Goal: Task Accomplishment & Management: Manage account settings

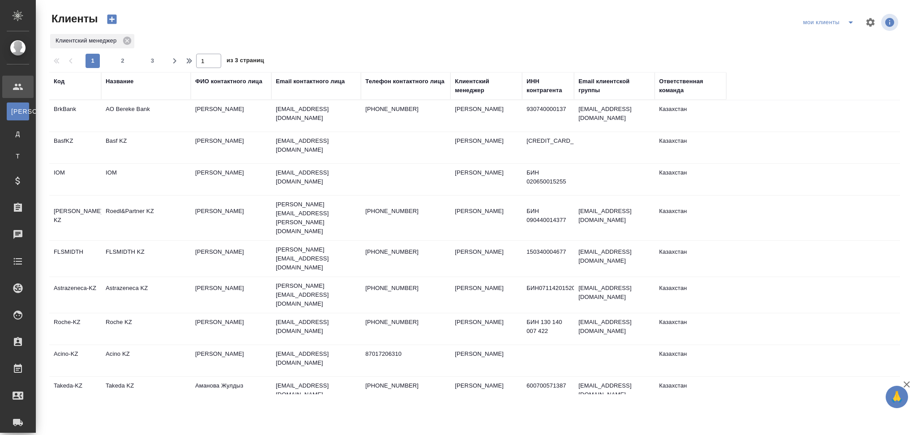
select select "RU"
click at [116, 63] on span "2" at bounding box center [123, 60] width 14 height 9
type input "2"
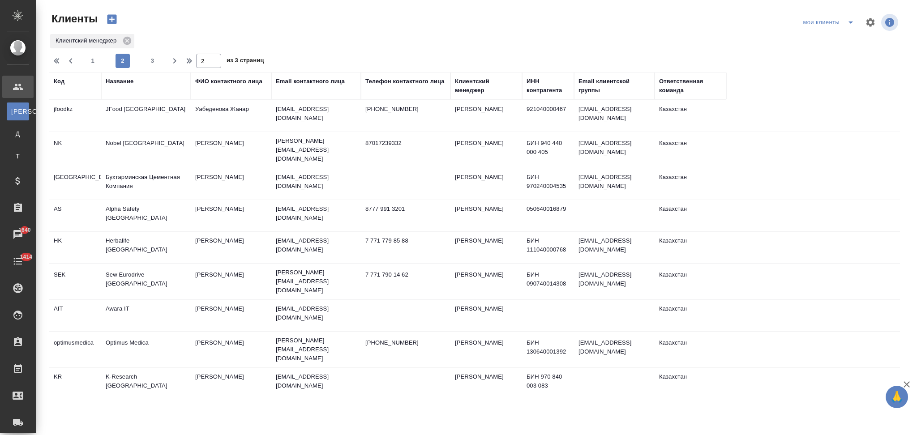
click at [168, 132] on td "Herbalife [GEOGRAPHIC_DATA]" at bounding box center [146, 115] width 90 height 31
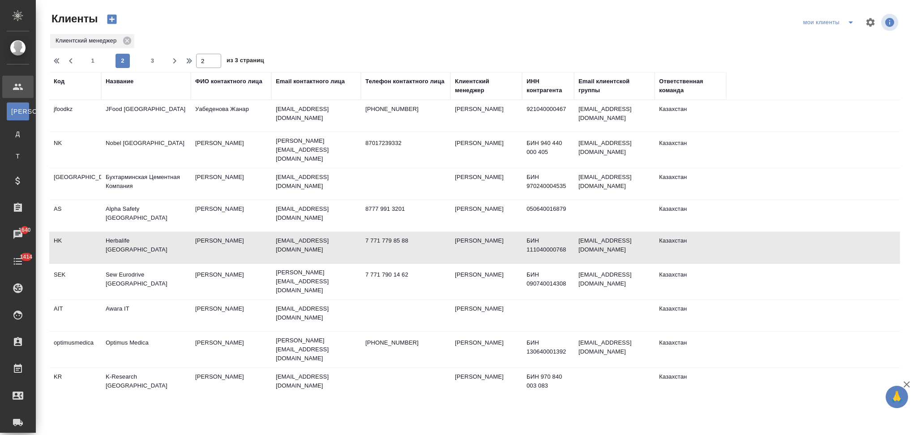
click at [168, 132] on td "Herbalife Kazakhstan" at bounding box center [146, 115] width 90 height 31
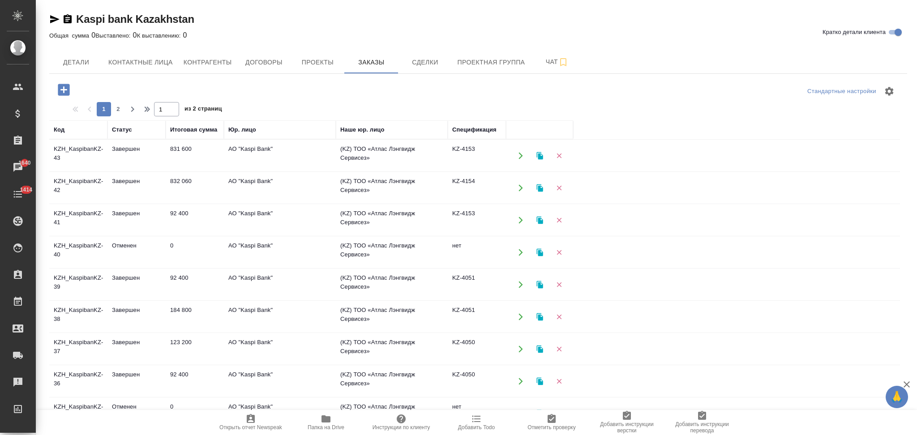
click at [538, 287] on icon "button" at bounding box center [540, 285] width 6 height 8
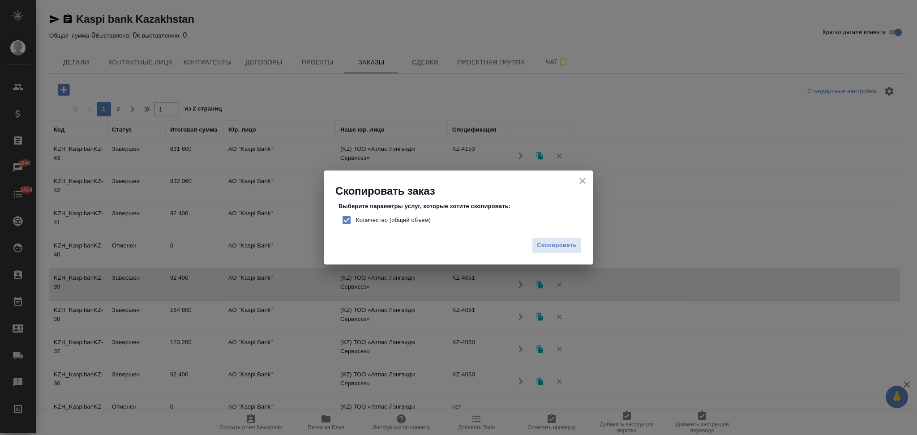
click at [347, 218] on input "Количество (общий объем)" at bounding box center [346, 220] width 19 height 19
checkbox input "false"
click at [551, 245] on span "Скопировать" at bounding box center [557, 246] width 40 height 10
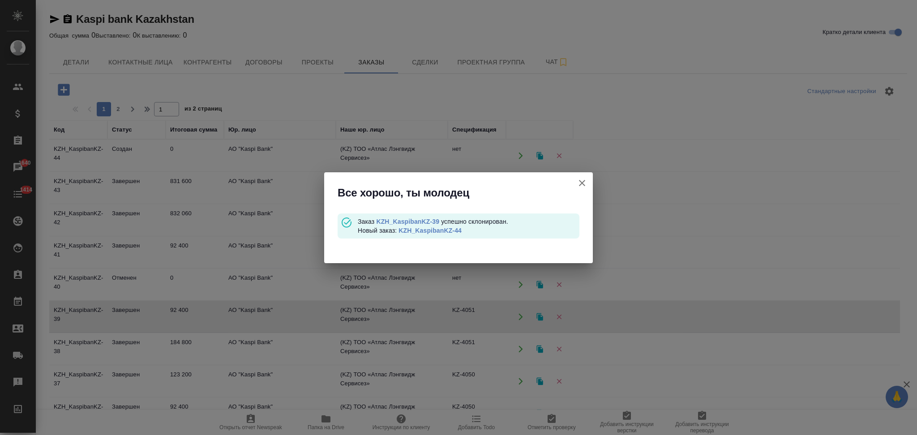
click at [450, 228] on link "KZH_KaspibanKZ-44" at bounding box center [430, 230] width 63 height 7
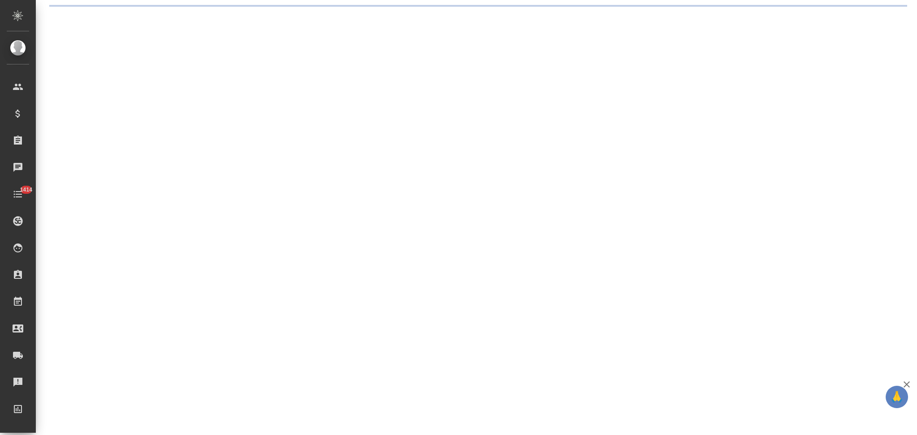
select select "RU"
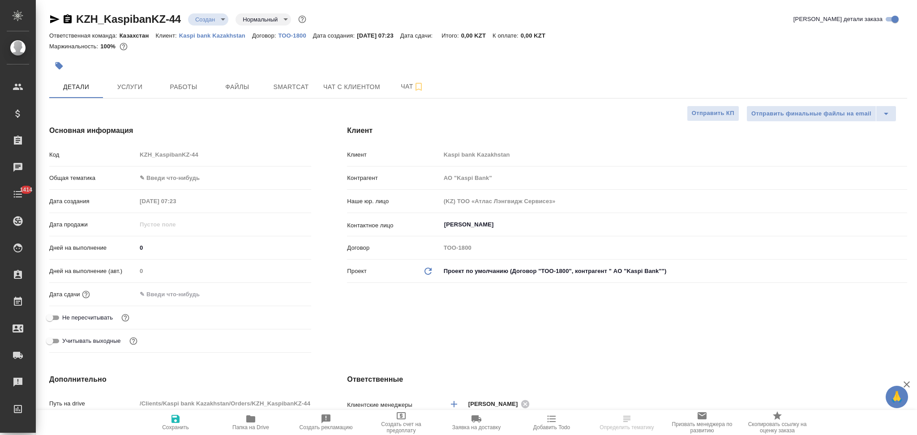
type textarea "x"
type input "АО "Kaspi Bank""
type textarea "x"
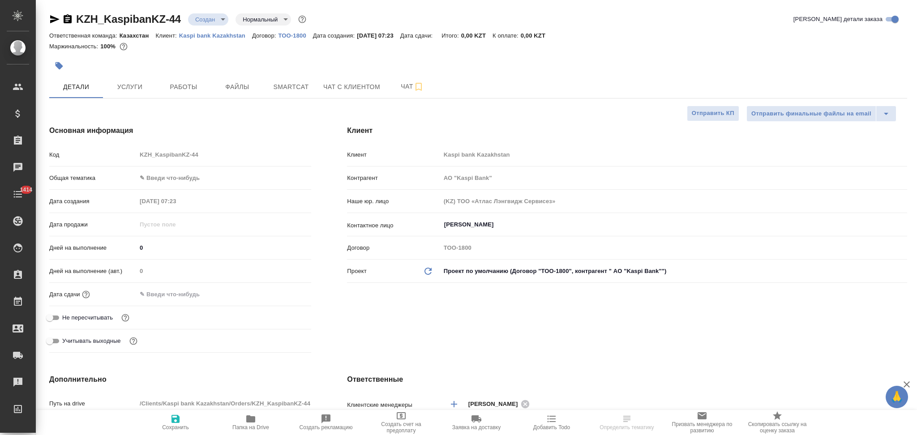
type textarea "x"
type input "АО "Kaspi Bank""
type textarea "x"
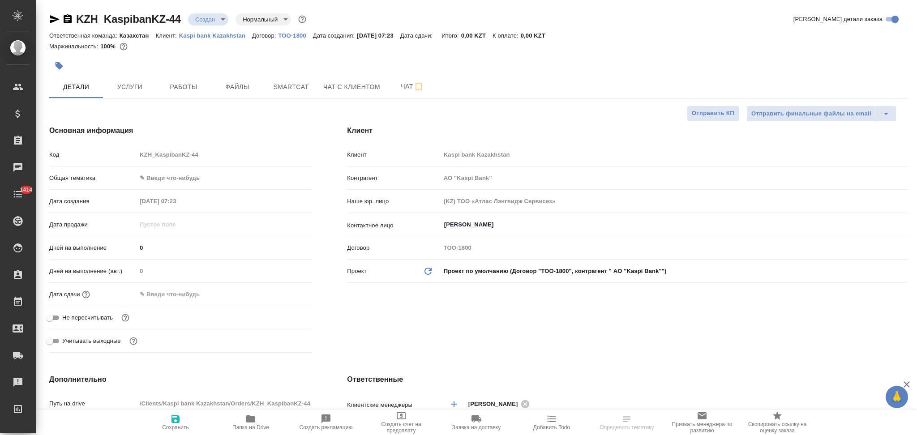
type textarea "x"
click at [164, 292] on input "text" at bounding box center [176, 294] width 78 height 13
click at [287, 297] on icon "button" at bounding box center [285, 294] width 11 height 11
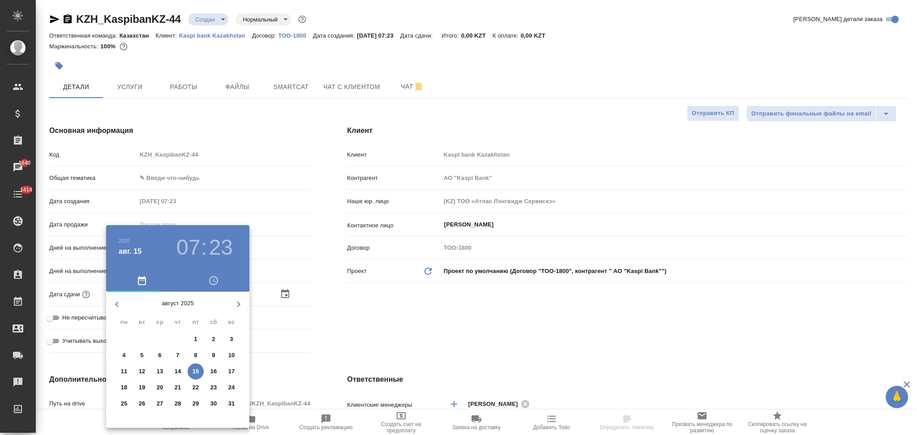
click at [197, 371] on p "15" at bounding box center [196, 371] width 7 height 9
type input "15.08.2025 07:23"
type input "АО "Kaspi Bank""
type textarea "x"
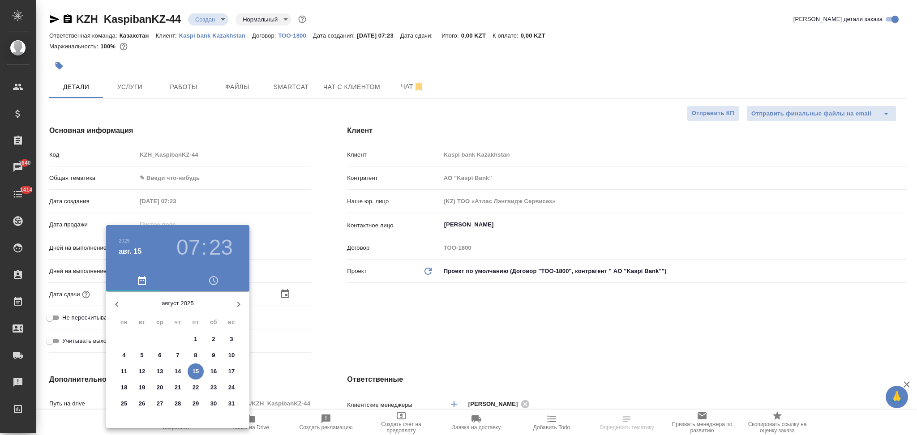
type textarea "x"
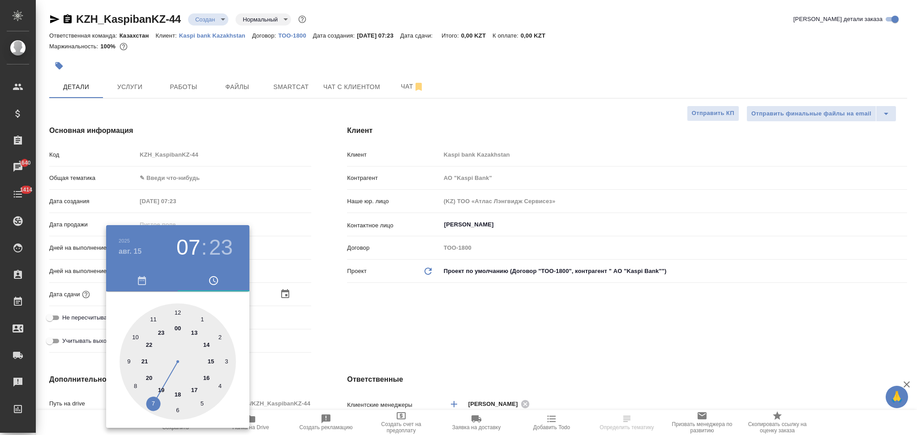
click at [195, 333] on div at bounding box center [178, 362] width 116 height 116
type input "15.08.2025 13:23"
type input "АО "Kaspi Bank""
type textarea "x"
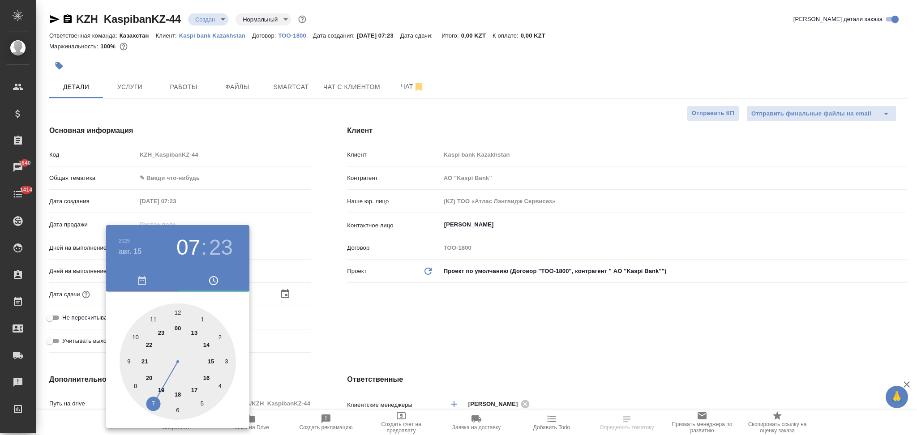
type textarea "x"
click at [180, 312] on div at bounding box center [178, 362] width 116 height 116
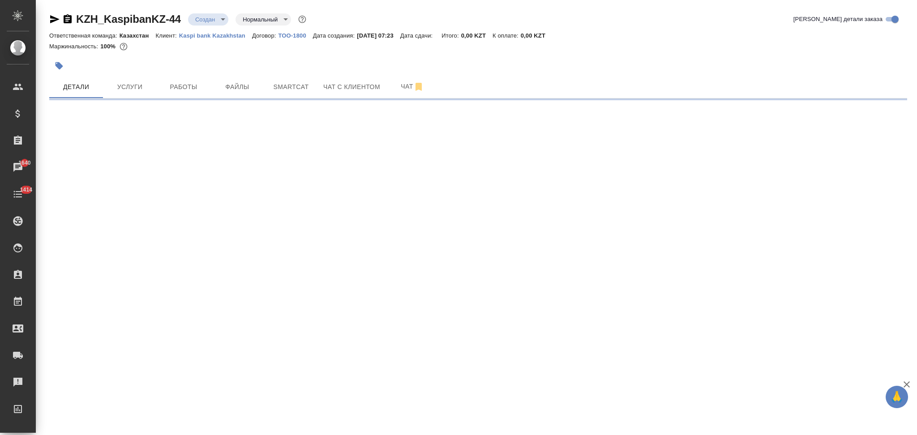
select select "RU"
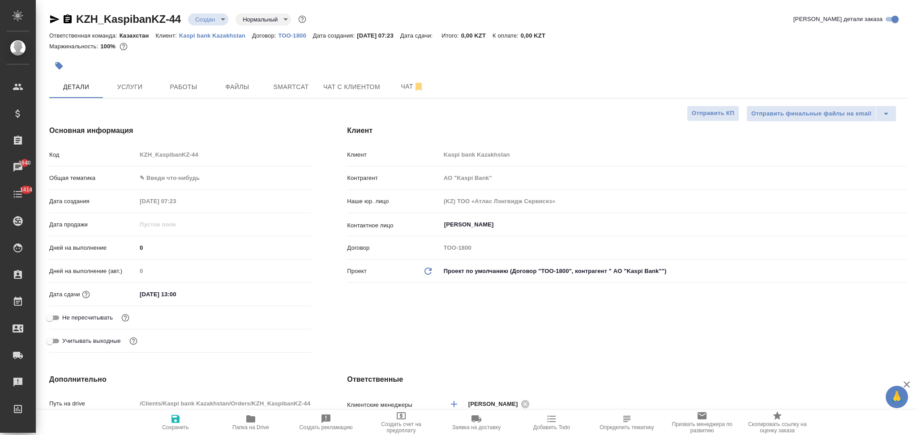
type textarea "x"
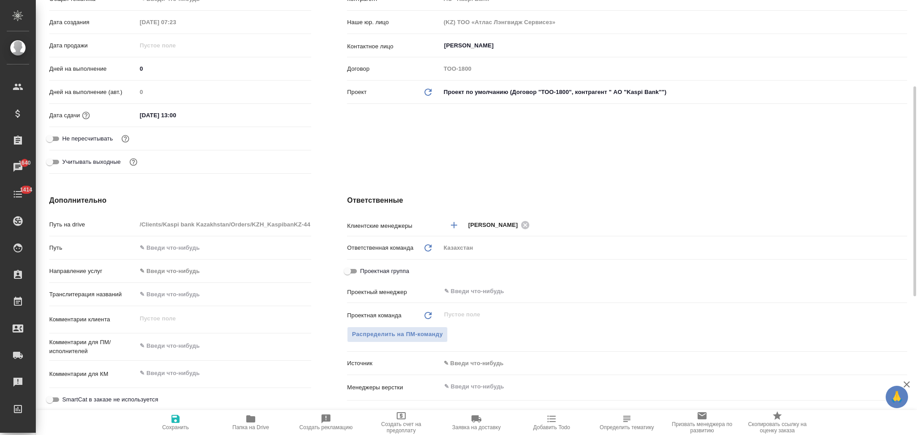
type input "АО "Kaspi Bank""
type textarea "x"
type input "АО "Kaspi Bank""
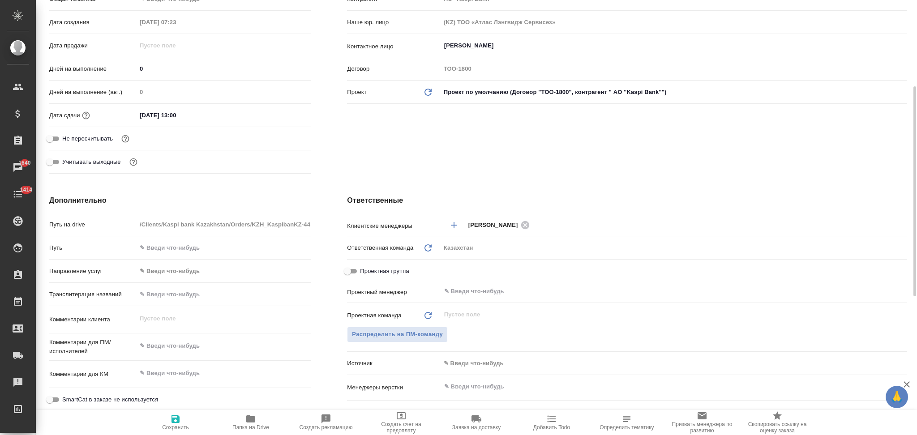
type textarea "x"
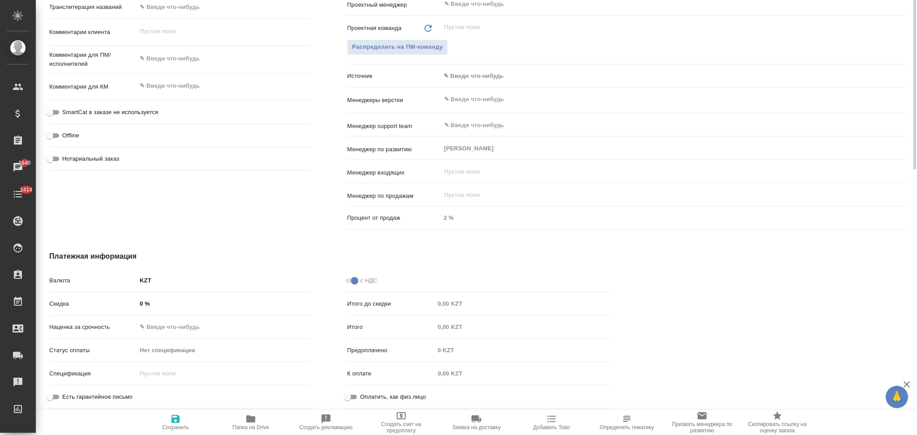
scroll to position [288, 0]
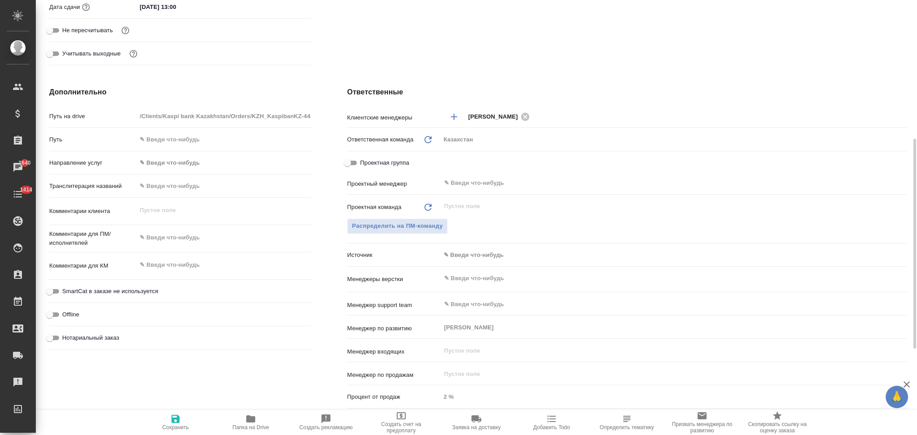
type textarea "x"
click at [174, 238] on textarea at bounding box center [224, 238] width 174 height 15
paste textarea "Англ-рус. Время 13:00 по Алматы. Продолжительность 1 час. Встреча онлайн по зум."
type input "АО "Kaspi Bank""
type textarea "x"
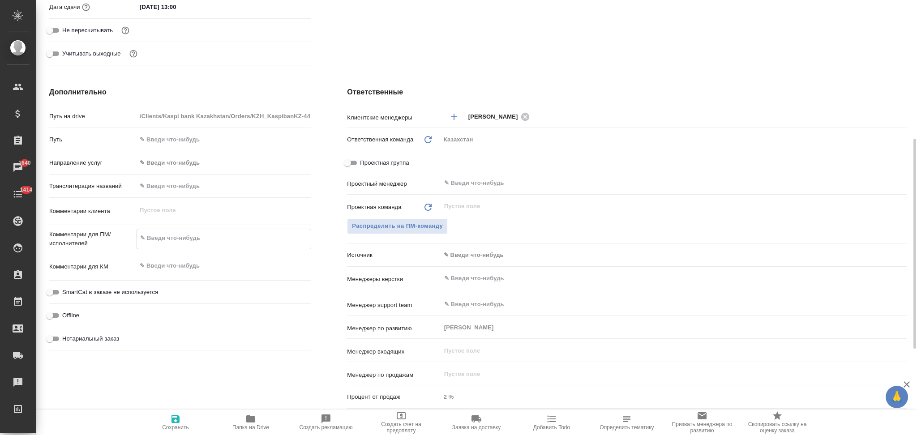
type textarea "Англ-рус. Время 13:00 по Алматы. Продолжительность 1 час. Встреча онлайн по зум."
type textarea "x"
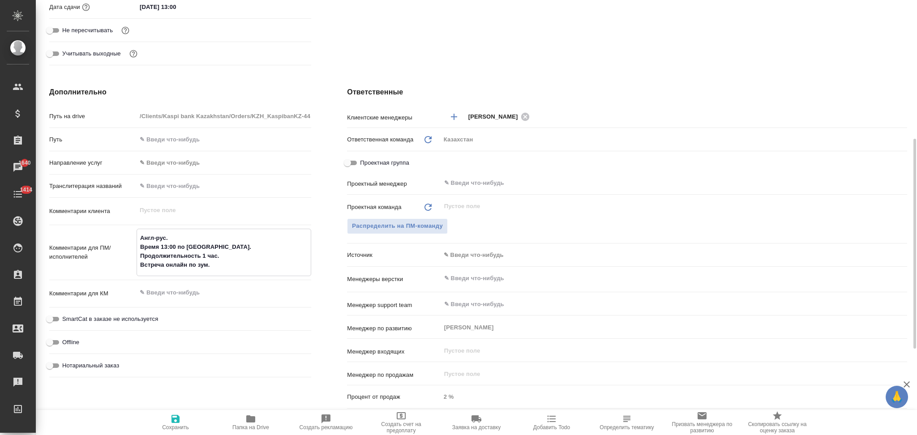
type textarea "Англ-рус. Время 13:00 по Алматы. Продолжительность 1 час. Встреча онлайн по зум."
type textarea "x"
click at [173, 417] on icon "button" at bounding box center [175, 419] width 11 height 11
type input "АО "Kaspi Bank""
type textarea "x"
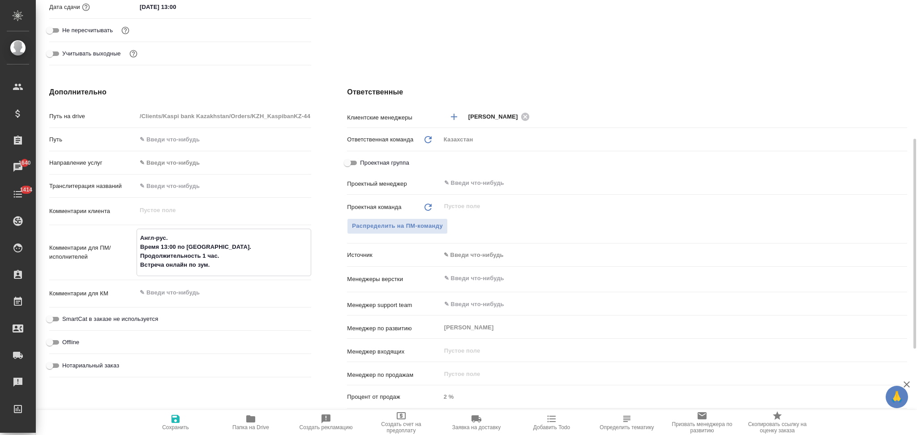
type textarea "x"
type input "АО "Kaspi Bank""
type textarea "x"
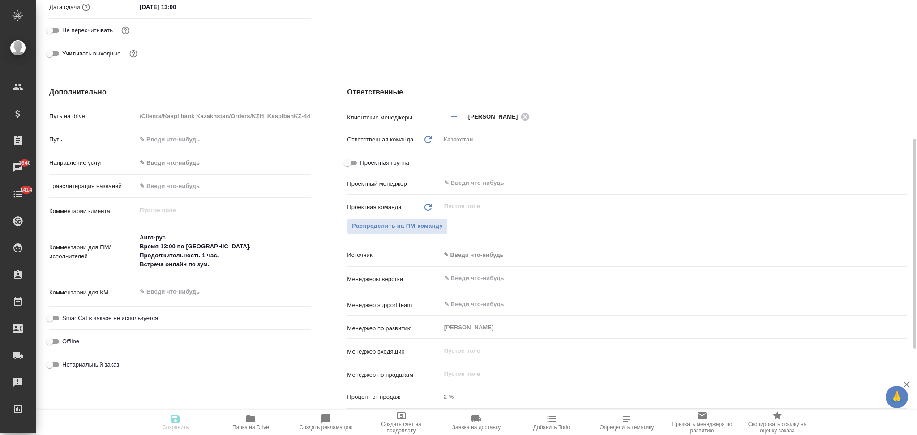
type textarea "x"
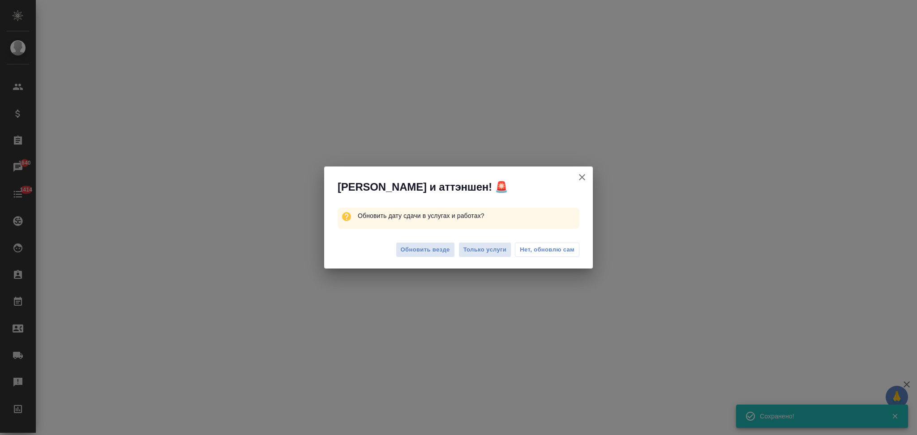
select select "RU"
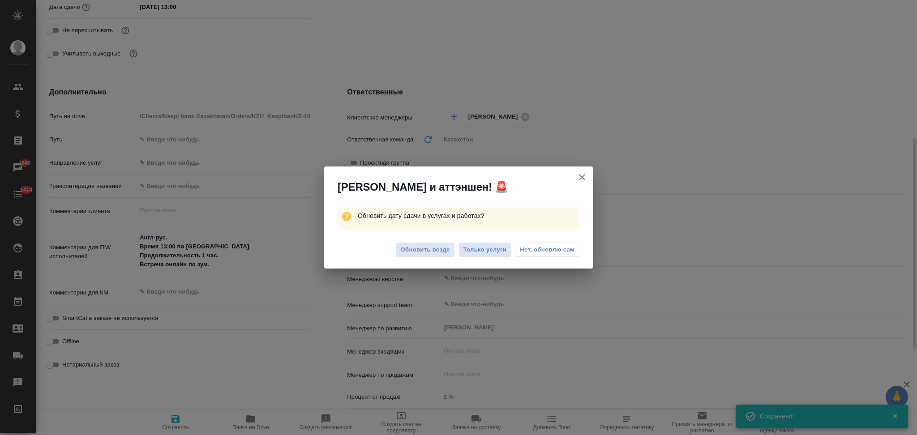
type textarea "x"
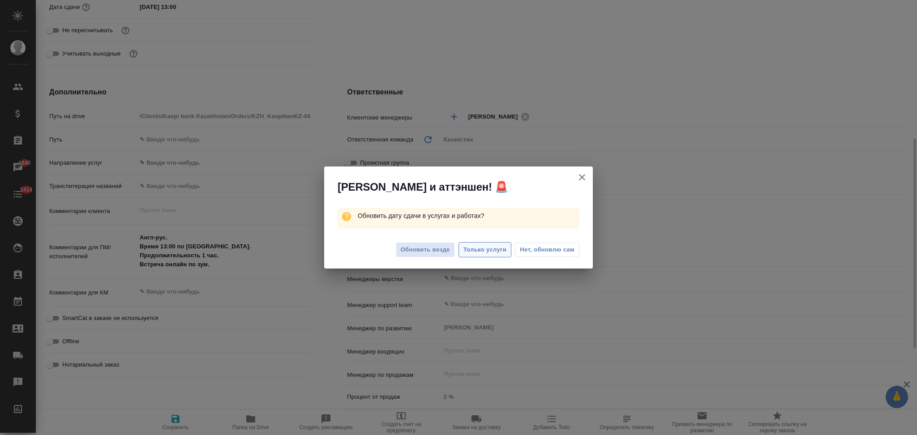
click at [482, 253] on span "Только услуги" at bounding box center [485, 250] width 43 height 10
type input "АО "Kaspi Bank""
type textarea "x"
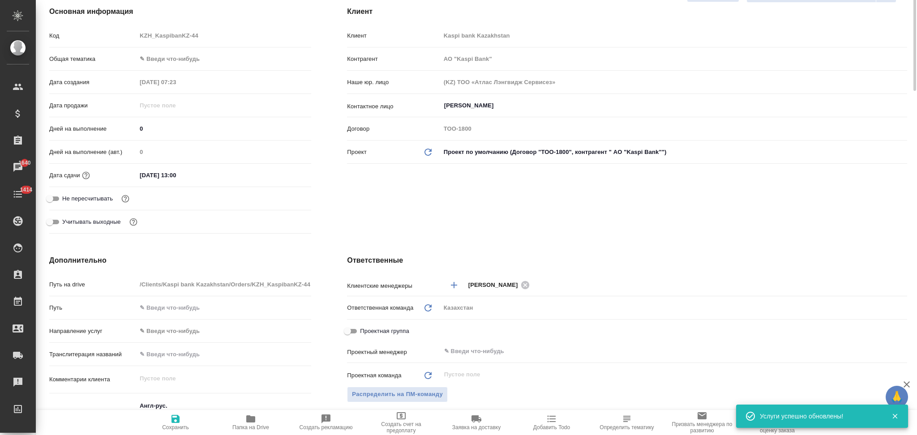
scroll to position [179, 0]
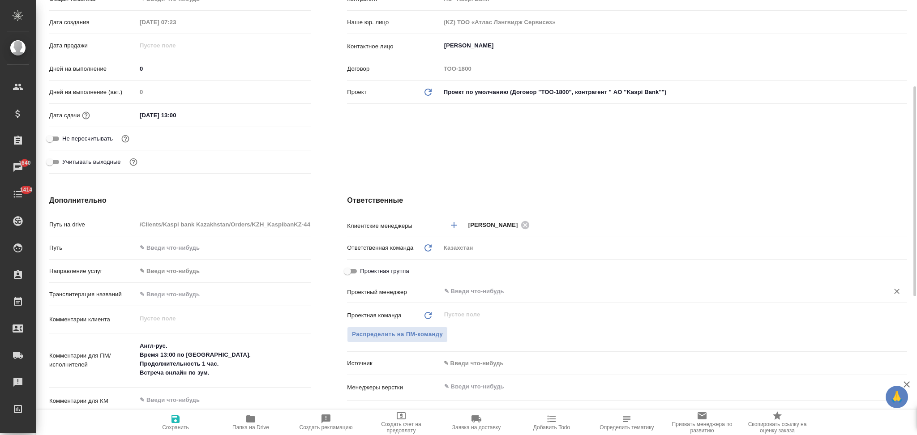
click at [484, 297] on div "​" at bounding box center [674, 292] width 467 height 16
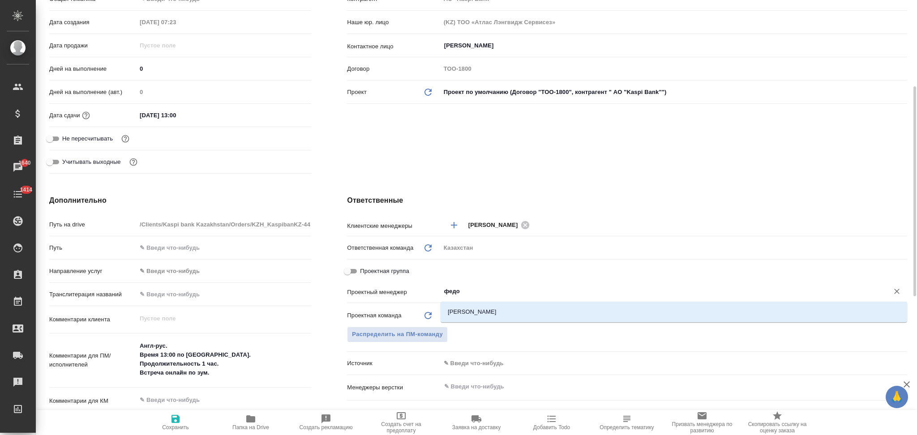
type input "федот"
click at [478, 304] on li "Федотова Ирина" at bounding box center [674, 312] width 467 height 16
type input "АО "Kaspi Bank""
type textarea "x"
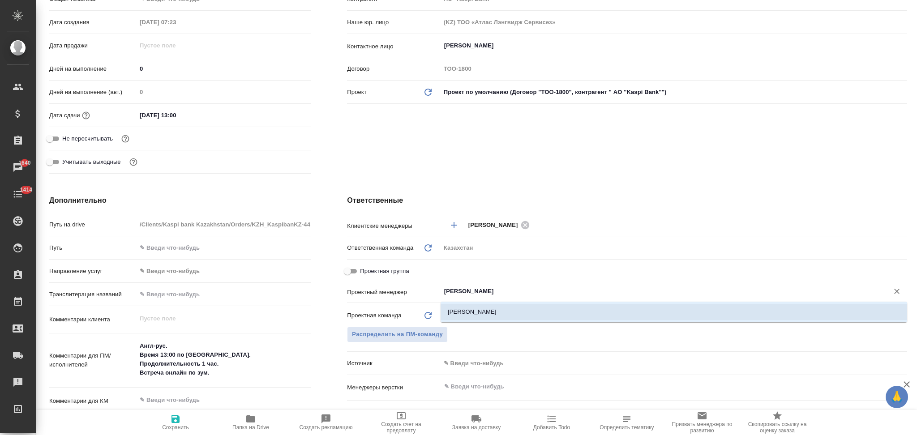
type textarea "x"
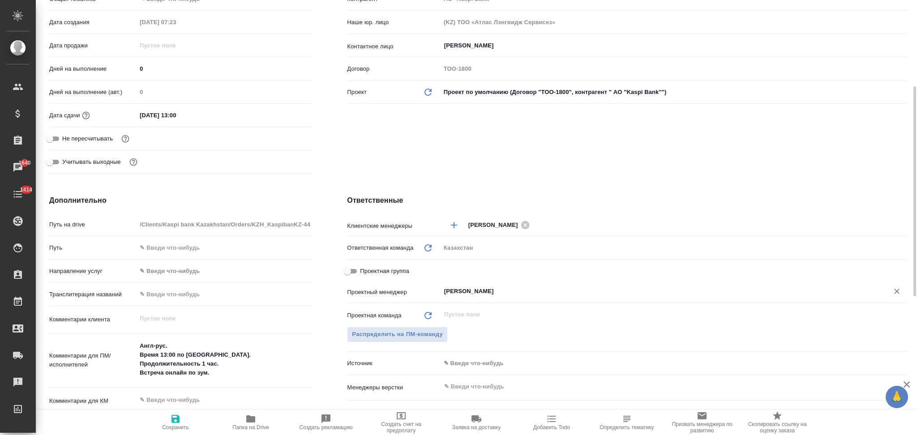
type input "Федотова Ирина"
click at [172, 419] on icon "button" at bounding box center [176, 419] width 8 height 8
type input "АО "Kaspi Bank""
type textarea "x"
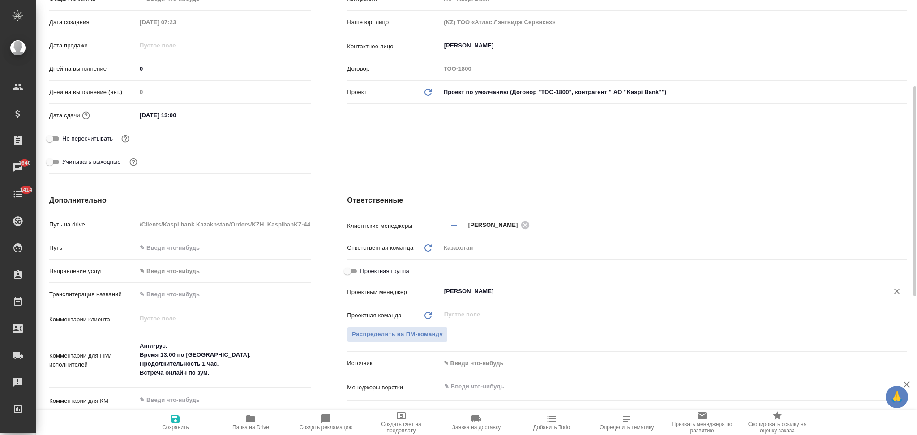
type textarea "x"
type input "АО "Kaspi Bank""
type textarea "x"
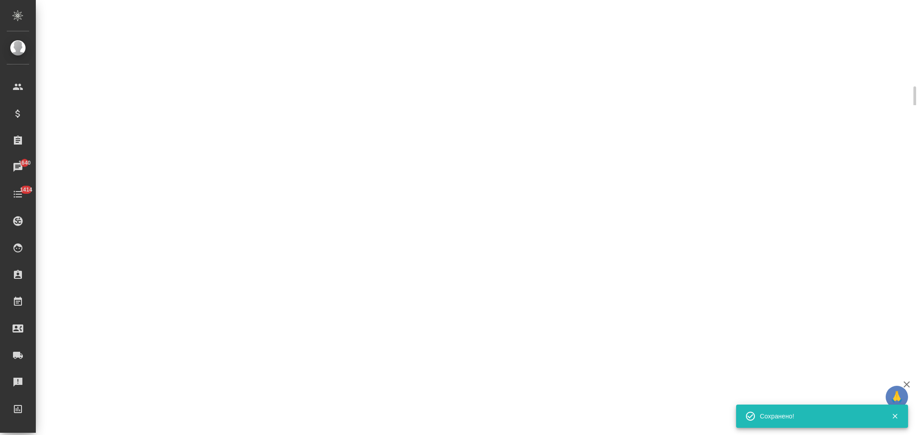
select select "RU"
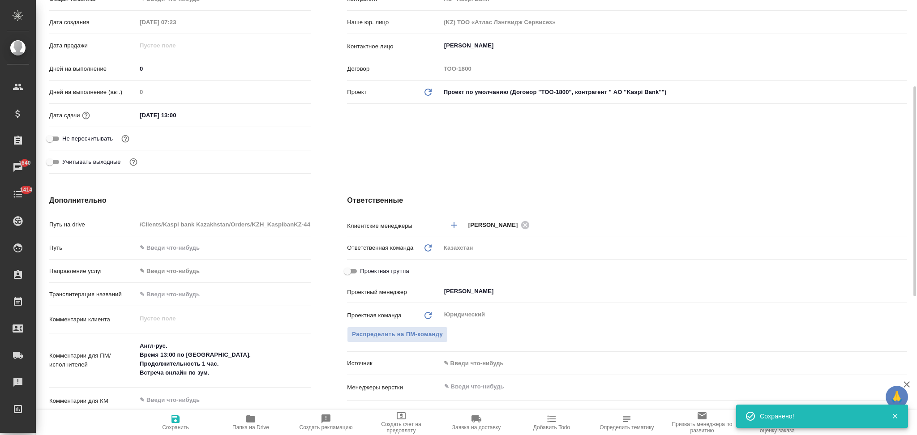
type textarea "x"
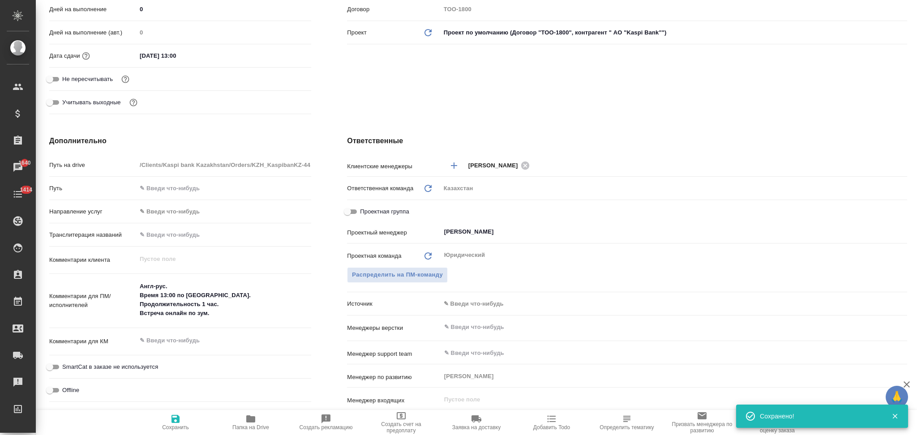
scroll to position [0, 0]
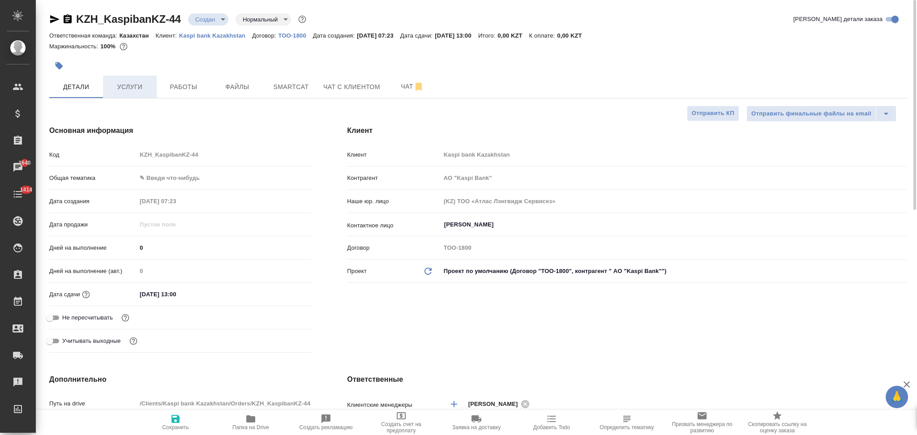
click at [135, 89] on span "Услуги" at bounding box center [129, 87] width 43 height 11
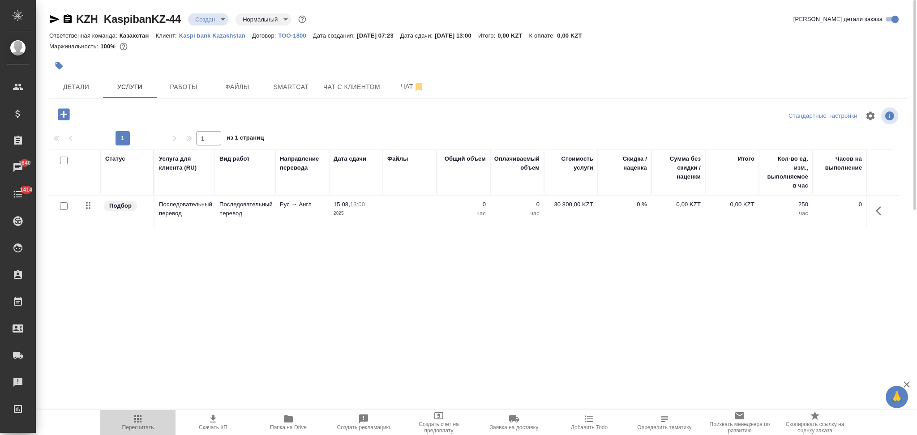
click at [139, 420] on icon "button" at bounding box center [138, 419] width 11 height 11
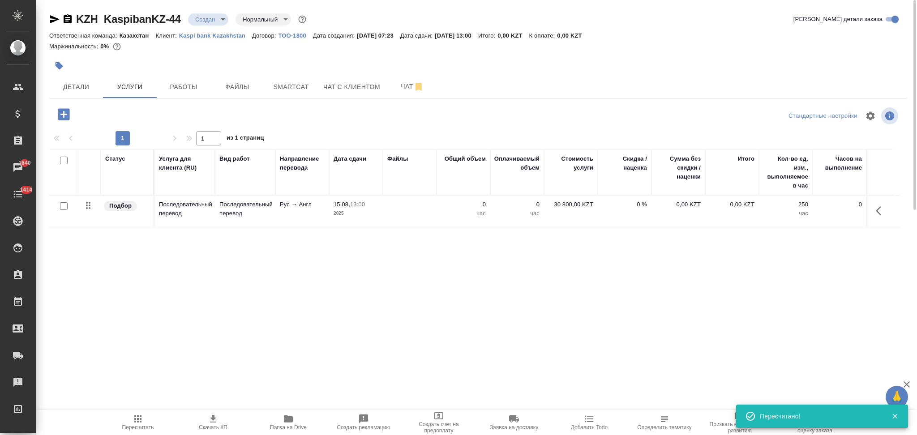
click at [391, 207] on td at bounding box center [410, 211] width 54 height 31
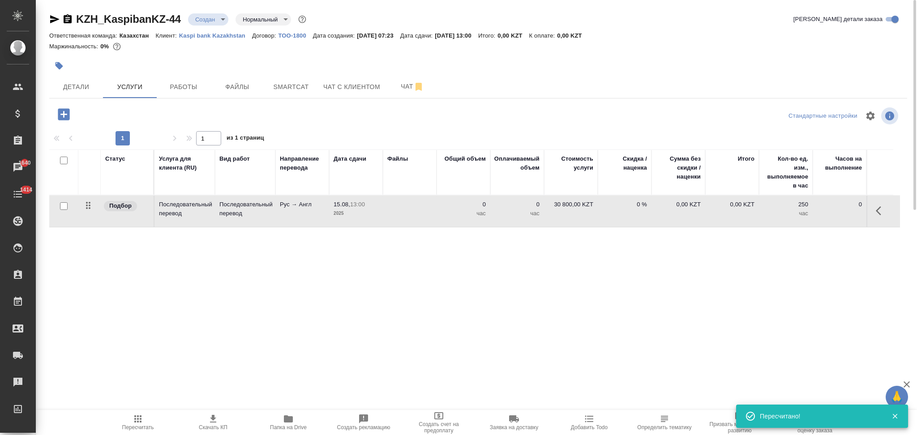
click at [392, 207] on td at bounding box center [410, 211] width 54 height 31
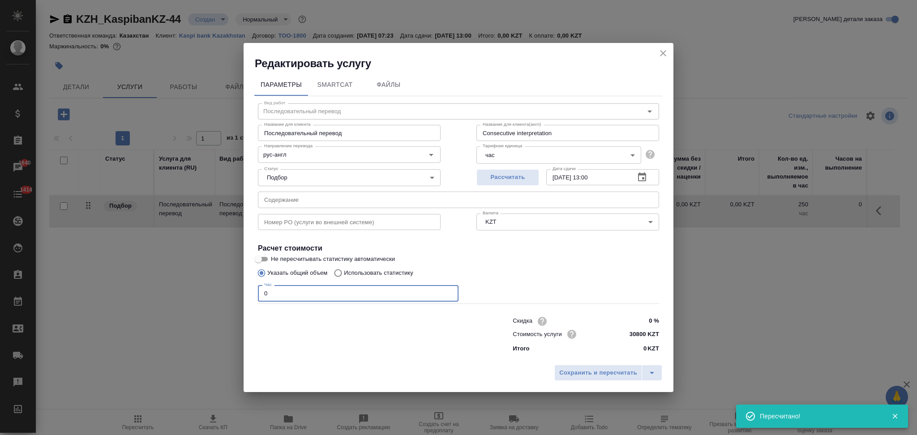
drag, startPoint x: 277, startPoint y: 293, endPoint x: 241, endPoint y: 298, distance: 37.1
click at [241, 298] on div "Редактировать услугу Параметры SmartCat Файлы Вид работ Последовательный перево…" at bounding box center [458, 217] width 917 height 435
type input "3"
click at [495, 174] on span "Рассчитать" at bounding box center [508, 177] width 53 height 10
click at [581, 371] on span "Сохранить и пересчитать" at bounding box center [598, 373] width 78 height 10
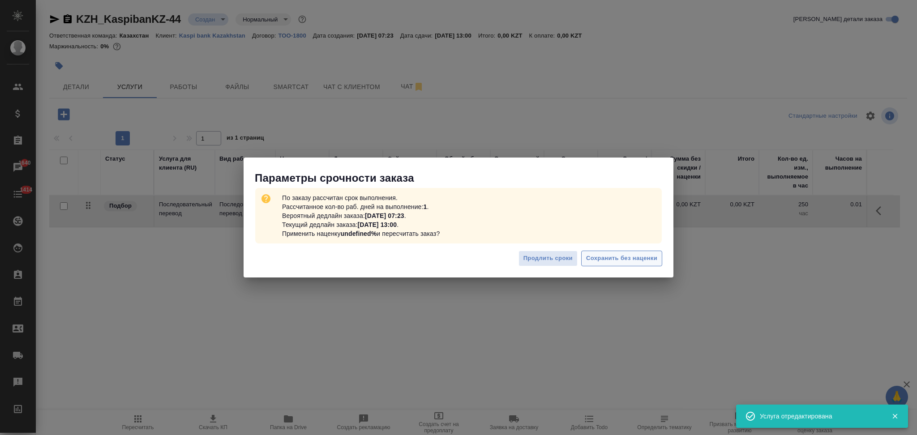
click at [603, 258] on span "Сохранить без наценки" at bounding box center [621, 259] width 71 height 10
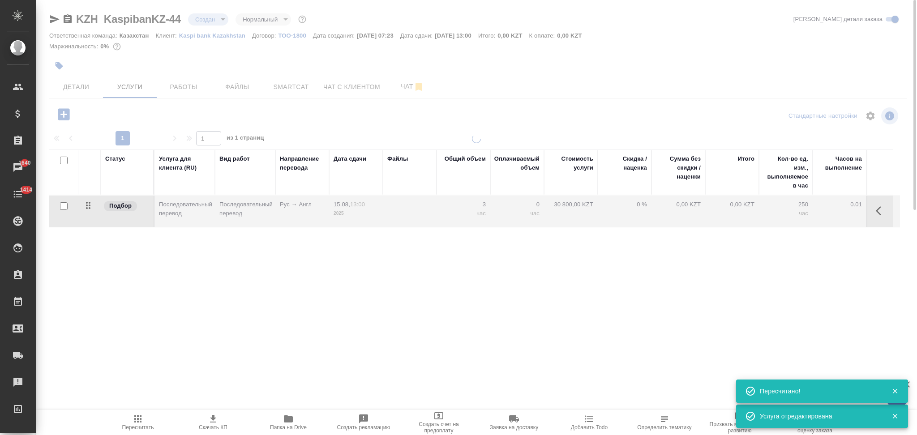
type input "urgent"
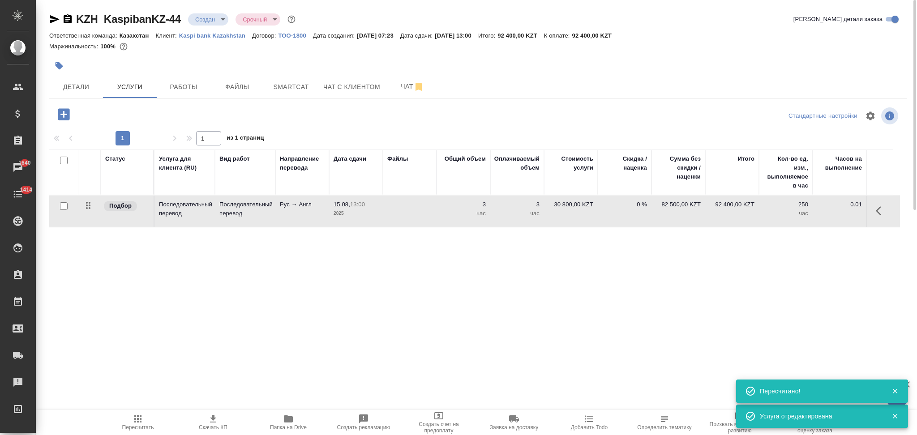
click at [207, 24] on body "🙏 .cls-1 fill:#fff; AWATERA Aslanukova Sati Клиенты Спецификации Заказы 1640 Ча…" at bounding box center [458, 217] width 917 height 435
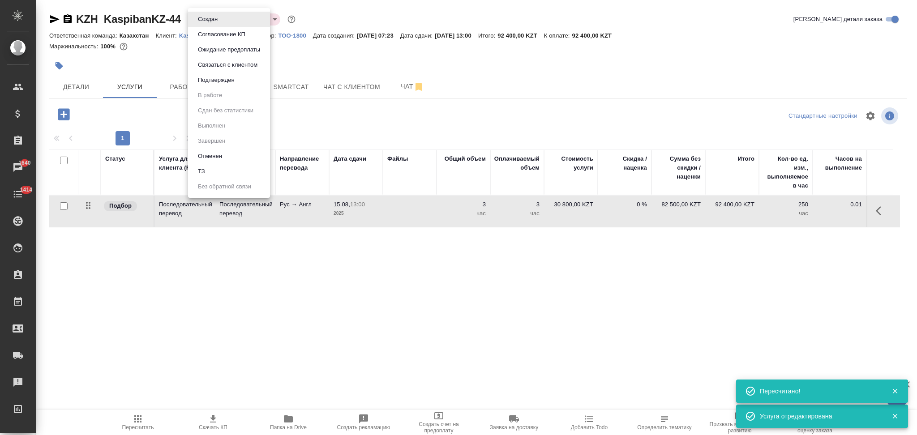
click at [214, 24] on button "Подтвержден" at bounding box center [207, 19] width 25 height 10
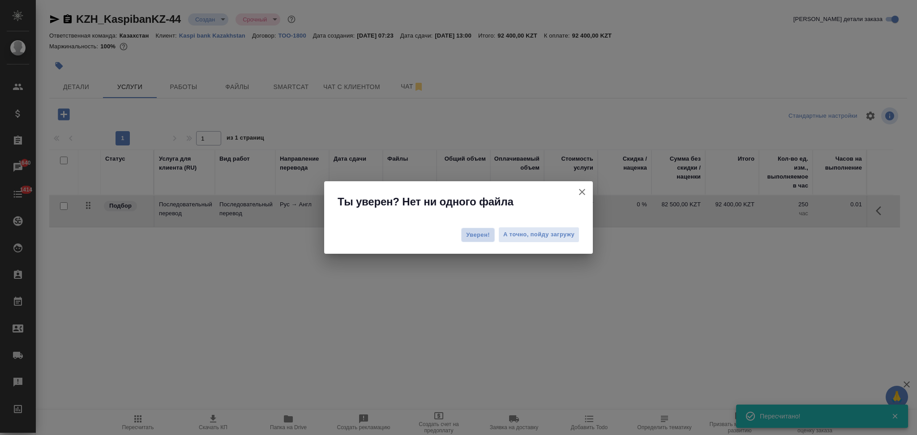
click at [475, 234] on span "Уверен!" at bounding box center [478, 235] width 24 height 9
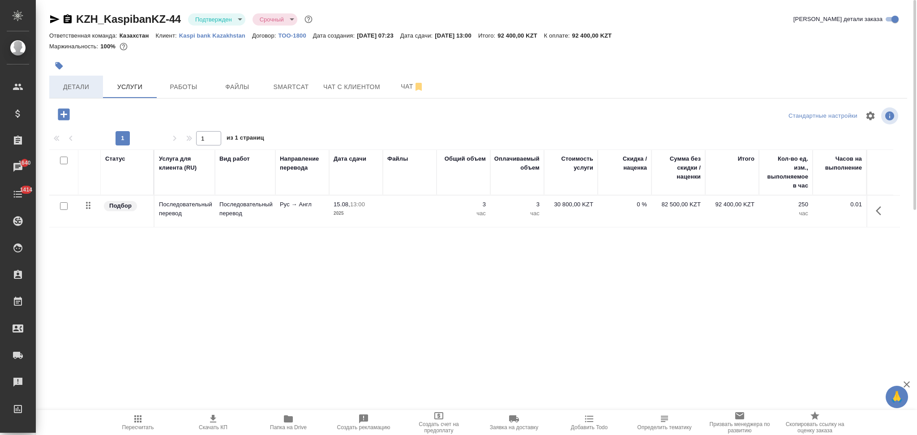
click at [79, 93] on button "Детали" at bounding box center [76, 87] width 54 height 22
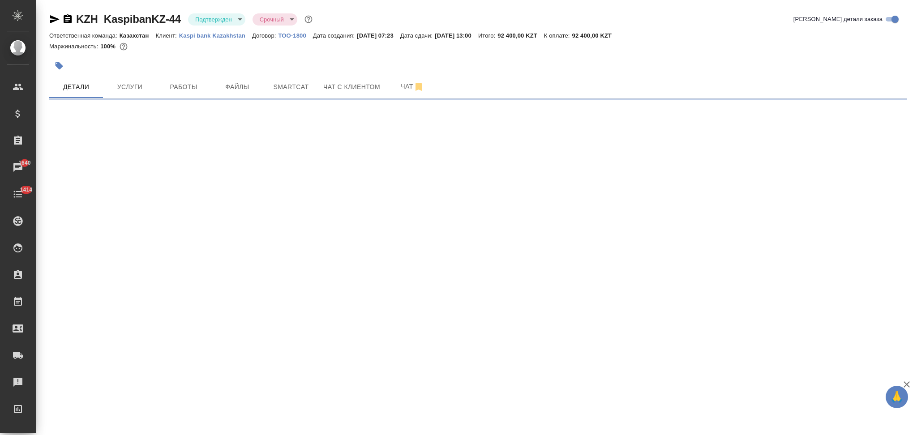
select select "RU"
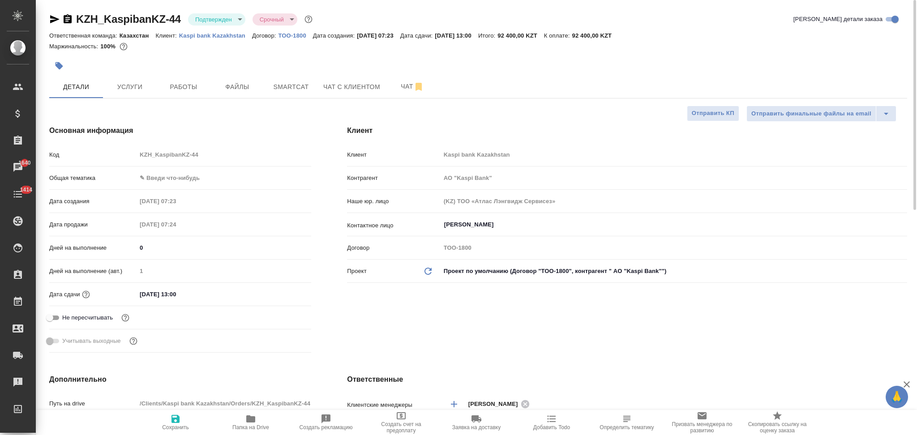
type textarea "x"
click at [400, 83] on span "Чат" at bounding box center [412, 86] width 43 height 11
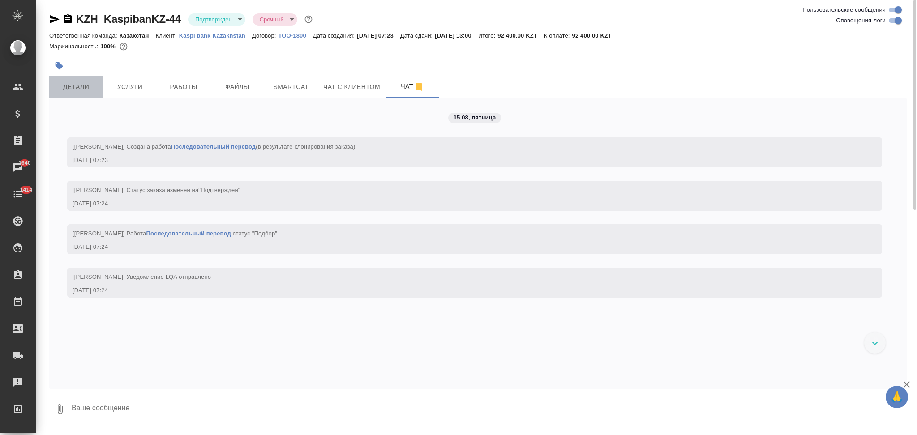
click at [77, 86] on span "Детали" at bounding box center [76, 87] width 43 height 11
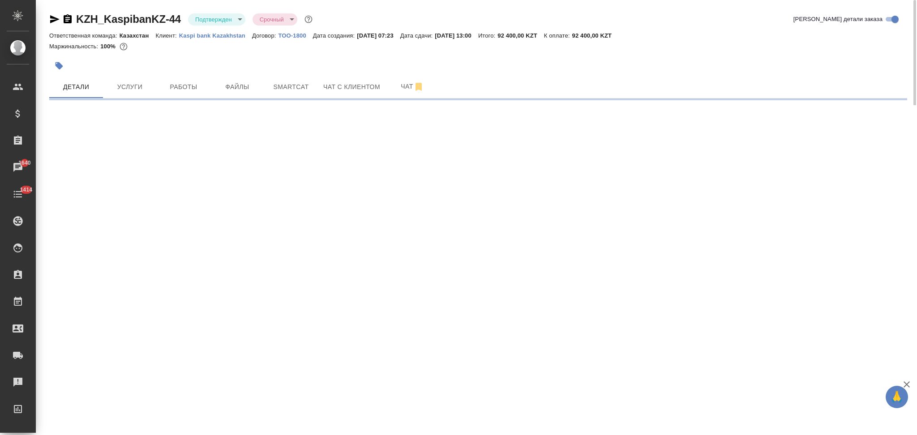
select select "RU"
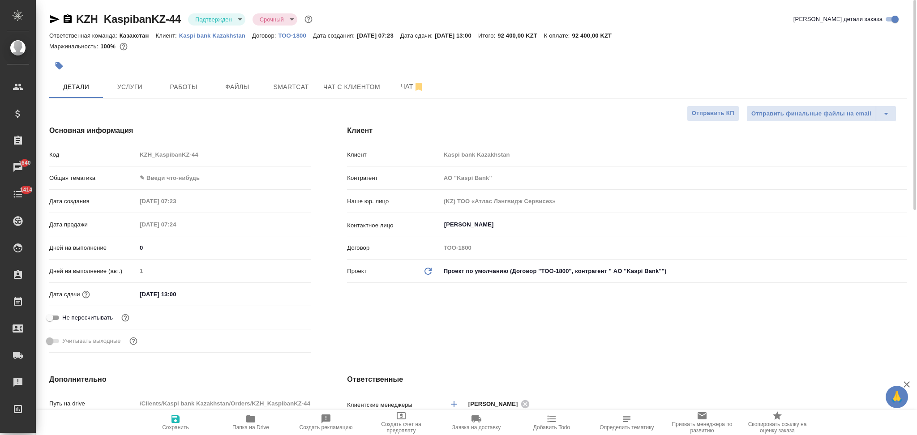
type textarea "x"
click at [53, 20] on icon "button" at bounding box center [54, 19] width 11 height 11
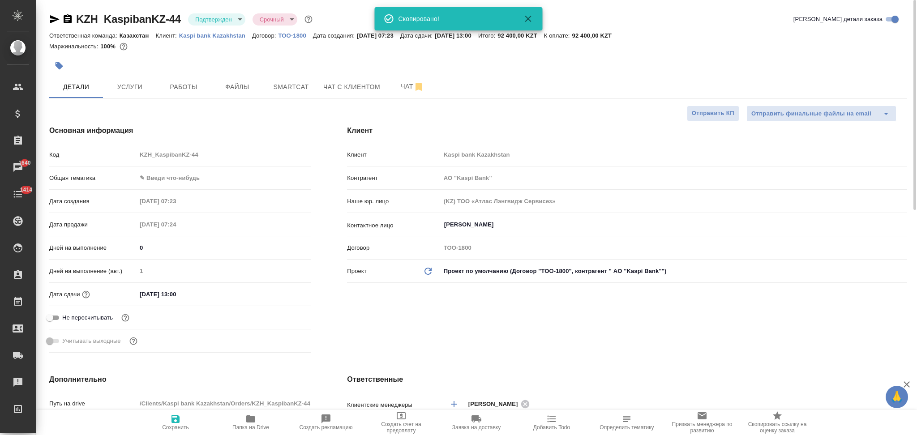
type input "АО "Kaspi Bank""
type textarea "x"
type input "АО "Kaspi Bank""
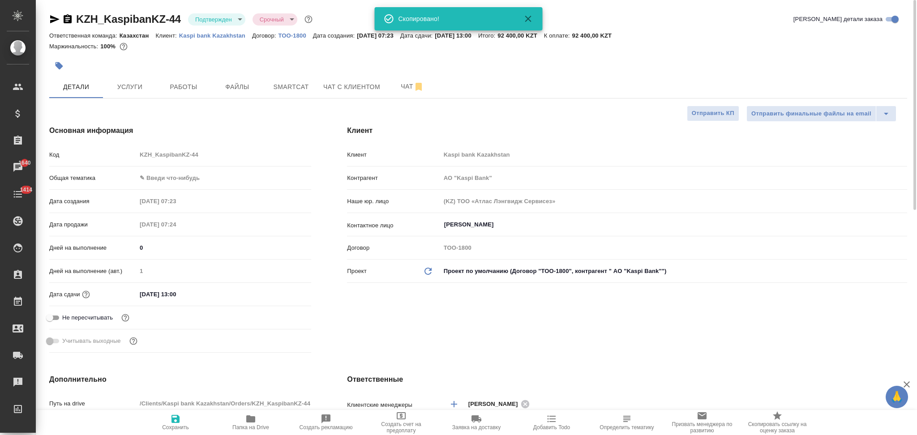
type textarea "x"
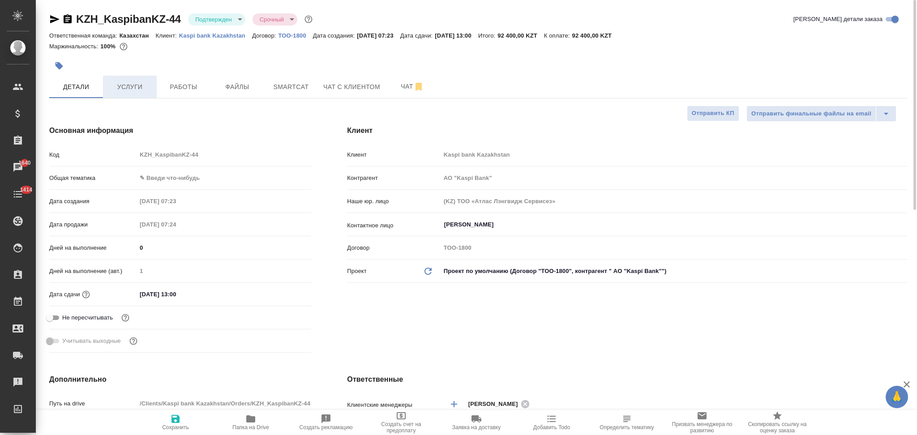
click at [142, 82] on span "Услуги" at bounding box center [129, 87] width 43 height 11
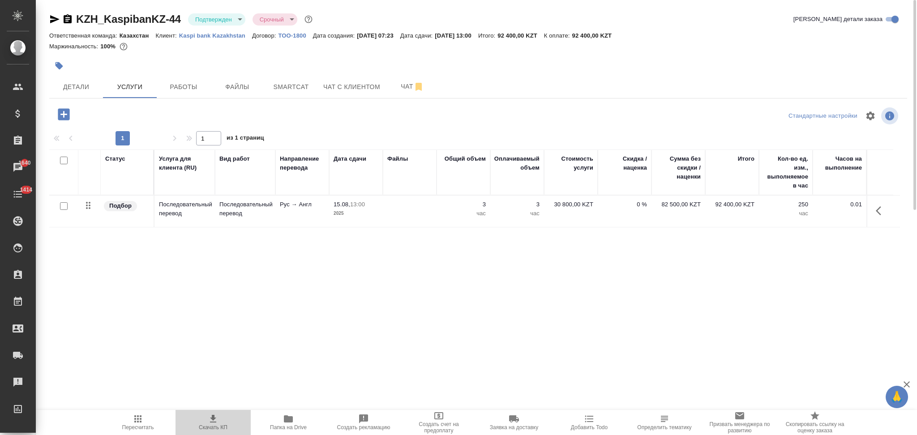
click at [217, 422] on icon "button" at bounding box center [213, 419] width 11 height 11
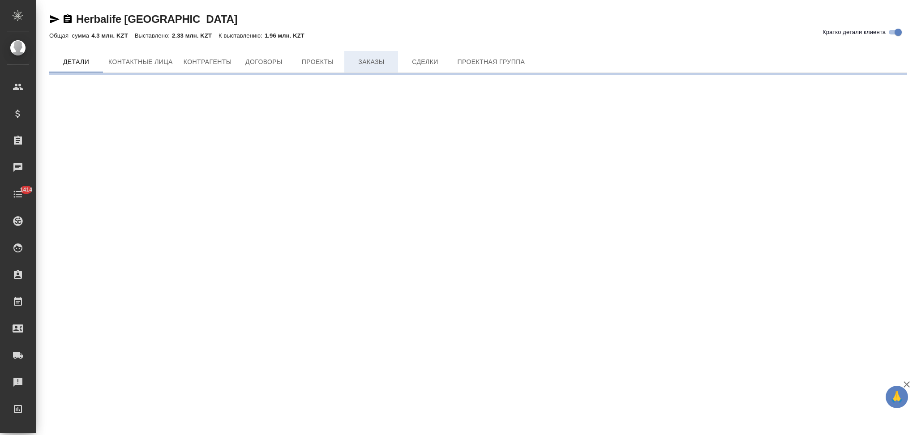
click at [366, 63] on span "Заказы" at bounding box center [371, 61] width 43 height 11
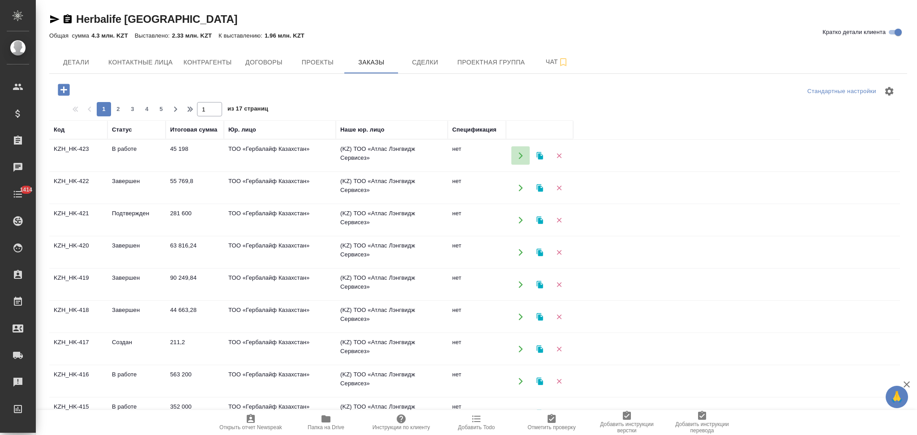
click at [519, 156] on icon "button" at bounding box center [521, 156] width 8 height 8
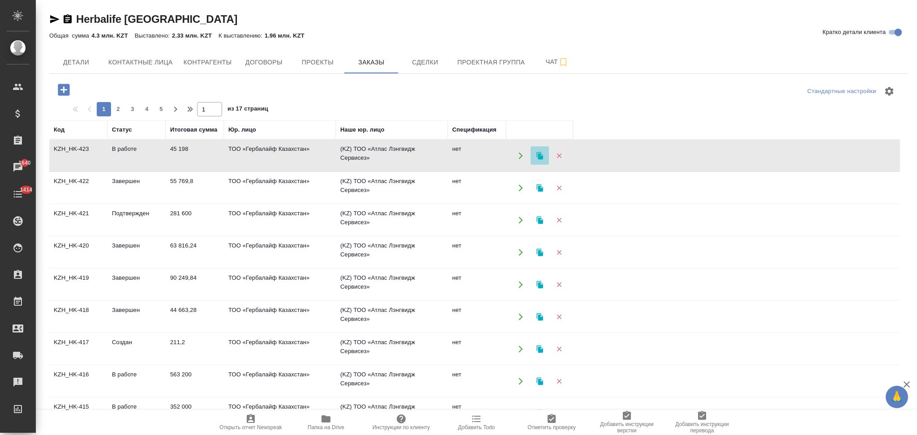
click at [540, 154] on icon "button" at bounding box center [540, 156] width 6 height 8
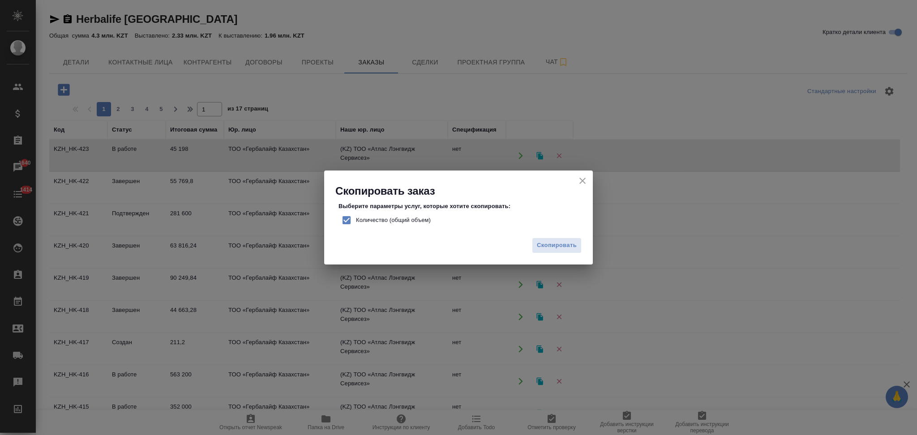
click at [345, 220] on input "Количество (общий объем)" at bounding box center [346, 220] width 19 height 19
checkbox input "false"
click at [556, 246] on span "Скопировать" at bounding box center [557, 246] width 40 height 10
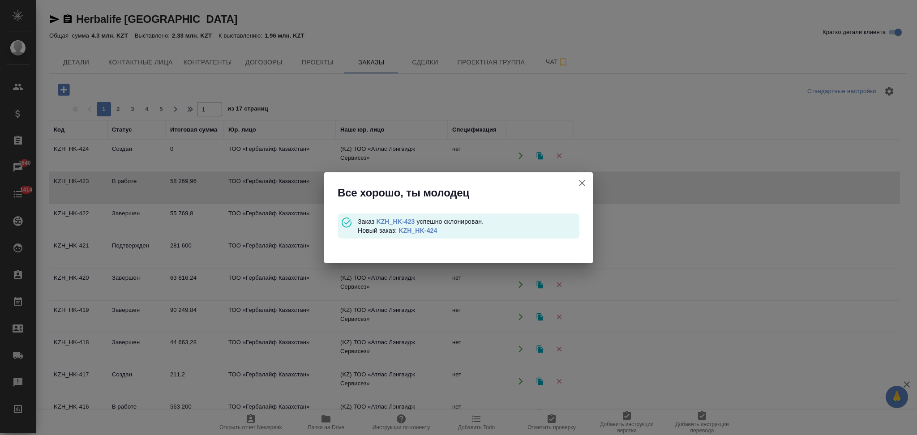
click at [426, 228] on link "KZH_HK-424" at bounding box center [418, 230] width 39 height 7
click at [580, 181] on icon "button" at bounding box center [582, 183] width 11 height 11
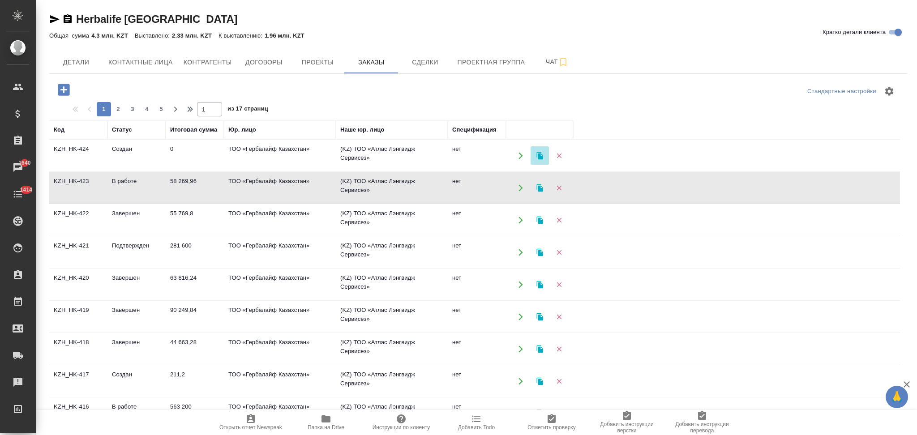
click at [542, 154] on icon "button" at bounding box center [540, 156] width 6 height 8
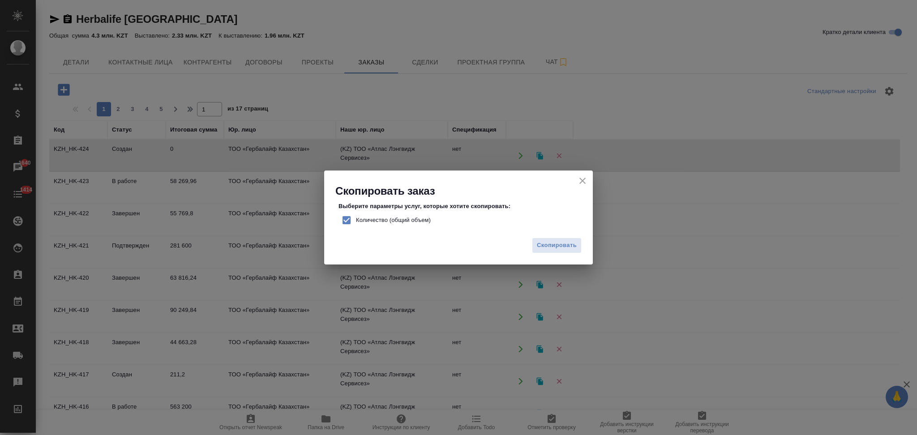
click at [345, 217] on input "Количество (общий объем)" at bounding box center [346, 220] width 19 height 19
checkbox input "false"
click at [541, 243] on span "Скопировать" at bounding box center [557, 246] width 40 height 10
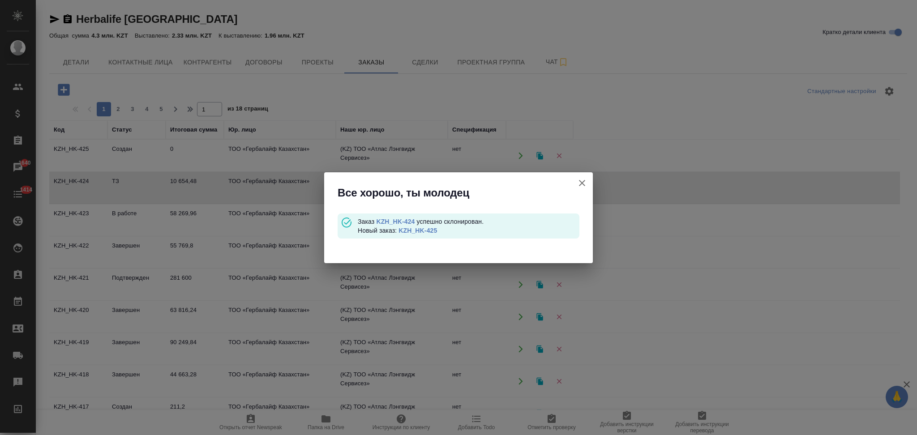
click at [433, 231] on link "KZH_HK-425" at bounding box center [418, 230] width 39 height 7
drag, startPoint x: 585, startPoint y: 183, endPoint x: 568, endPoint y: 187, distance: 17.4
click at [585, 182] on icon "button" at bounding box center [582, 183] width 11 height 11
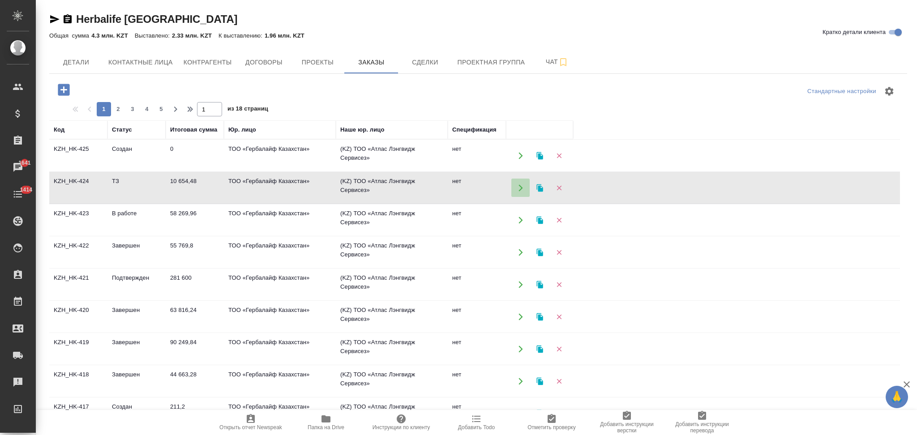
click at [521, 188] on icon "button" at bounding box center [521, 188] width 4 height 7
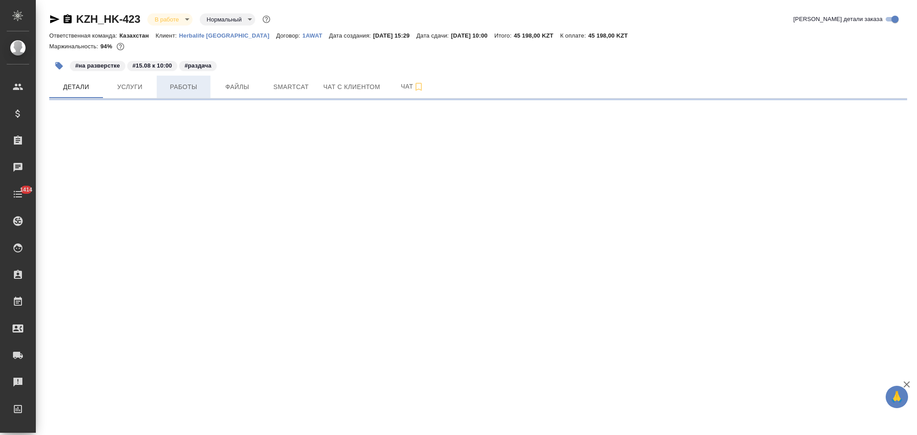
select select "RU"
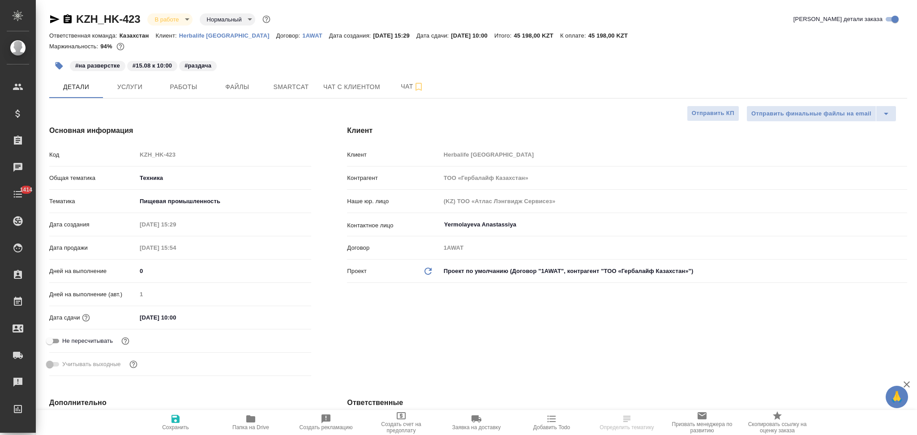
type textarea "x"
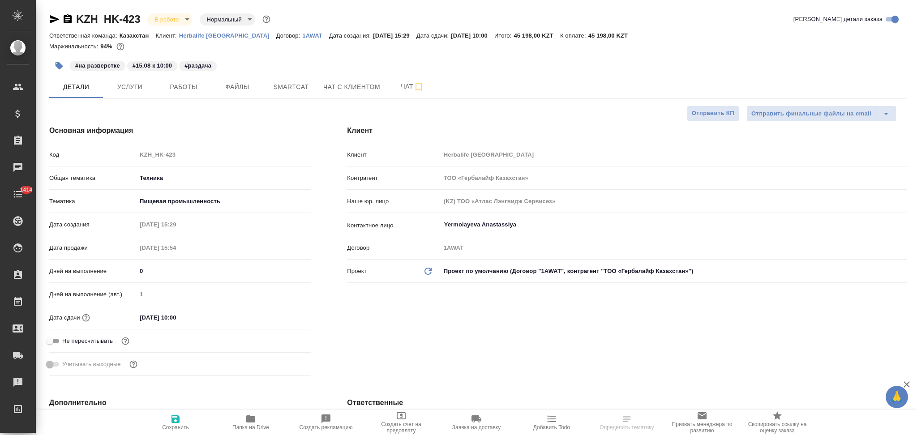
type textarea "x"
click at [128, 86] on span "Услуги" at bounding box center [129, 87] width 43 height 11
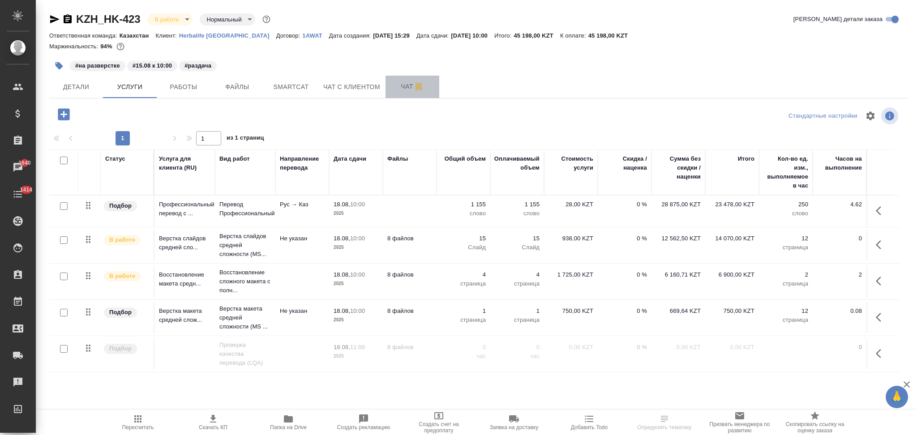
click at [397, 87] on span "Чат" at bounding box center [412, 86] width 43 height 11
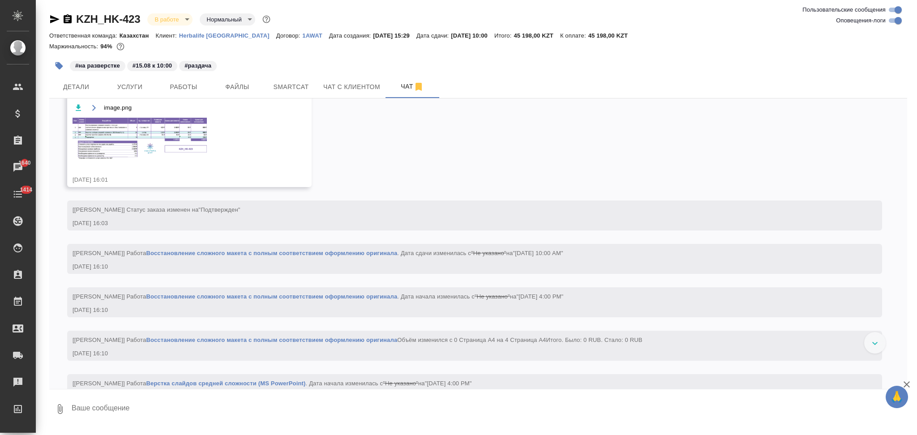
scroll to position [600, 0]
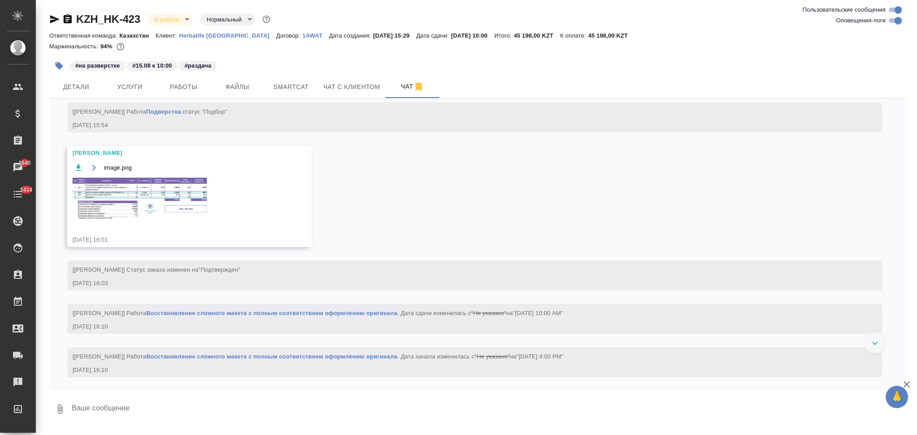
click at [133, 410] on textarea at bounding box center [489, 409] width 837 height 30
type textarea "2"
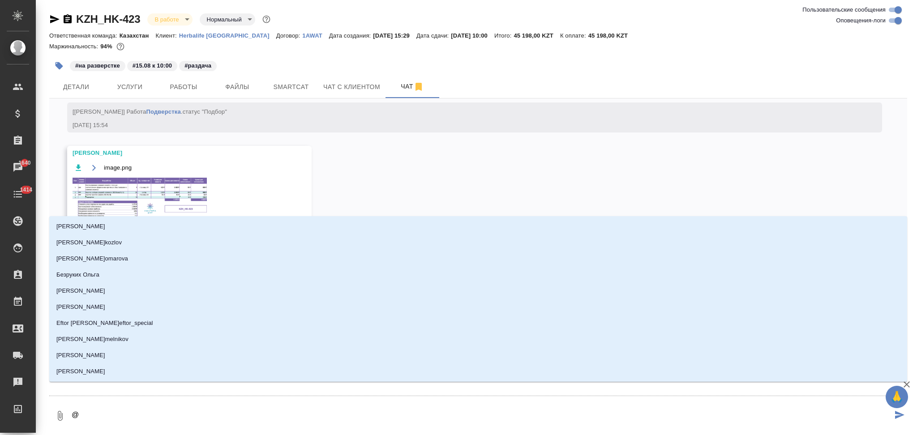
type textarea "@З"
type input "З"
type textarea "@За"
type input "За"
type textarea "@Заб"
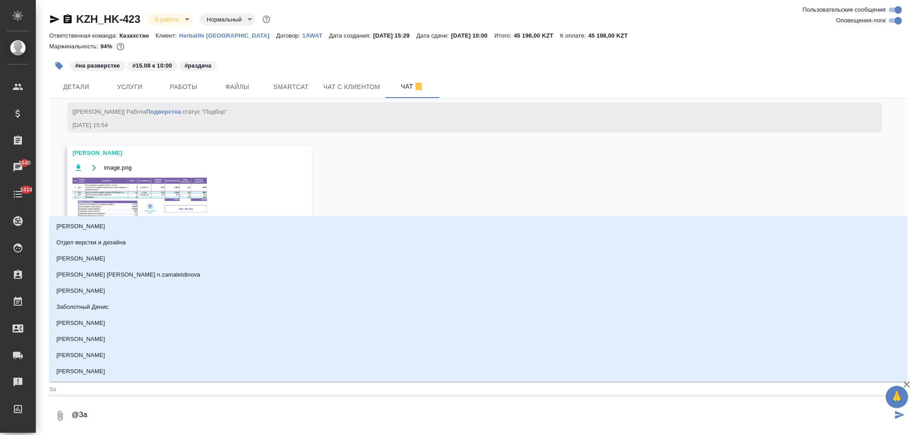
type input "Заб"
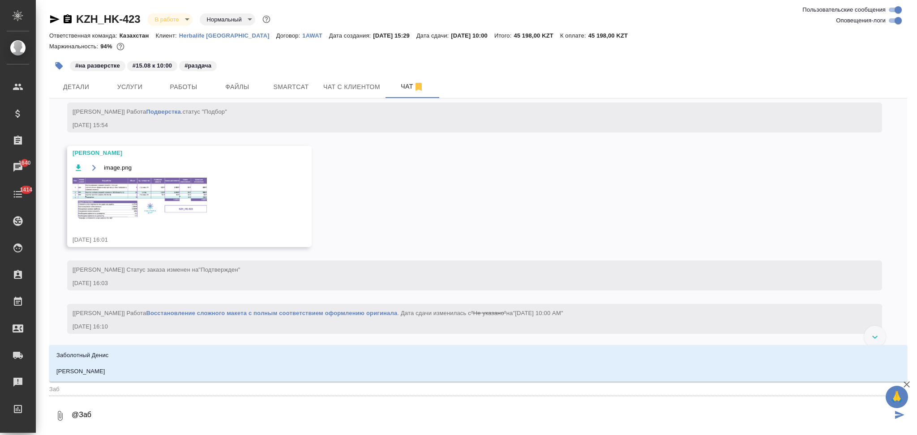
type textarea "@Забо"
type input "Забо"
type textarea "@Забор"
type input "Забор"
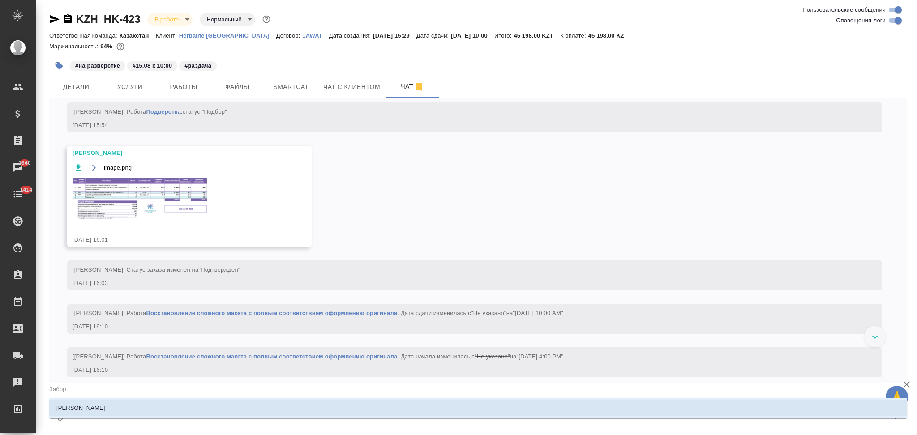
click at [133, 409] on li "Заборова Александра" at bounding box center [478, 408] width 858 height 16
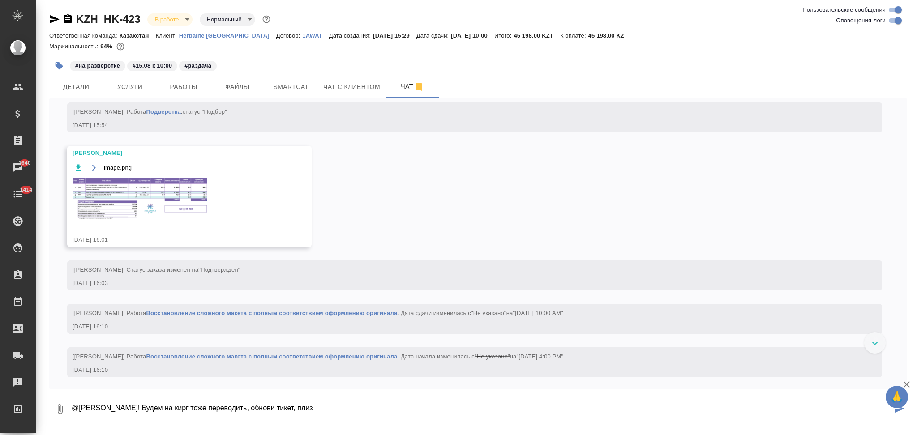
type textarea "@Заборова Александра Привет! Будем на кирг тоже переводить, обнови тикет, плиз"
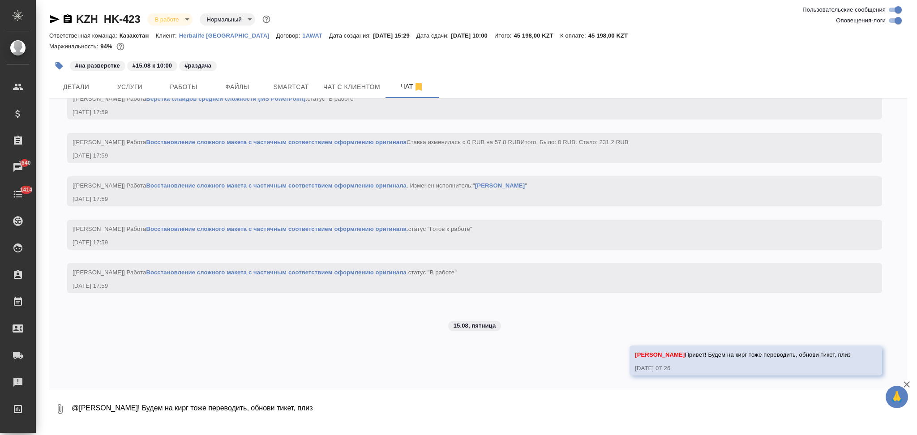
scroll to position [2277, 0]
click at [135, 90] on span "Услуги" at bounding box center [129, 87] width 43 height 11
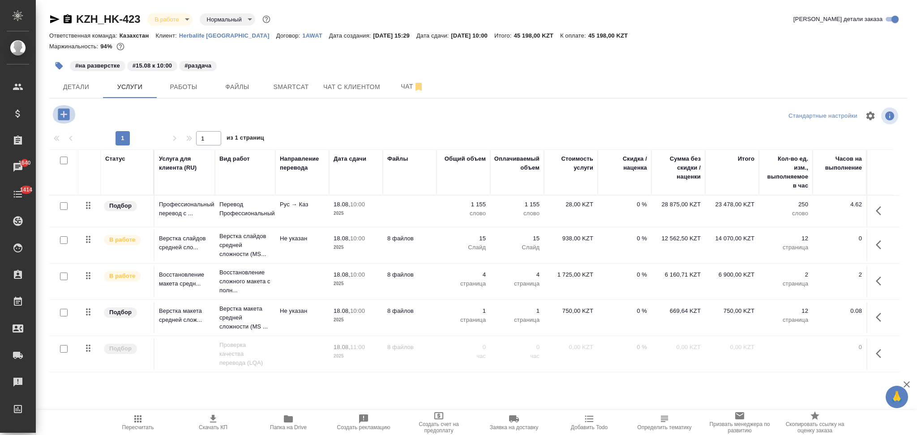
click at [62, 113] on icon "button" at bounding box center [64, 114] width 12 height 12
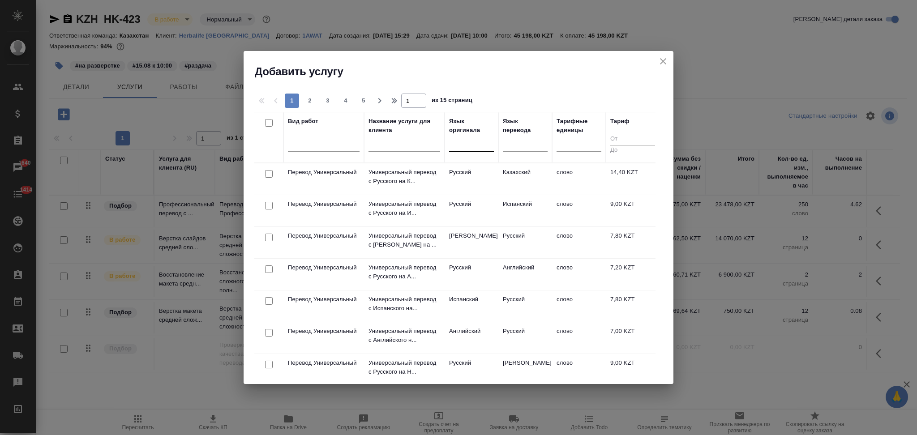
click at [465, 144] on div at bounding box center [471, 142] width 45 height 13
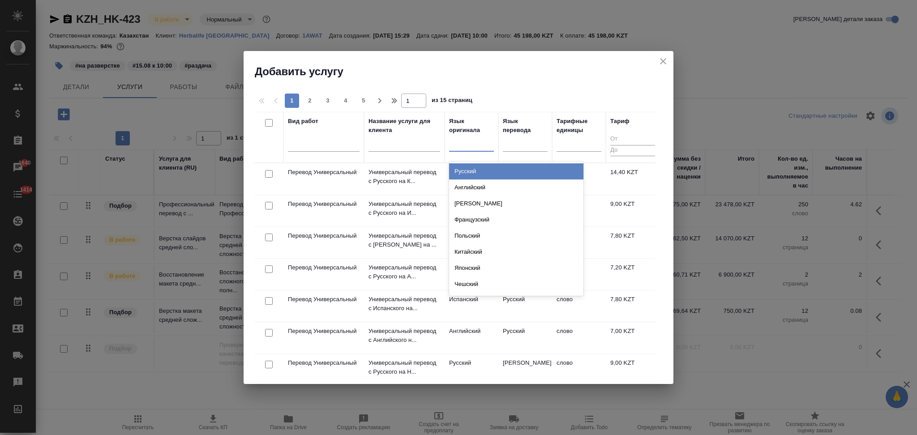
drag, startPoint x: 466, startPoint y: 170, endPoint x: 498, endPoint y: 166, distance: 32.5
click at [466, 171] on div "Русский" at bounding box center [516, 172] width 134 height 16
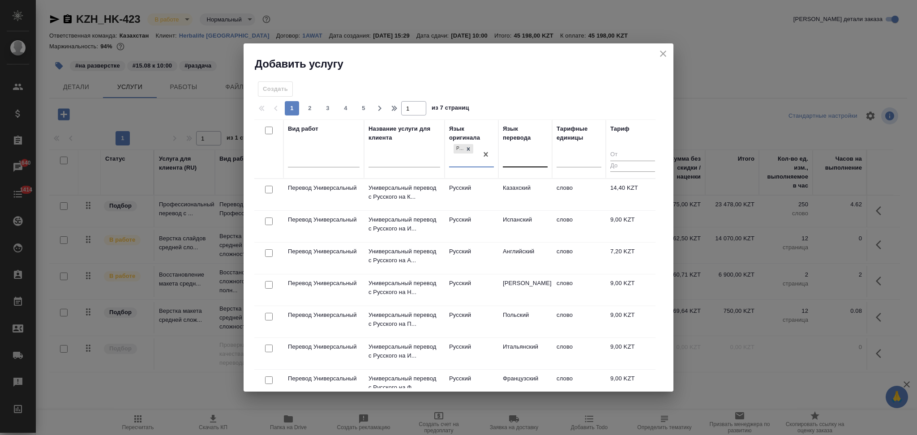
click at [518, 163] on div at bounding box center [525, 158] width 45 height 13
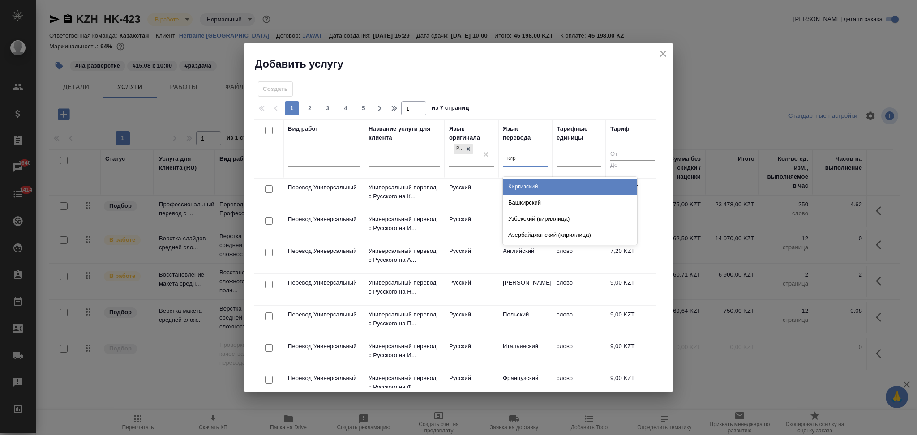
type input "кирг"
click at [520, 185] on div "Киргизский" at bounding box center [570, 187] width 134 height 16
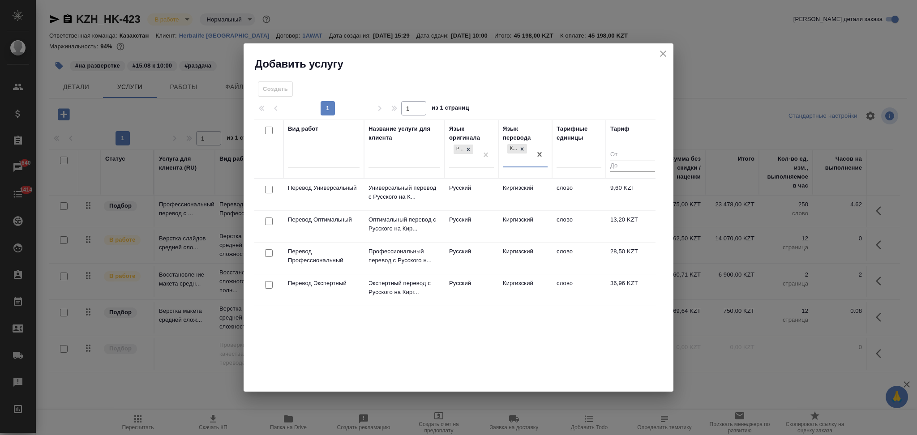
click at [475, 211] on td "Русский" at bounding box center [472, 194] width 54 height 31
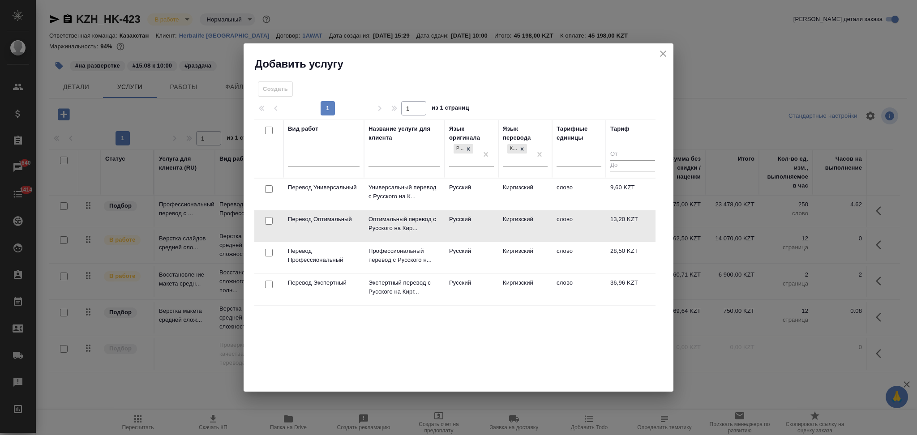
click at [475, 210] on td "Русский" at bounding box center [472, 194] width 54 height 31
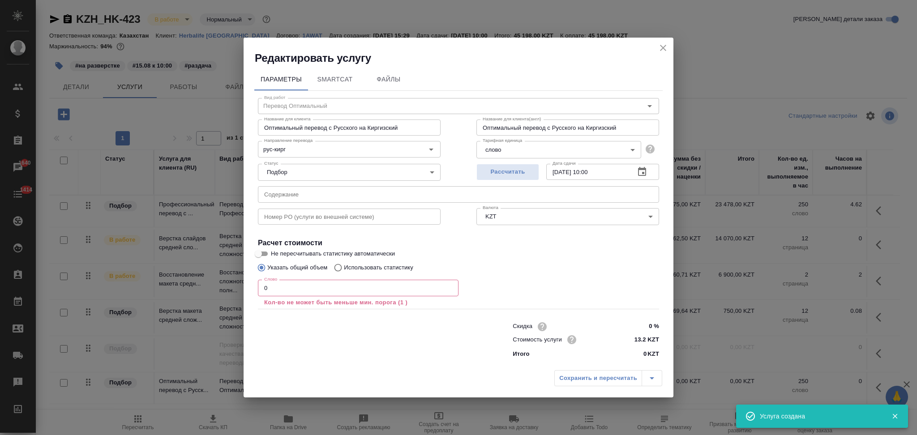
click at [658, 47] on icon "close" at bounding box center [663, 48] width 11 height 11
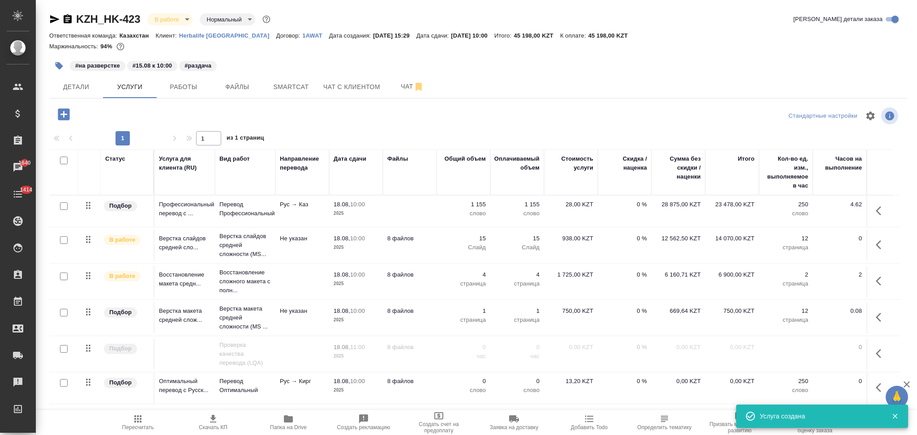
click at [291, 419] on icon "button" at bounding box center [288, 419] width 9 height 7
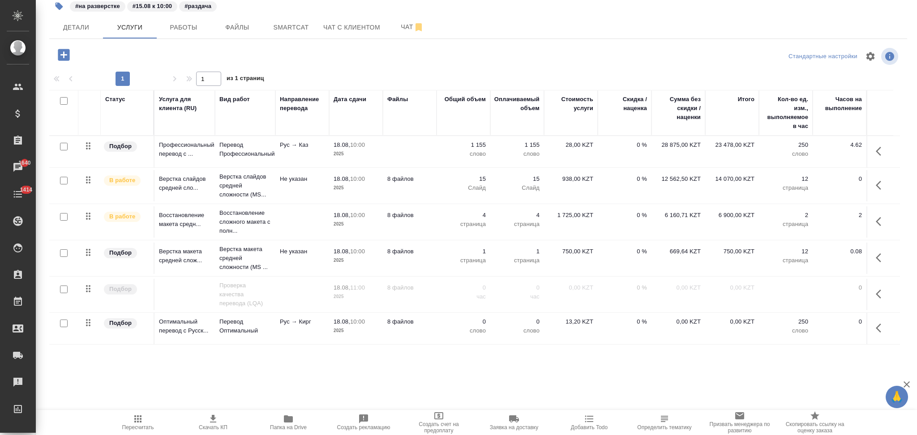
click at [63, 326] on input "checkbox" at bounding box center [64, 324] width 8 height 8
checkbox input "true"
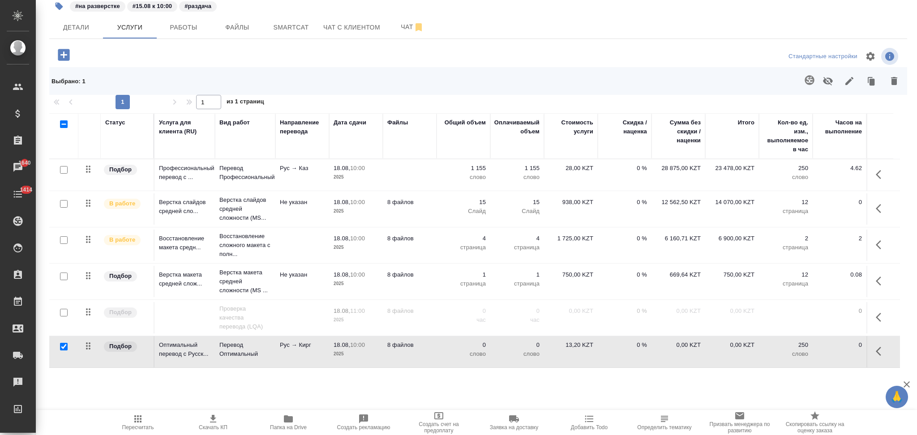
click at [805, 80] on icon "button" at bounding box center [809, 79] width 9 height 9
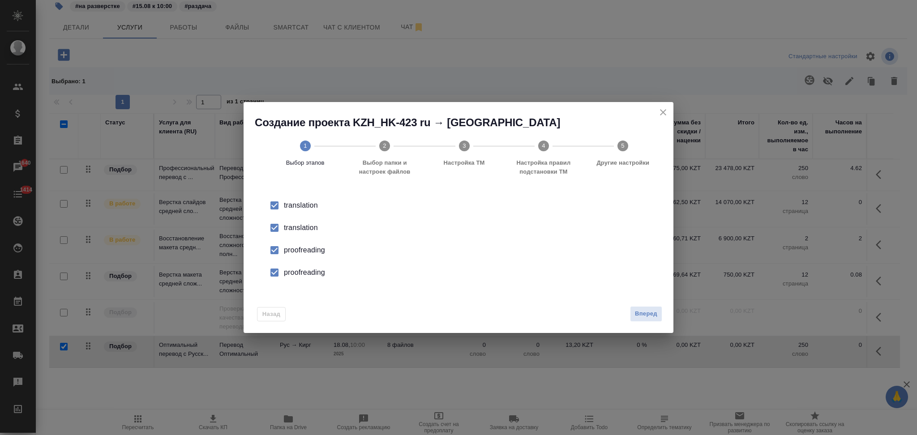
click at [301, 211] on div "translation" at bounding box center [468, 205] width 368 height 11
click at [300, 248] on div "proofreading" at bounding box center [468, 250] width 368 height 11
click at [296, 256] on div "proofreading" at bounding box center [468, 250] width 368 height 11
click at [639, 313] on span "Вперед" at bounding box center [646, 314] width 22 height 10
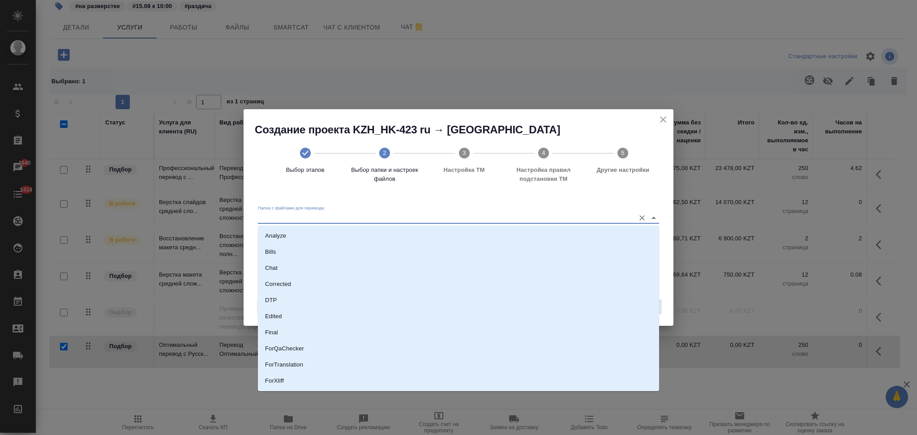
click at [328, 214] on input "Папка с файлами для перевода" at bounding box center [444, 217] width 373 height 11
click at [292, 348] on li "Source" at bounding box center [458, 351] width 401 height 16
type input "Source"
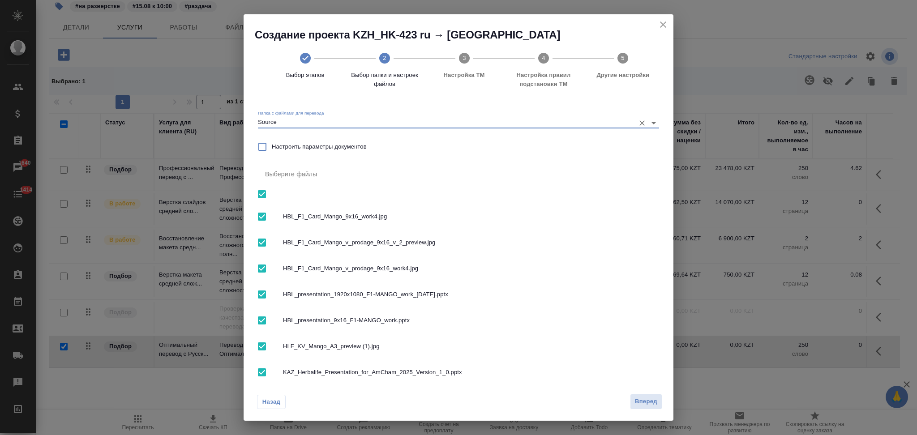
scroll to position [43, 0]
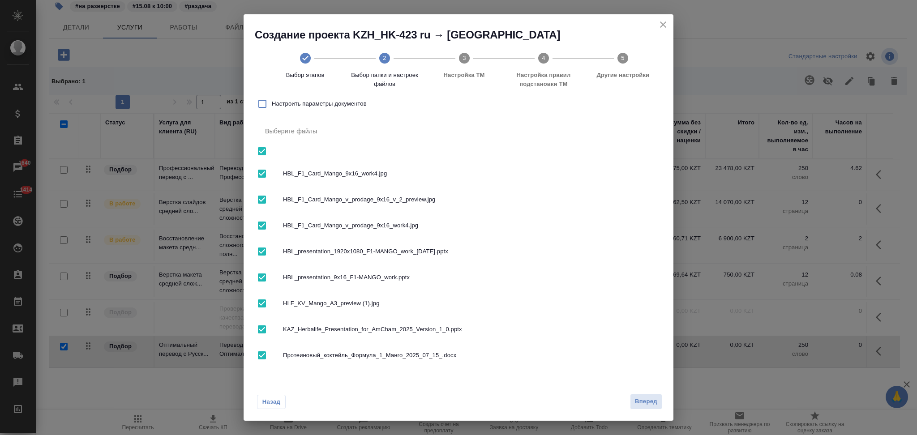
click at [262, 153] on input "checkbox" at bounding box center [262, 151] width 19 height 19
checkbox input "false"
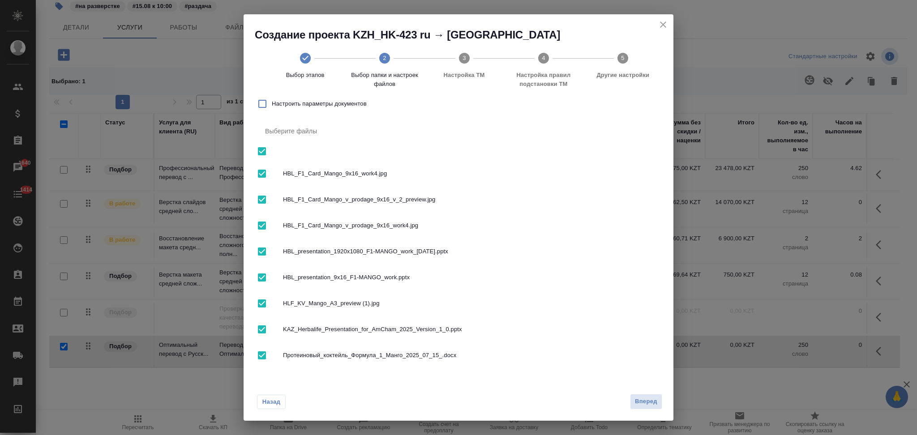
checkbox input "false"
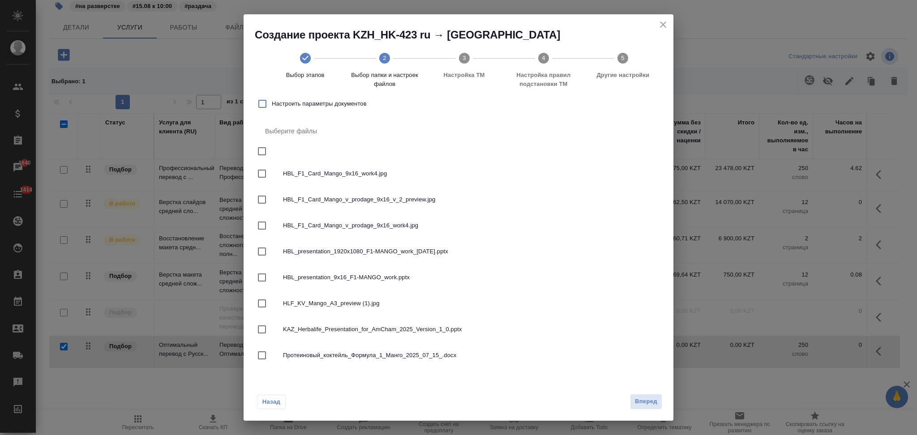
click at [260, 254] on input "checkbox" at bounding box center [262, 251] width 19 height 19
checkbox input "true"
click at [262, 275] on input "checkbox" at bounding box center [262, 277] width 19 height 19
checkbox input "true"
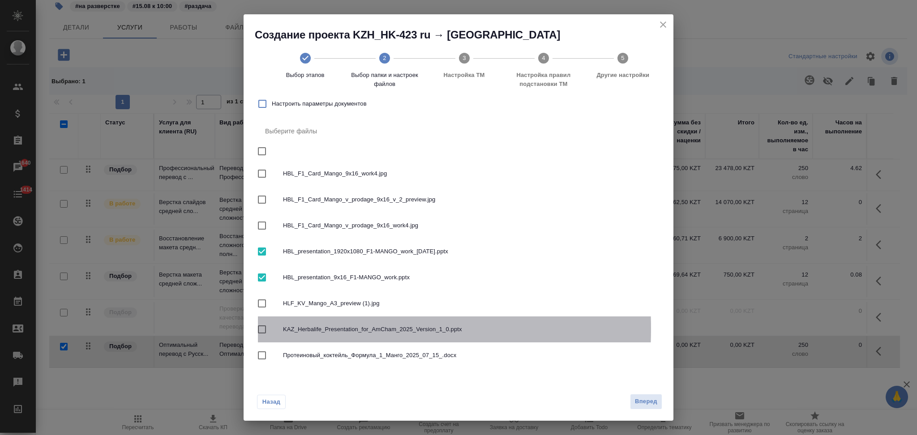
click at [258, 328] on input "checkbox" at bounding box center [262, 329] width 19 height 19
checkbox input "true"
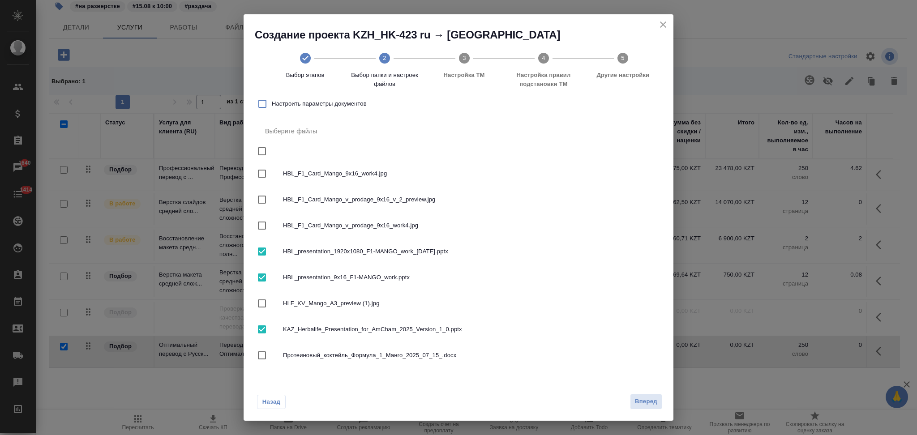
click at [260, 356] on input "checkbox" at bounding box center [262, 355] width 19 height 19
checkbox input "true"
drag, startPoint x: 651, startPoint y: 406, endPoint x: 646, endPoint y: 404, distance: 5.0
click at [650, 406] on span "Вперед" at bounding box center [646, 402] width 22 height 10
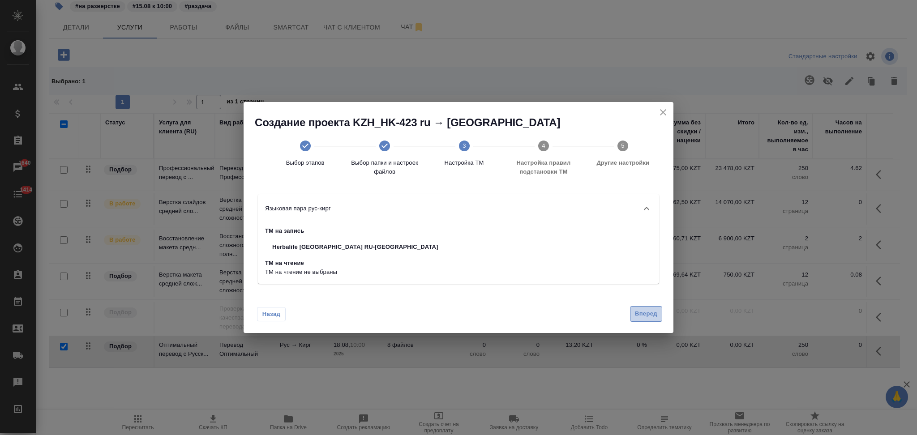
drag, startPoint x: 647, startPoint y: 317, endPoint x: 633, endPoint y: 317, distance: 14.8
click at [647, 318] on span "Вперед" at bounding box center [646, 314] width 22 height 10
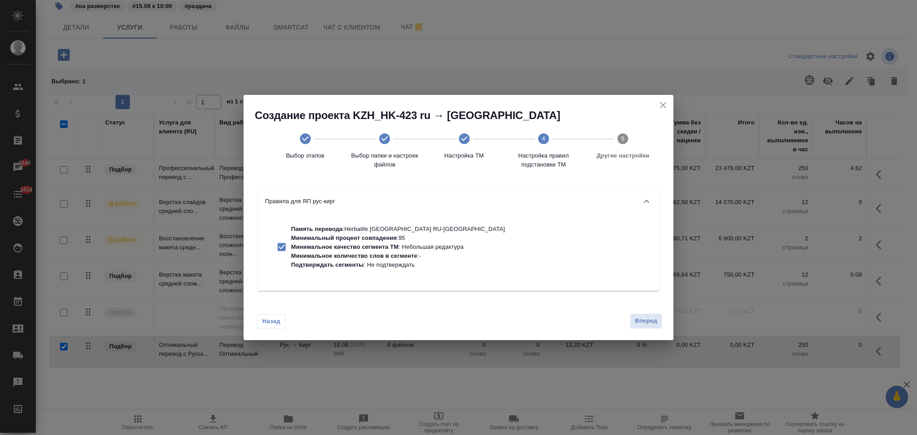
click at [410, 264] on p "Подтверждать сегменты : Не подтверждать" at bounding box center [398, 265] width 214 height 9
checkbox input "false"
click at [648, 318] on span "Вперед" at bounding box center [646, 321] width 22 height 10
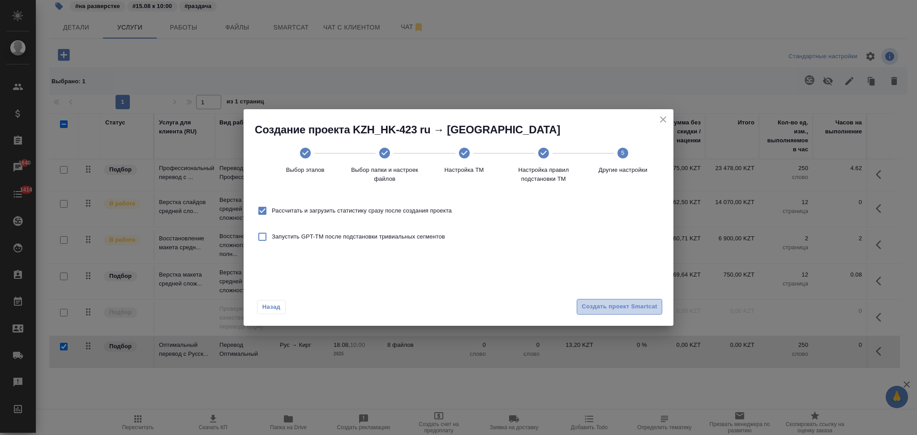
click at [605, 310] on span "Создать проект Smartcat" at bounding box center [620, 307] width 76 height 10
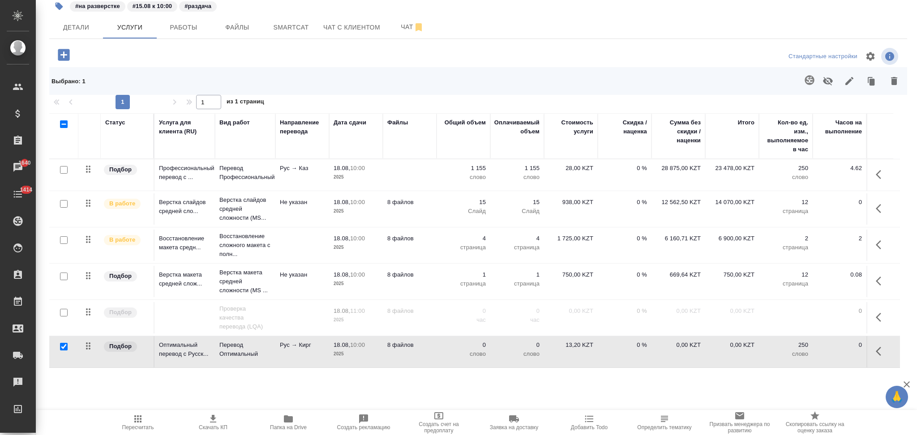
click at [413, 167] on td at bounding box center [410, 174] width 54 height 31
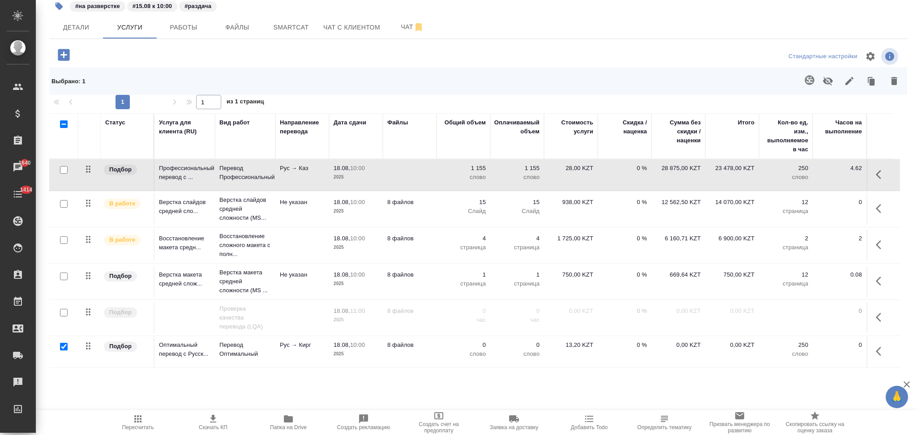
click at [413, 167] on td at bounding box center [410, 174] width 54 height 31
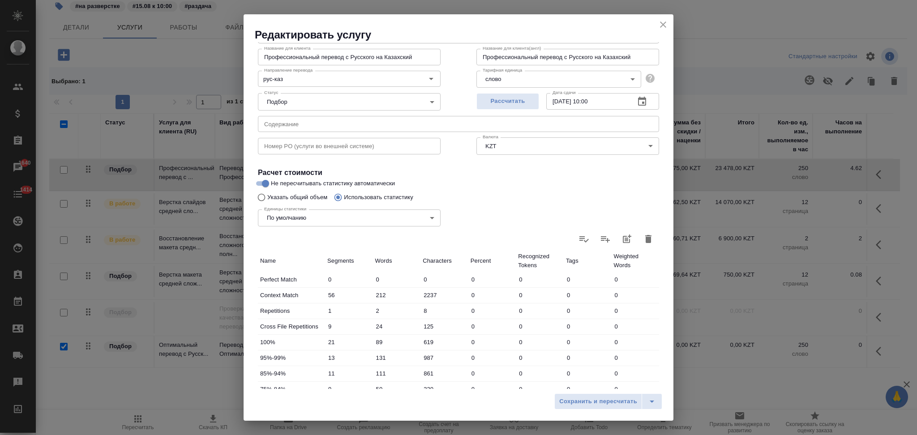
scroll to position [176, 0]
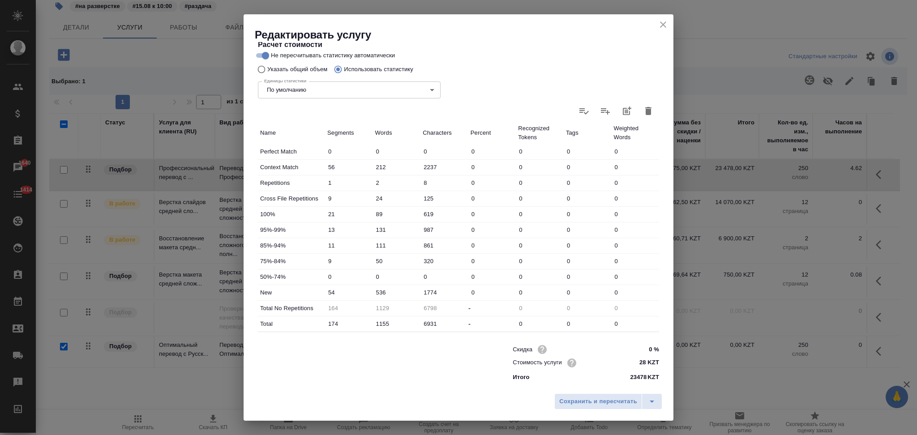
click at [660, 23] on icon "close" at bounding box center [663, 24] width 11 height 11
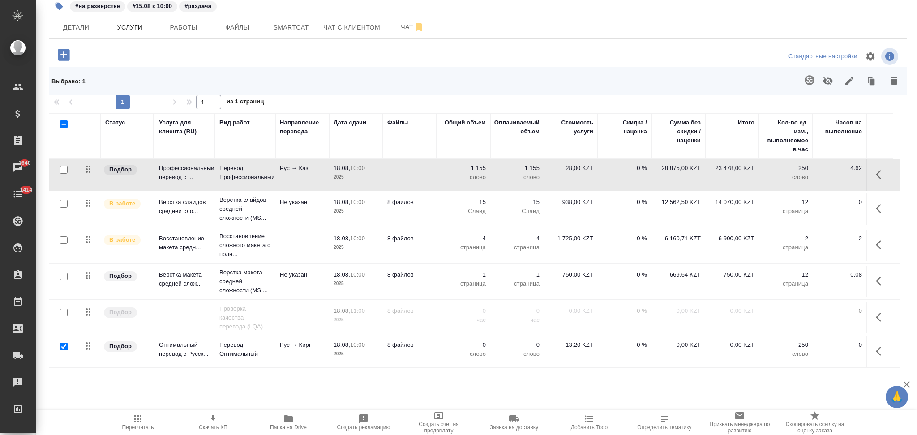
click at [446, 345] on p "0" at bounding box center [463, 345] width 45 height 9
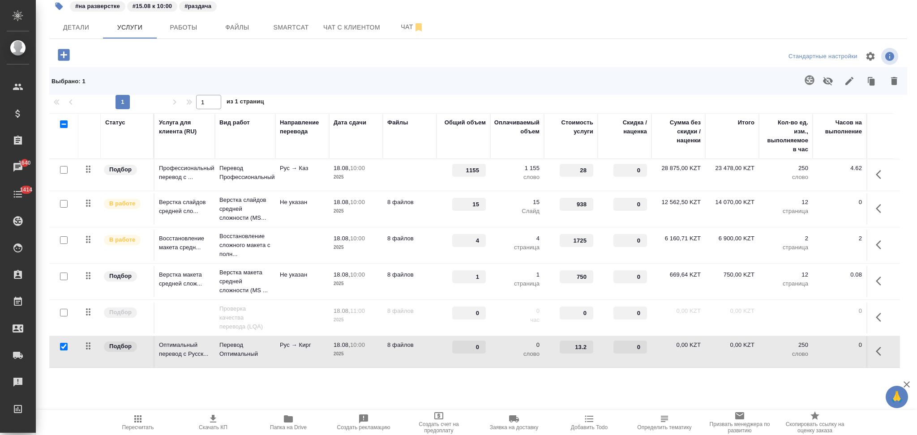
click at [446, 345] on div "0" at bounding box center [463, 347] width 45 height 13
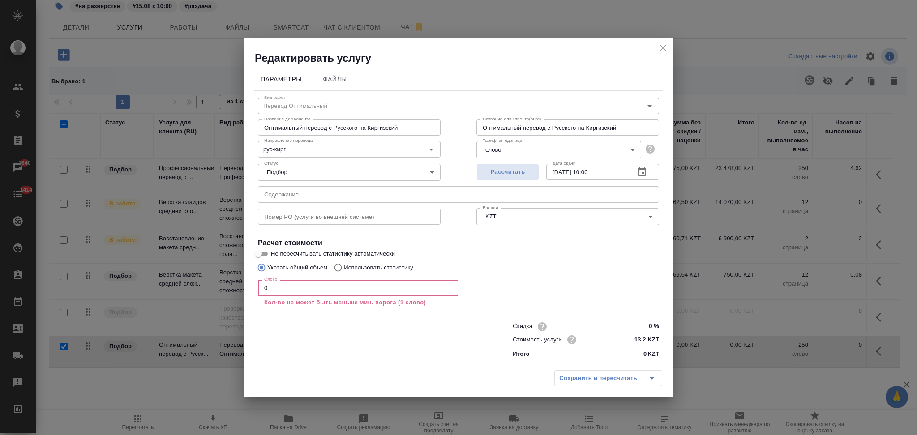
drag, startPoint x: 283, startPoint y: 289, endPoint x: 244, endPoint y: 288, distance: 39.0
click at [244, 288] on div "Параметры Файлы Вид работ Перевод Оптимальный Вид работ Название для клиента Оп…" at bounding box center [459, 215] width 430 height 301
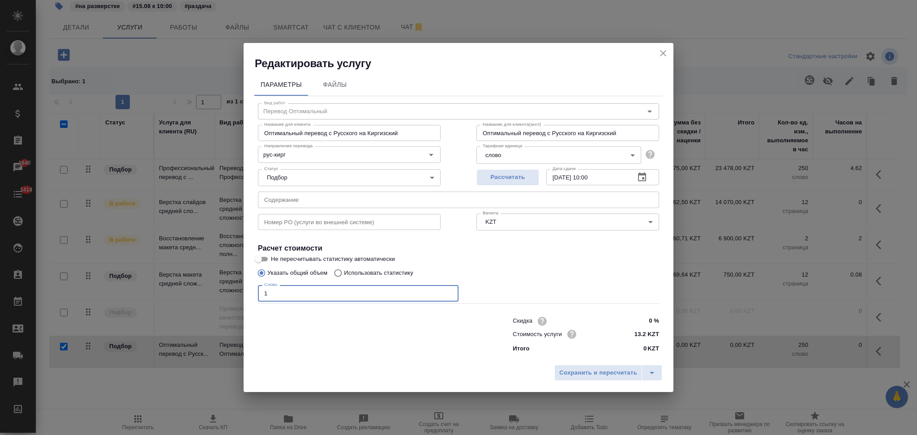
type input "1"
click at [338, 268] on input "Использовать статистику" at bounding box center [337, 273] width 14 height 17
radio input "true"
radio input "false"
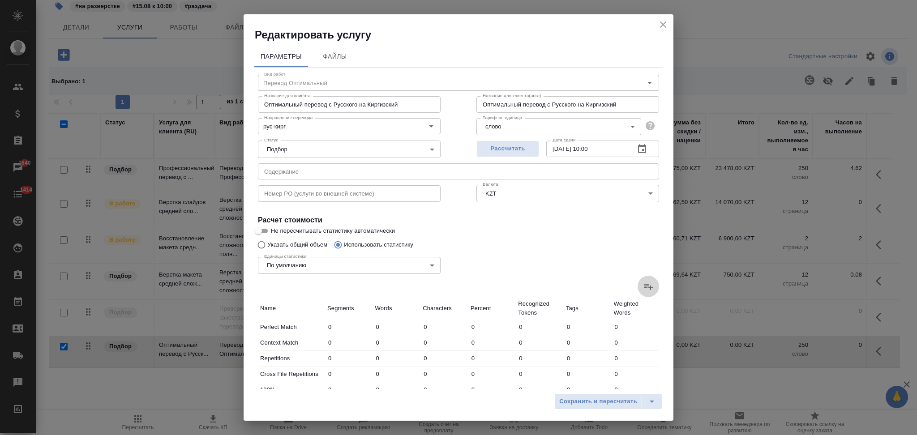
click at [643, 286] on icon at bounding box center [648, 286] width 11 height 11
click at [0, 0] on input "file" at bounding box center [0, 0] width 0 height 0
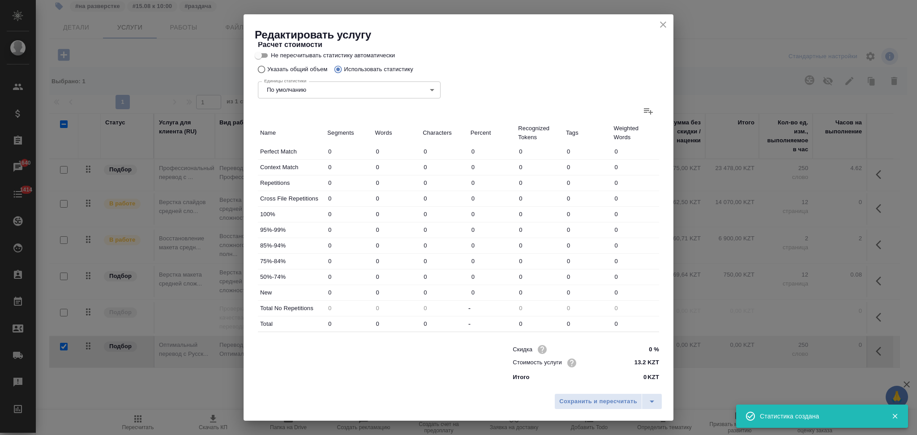
type input "2"
type input "5"
type input "21"
type input "38"
type input "196"
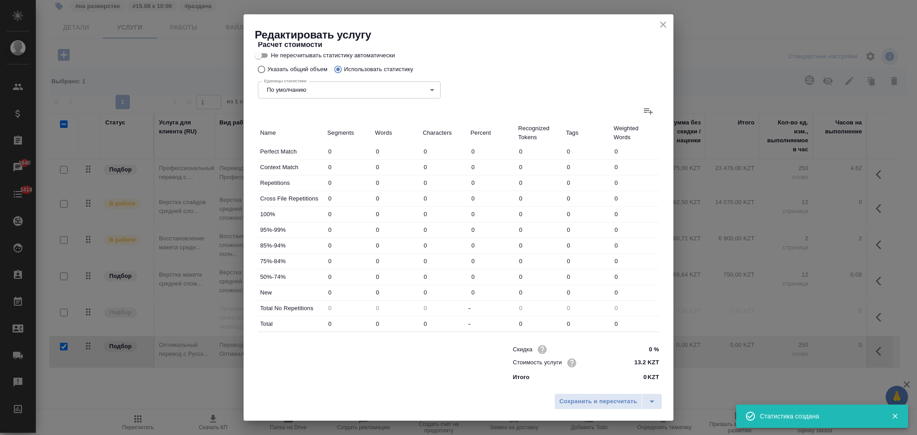
type input "1353"
type input "2"
type input "12"
type input "98"
type input "7"
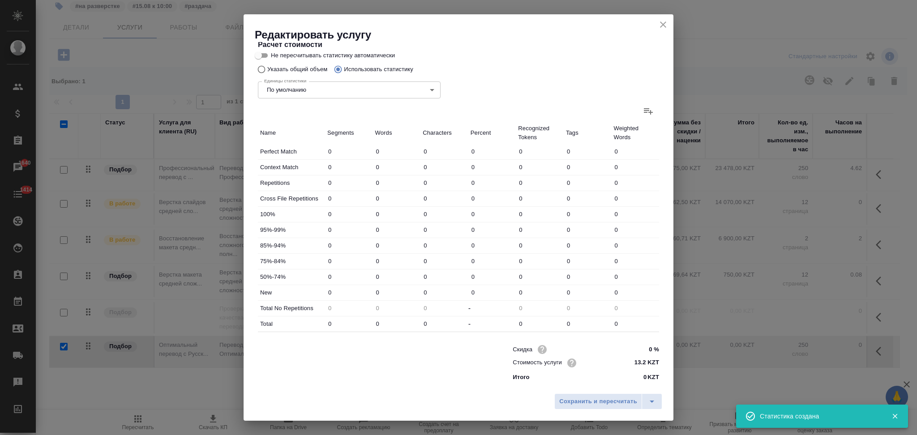
type input "29"
type input "165"
type input "3"
type input "7"
type input "43"
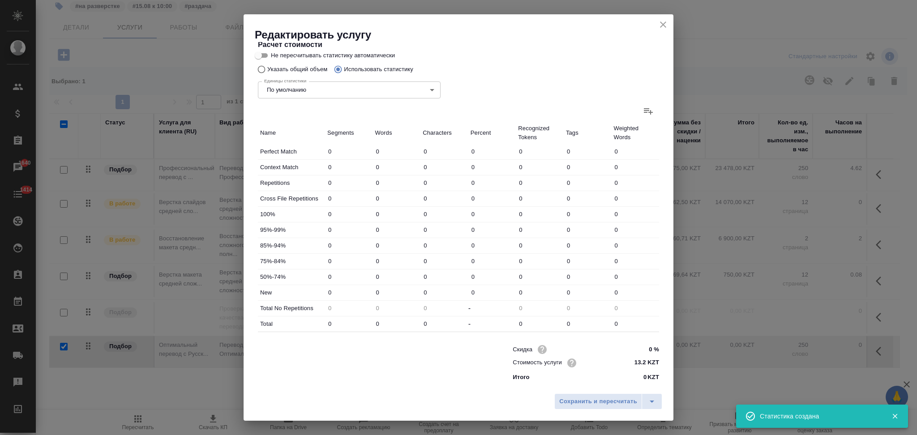
type input "4"
type input "16"
type input "109"
type input "118"
type input "690"
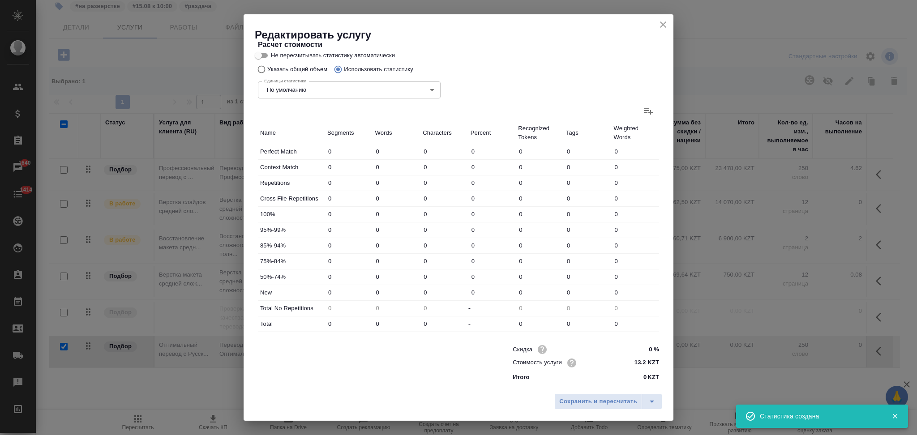
type input "5142"
type input "134"
type input "754"
type input "5557"
type input "174"
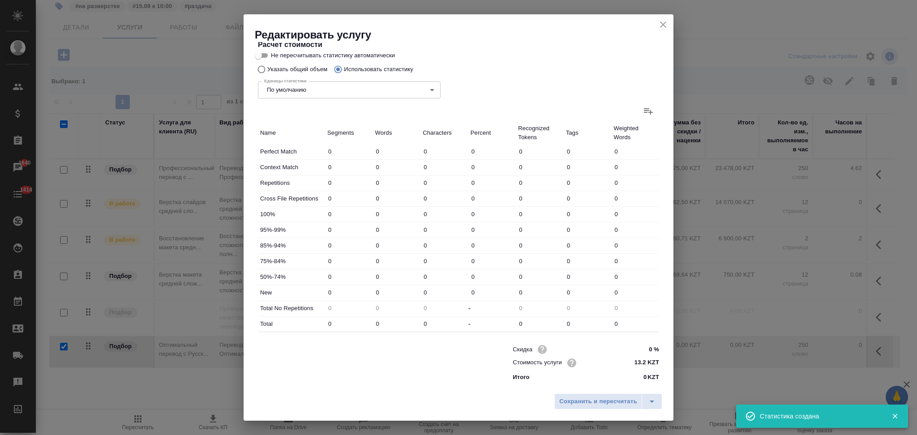
type input "955"
type input "6931"
click at [374, 326] on input "955" at bounding box center [397, 324] width 47 height 13
drag, startPoint x: 379, startPoint y: 326, endPoint x: 371, endPoint y: 325, distance: 7.7
click at [374, 325] on input "955" at bounding box center [397, 324] width 47 height 13
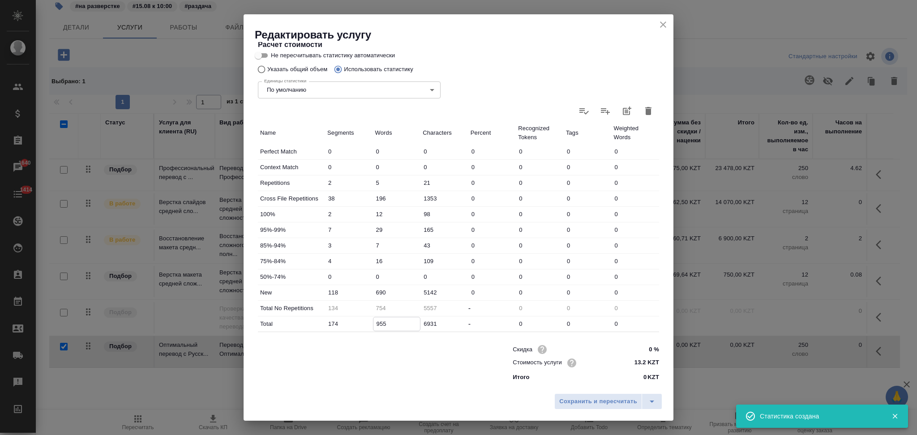
type input "-46"
type input "155"
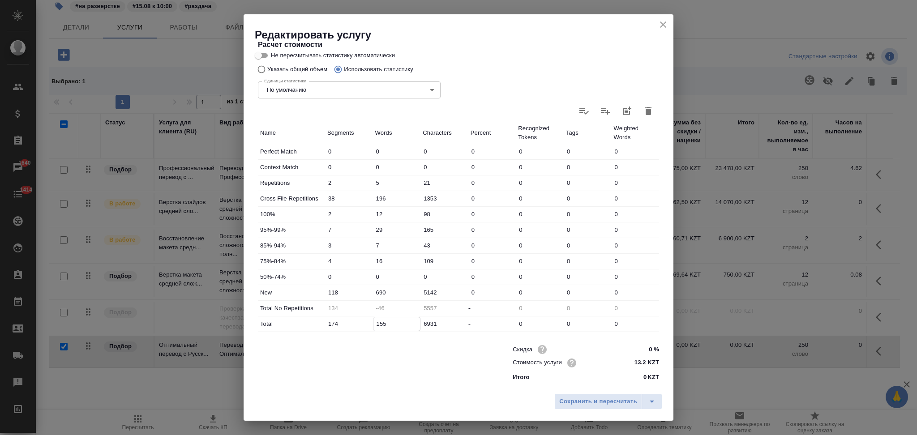
type input "954"
type input "1155"
click at [377, 291] on input "690" at bounding box center [397, 292] width 47 height 13
drag, startPoint x: 380, startPoint y: 294, endPoint x: 372, endPoint y: 289, distance: 9.4
click at [374, 289] on input "690" at bounding box center [397, 292] width 47 height 13
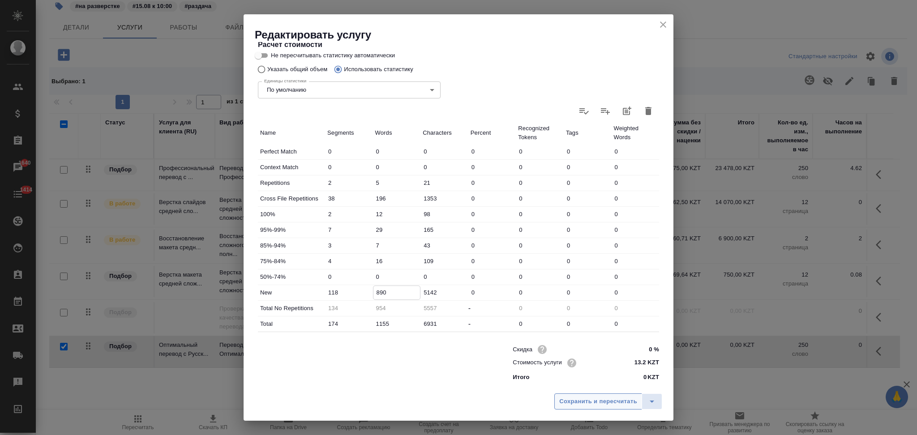
type input "890"
click at [571, 397] on span "Сохранить и пересчитать" at bounding box center [598, 402] width 78 height 10
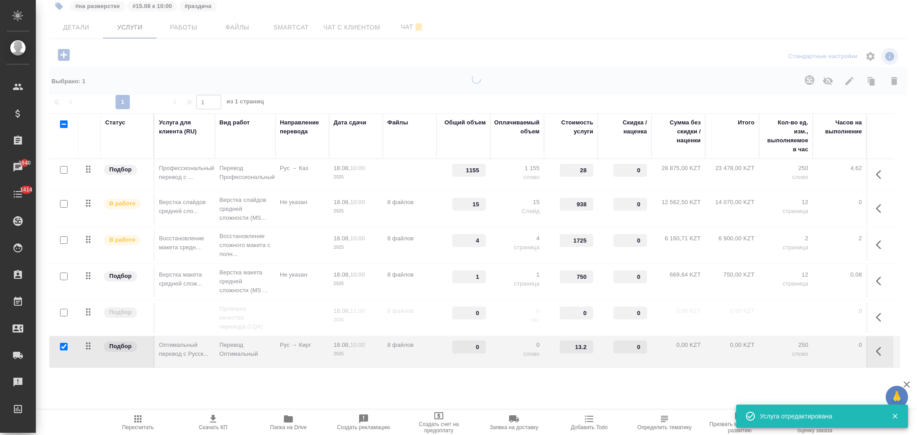
type input "1"
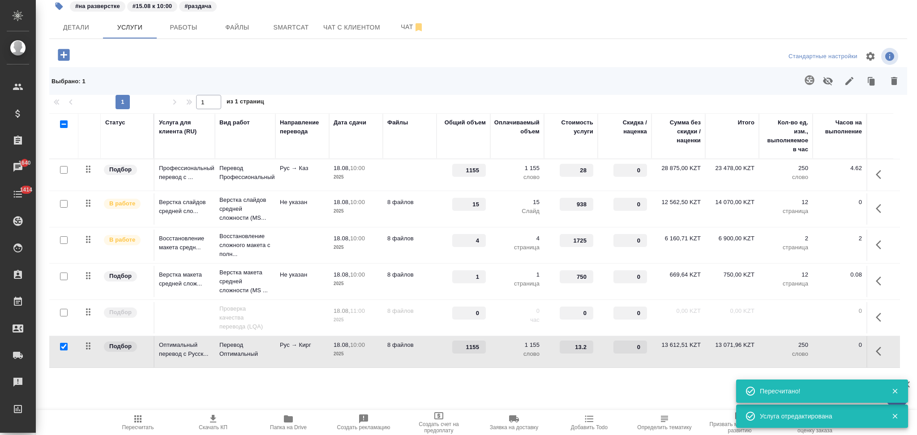
click at [421, 191] on td "8 файлов" at bounding box center [410, 174] width 54 height 31
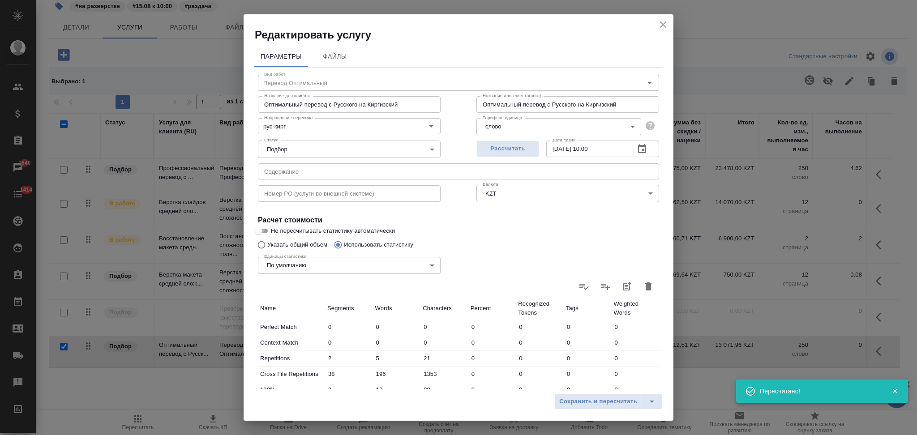
click at [263, 233] on input "Не пересчитывать статистику автоматически" at bounding box center [258, 231] width 32 height 11
checkbox input "true"
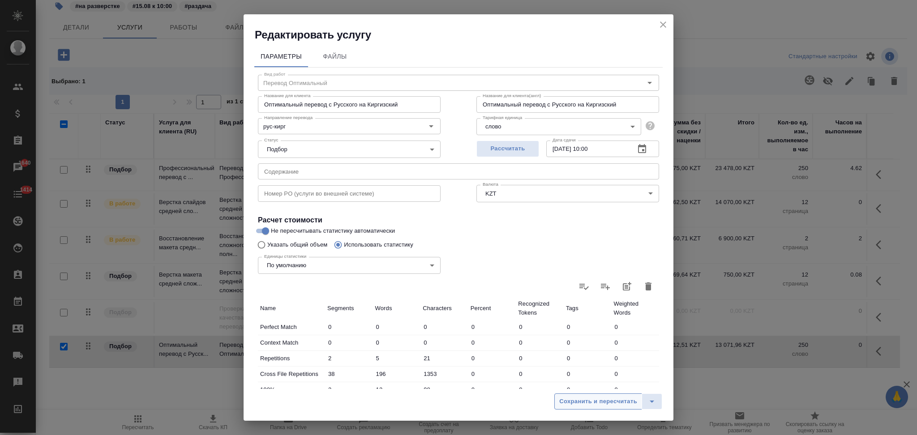
click at [564, 402] on span "Сохранить и пересчитать" at bounding box center [598, 402] width 78 height 10
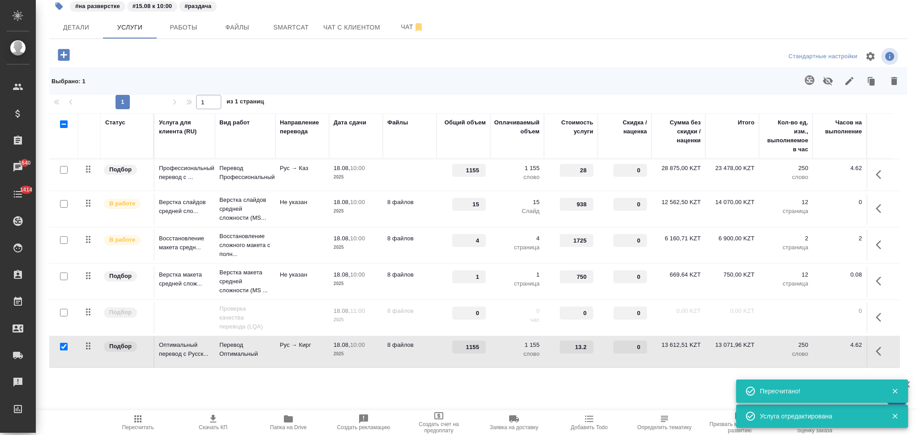
click at [412, 176] on td at bounding box center [410, 174] width 54 height 31
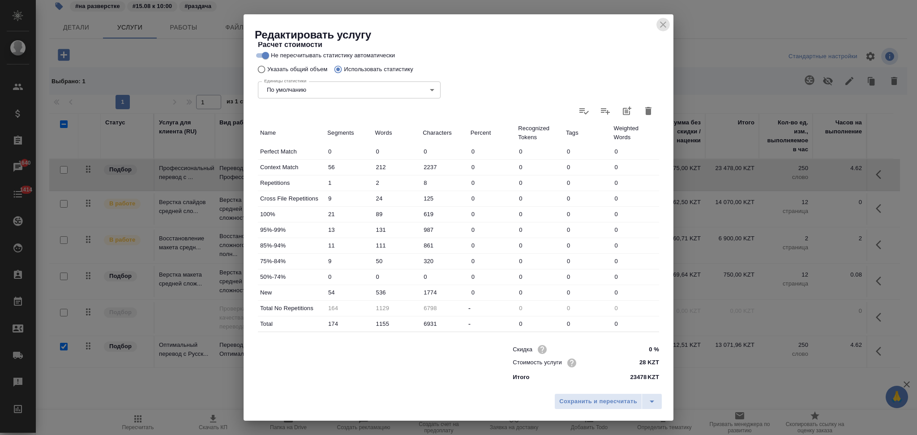
click at [659, 25] on icon "close" at bounding box center [663, 24] width 11 height 11
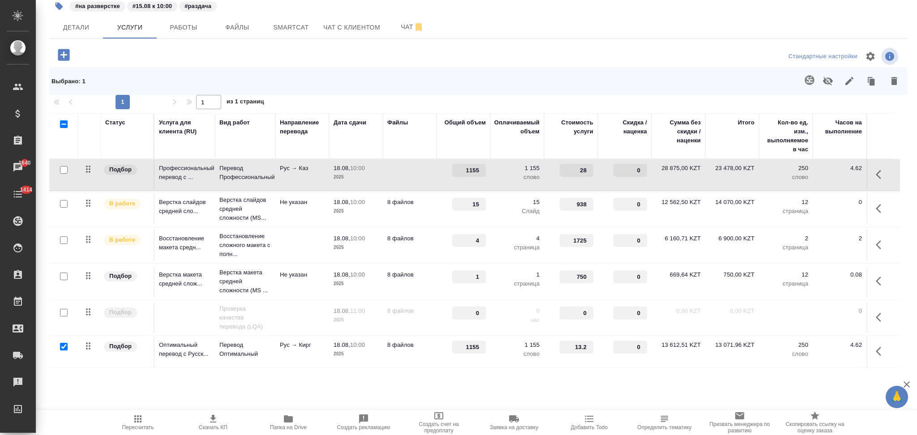
scroll to position [0, 0]
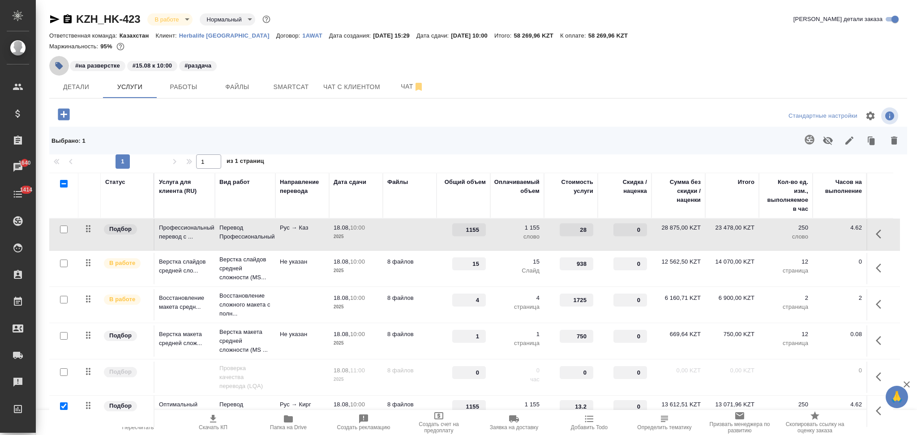
click at [56, 66] on icon "button" at bounding box center [60, 66] width 8 height 8
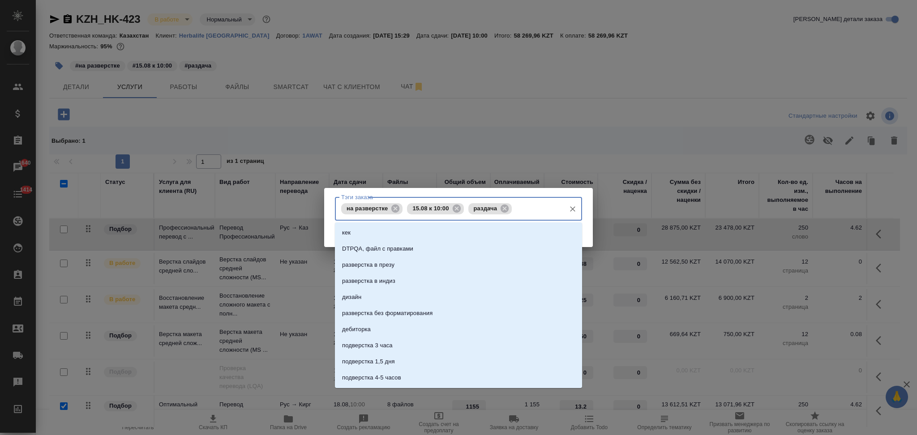
click at [531, 211] on input "Тэги заказа" at bounding box center [537, 208] width 47 height 15
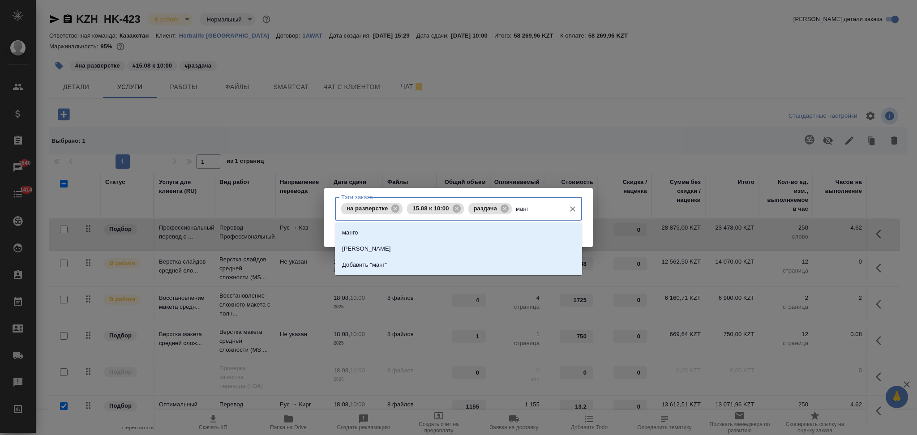
type input "манго"
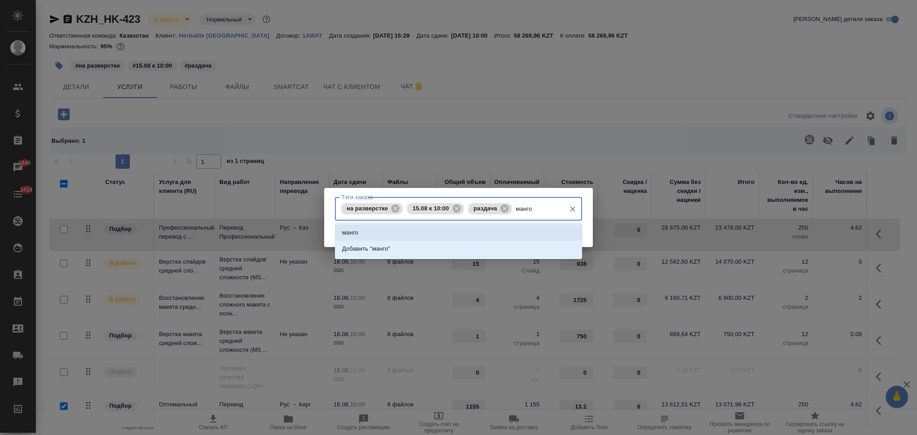
click at [367, 230] on li "манго" at bounding box center [458, 233] width 247 height 16
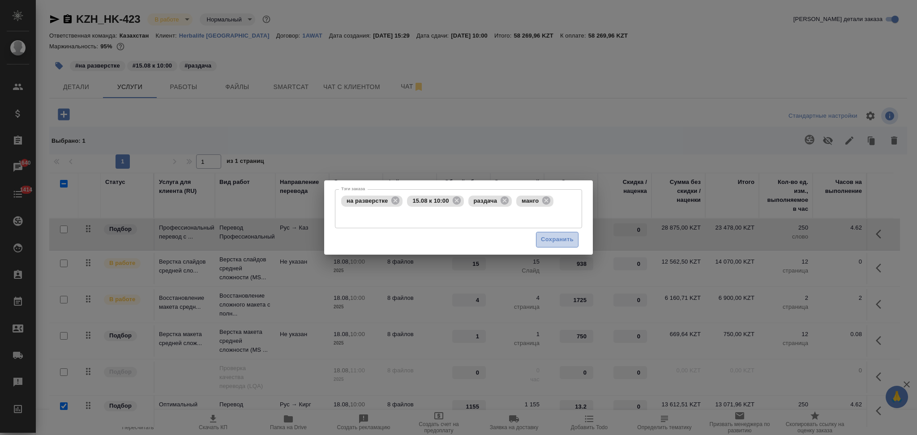
click at [555, 242] on span "Сохранить" at bounding box center [557, 240] width 33 height 10
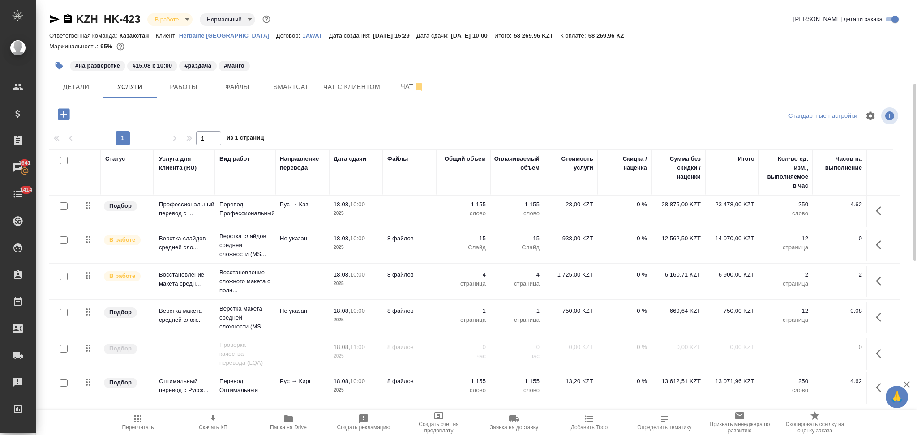
scroll to position [60, 0]
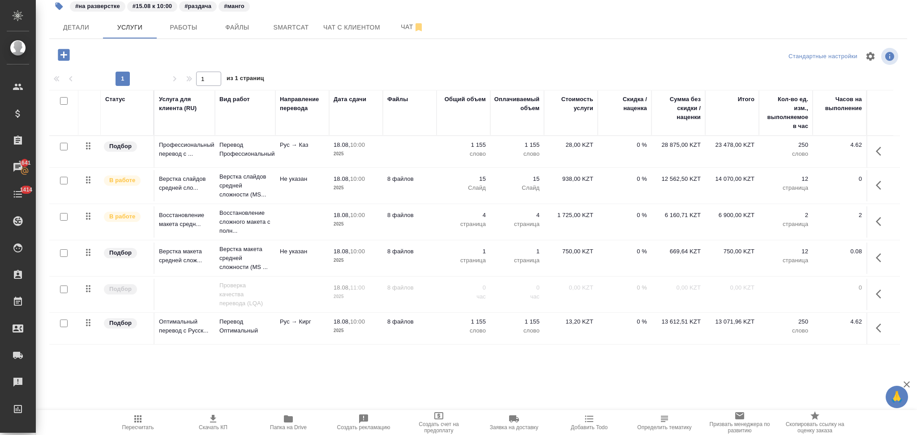
click at [431, 184] on p "8 файлов" at bounding box center [409, 179] width 45 height 9
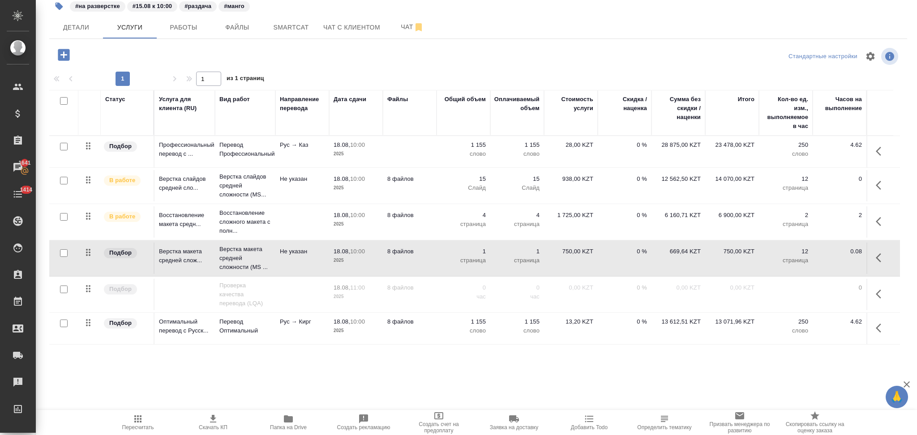
click at [431, 184] on p "8 файлов" at bounding box center [409, 179] width 45 height 9
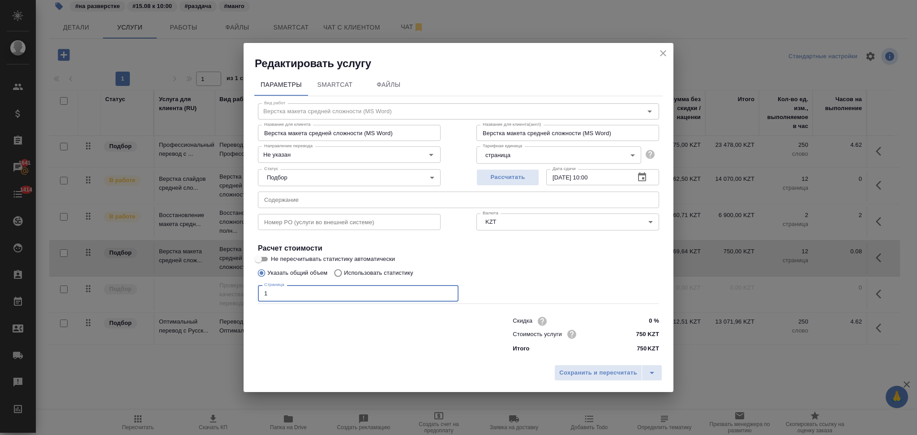
drag, startPoint x: 284, startPoint y: 297, endPoint x: 254, endPoint y: 287, distance: 32.0
click at [254, 287] on div "Вид работ Верстка макета средней сложности (MS Word) Вид работ Название для кли…" at bounding box center [458, 226] width 409 height 261
type input "2"
click at [571, 375] on span "Сохранить и пересчитать" at bounding box center [598, 373] width 78 height 10
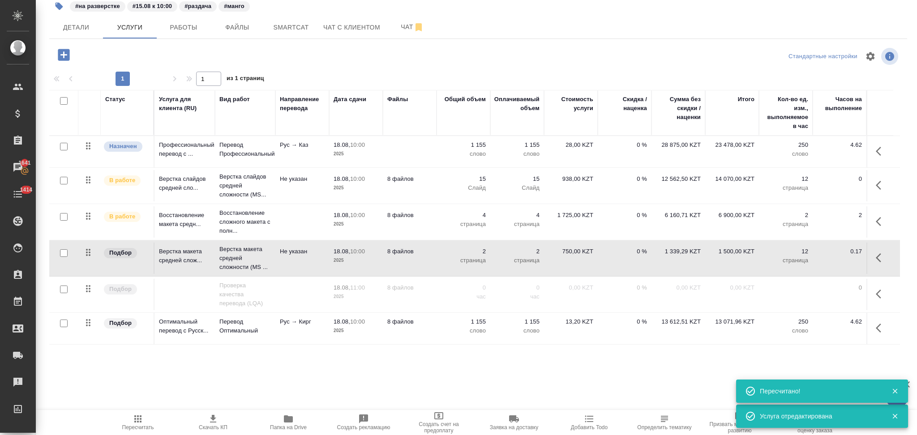
click at [428, 168] on td "8 файлов" at bounding box center [410, 151] width 54 height 31
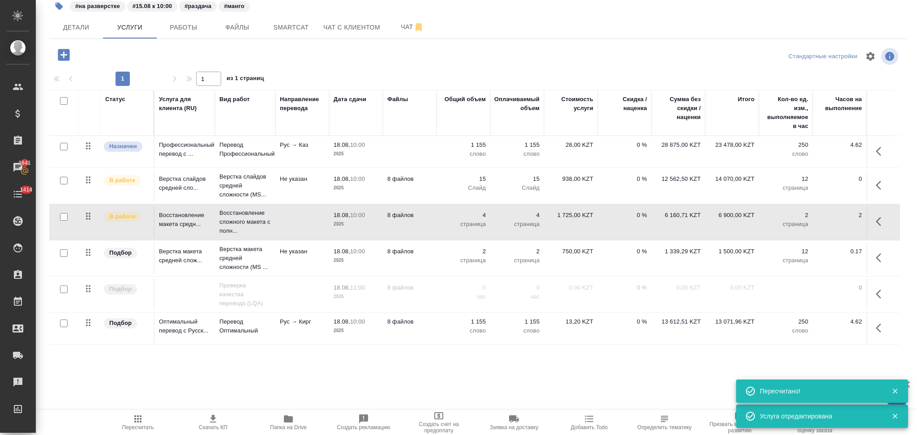
click at [428, 168] on td "8 файлов" at bounding box center [410, 151] width 54 height 31
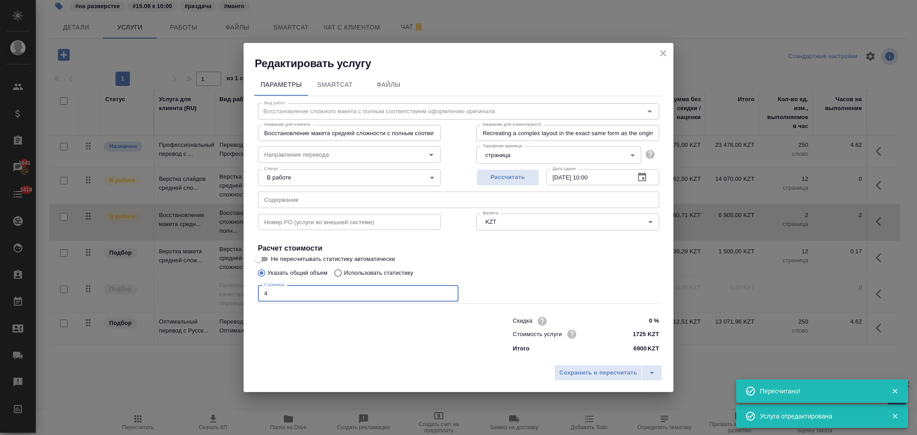
drag, startPoint x: 290, startPoint y: 293, endPoint x: 253, endPoint y: 293, distance: 37.6
click at [253, 293] on div "Параметры SmartCat Файлы Вид работ Восстановление сложного макета с полным соот…" at bounding box center [459, 216] width 430 height 290
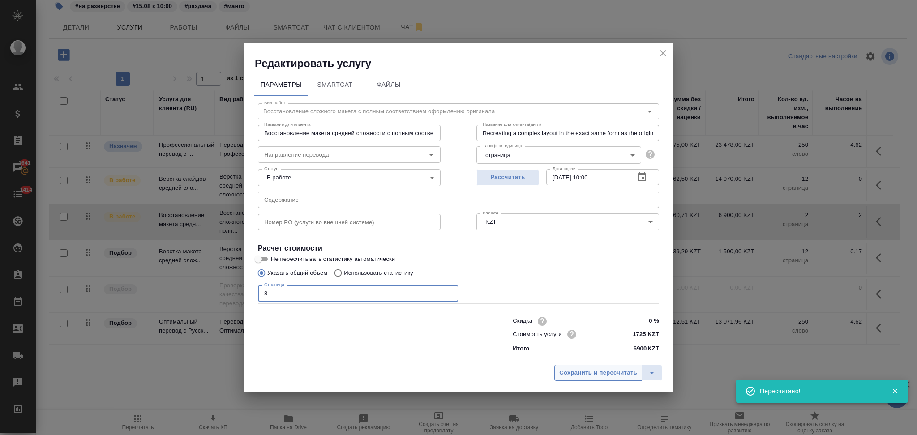
type input "8"
click at [575, 378] on span "Сохранить и пересчитать" at bounding box center [598, 373] width 78 height 10
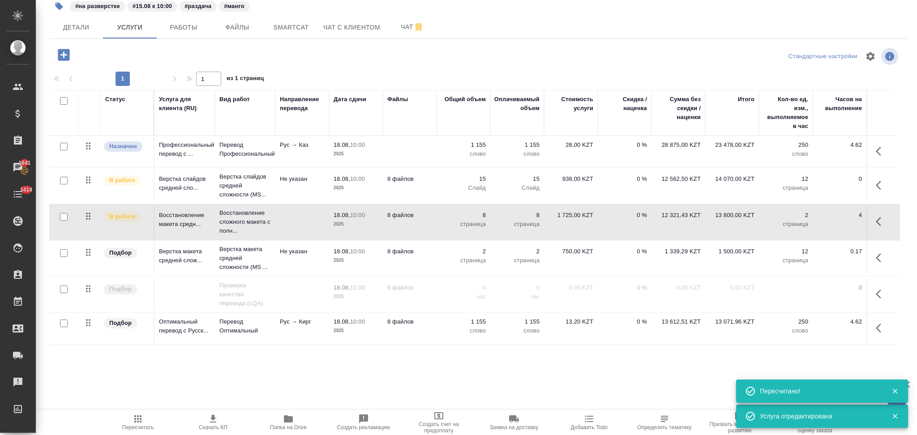
click at [428, 168] on td "8 файлов" at bounding box center [410, 151] width 54 height 31
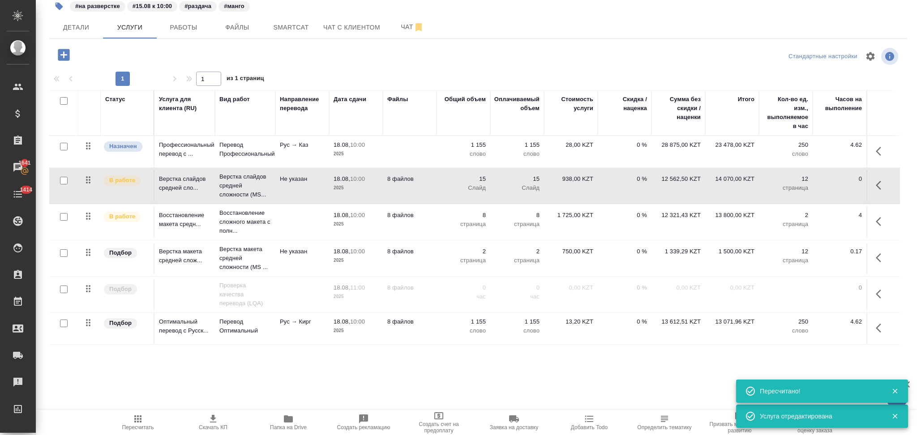
click at [428, 168] on td "8 файлов" at bounding box center [410, 151] width 54 height 31
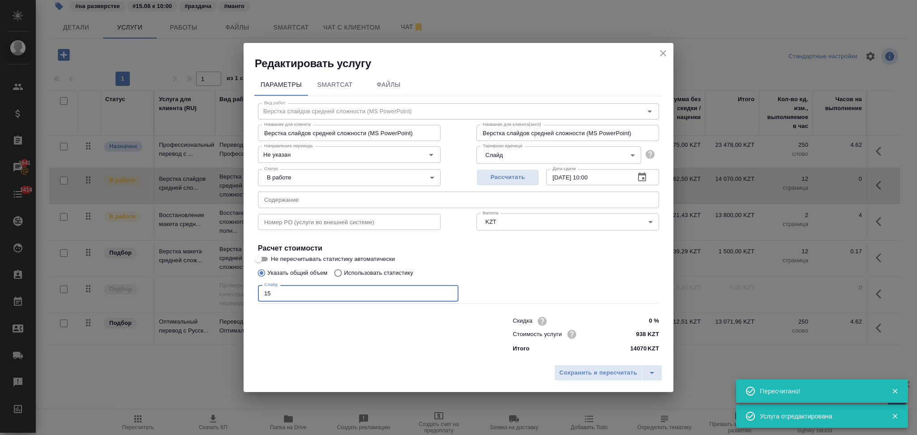
drag, startPoint x: 287, startPoint y: 294, endPoint x: 241, endPoint y: 296, distance: 45.7
click at [241, 296] on div "Редактировать услугу Параметры SmartCat Файлы Вид работ Верстка слайдов средней…" at bounding box center [458, 217] width 917 height 435
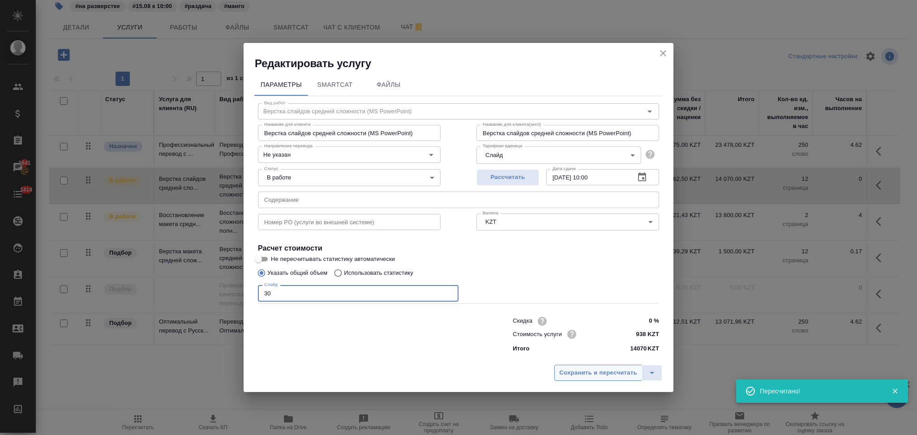
type input "30"
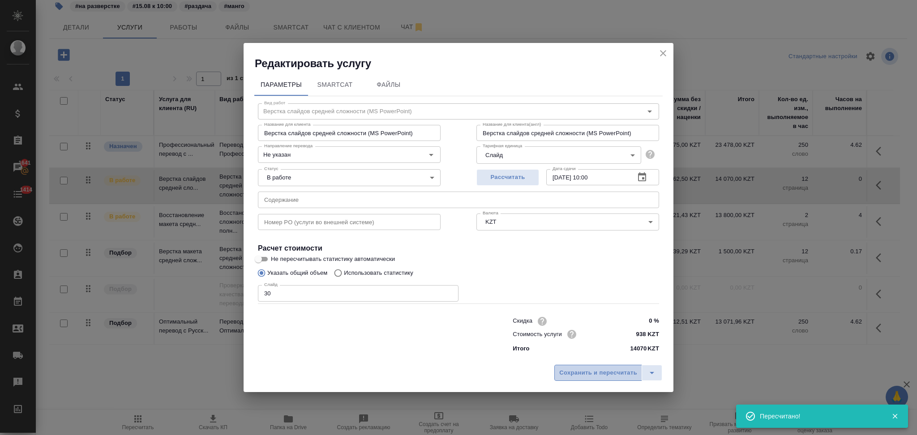
click at [577, 375] on span "Сохранить и пересчитать" at bounding box center [598, 373] width 78 height 10
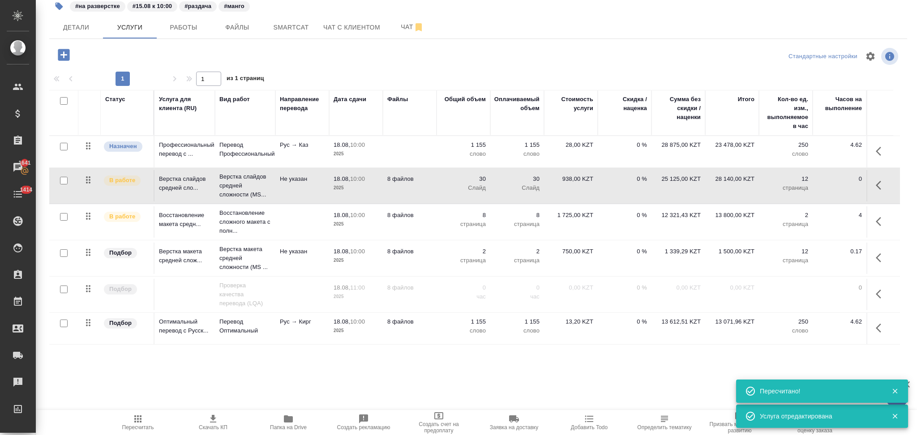
click at [138, 419] on icon "button" at bounding box center [137, 419] width 7 height 7
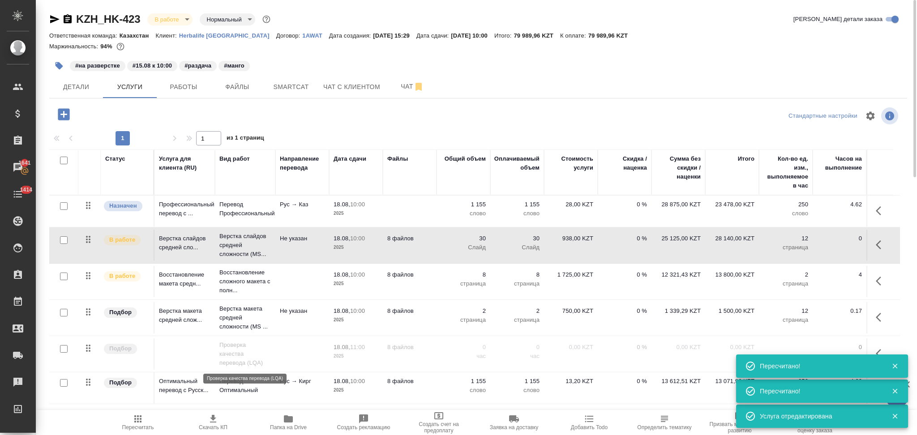
scroll to position [119, 0]
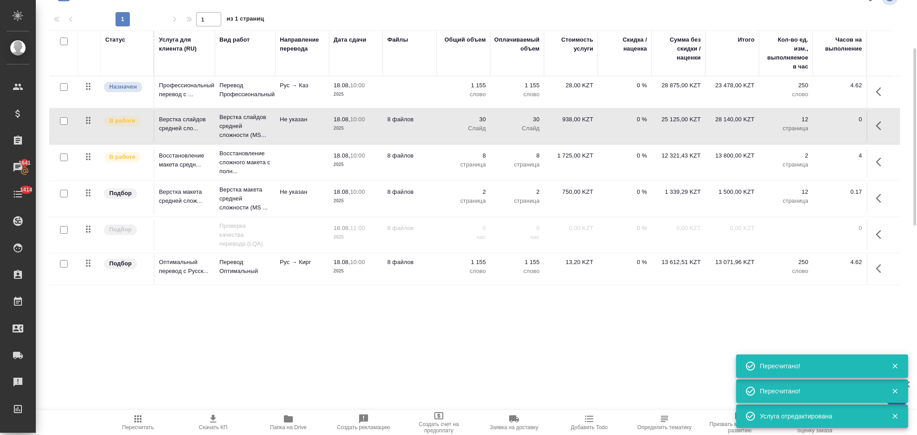
click at [212, 419] on icon "button" at bounding box center [213, 419] width 6 height 8
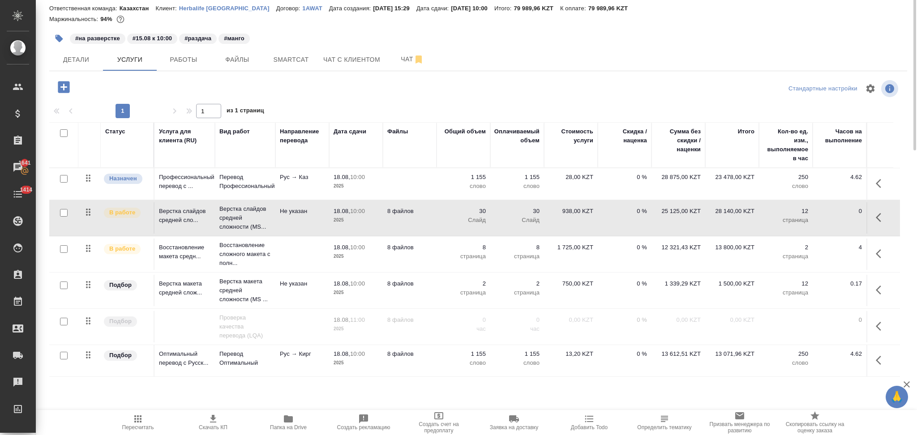
scroll to position [0, 0]
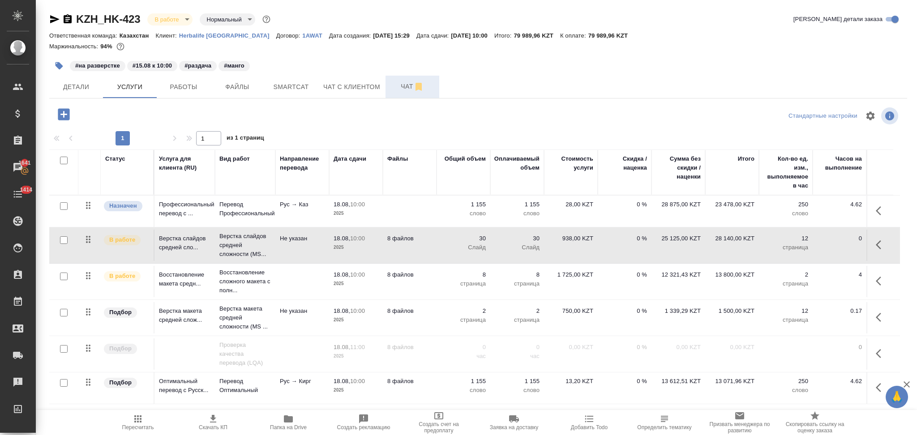
click at [392, 82] on span "Чат" at bounding box center [412, 86] width 43 height 11
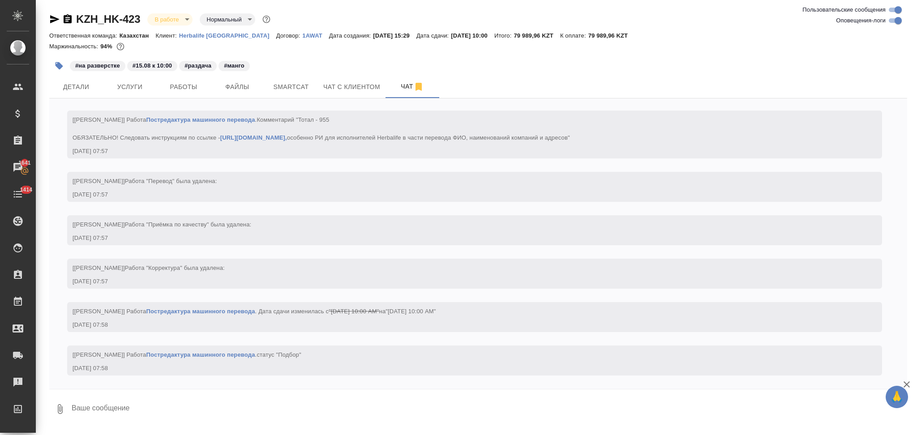
scroll to position [2933, 0]
click at [82, 92] on span "Детали" at bounding box center [76, 87] width 43 height 11
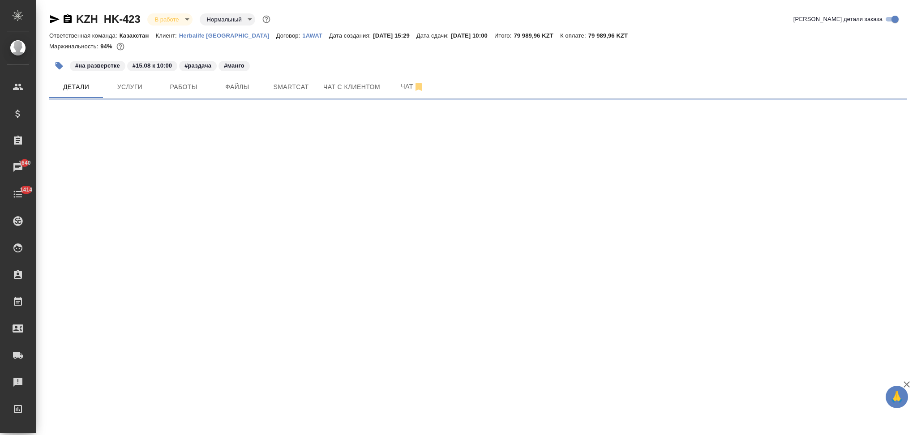
select select "RU"
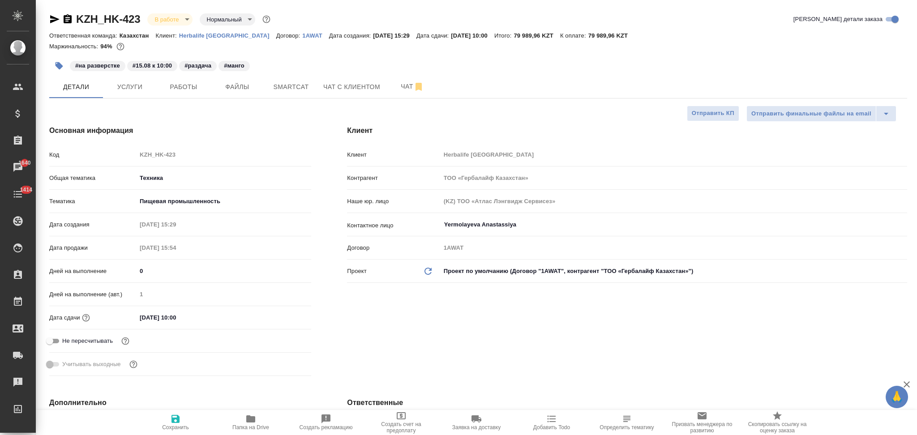
type textarea "x"
click at [401, 86] on span "Чат" at bounding box center [412, 86] width 43 height 11
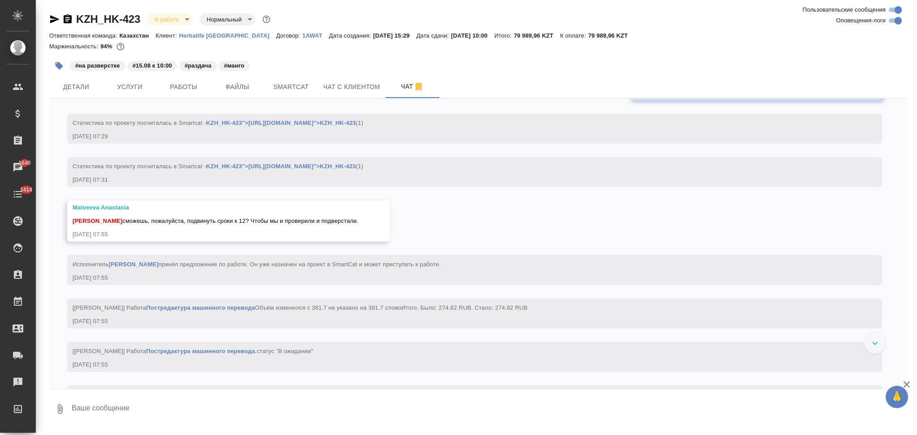
scroll to position [2532, 0]
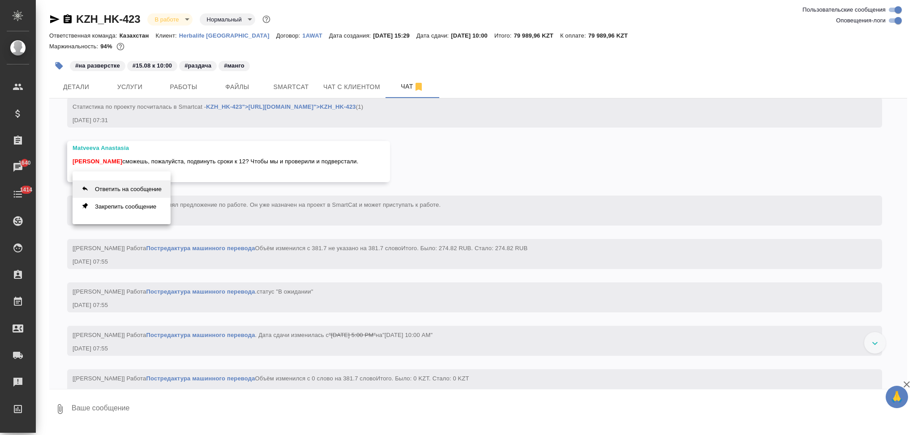
click at [159, 189] on button "Ответить на сообщение" at bounding box center [122, 189] width 98 height 17
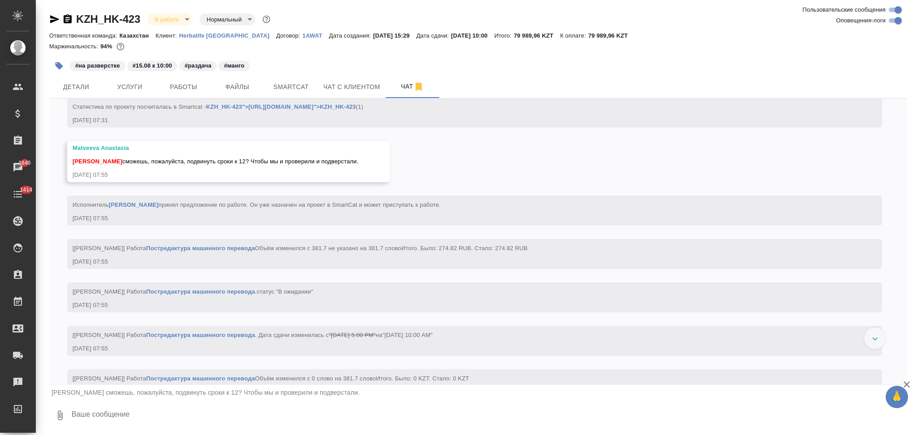
click at [127, 410] on textarea at bounding box center [489, 415] width 837 height 30
type textarea "Давай подвинем, раз и кирг включили"
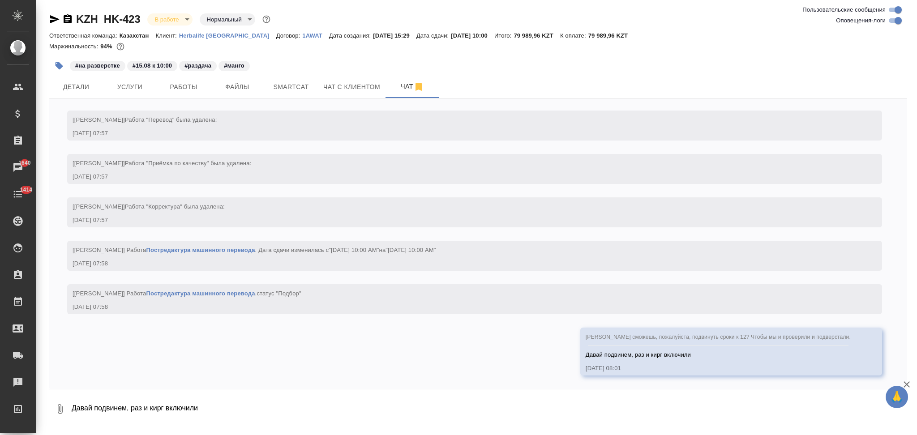
scroll to position [2994, 0]
click at [68, 89] on span "Детали" at bounding box center [76, 87] width 43 height 11
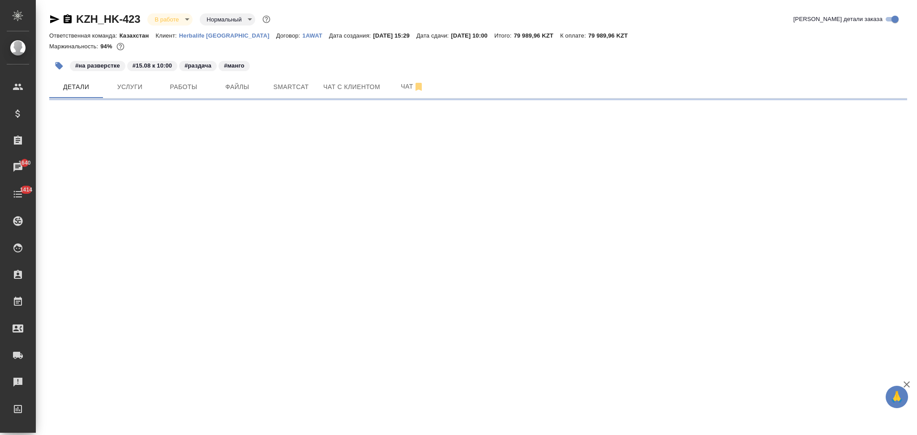
select select "RU"
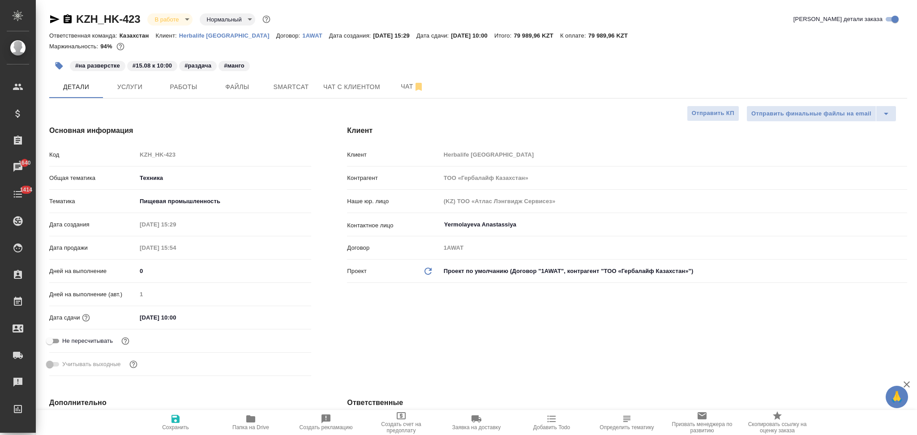
type textarea "x"
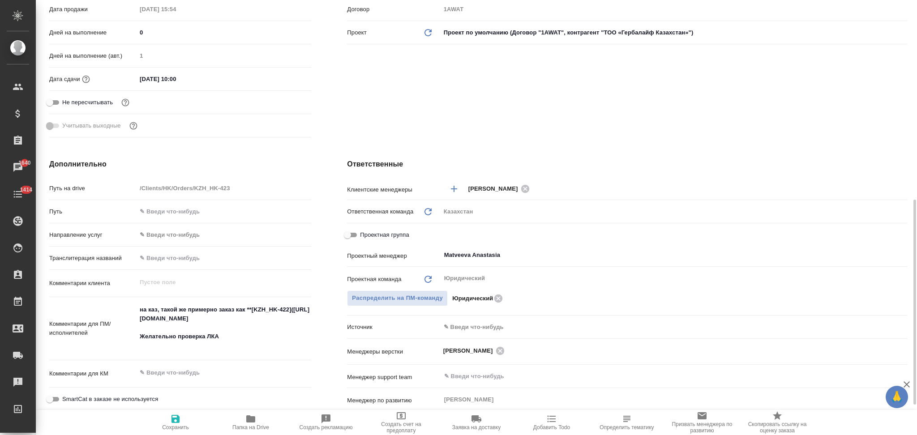
scroll to position [298, 0]
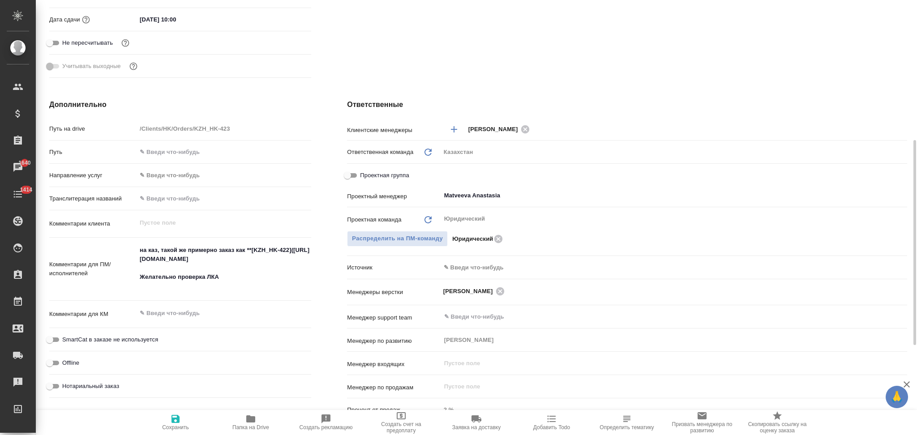
type textarea "x"
click at [237, 285] on textarea "на каз, такой же примерно заказ как **[KZH_HK-422](https://tera.awatera.com/Ord…" at bounding box center [224, 268] width 175 height 51
type textarea "на каз, такой же примерно заказ как **[KZH_HK-422](https://tera.awatera.com/Ord…"
type textarea "x"
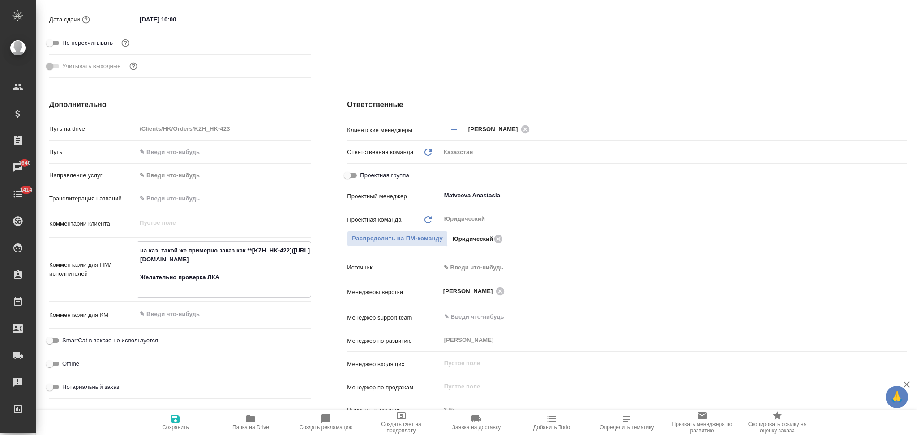
type textarea "x"
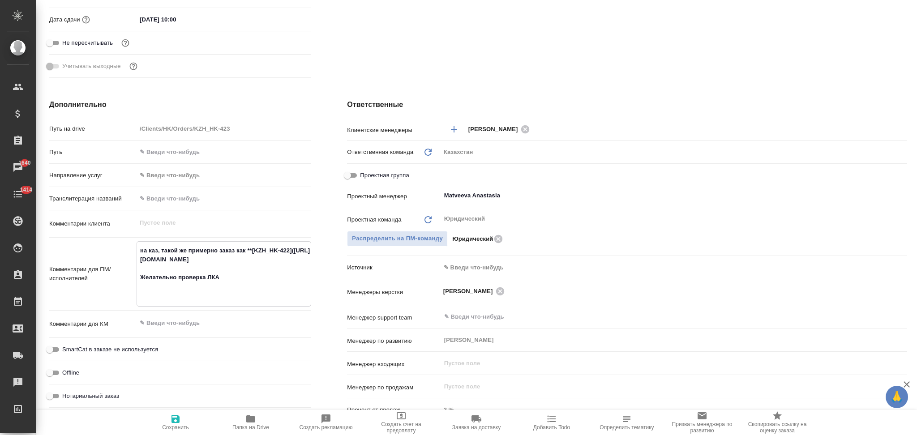
type textarea "на каз, такой же примерно заказ как **[KZH_HK-422](https://tera.awatera.com/Ord…"
type textarea "x"
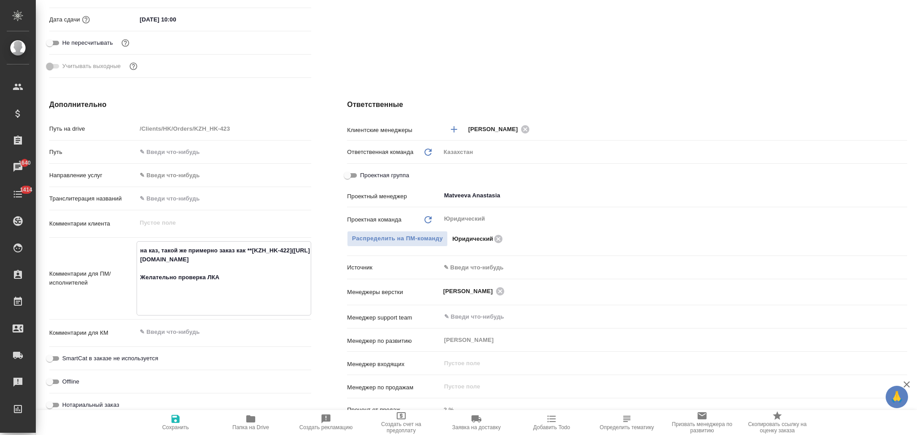
type textarea "на каз, такой же примерно заказ как **[KZH_HK-422](https://tera.awatera.com/Ord…"
type textarea "x"
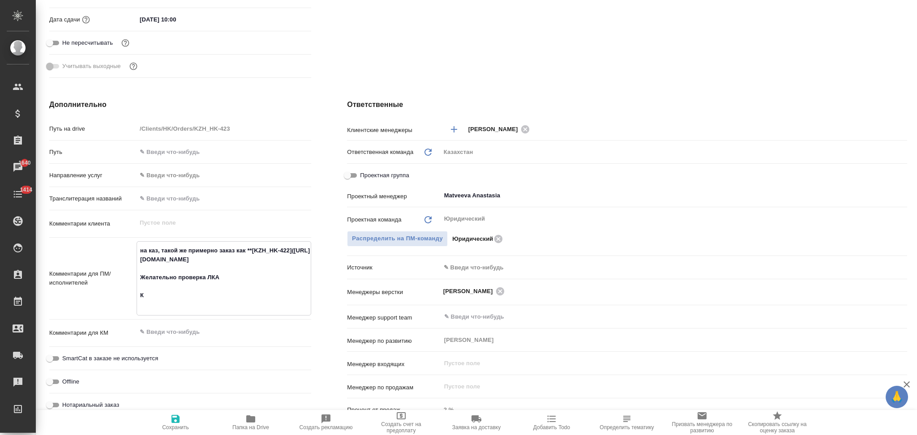
type textarea "на каз, такой же примерно заказ как **[KZH_HK-422](https://tera.awatera.com/Ord…"
type textarea "x"
type textarea "на каз, такой же примерно заказ как **[KZH_HK-422](https://tera.awatera.com/Ord…"
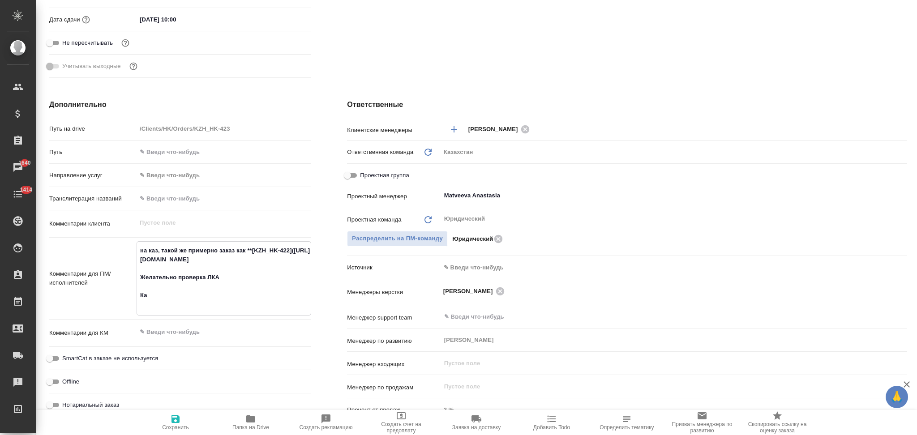
type textarea "x"
type textarea "на каз, такой же примерно заказ как **[KZH_HK-422](https://tera.awatera.com/Ord…"
type textarea "x"
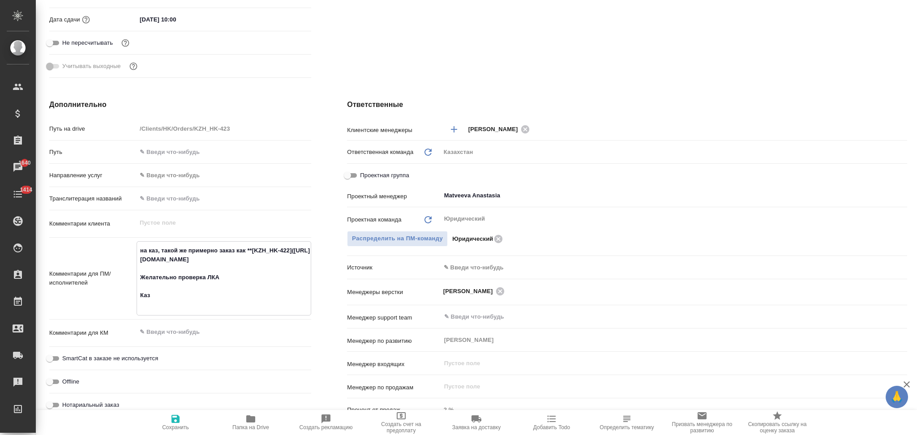
type textarea "x"
type textarea "на каз, такой же примерно заказ как **[KZH_HK-422](https://tera.awatera.com/Ord…"
type textarea "x"
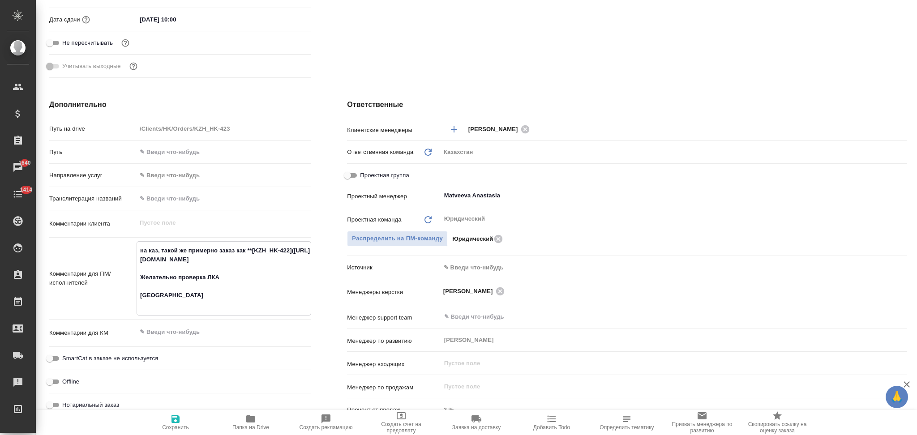
type textarea "x"
type textarea "на каз, такой же примерно заказ как **[KZH_HK-422](https://tera.awatera.com/Ord…"
type textarea "x"
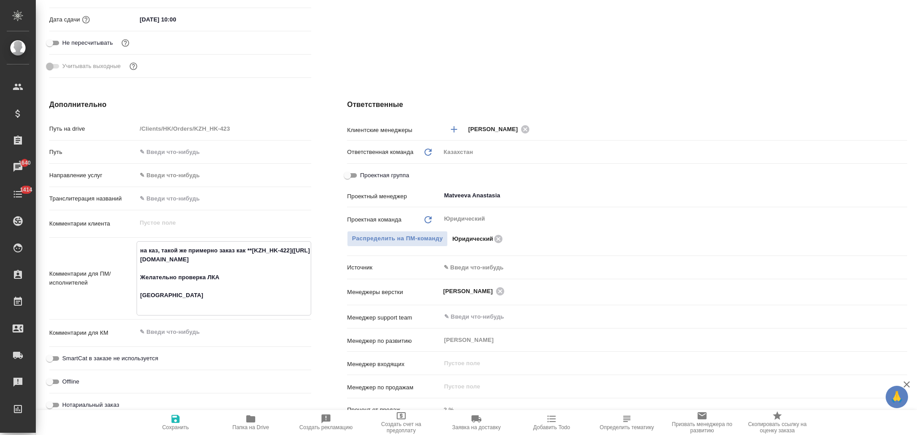
type textarea "на каз, такой же примерно заказ как **[KZH_HK-422](https://tera.awatera.com/Ord…"
type textarea "x"
type textarea "на каз, такой же примерно заказ как **[KZH_HK-422](https://tera.awatera.com/Ord…"
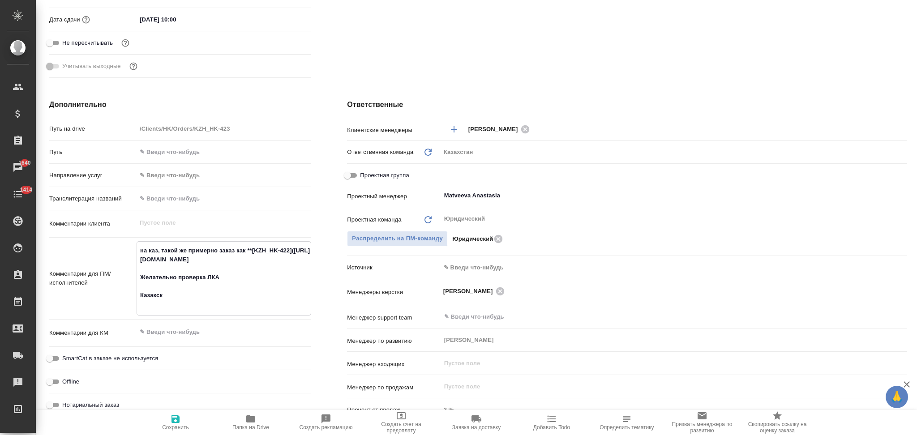
type textarea "x"
type textarea "на каз, такой же примерно заказ как **[KZH_HK-422](https://tera.awatera.com/Ord…"
type textarea "x"
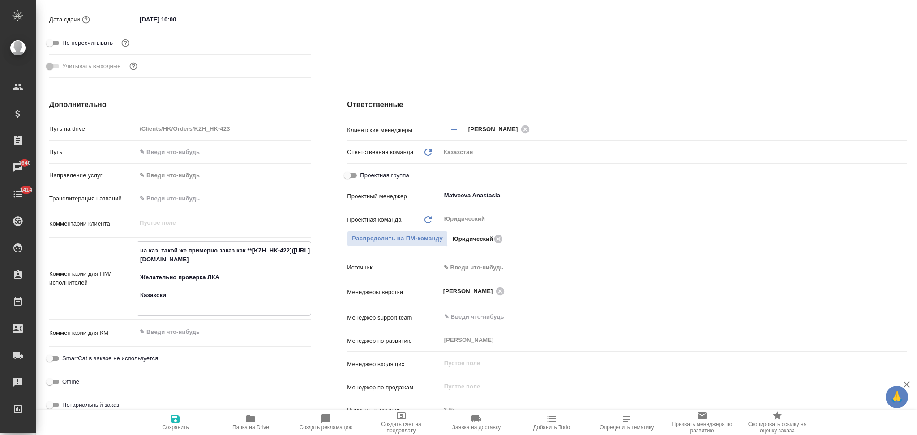
type textarea "x"
type textarea "на каз, такой же примерно заказ как **[KZH_HK-422](https://tera.awatera.com/Ord…"
type textarea "x"
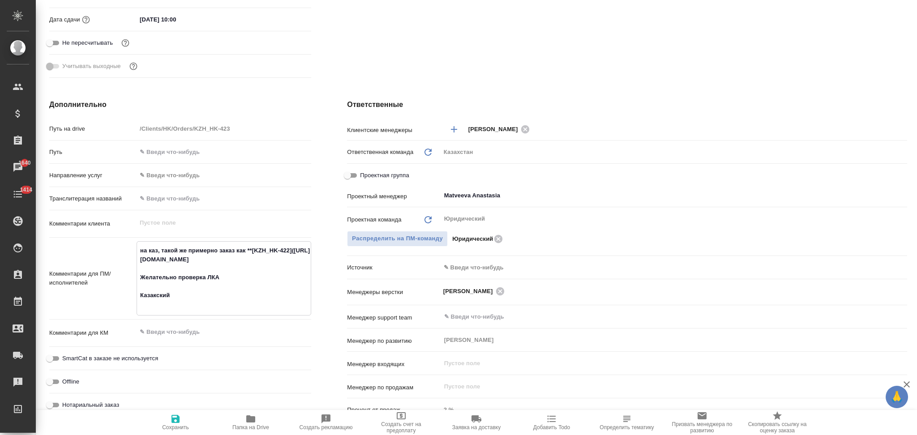
type textarea "x"
type textarea "на каз, такой же примерно заказ как **[KZH_HK-422](https://tera.awatera.com/Ord…"
type textarea "x"
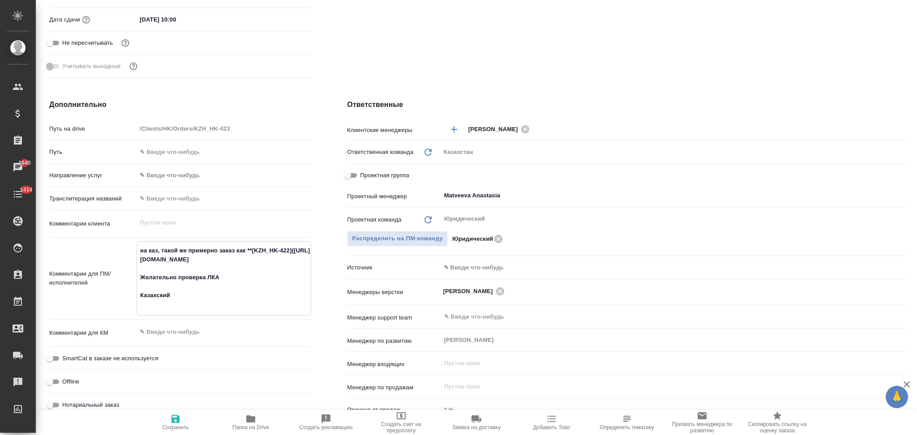
type textarea "на каз, такой же примерно заказ как **[KZH_HK-422](https://tera.awatera.com/Ord…"
type textarea "x"
type textarea "на каз, такой же примерно заказ как **[KZH_HK-422](https://tera.awatera.com/Ord…"
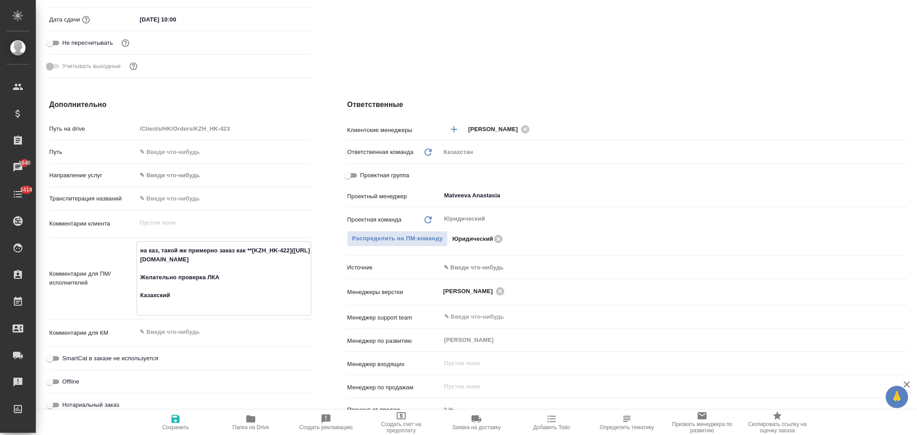
type textarea "x"
type textarea "на каз, такой же примерно заказ как **[KZH_HK-422](https://tera.awatera.com/Ord…"
type textarea "x"
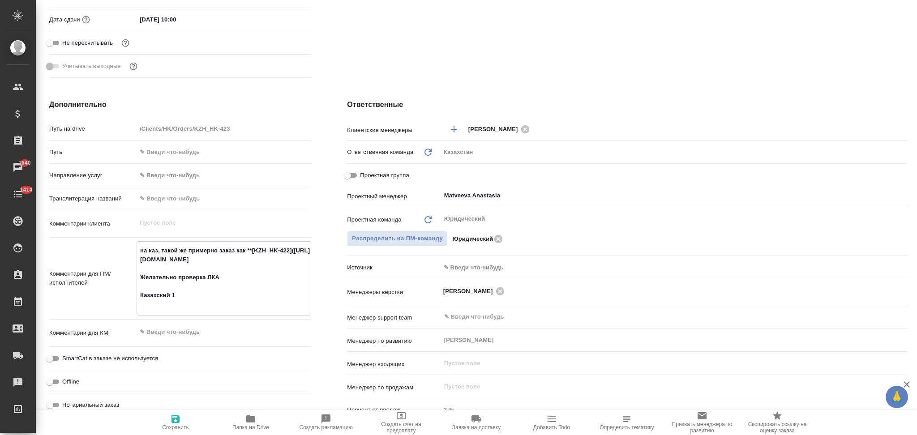
type textarea "x"
type textarea "на каз, такой же примерно заказ как **[KZH_HK-422](https://tera.awatera.com/Ord…"
type textarea "x"
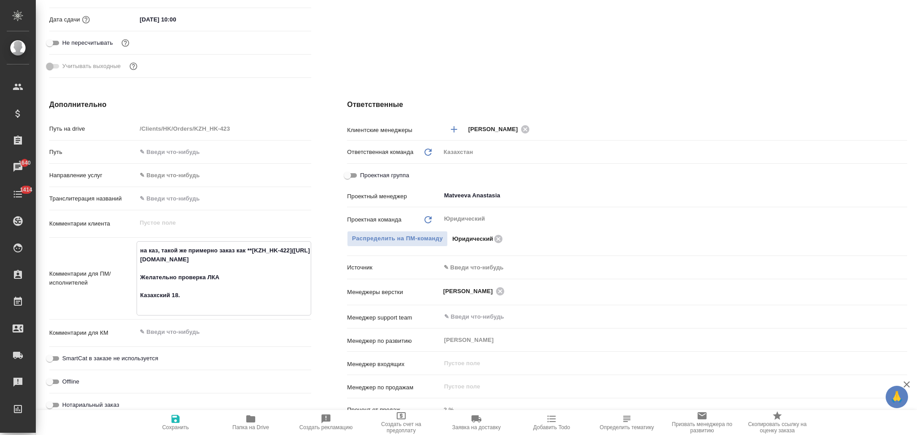
type textarea "x"
type textarea "на каз, такой же примерно заказ как **[KZH_HK-422](https://tera.awatera.com/Ord…"
type textarea "x"
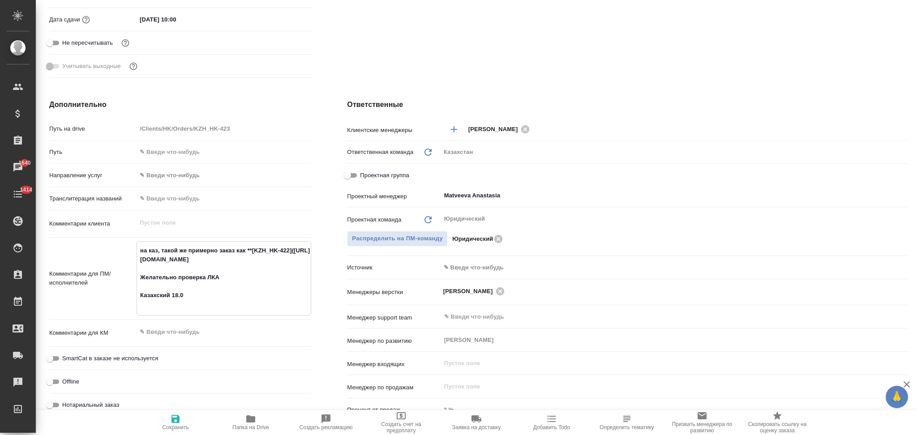
type textarea "на каз, такой же примерно заказ как **[KZH_HK-422](https://tera.awatera.com/Ord…"
type textarea "x"
type textarea "на каз, такой же примерно заказ как **[KZH_HK-422](https://tera.awatera.com/Ord…"
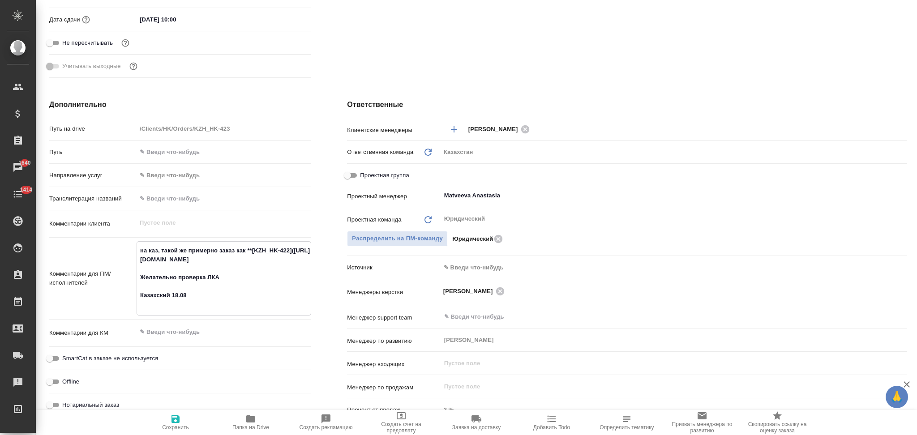
type textarea "x"
type textarea "на каз, такой же примерно заказ как **[KZH_HK-422](https://tera.awatera.com/Ord…"
type textarea "x"
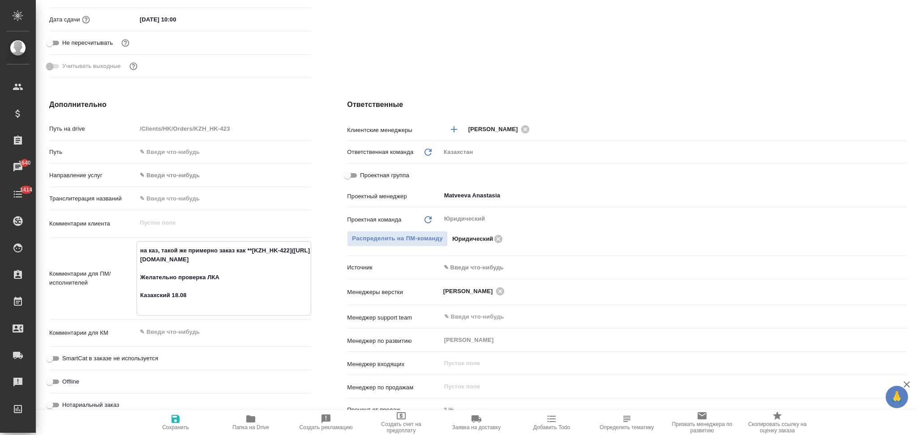
type textarea "x"
type textarea "на каз, такой же примерно заказ как **[KZH_HK-422](https://tera.awatera.com/Ord…"
type textarea "x"
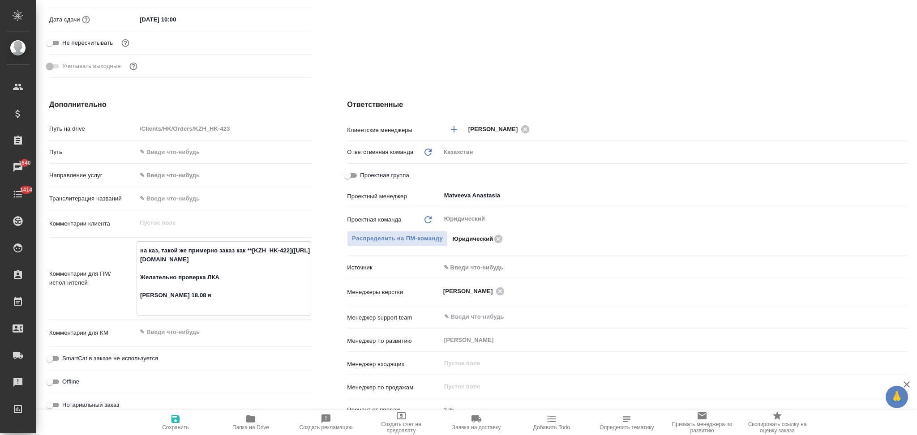
type textarea "x"
type textarea "на каз, такой же примерно заказ как **[KZH_HK-422](https://tera.awatera.com/Ord…"
type textarea "x"
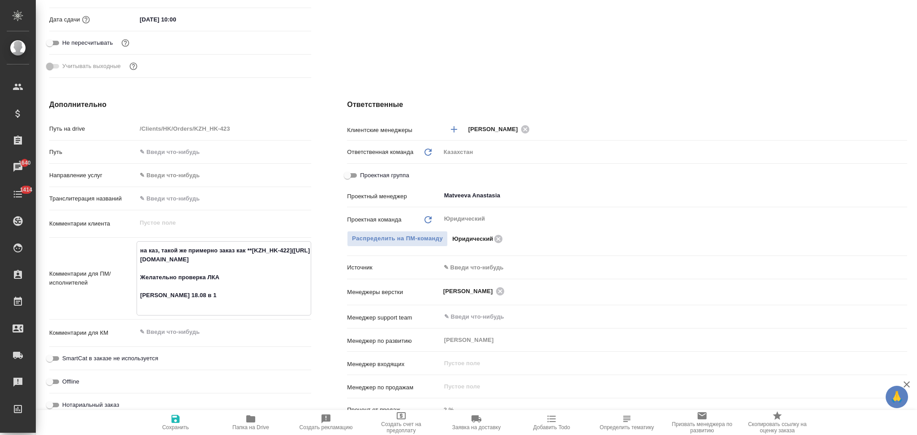
type textarea "на каз, такой же примерно заказ как **[KZH_HK-422](https://tera.awatera.com/Ord…"
type textarea "x"
type textarea "на каз, такой же примерно заказ как **[KZH_HK-422](https://tera.awatera.com/Ord…"
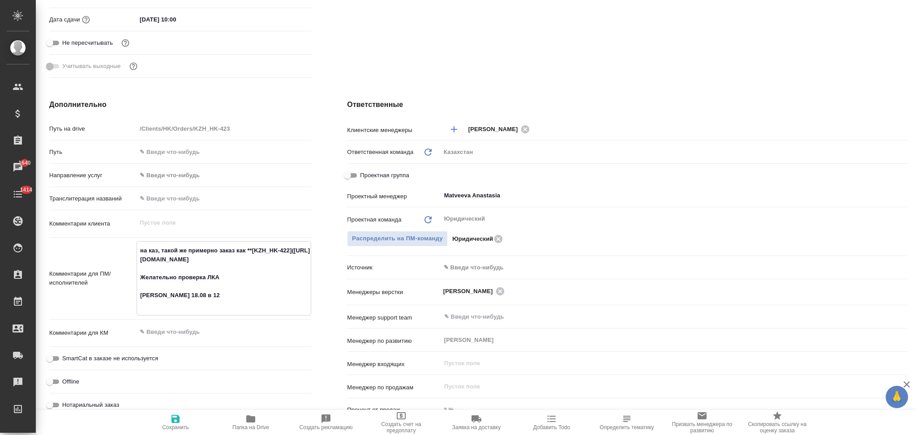
type textarea "x"
type textarea "на каз, такой же примерно заказ как **[KZH_HK-422](https://tera.awatera.com/Ord…"
type textarea "x"
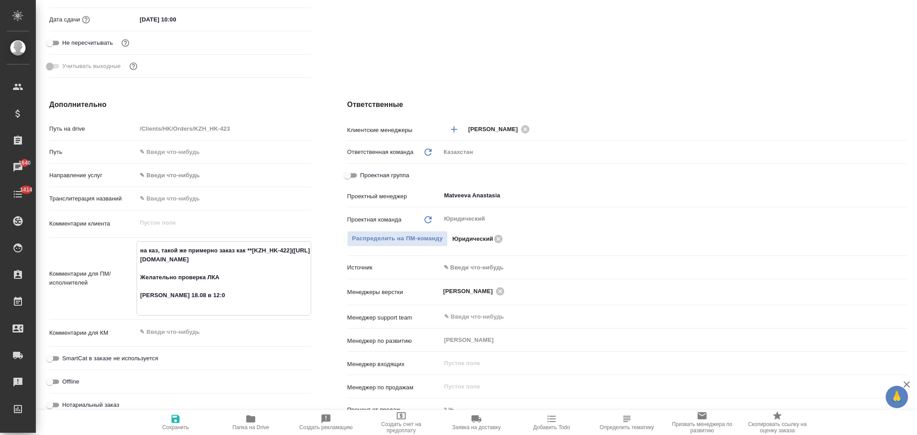
type textarea "x"
type textarea "на каз, такой же примерно заказ как **[KZH_HK-422](https://tera.awatera.com/Ord…"
type textarea "x"
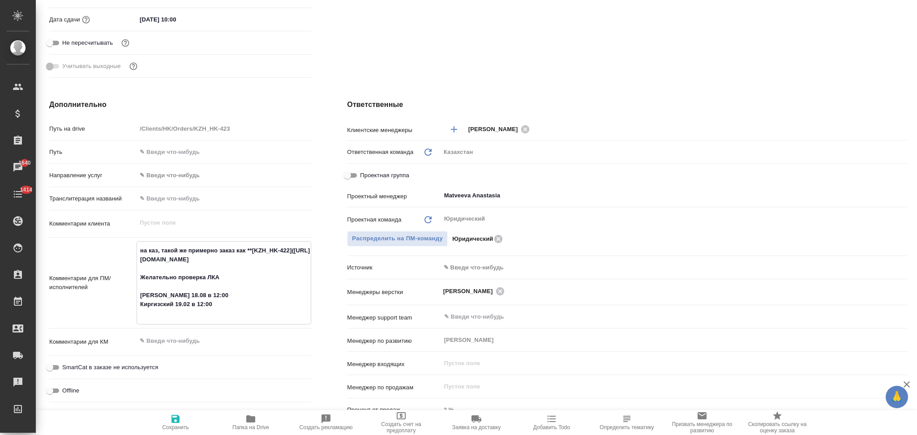
click at [188, 312] on textarea "на каз, такой же примерно заказ как **[KZH_HK-422](https://tera.awatera.com/Ord…" at bounding box center [224, 282] width 174 height 78
click at [138, 301] on textarea "на каз, такой же примерно заказ как **[KZH_HK-422](https://tera.awatera.com/Ord…" at bounding box center [224, 282] width 174 height 78
click at [173, 426] on span "Сохранить" at bounding box center [175, 428] width 27 height 6
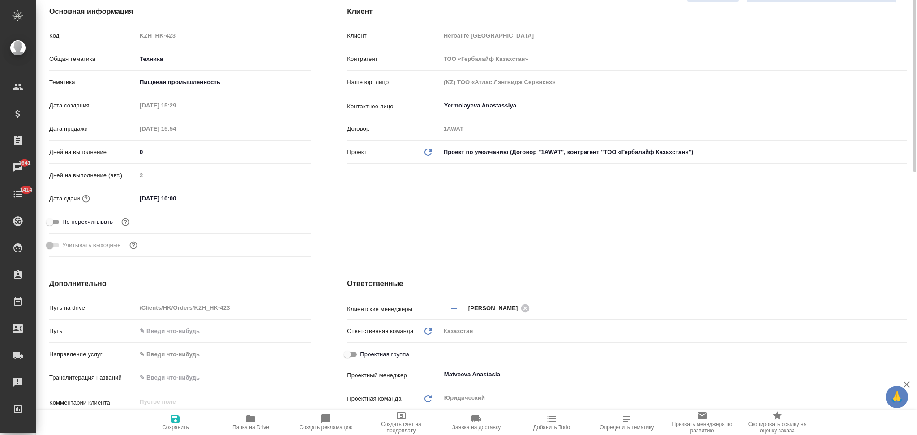
scroll to position [0, 0]
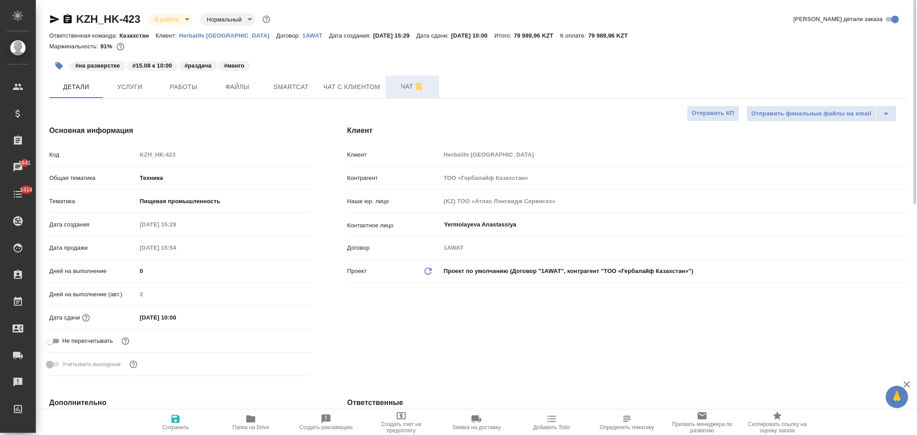
click at [398, 86] on span "Чат" at bounding box center [412, 86] width 43 height 11
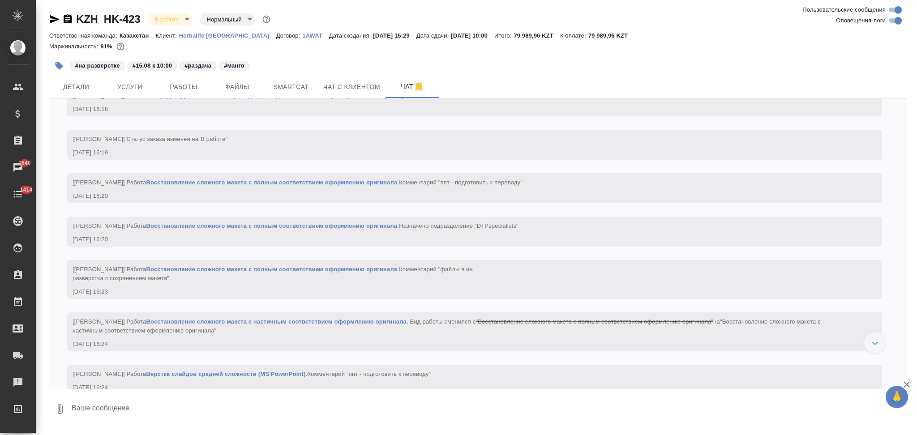
scroll to position [1704, 0]
click at [80, 90] on span "Детали" at bounding box center [76, 87] width 43 height 11
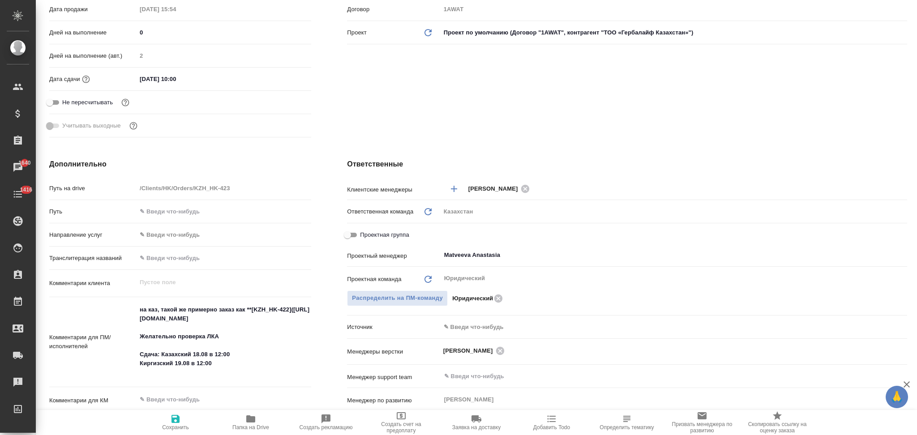
scroll to position [358, 0]
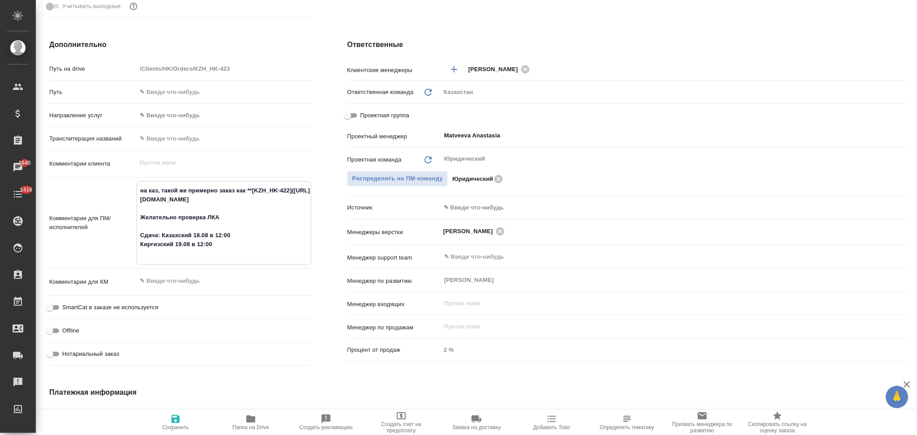
click at [156, 189] on textarea "на каз, такой же примерно заказ как **[KZH_HK-422](https://tera.awatera.com/Ord…" at bounding box center [224, 222] width 174 height 78
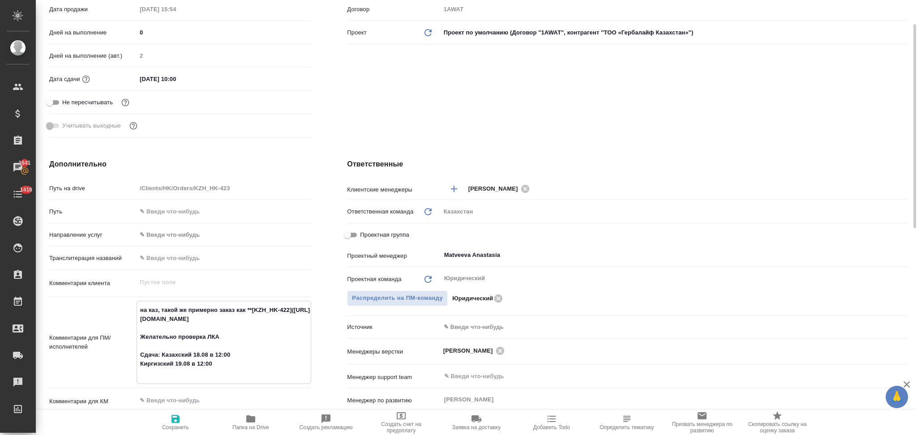
scroll to position [0, 0]
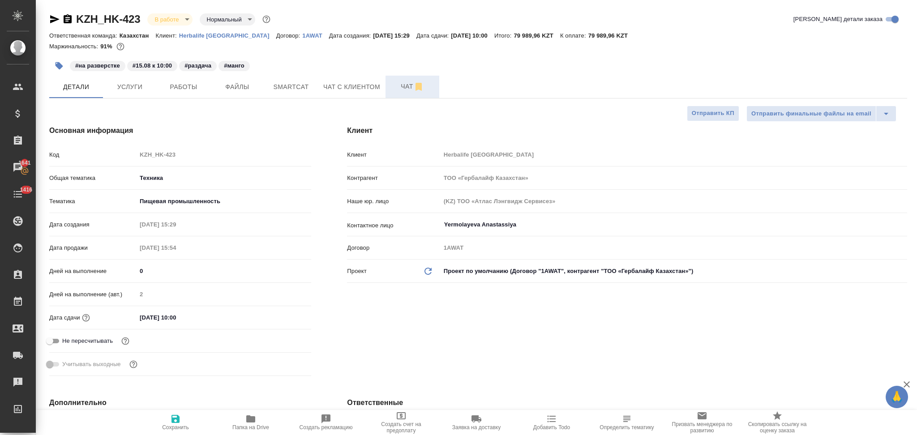
click at [397, 84] on span "Чат" at bounding box center [412, 86] width 43 height 11
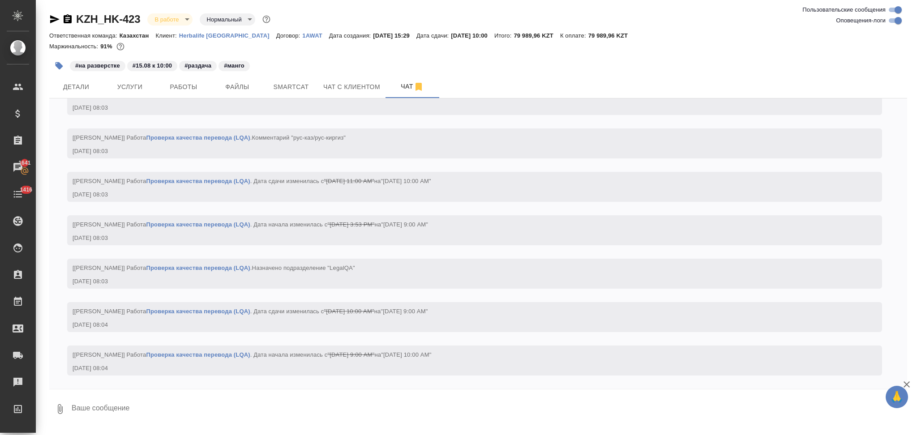
scroll to position [3555, 0]
click at [223, 35] on p "Herbalife [GEOGRAPHIC_DATA]" at bounding box center [227, 35] width 97 height 7
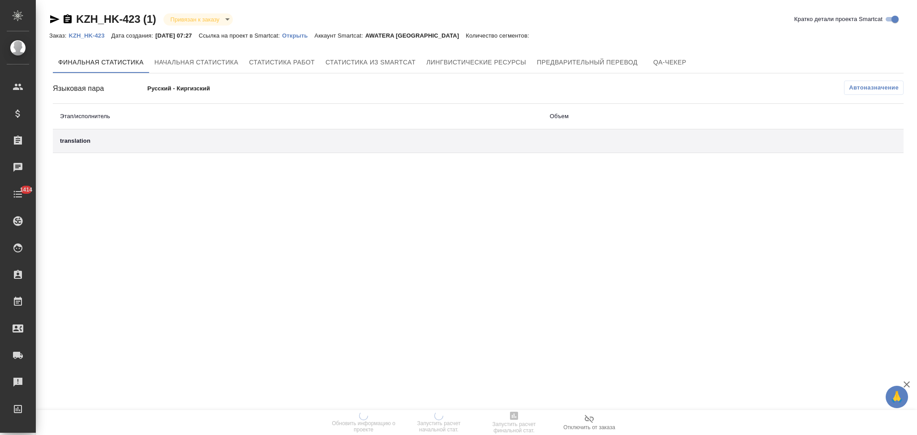
click at [305, 34] on p "Открыть" at bounding box center [298, 35] width 32 height 7
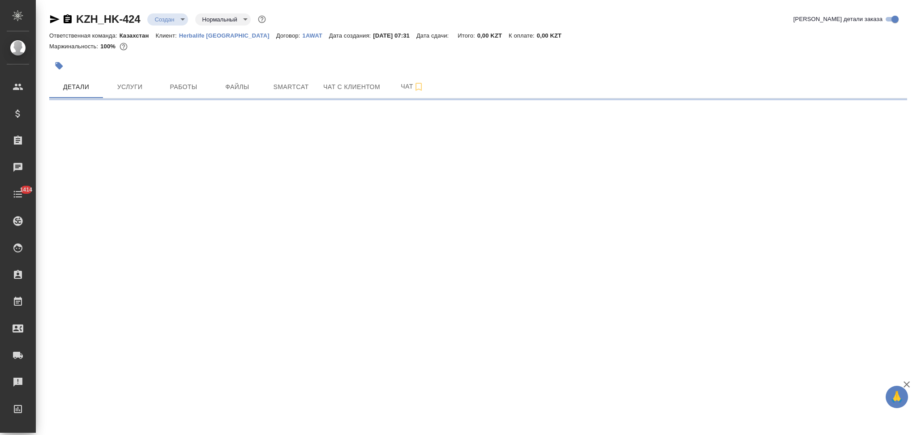
select select "RU"
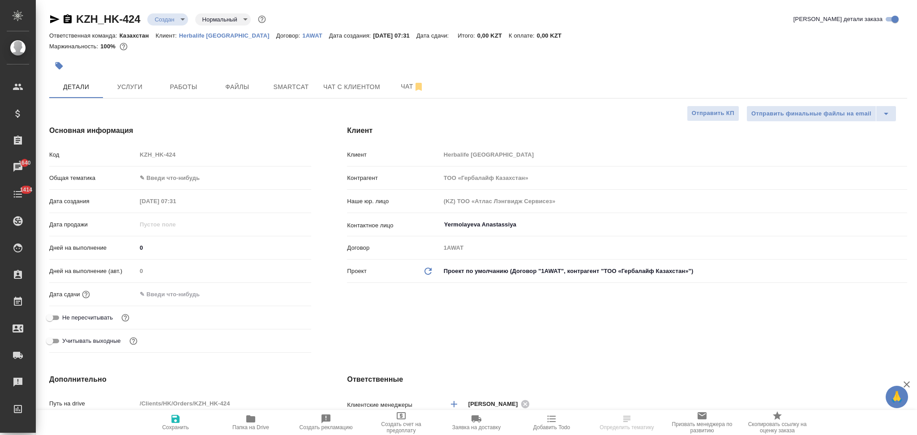
select select "RU"
type textarea "x"
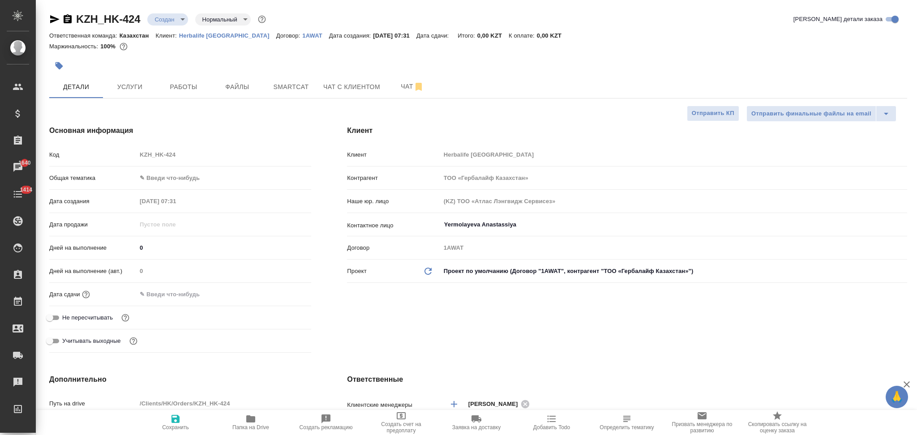
type textarea "x"
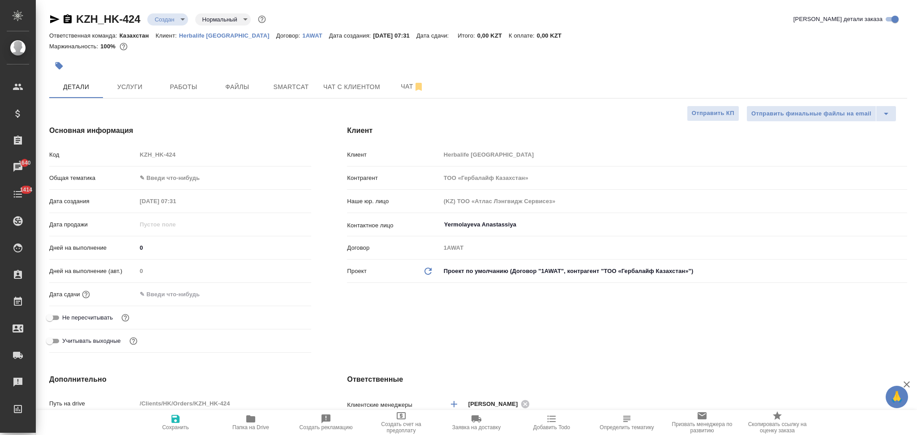
type textarea "x"
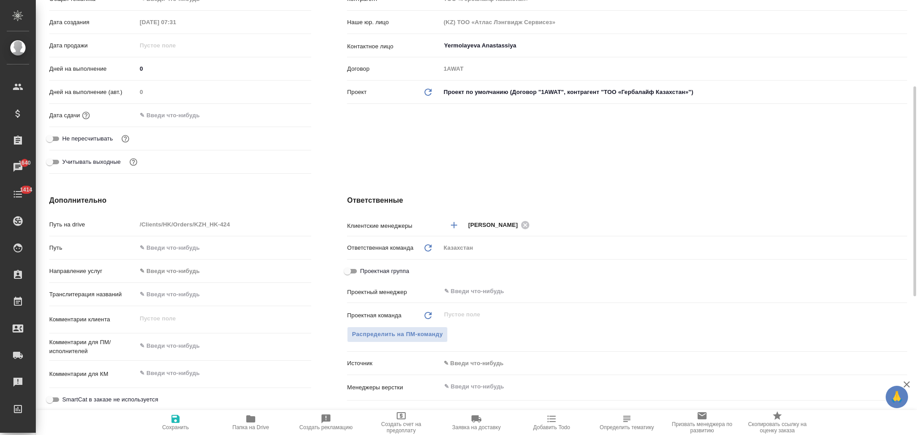
scroll to position [239, 0]
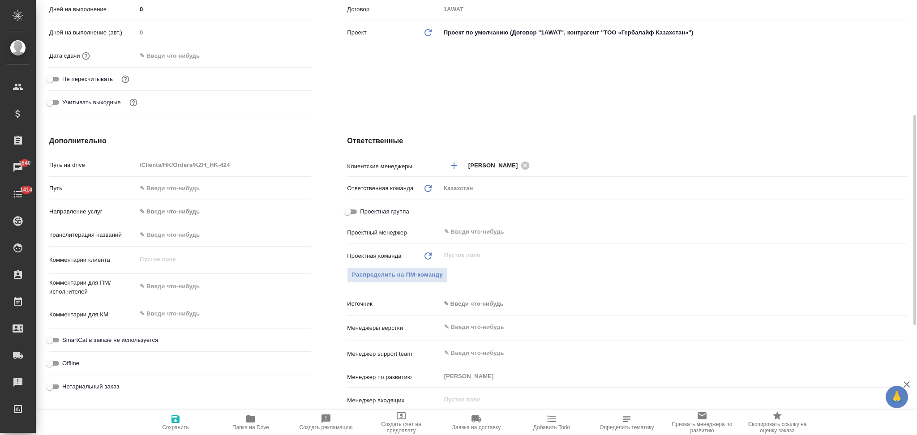
type textarea "x"
click at [176, 286] on textarea at bounding box center [224, 287] width 174 height 15
paste textarea "перевод на казахский и кыргызский"
type textarea "x"
type textarea "перевод на казахский и кыргызский"
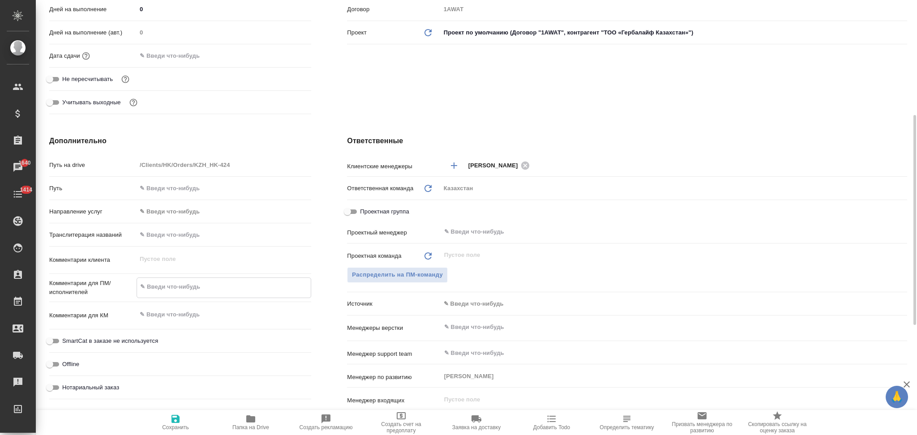
type textarea "x"
type textarea "перевод на казахский и кыргызский"
type textarea "x"
click at [171, 426] on span "Сохранить" at bounding box center [175, 428] width 27 height 6
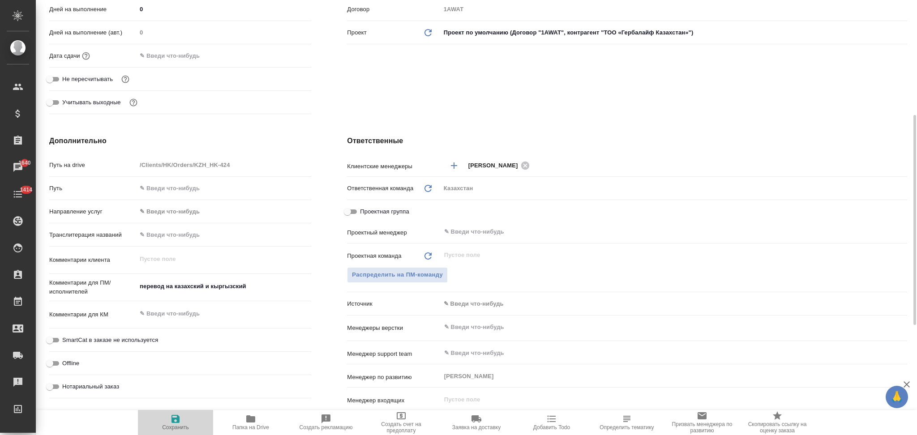
type textarea "x"
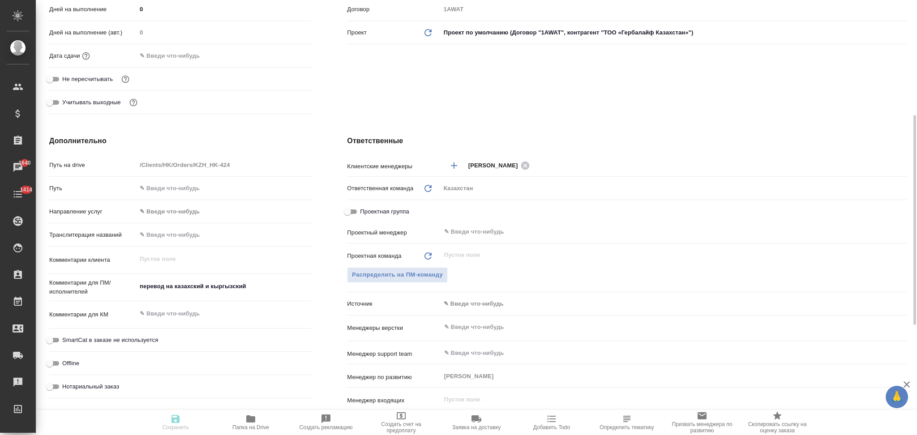
type textarea "x"
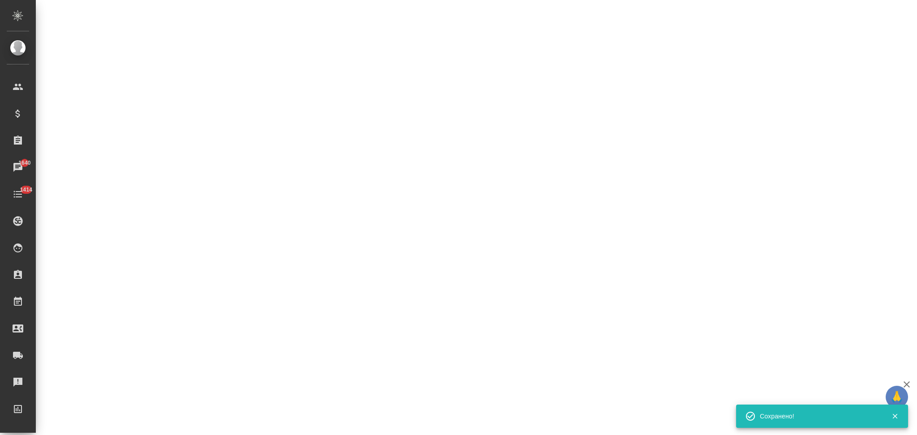
select select "RU"
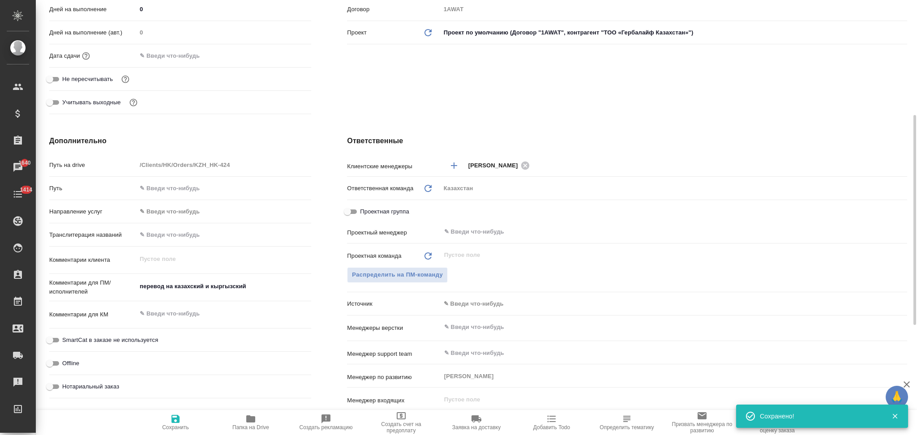
type textarea "x"
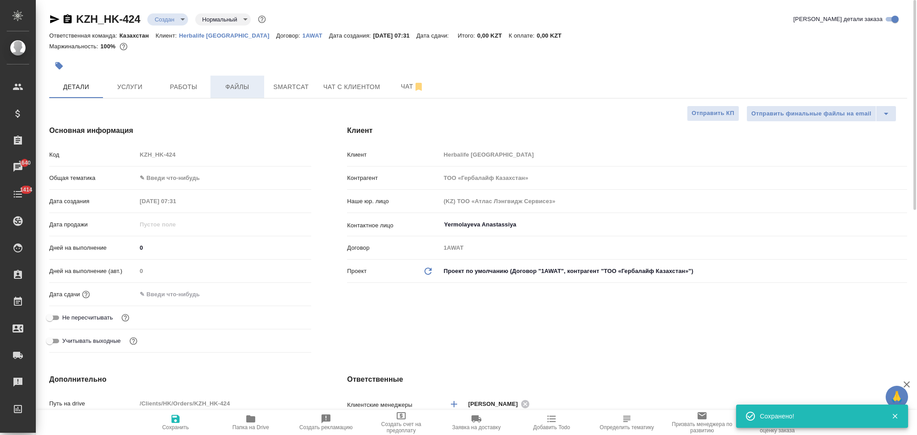
click at [231, 80] on button "Файлы" at bounding box center [238, 87] width 54 height 22
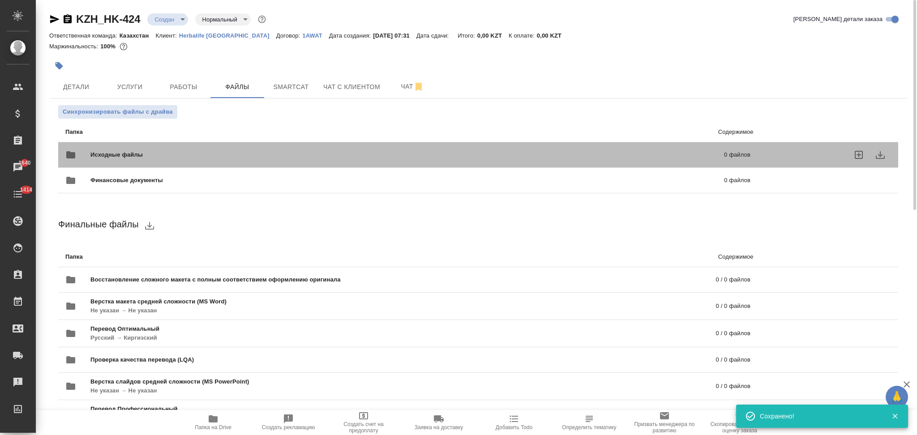
click at [133, 152] on span "Исходные файлы" at bounding box center [261, 155] width 343 height 9
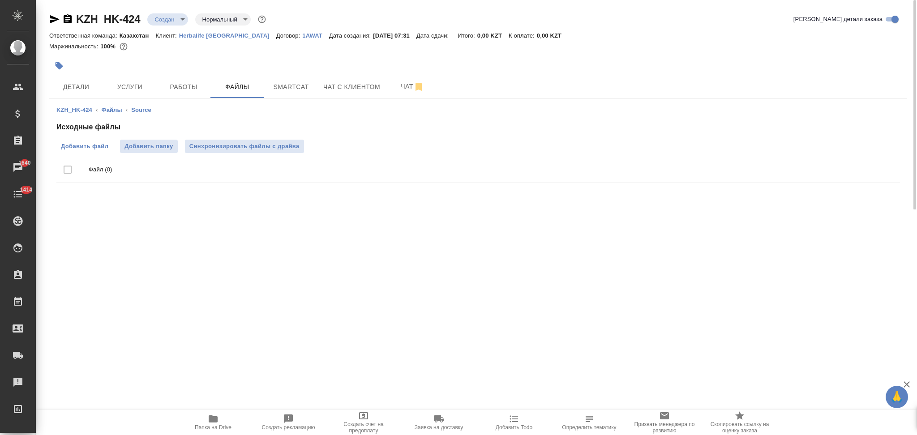
click at [92, 140] on label "Добавить файл" at bounding box center [84, 146] width 56 height 13
click at [0, 0] on input "Добавить файл" at bounding box center [0, 0] width 0 height 0
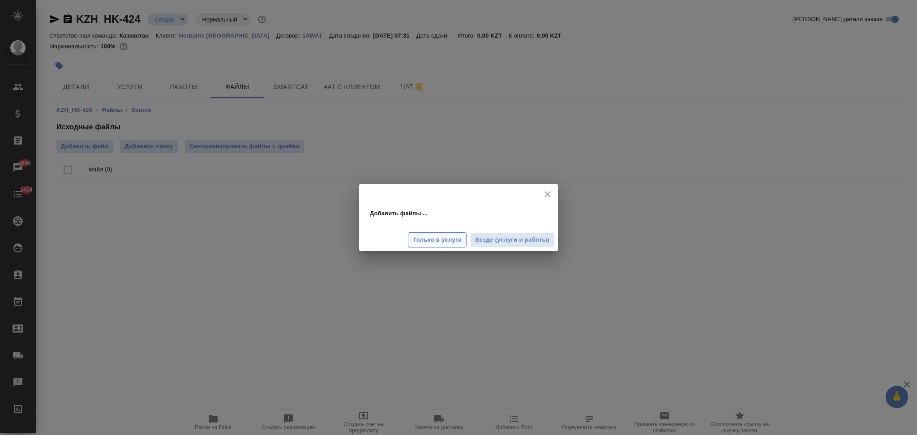
click at [450, 244] on span "Только в услуги" at bounding box center [437, 240] width 49 height 10
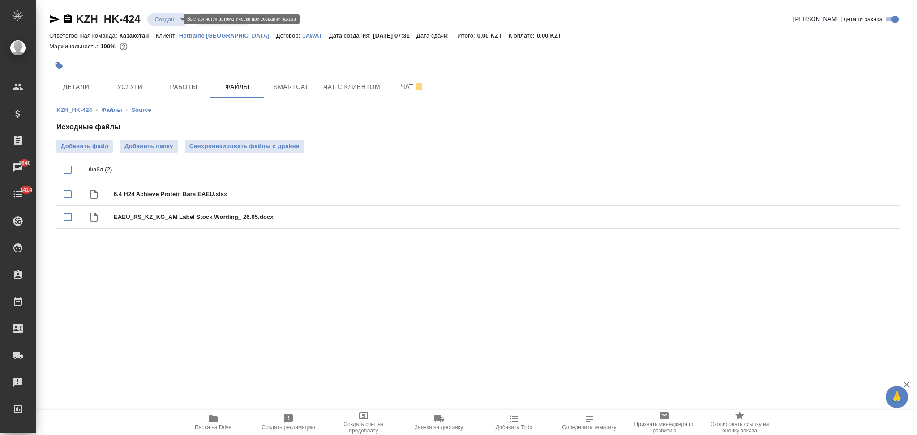
click at [165, 22] on body "🙏 .cls-1 fill:#fff; AWATERA Aslanukova Sati Клиенты Спецификации Заказы 1640 Ча…" at bounding box center [458, 217] width 917 height 435
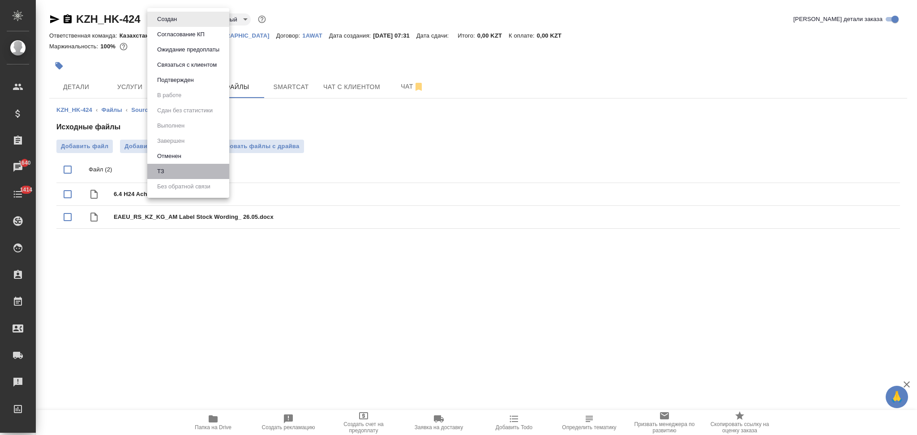
click at [168, 169] on li "ТЗ" at bounding box center [188, 171] width 82 height 15
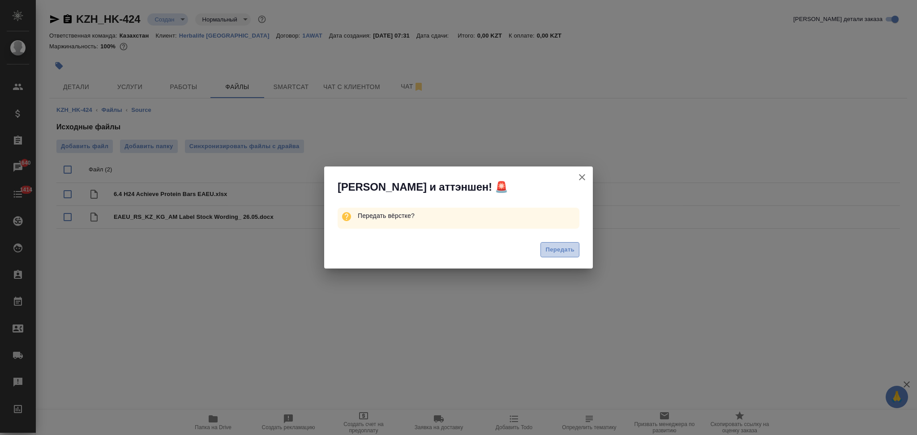
click at [556, 246] on span "Передать" at bounding box center [560, 250] width 29 height 10
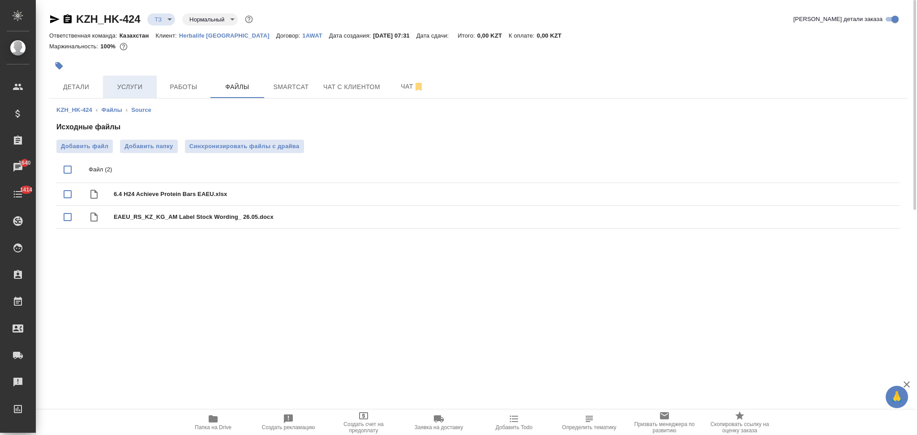
click at [134, 85] on span "Услуги" at bounding box center [129, 87] width 43 height 11
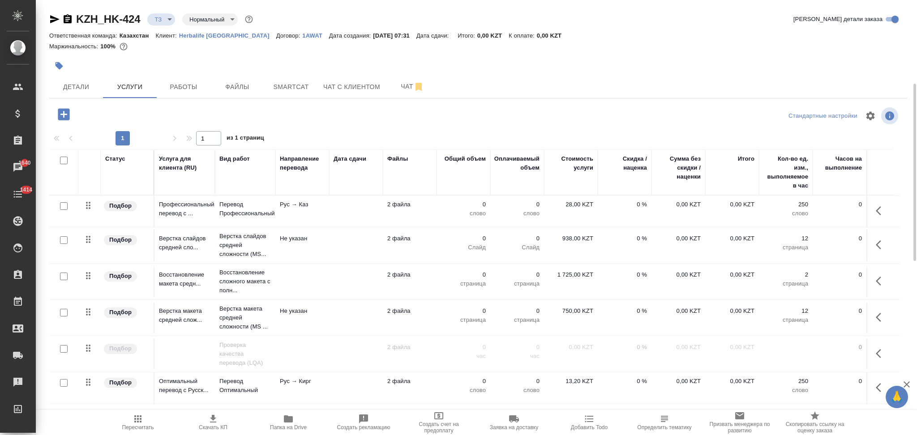
scroll to position [60, 0]
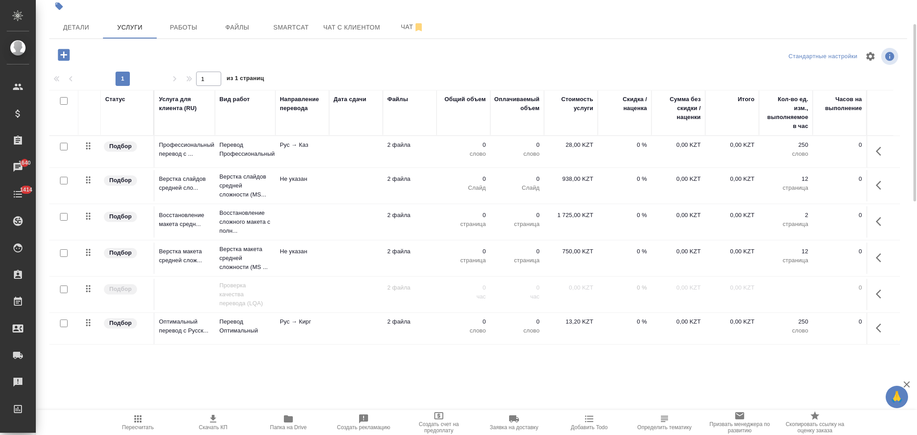
click at [876, 182] on icon "button" at bounding box center [881, 185] width 11 height 11
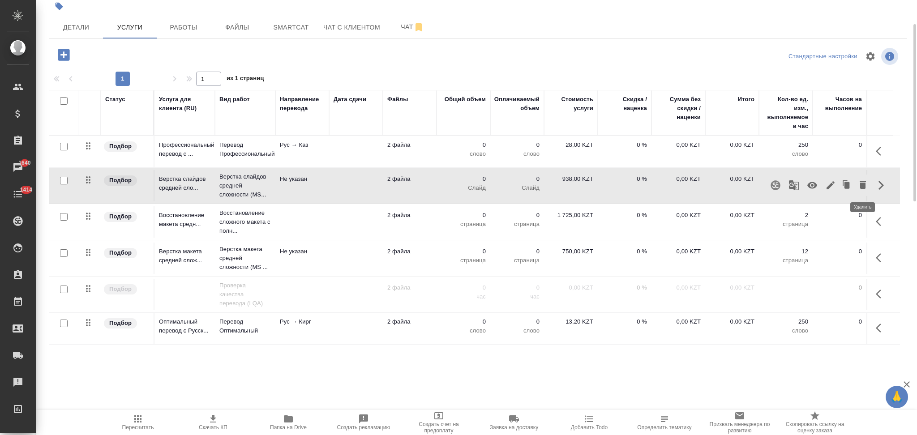
click at [863, 181] on icon "button" at bounding box center [863, 185] width 6 height 8
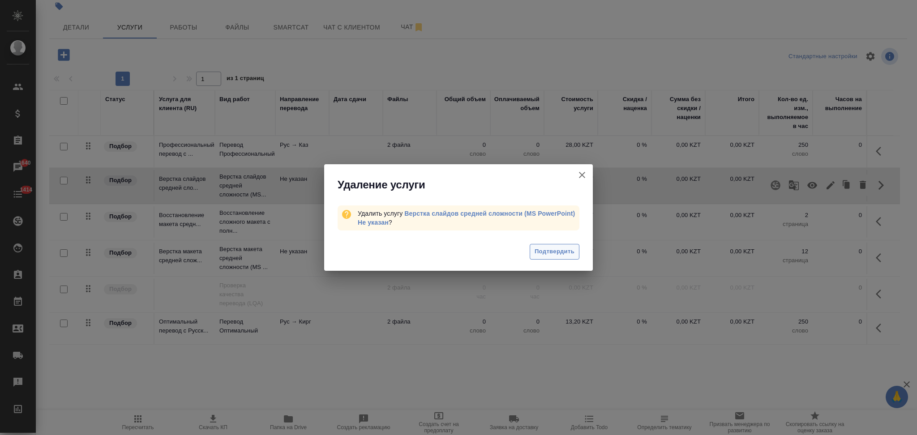
click at [549, 257] on span "Подтвердить" at bounding box center [555, 252] width 40 height 10
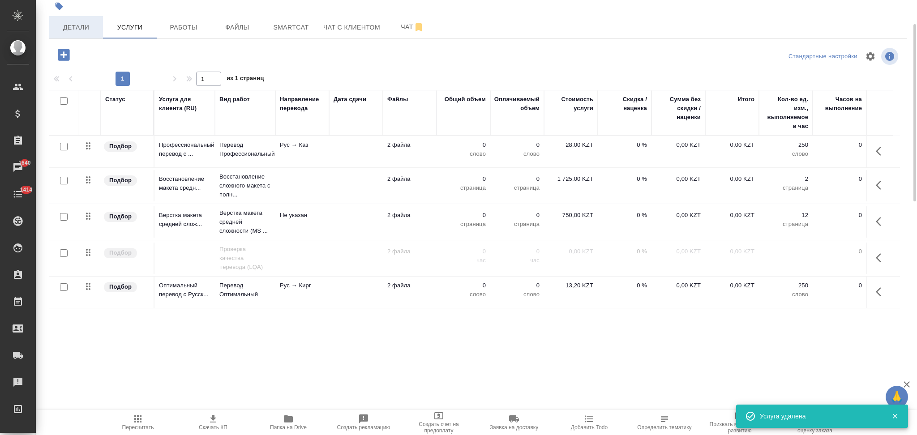
click at [78, 24] on span "Детали" at bounding box center [76, 27] width 43 height 11
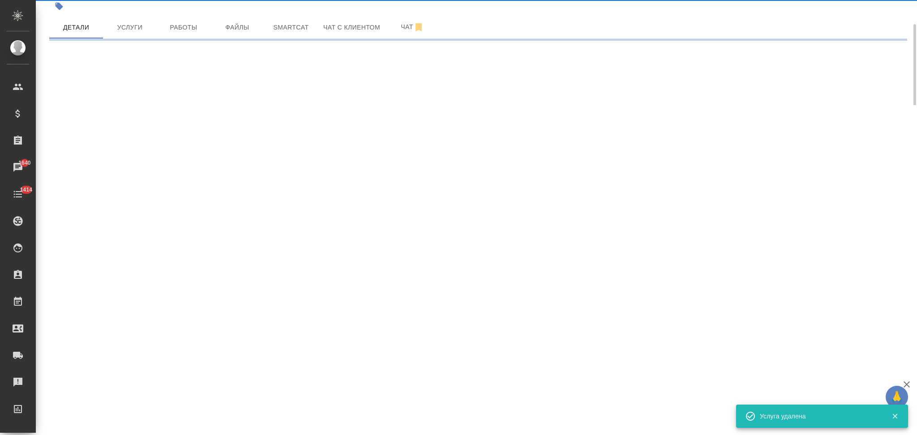
select select "RU"
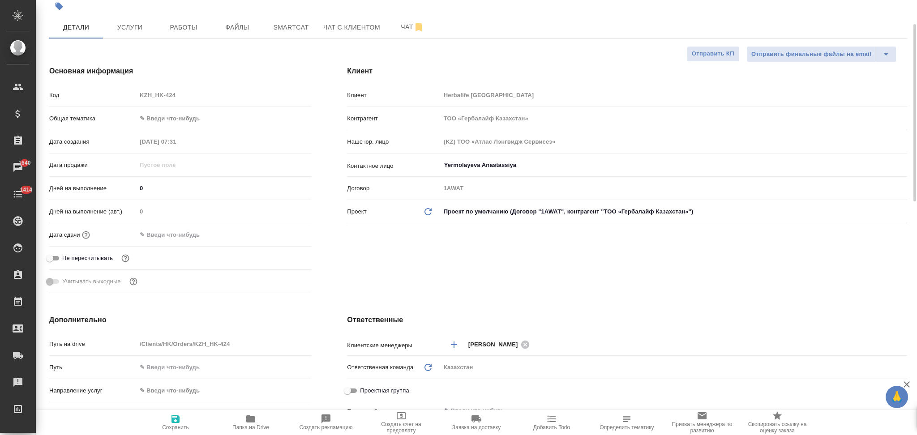
type textarea "x"
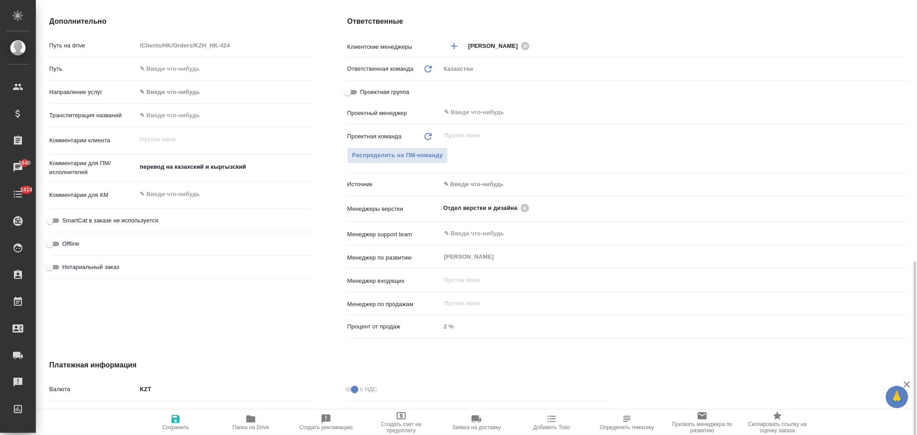
scroll to position [418, 0]
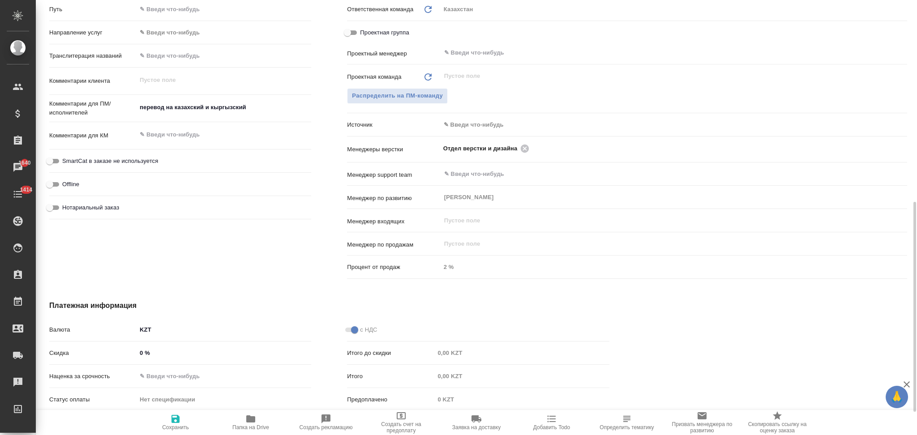
click at [159, 144] on div "x" at bounding box center [224, 136] width 175 height 20
type textarea "x"
paste textarea "Achieve Protein Bar H24"
type textarea "x"
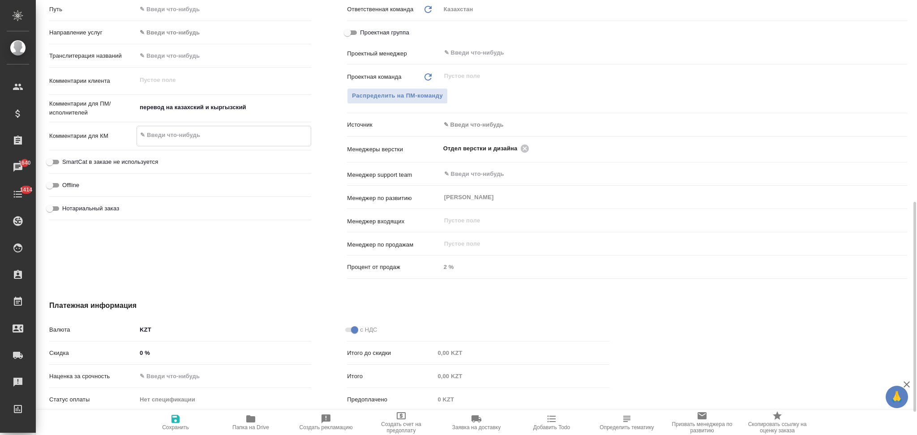
type textarea "Achieve Protein Bar H24"
type textarea "x"
type textarea "Achieve Protein Bar H24"
type textarea "x"
click at [176, 423] on icon "button" at bounding box center [175, 419] width 11 height 11
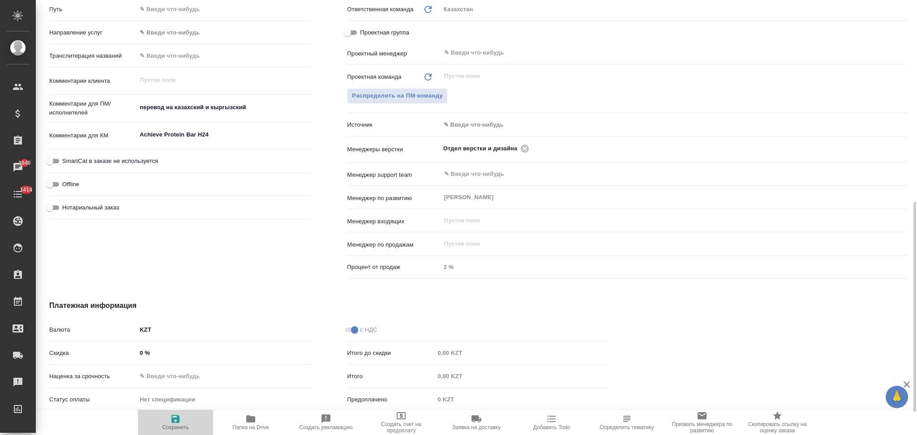
type textarea "x"
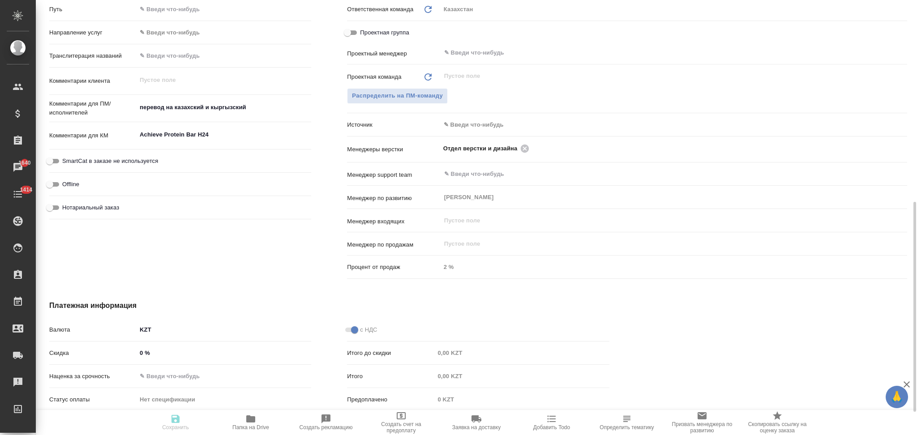
type textarea "x"
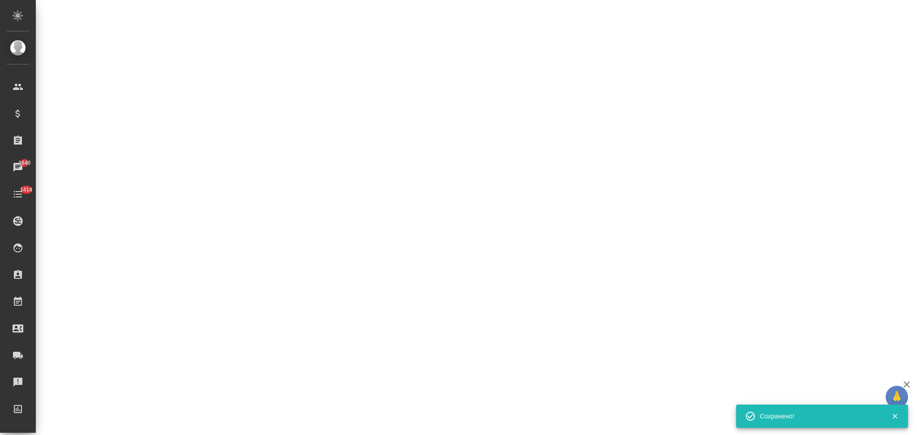
select select "RU"
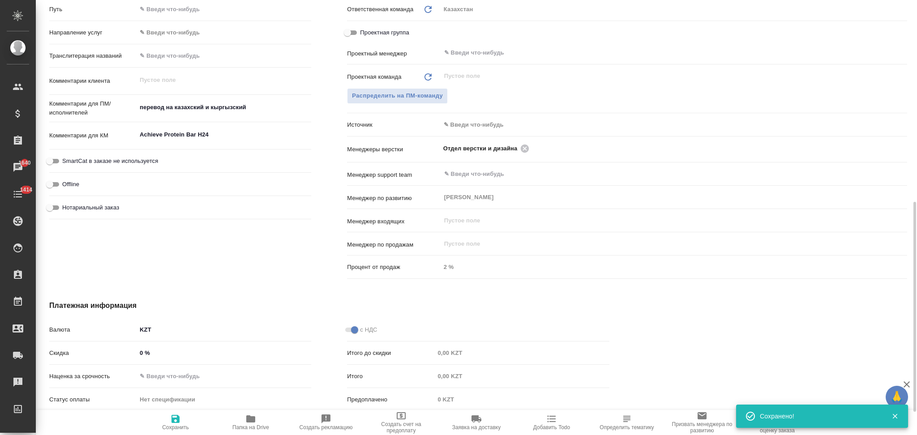
type textarea "x"
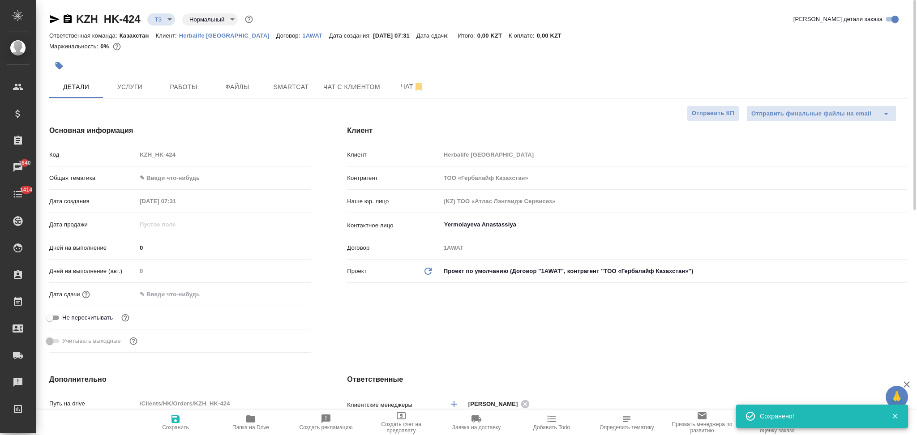
type textarea "x"
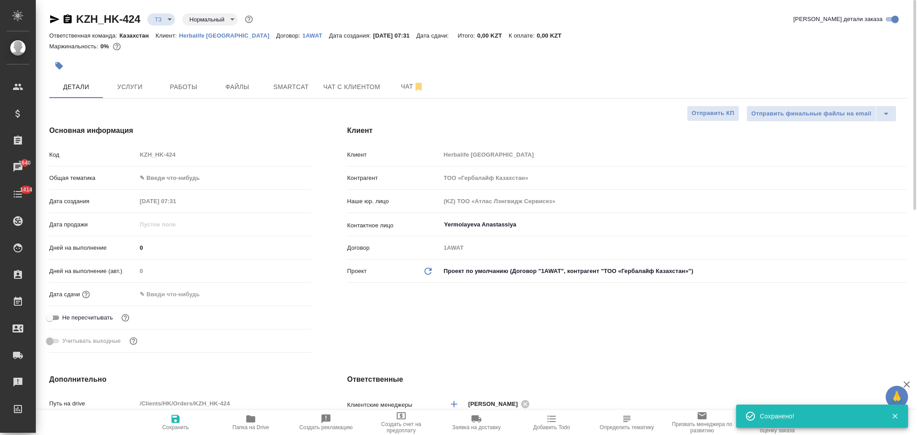
type textarea "x"
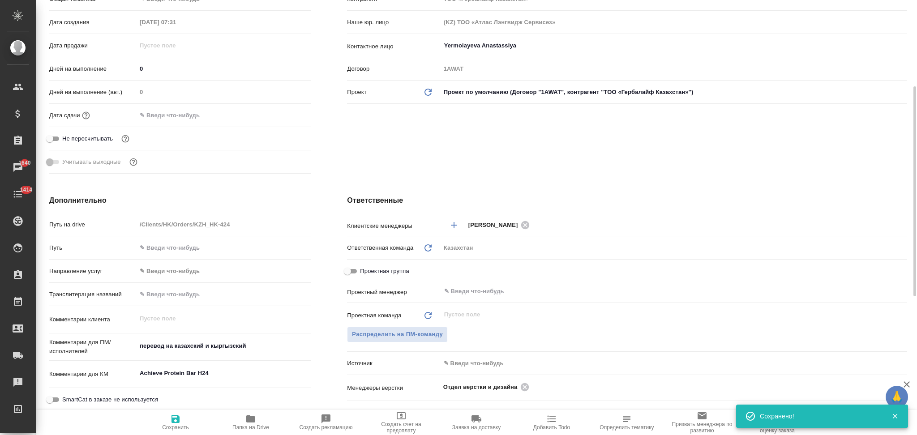
type textarea "x"
click at [254, 345] on textarea "перевод на казахский и кыргызский" at bounding box center [224, 346] width 175 height 15
type textarea "x"
type textarea "перевод на казахский и кыргызский"
type textarea "x"
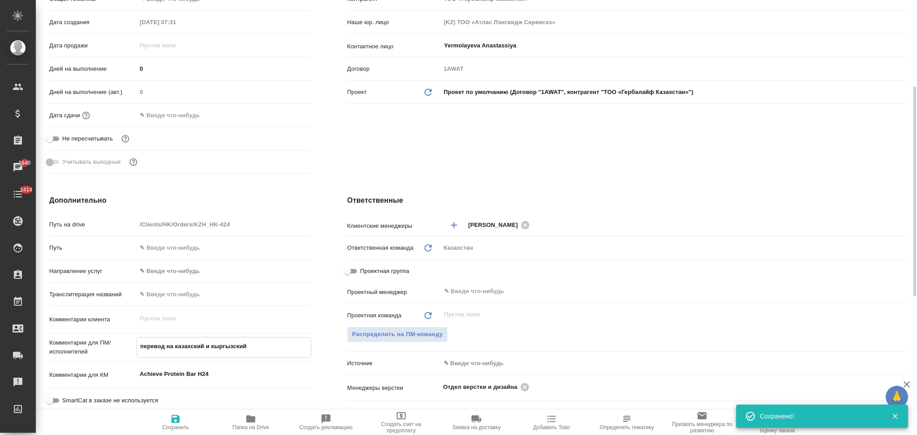
type textarea "x"
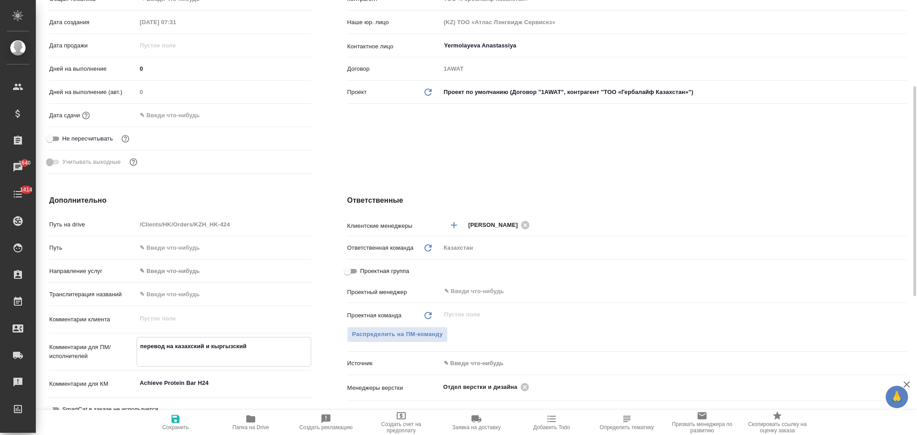
type textarea "x"
type textarea "перевод на казахский и кыргызский"
type textarea "x"
paste textarea "перевод для спортивных протеиновых батончиков Achieve Protein Bar H24 для двух …"
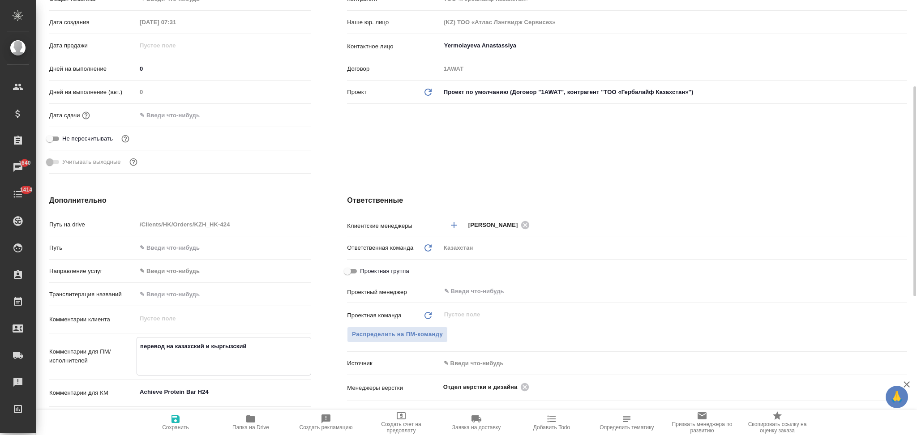
type textarea "x"
type textarea "перевод на казахский и кыргызский перевод для спортивных протеиновых батончиков…"
type textarea "x"
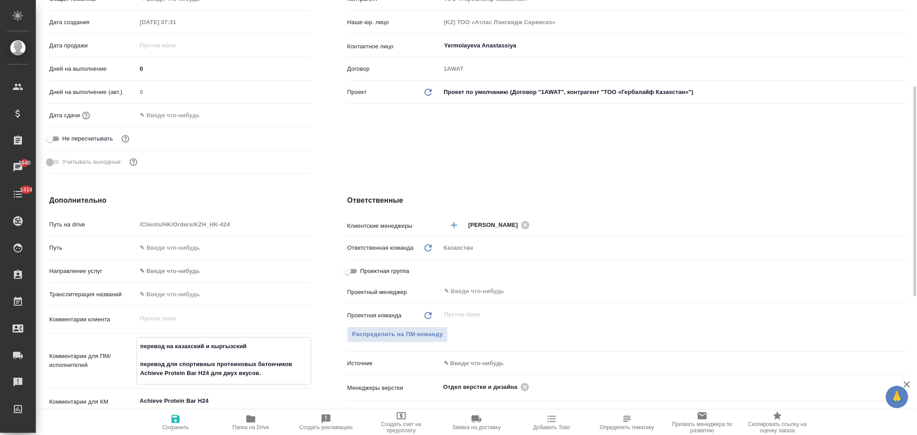
type textarea "перевод на казахский и кыргызский перевод для спортивных протеиновых батончиков…"
type textarea "x"
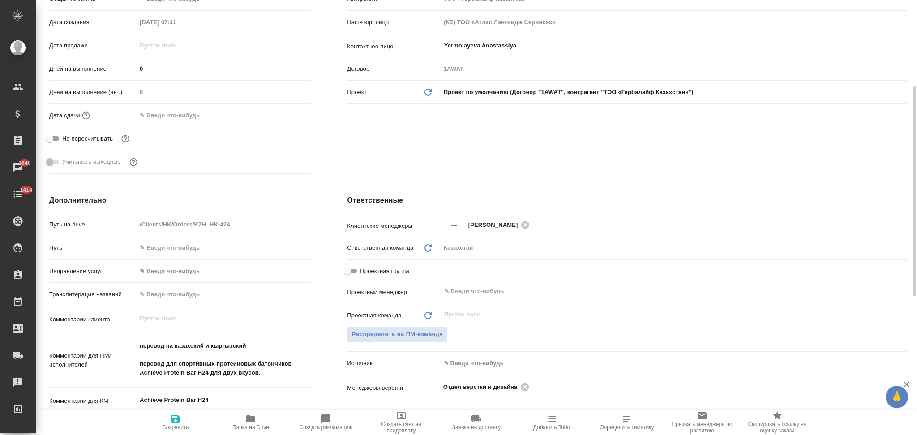
type textarea "x"
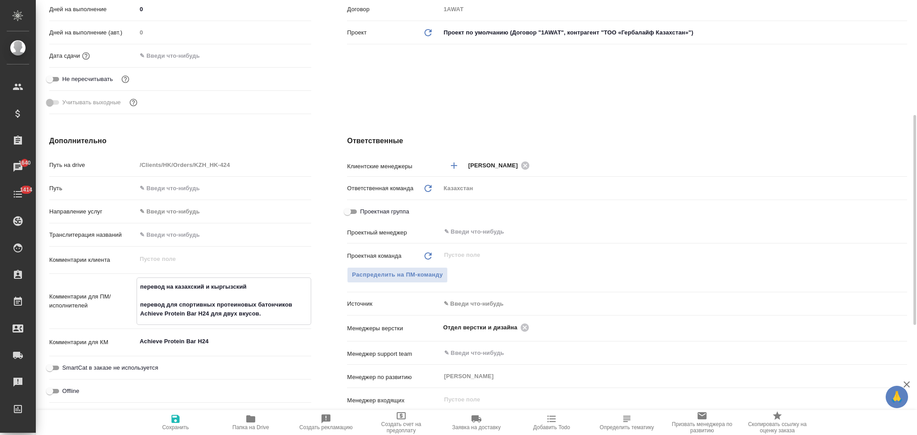
type textarea "x"
type textarea "перевод на казахский и кыргызский перевод для спортивных протеиновых батончиков…"
type textarea "x"
paste textarea "SWS"
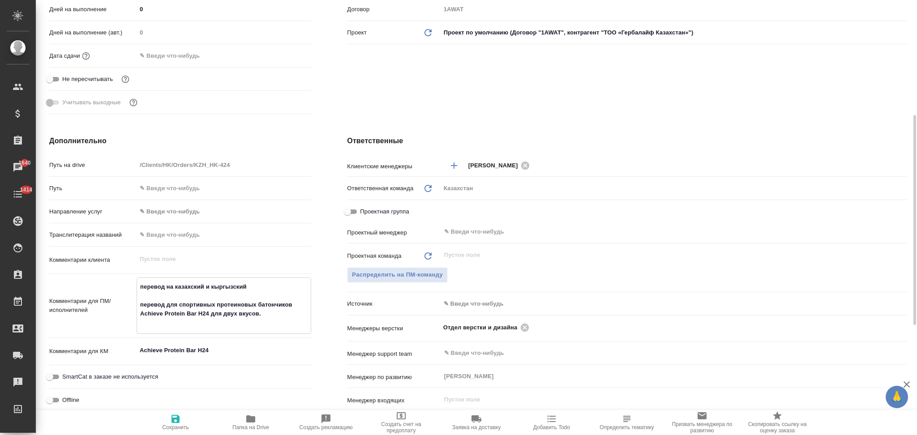
type textarea "x"
type textarea "перевод на казахский и кыргызский перевод для спортивных протеиновых батончиков…"
type textarea "x"
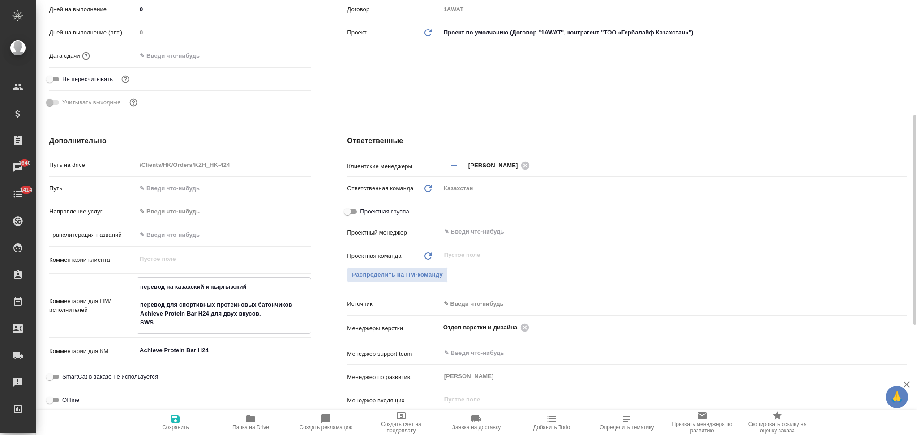
type textarea "перевод на казахский и кыргызский перевод для спортивных протеиновых батончиков…"
type textarea "x"
type textarea "перевод на казахский и кыргызский перевод для спортивных протеиновых батончиков…"
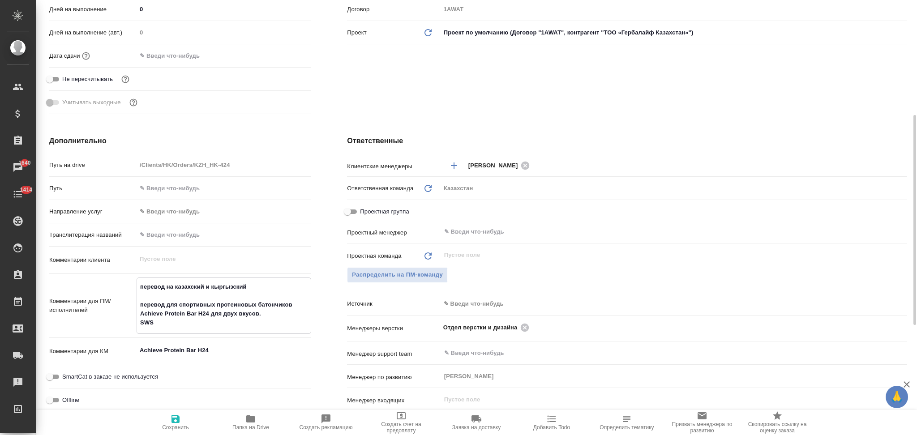
type textarea "x"
type textarea "перевод на казахский и кыргызский перевод для спортивных протеиновых батончиков…"
type textarea "x"
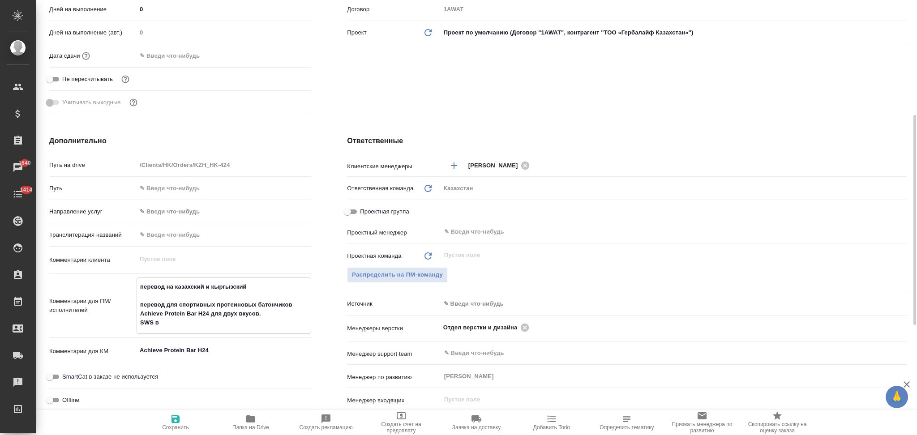
type textarea "x"
type textarea "перевод на казахский и кыргызский перевод для спортивных протеиновых батончиков…"
type textarea "x"
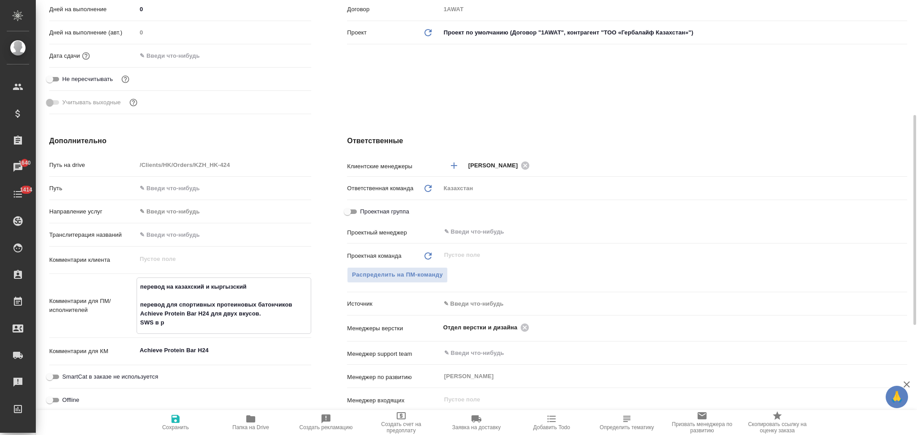
type textarea "перевод на казахский и кыргызский перевод для спортивных протеиновых батончиков…"
type textarea "x"
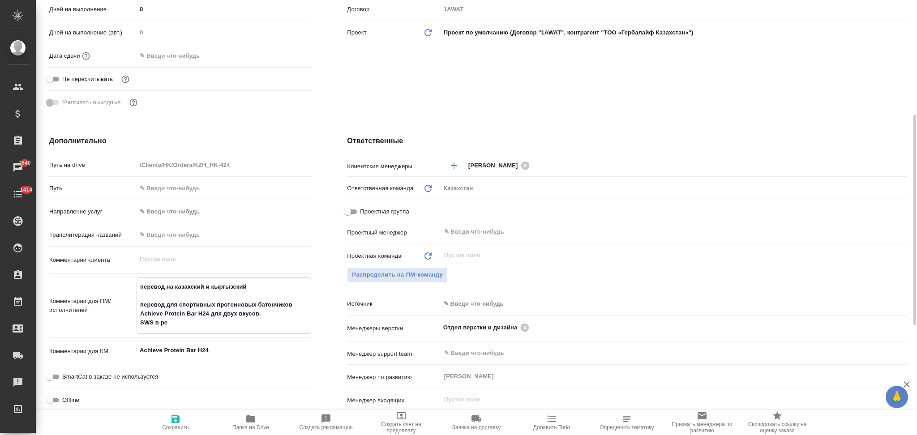
type textarea "перевод на казахский и кыргызский перевод для спортивных протеиновых батончиков…"
type textarea "x"
type textarea "перевод на казахский и кыргызский перевод для спортивных протеиновых батончиков…"
type textarea "x"
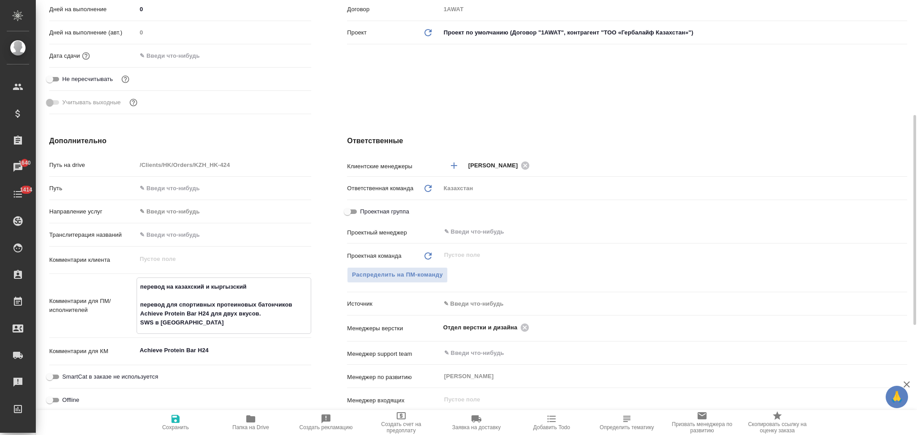
type textarea "x"
type textarea "перевод на казахский и кыргызский перевод для спортивных протеиновых батончиков…"
type textarea "x"
click at [176, 421] on icon "button" at bounding box center [175, 419] width 11 height 11
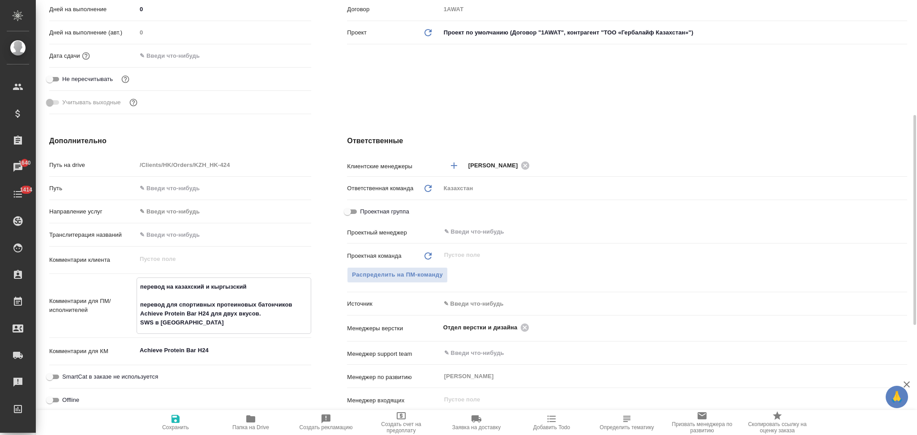
type textarea "x"
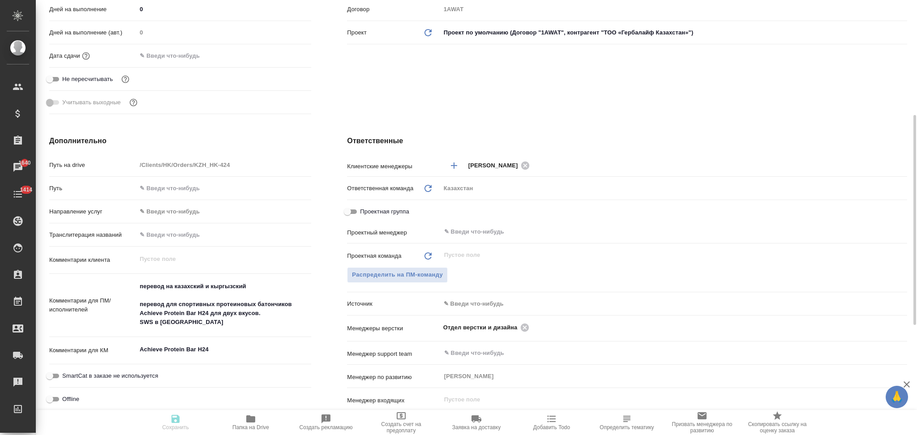
type textarea "x"
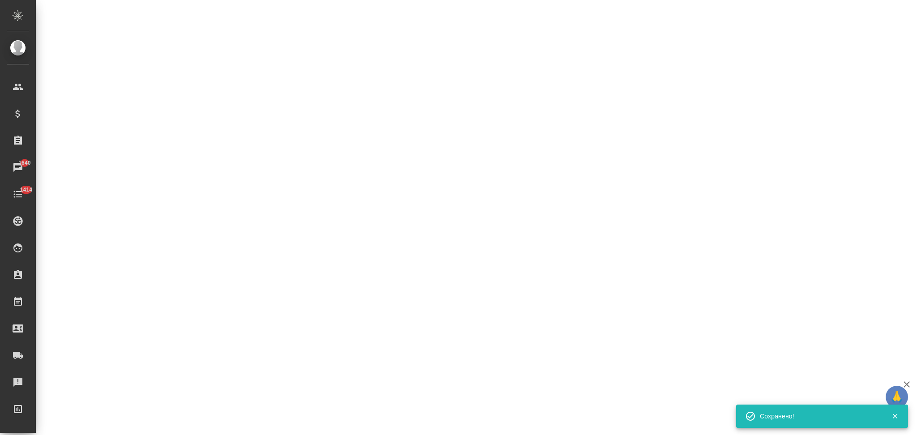
select select "RU"
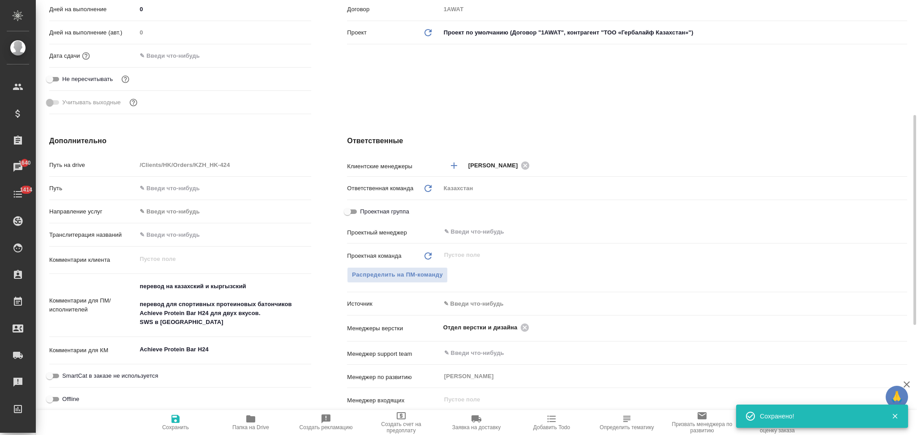
type textarea "x"
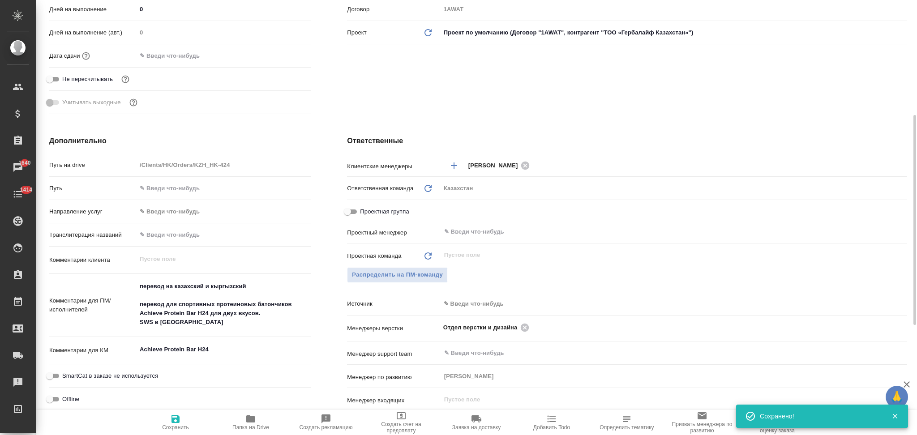
type textarea "x"
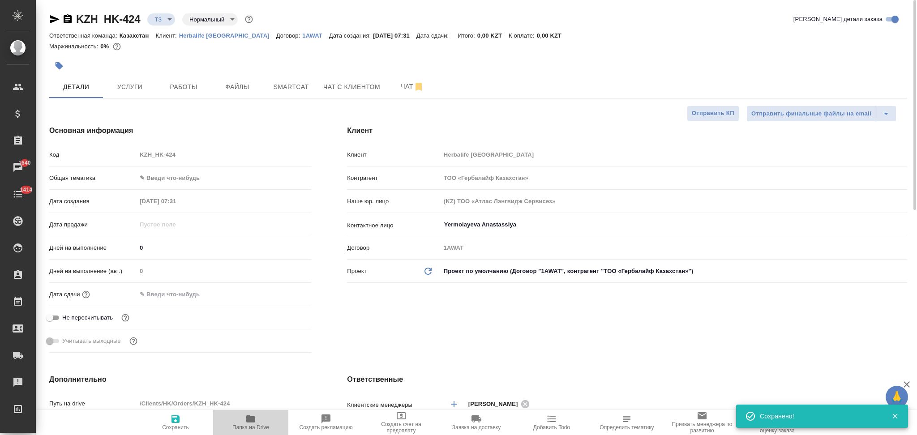
click at [252, 426] on span "Папка на Drive" at bounding box center [250, 428] width 37 height 6
type textarea "x"
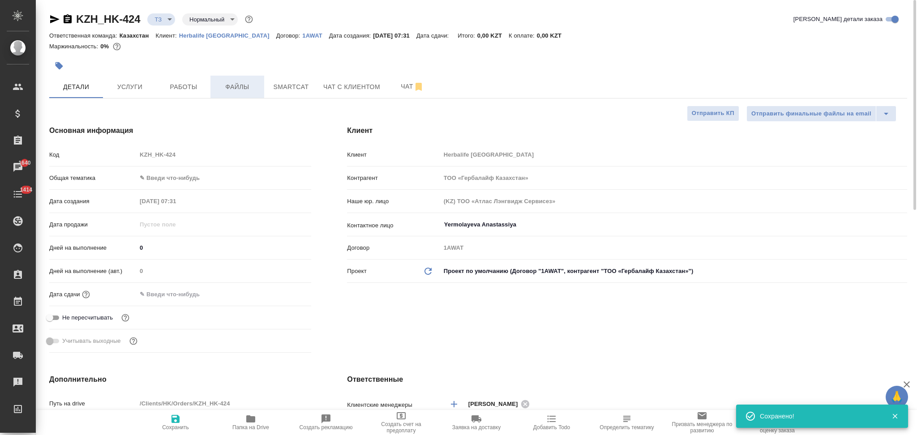
type textarea "x"
click at [234, 86] on span "Файлы" at bounding box center [237, 87] width 43 height 11
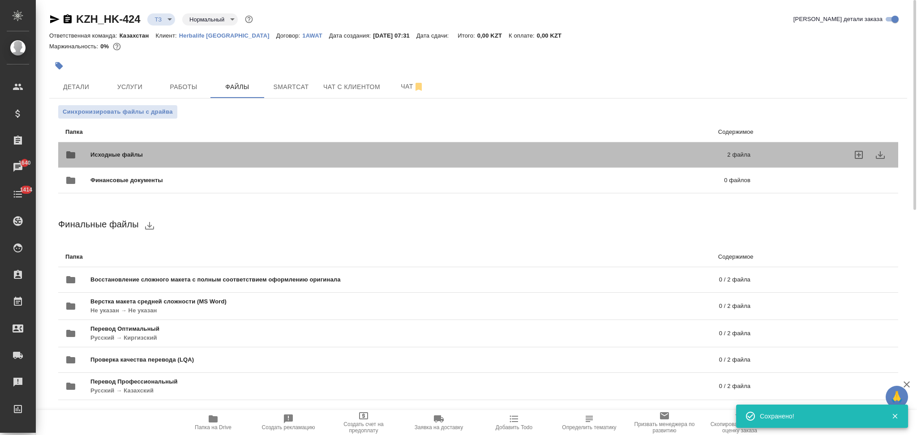
click at [383, 156] on span "Исходные файлы" at bounding box center [262, 155] width 345 height 9
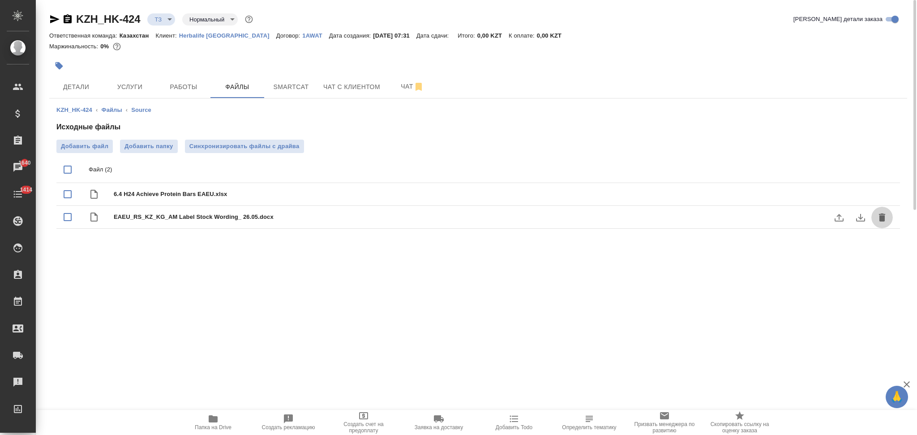
click at [876, 219] on button "delete" at bounding box center [883, 218] width 22 height 22
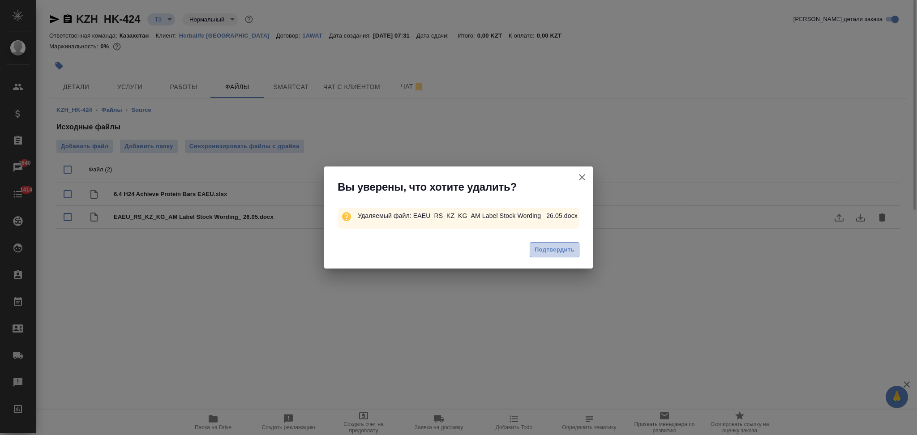
click at [560, 251] on span "Подтвердить" at bounding box center [555, 250] width 40 height 10
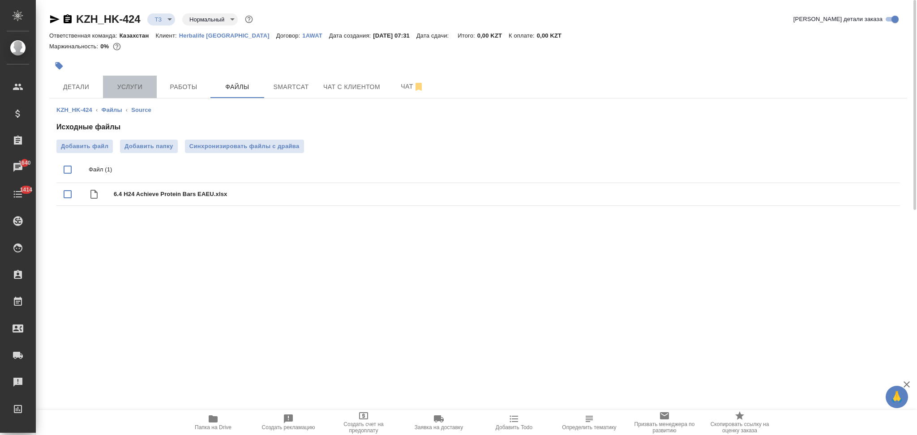
click at [129, 83] on span "Услуги" at bounding box center [129, 87] width 43 height 11
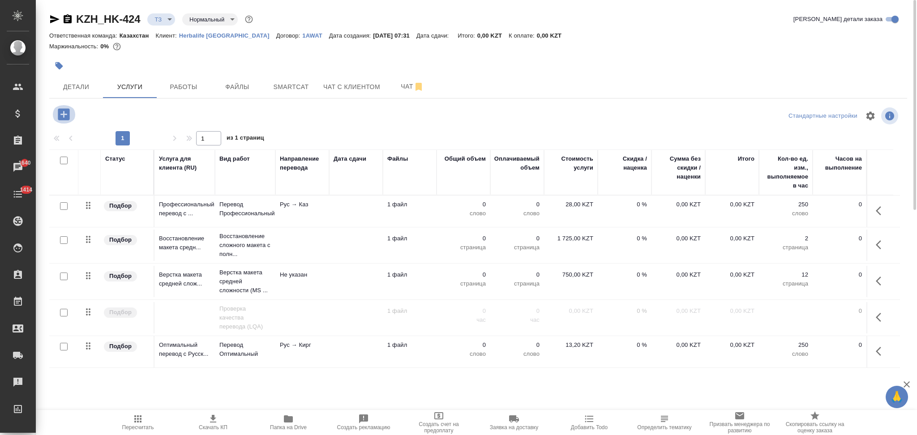
click at [65, 116] on icon "button" at bounding box center [64, 114] width 12 height 12
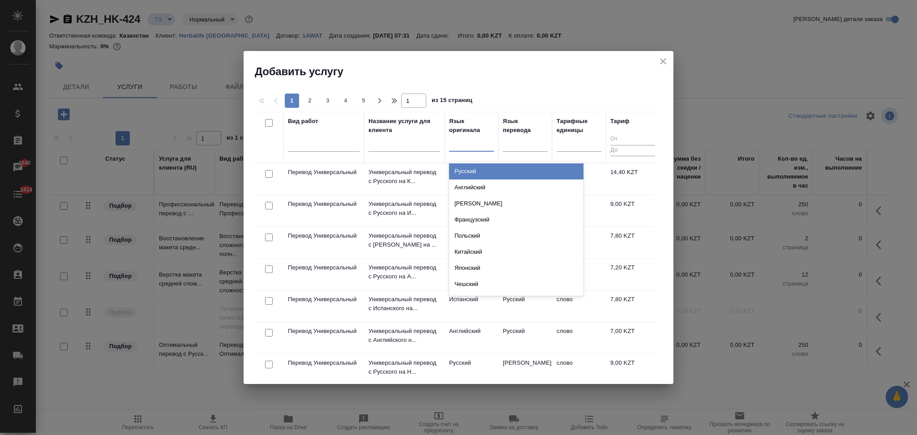
click at [465, 147] on div at bounding box center [471, 142] width 45 height 13
click at [465, 169] on div "Русский" at bounding box center [516, 172] width 134 height 16
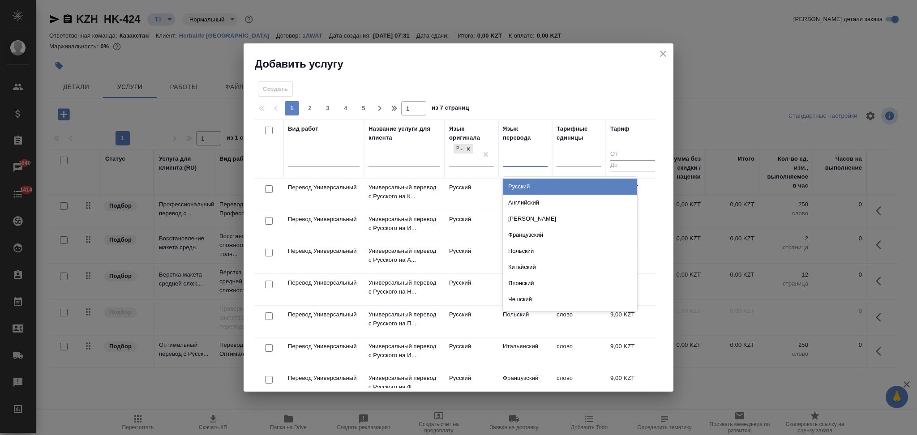
click at [521, 161] on div at bounding box center [525, 158] width 45 height 13
type input "каз"
click at [522, 187] on div "Казахский" at bounding box center [570, 187] width 134 height 16
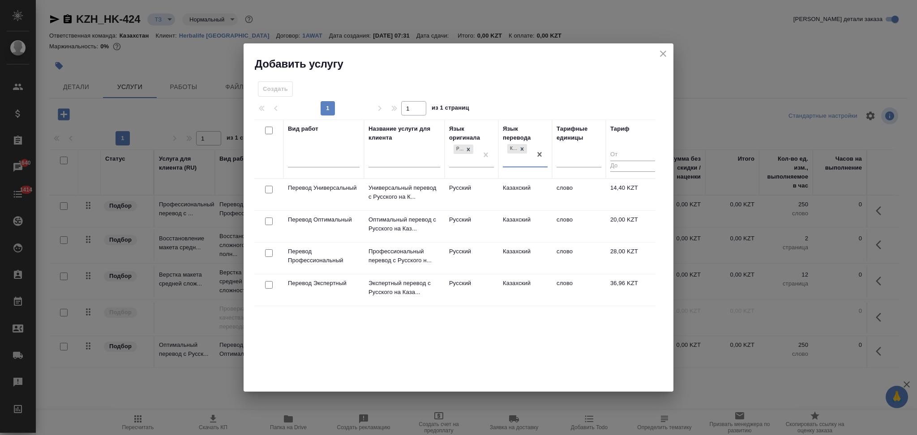
click at [342, 211] on td "Перевод Оптимальный" at bounding box center [324, 194] width 81 height 31
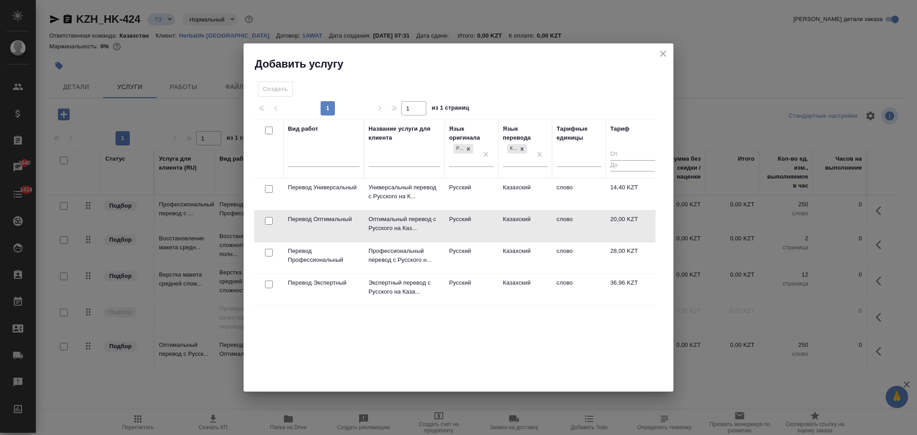
click at [342, 210] on td "Перевод Оптимальный" at bounding box center [324, 194] width 81 height 31
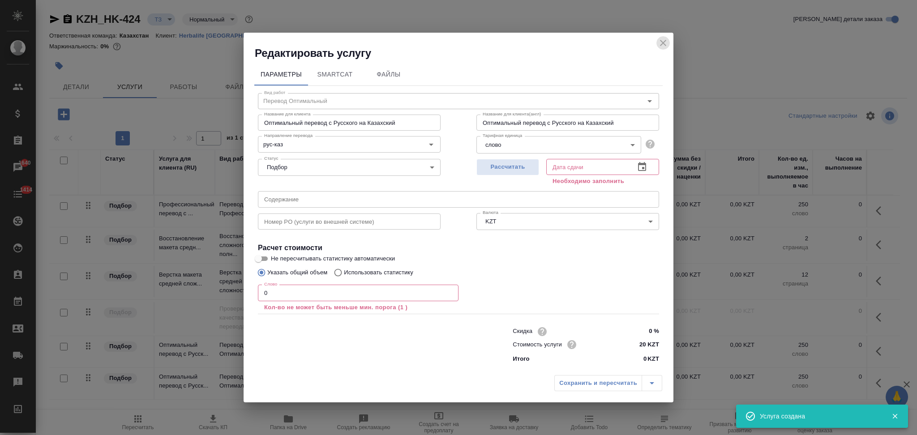
click at [662, 44] on icon "close" at bounding box center [663, 43] width 6 height 6
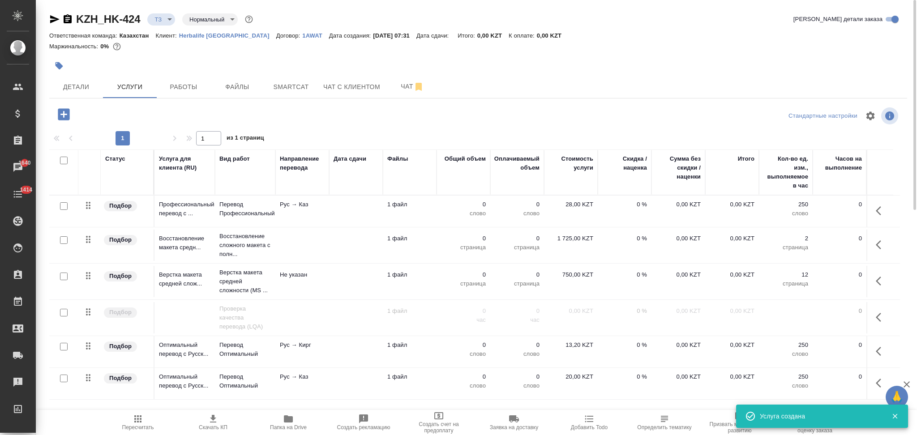
scroll to position [119, 0]
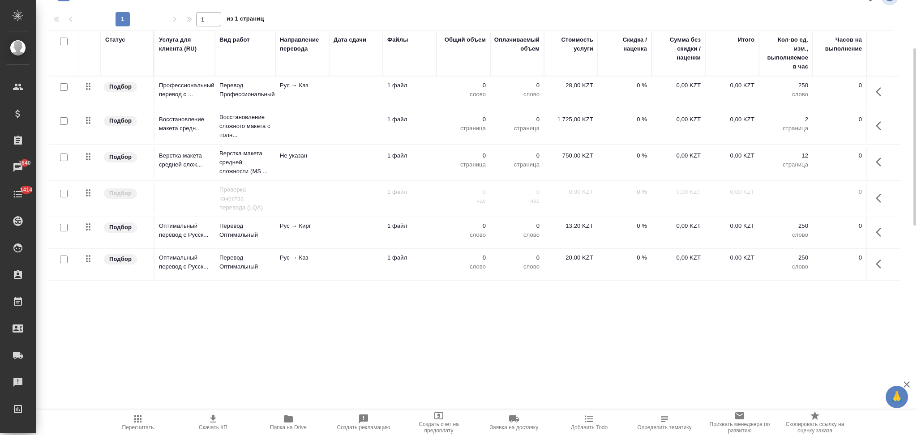
click at [65, 261] on input "checkbox" at bounding box center [64, 260] width 8 height 8
checkbox input "true"
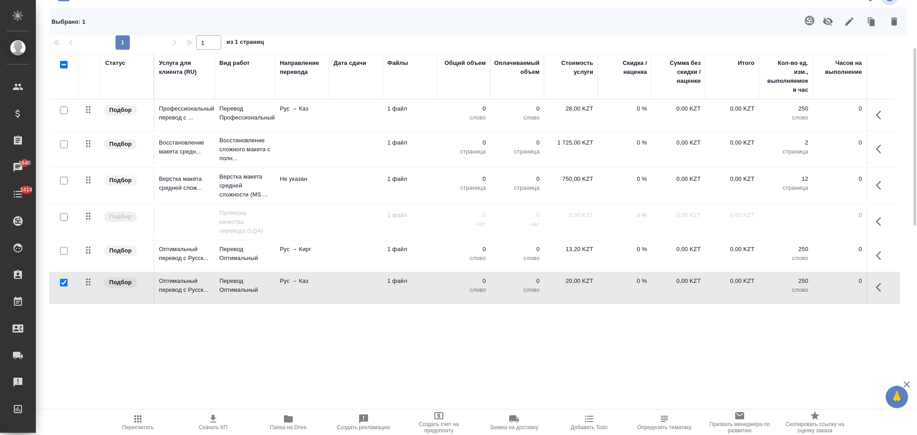
click at [64, 252] on input "checkbox" at bounding box center [64, 251] width 8 height 8
checkbox input "true"
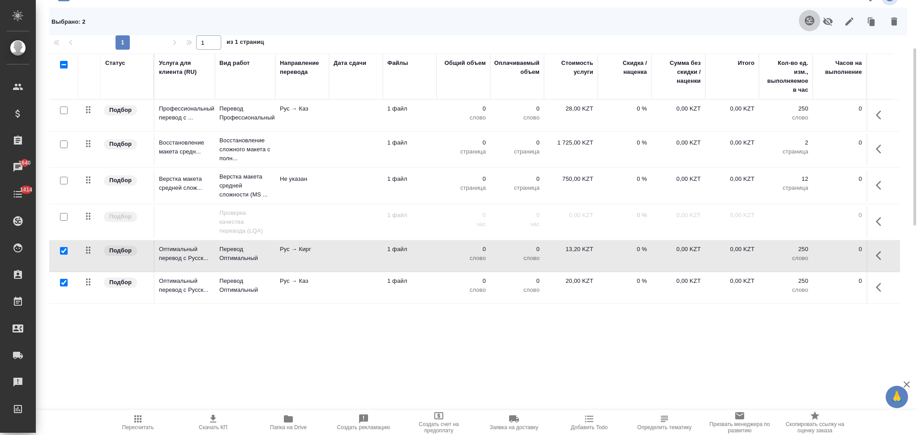
click at [808, 21] on icon "button" at bounding box center [809, 20] width 9 height 9
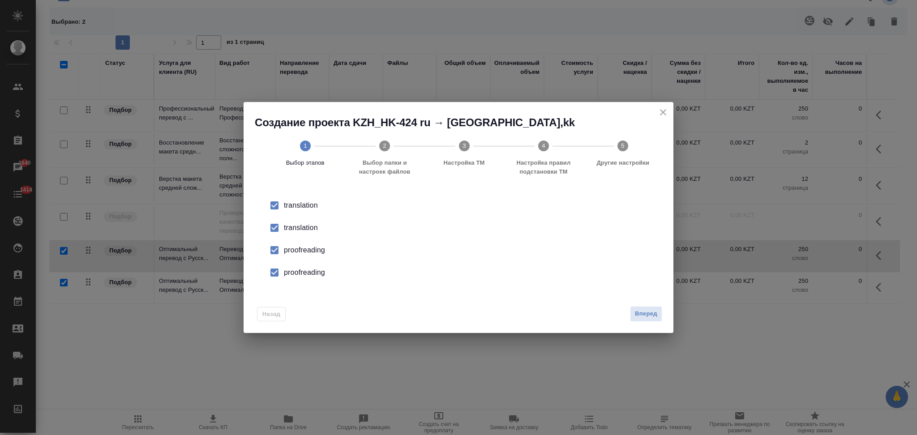
click at [305, 211] on div "translation" at bounding box center [468, 205] width 368 height 11
click at [297, 250] on div "proofreading" at bounding box center [468, 250] width 368 height 11
click at [296, 256] on div "proofreading" at bounding box center [468, 250] width 368 height 11
click at [636, 316] on span "Вперед" at bounding box center [646, 314] width 22 height 10
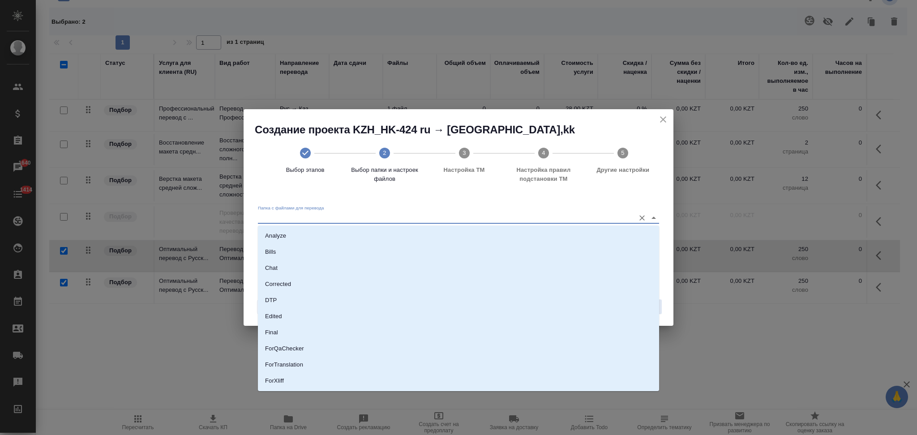
click at [334, 221] on input "Папка с файлами для перевода" at bounding box center [444, 217] width 373 height 11
click at [297, 348] on li "Source" at bounding box center [458, 351] width 401 height 16
type input "Source"
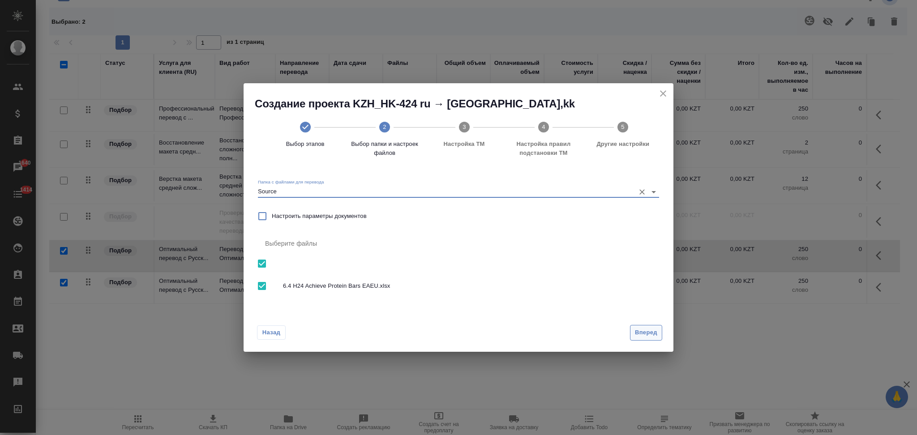
click at [654, 337] on span "Вперед" at bounding box center [646, 333] width 22 height 10
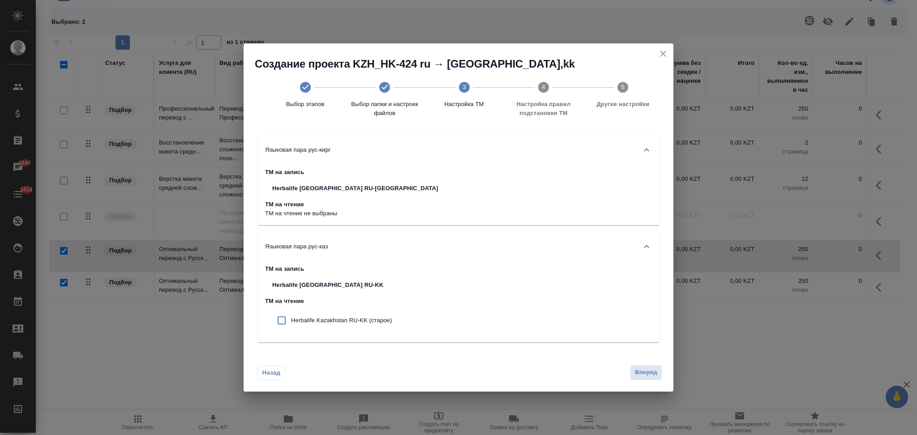
click at [326, 321] on p "Herbalife Kazakhstan RU-KK (старое)" at bounding box center [341, 320] width 101 height 9
checkbox input "true"
click at [648, 373] on span "Вперед" at bounding box center [646, 373] width 22 height 10
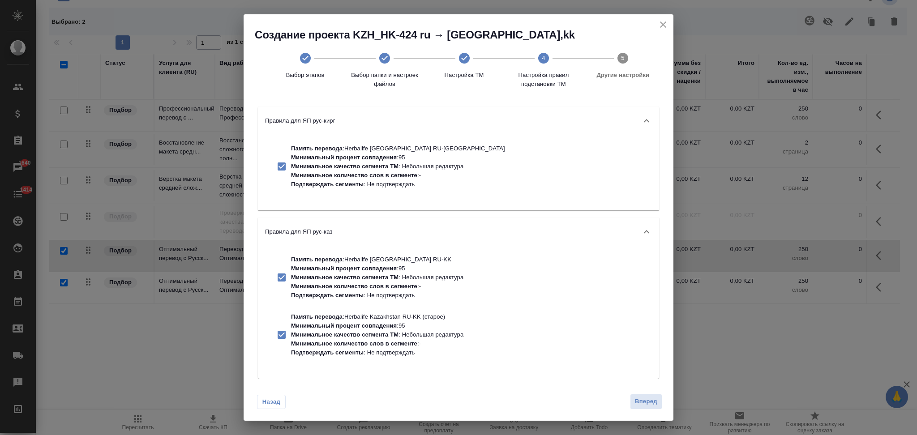
click at [374, 184] on p "Подтверждать сегменты : Не подтверждать" at bounding box center [398, 184] width 214 height 9
checkbox input "false"
click at [357, 280] on p "Минимальное качество сегмента ТМ" at bounding box center [345, 277] width 108 height 7
checkbox input "false"
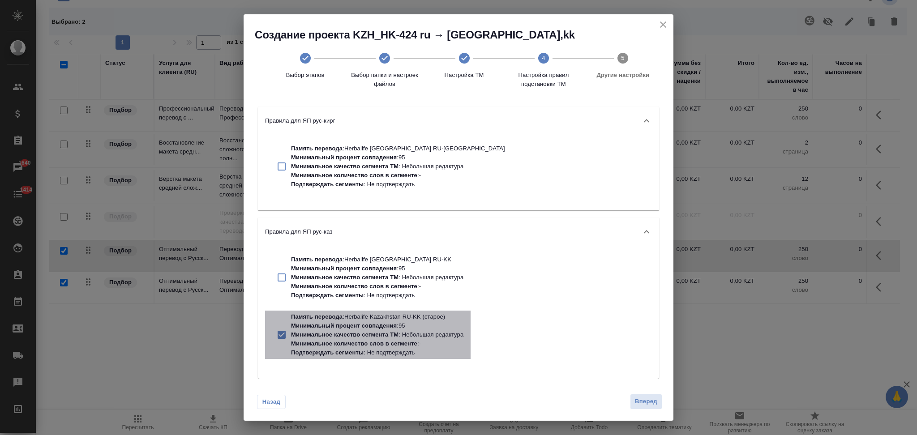
drag, startPoint x: 349, startPoint y: 323, endPoint x: 419, endPoint y: 318, distance: 70.5
click at [349, 324] on p "Минимальный процент совпадения" at bounding box center [344, 326] width 106 height 7
checkbox input "false"
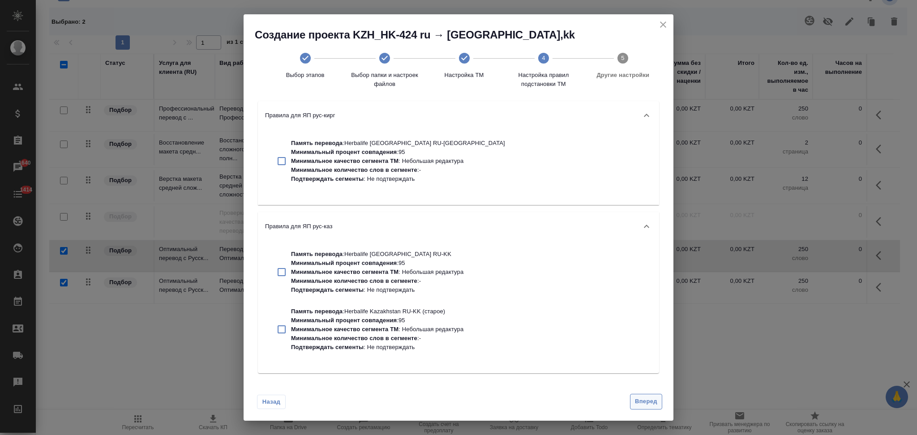
scroll to position [6, 0]
click at [646, 405] on span "Вперед" at bounding box center [646, 402] width 22 height 10
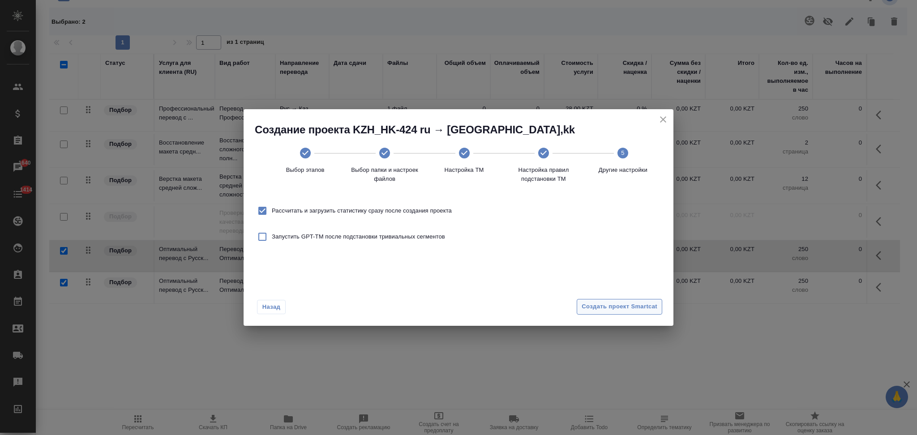
click at [592, 309] on span "Создать проект Smartcat" at bounding box center [620, 307] width 76 height 10
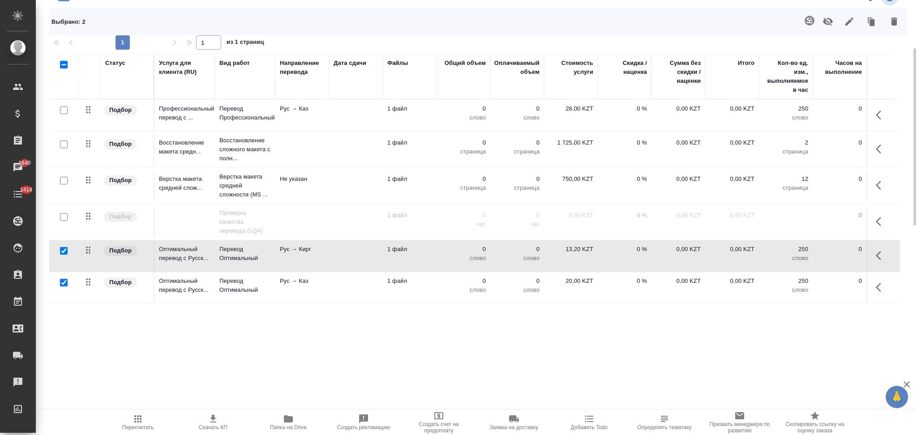
click at [878, 288] on icon "button" at bounding box center [878, 287] width 5 height 9
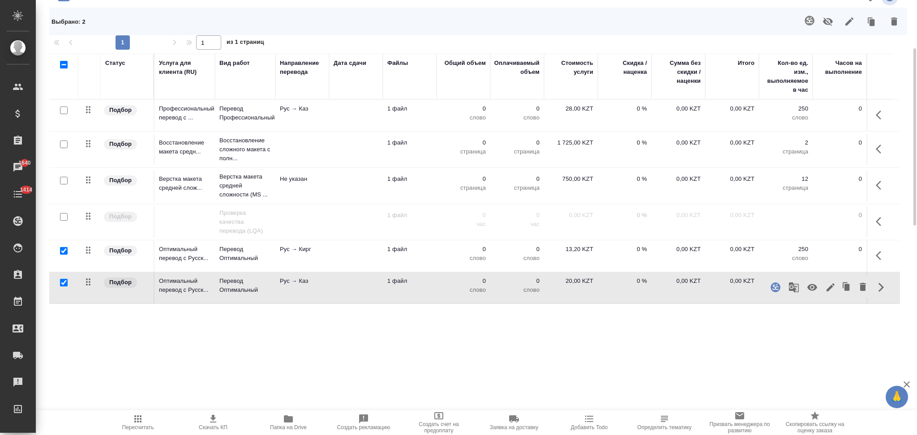
click at [811, 287] on icon "button" at bounding box center [812, 287] width 11 height 11
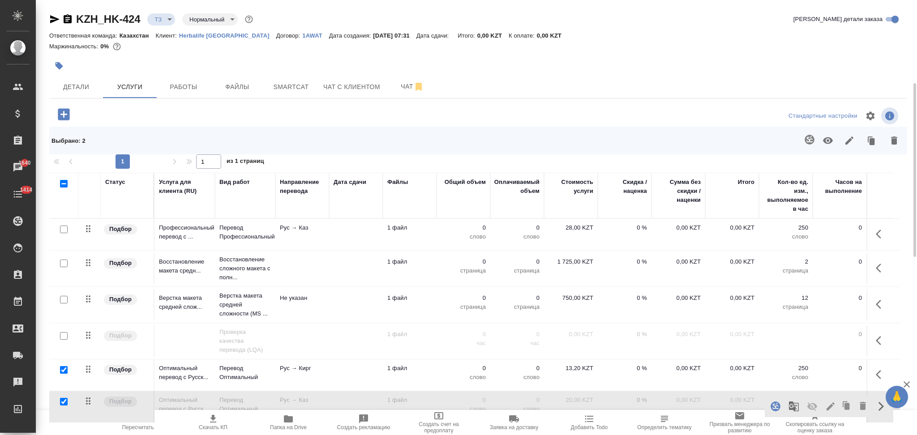
scroll to position [60, 0]
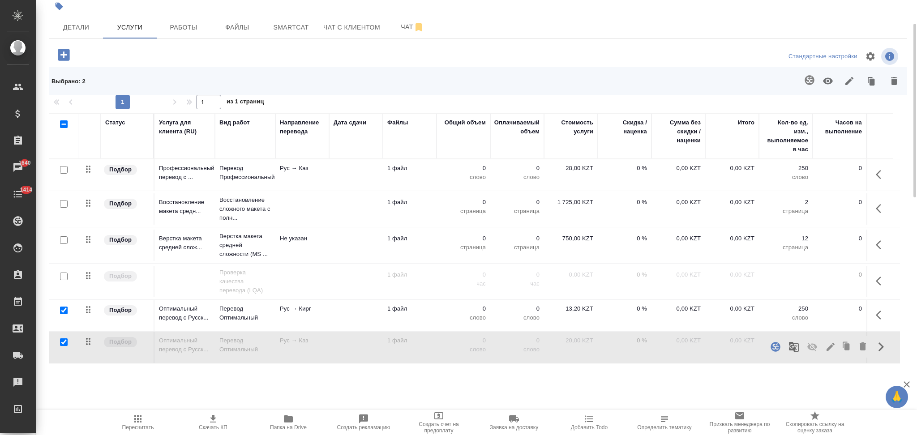
click at [65, 311] on input "checkbox" at bounding box center [64, 311] width 8 height 8
checkbox input "false"
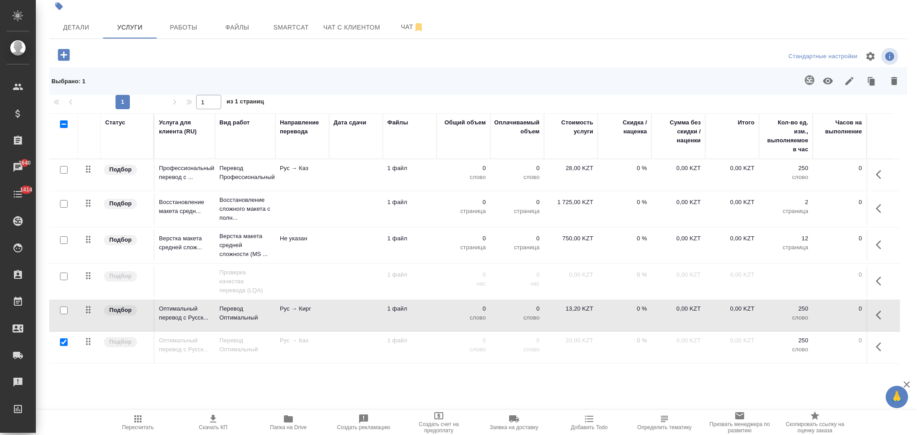
click at [63, 340] on input "checkbox" at bounding box center [64, 343] width 8 height 8
checkbox input "false"
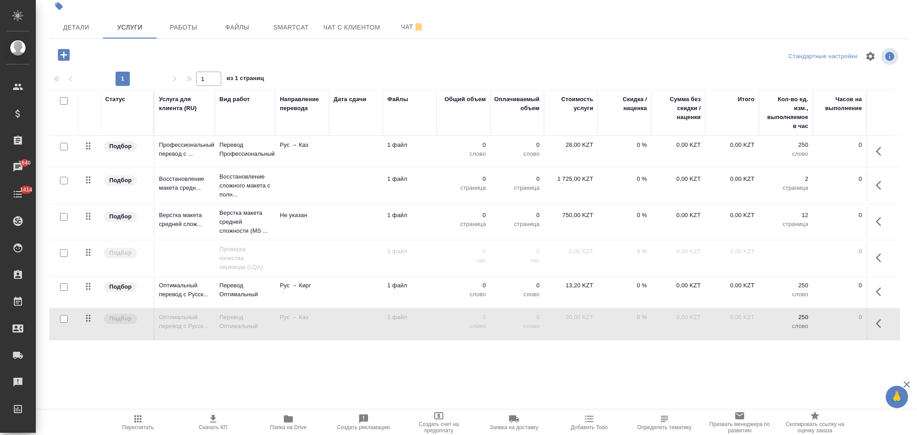
click at [345, 168] on td at bounding box center [356, 151] width 54 height 31
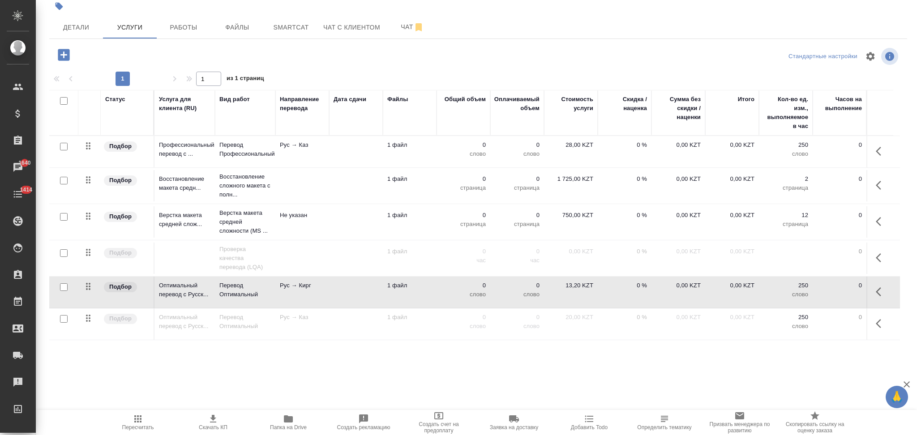
click at [345, 168] on td at bounding box center [356, 151] width 54 height 31
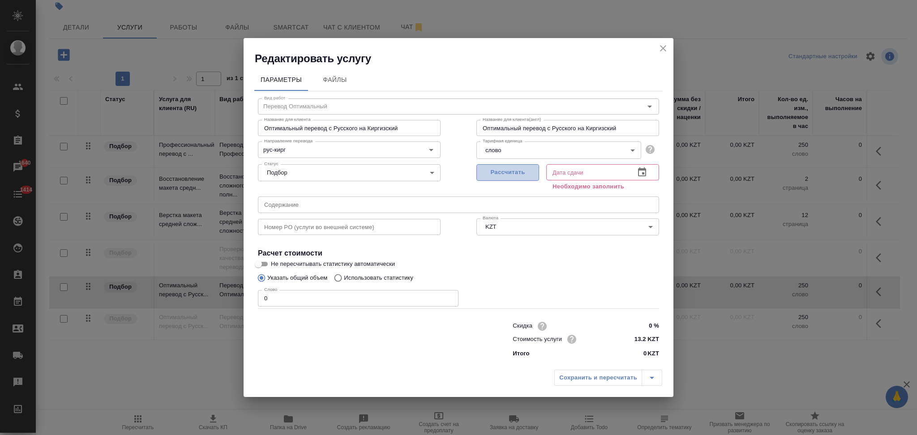
click at [494, 166] on button "Рассчитать" at bounding box center [508, 172] width 63 height 17
type input "15.08.2025 07:37"
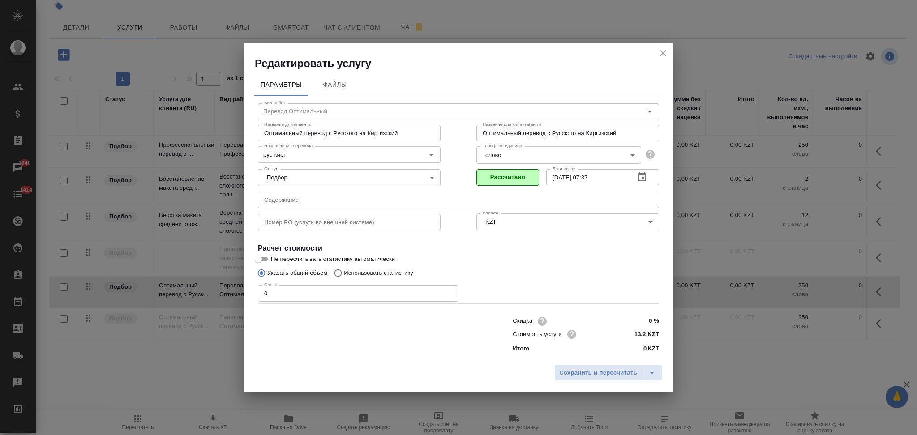
click at [339, 272] on input "Использовать статистику" at bounding box center [337, 273] width 14 height 17
radio input "true"
radio input "false"
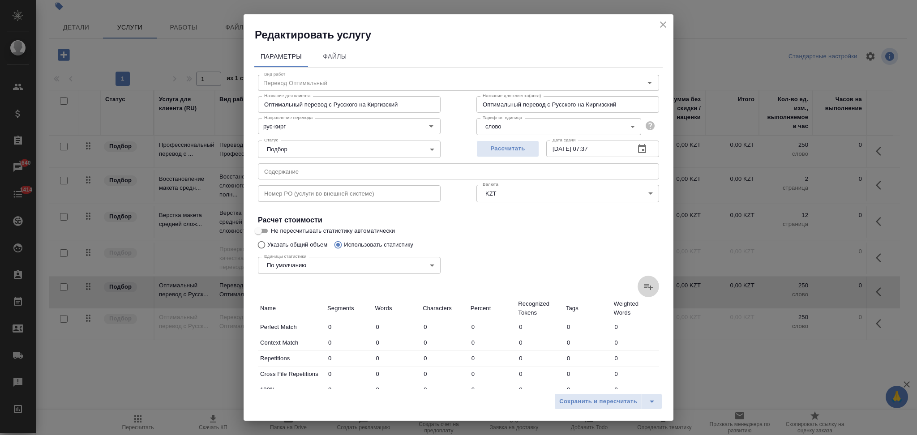
click at [643, 282] on icon at bounding box center [648, 286] width 11 height 11
click at [0, 0] on input "file" at bounding box center [0, 0] width 0 height 0
click at [452, 235] on label "Не пересчитывать статистику автоматически" at bounding box center [453, 231] width 400 height 11
click at [275, 235] on input "Не пересчитывать статистику автоматически" at bounding box center [258, 231] width 32 height 11
checkbox input "true"
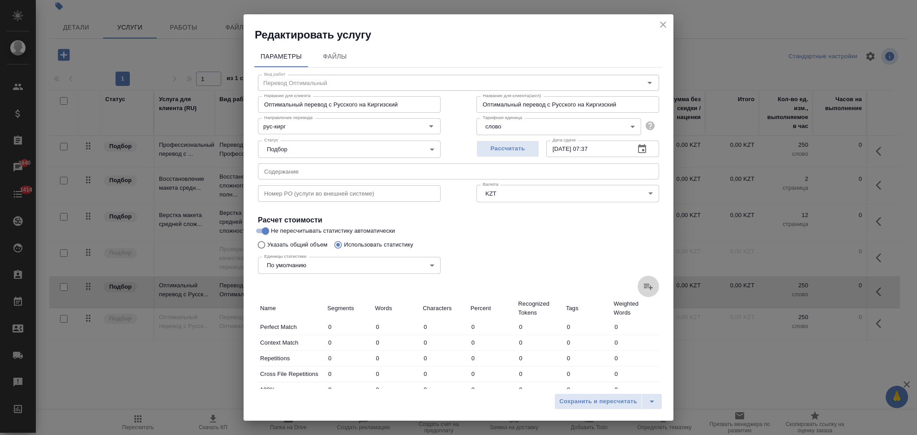
click at [644, 286] on icon at bounding box center [648, 287] width 9 height 6
click at [0, 0] on input "file" at bounding box center [0, 0] width 0 height 0
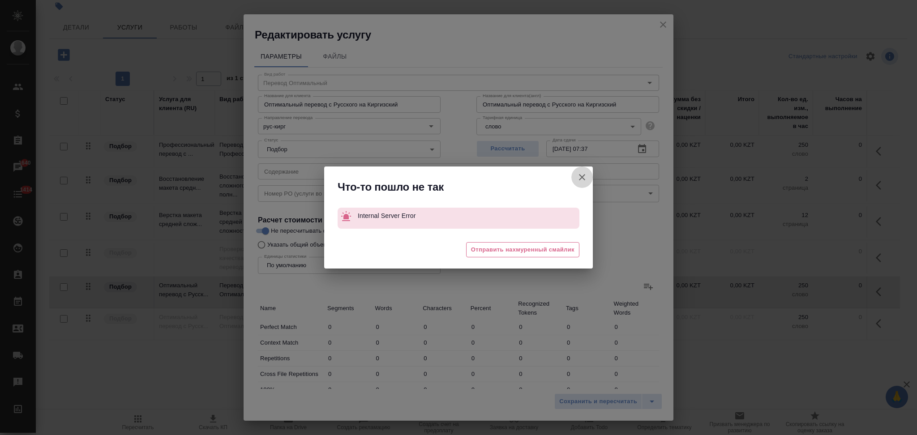
click at [579, 180] on icon "button" at bounding box center [582, 177] width 11 height 11
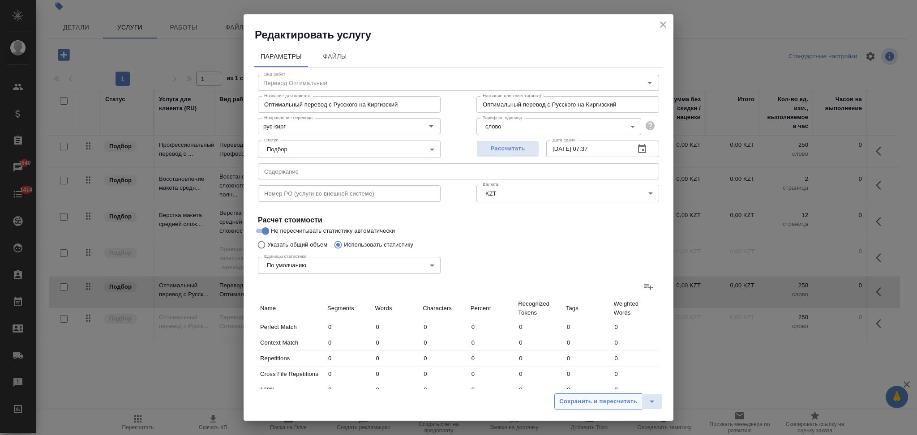
click at [587, 404] on span "Сохранить и пересчитать" at bounding box center [598, 402] width 78 height 10
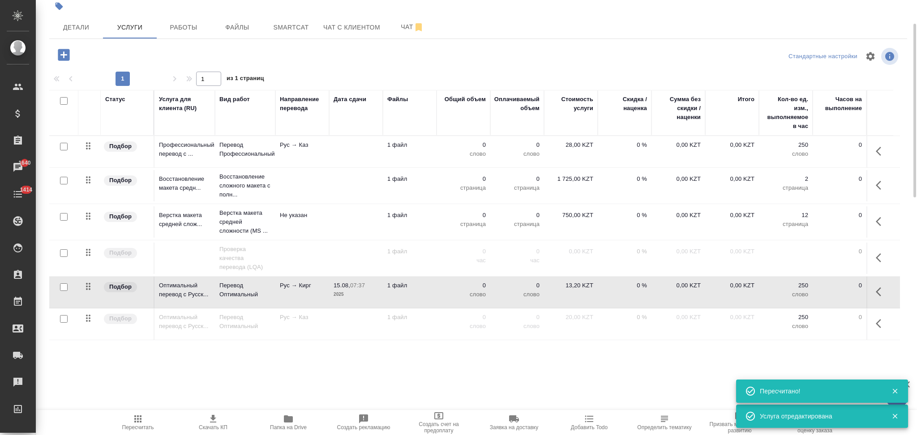
click at [439, 168] on td "0 слово" at bounding box center [464, 151] width 54 height 31
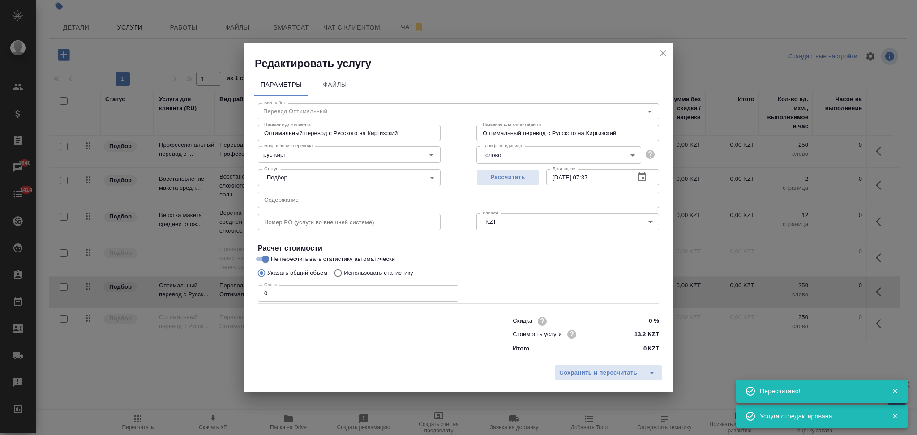
click at [340, 274] on input "Использовать статистику" at bounding box center [337, 273] width 14 height 17
radio input "true"
radio input "false"
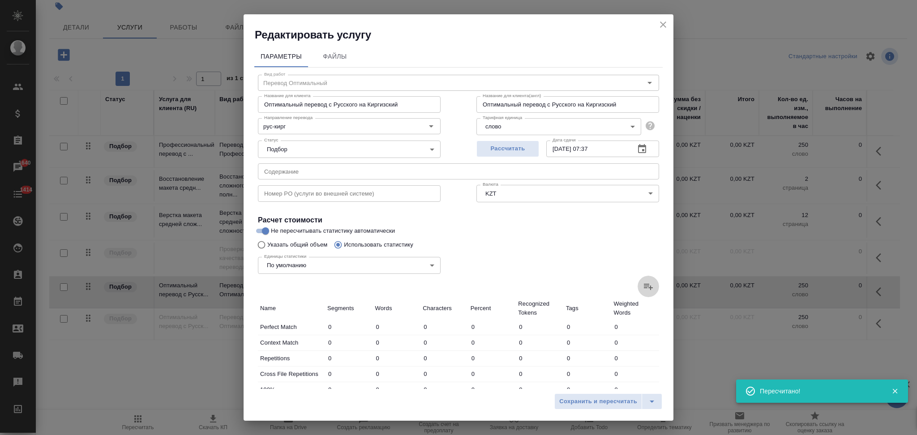
click at [643, 285] on icon at bounding box center [648, 286] width 11 height 11
click at [0, 0] on input "file" at bounding box center [0, 0] width 0 height 0
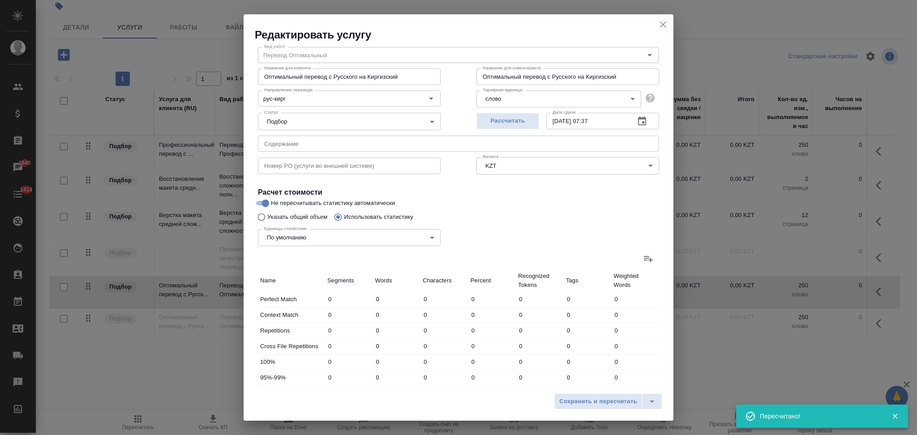
scroll to position [176, 0]
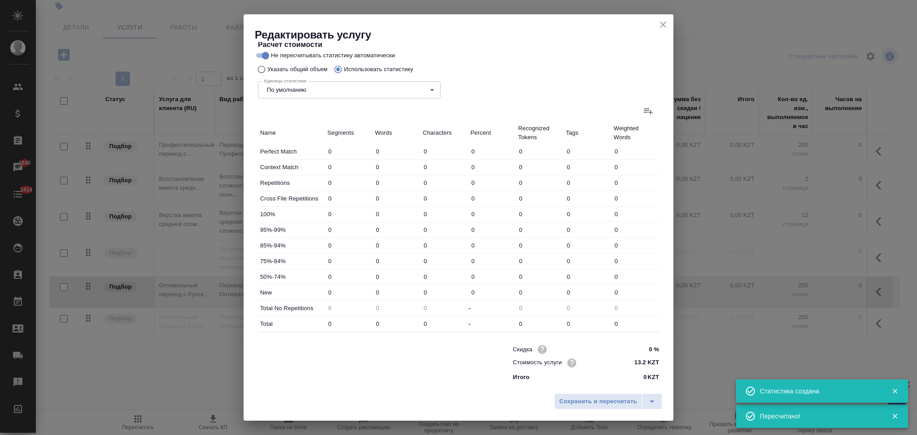
type input "1"
type input "3"
type input "26"
type input "1"
type input "5"
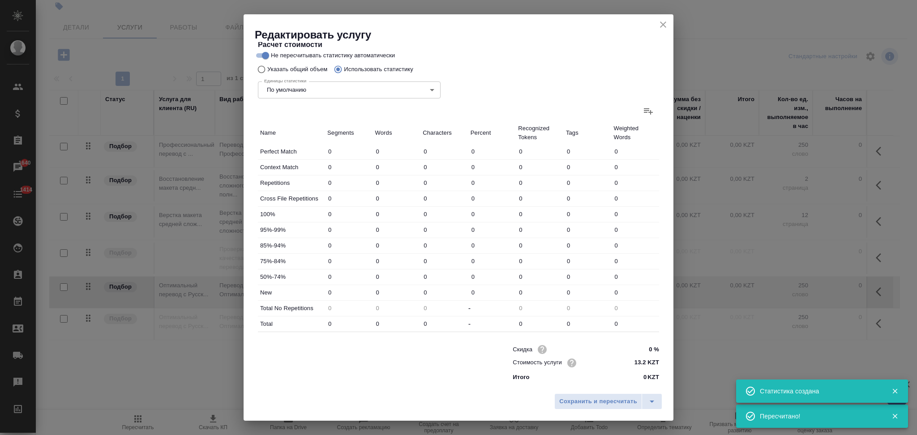
type input "37"
type input "12"
type input "236"
type input "2093"
type input "14"
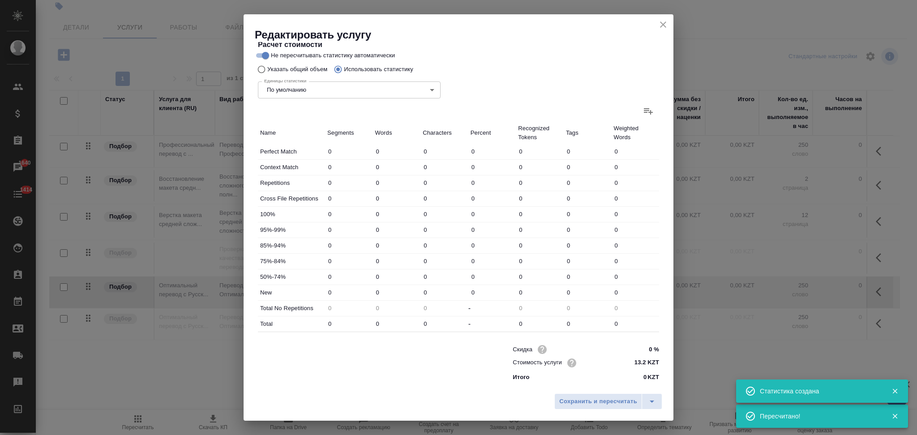
type input "244"
type input "2156"
type input "14"
type input "244"
type input "2156"
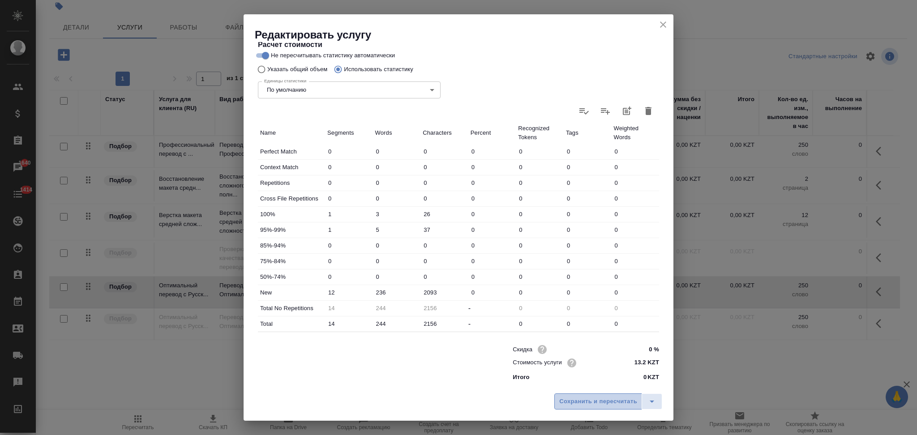
click at [570, 400] on span "Сохранить и пересчитать" at bounding box center [598, 402] width 78 height 10
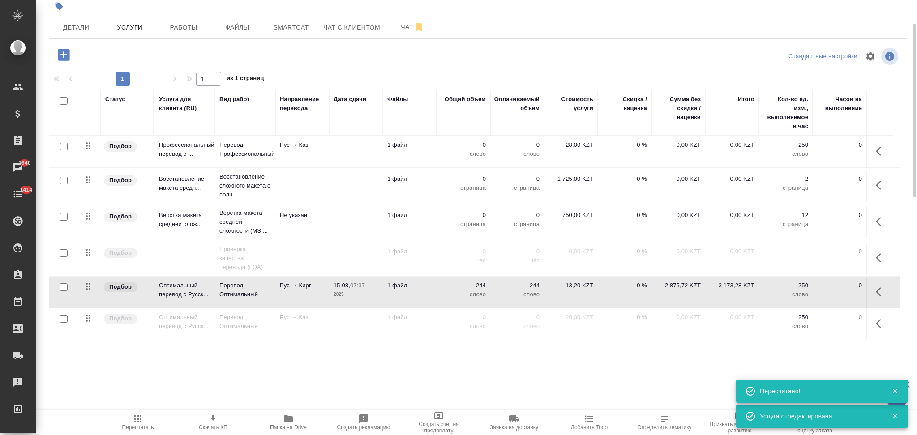
click at [350, 152] on td at bounding box center [356, 151] width 54 height 31
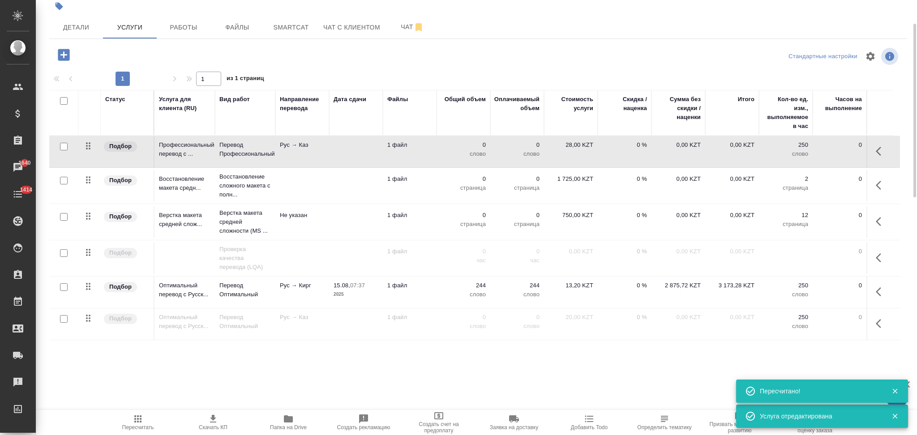
click at [350, 152] on td at bounding box center [356, 151] width 54 height 31
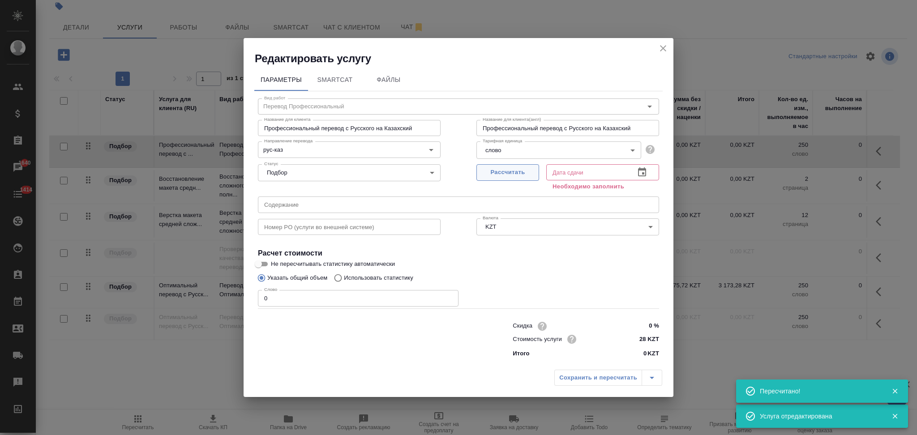
click at [502, 169] on span "Рассчитать" at bounding box center [508, 173] width 53 height 10
type input "15.08.2025 07:38"
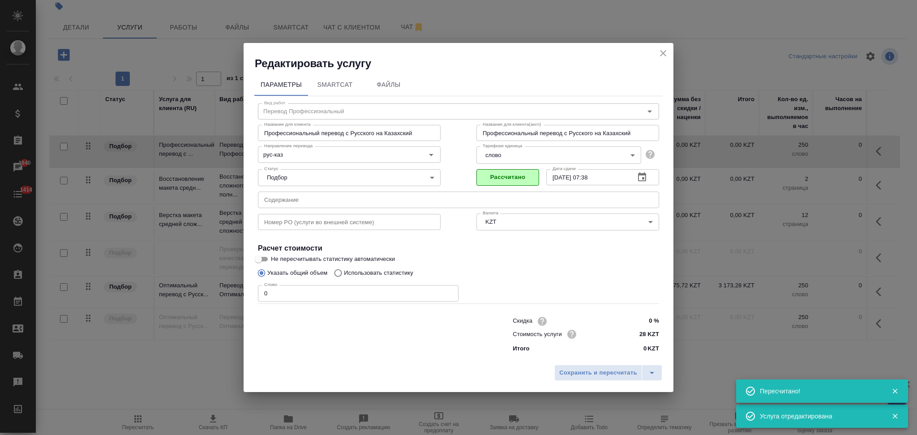
click at [338, 273] on input "Использовать статистику" at bounding box center [337, 273] width 14 height 17
radio input "true"
radio input "false"
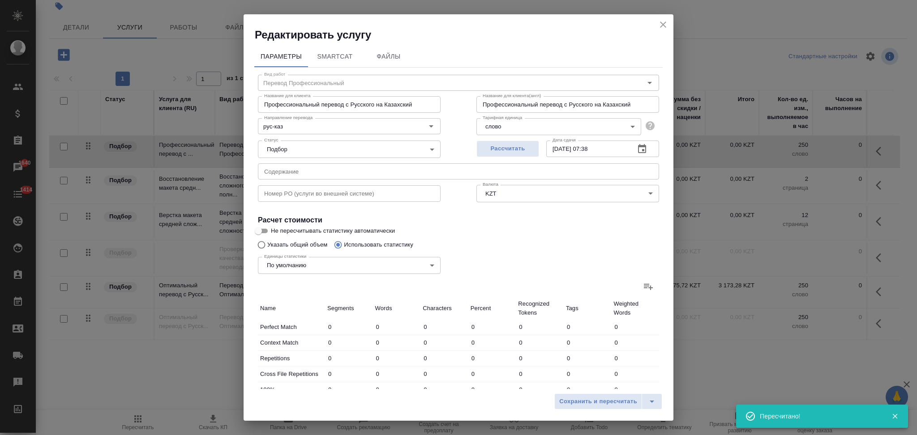
click at [643, 285] on icon at bounding box center [648, 286] width 11 height 11
click at [0, 0] on input "file" at bounding box center [0, 0] width 0 height 0
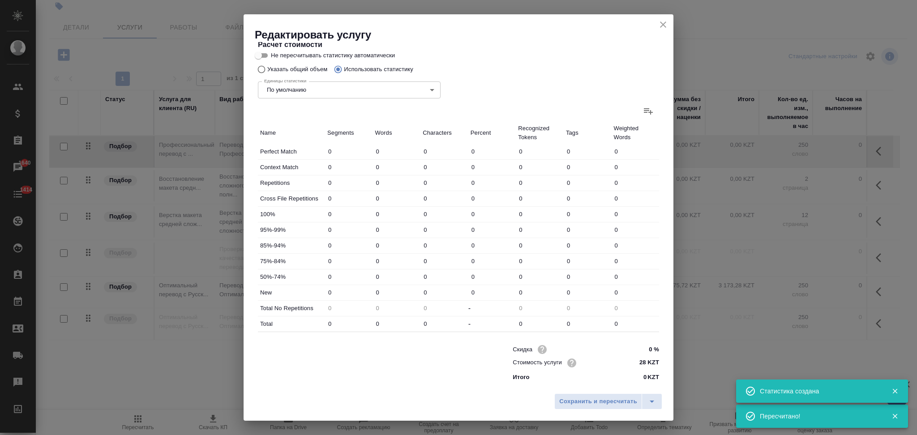
type input "1"
type input "3"
type input "26"
type input "1"
type input "5"
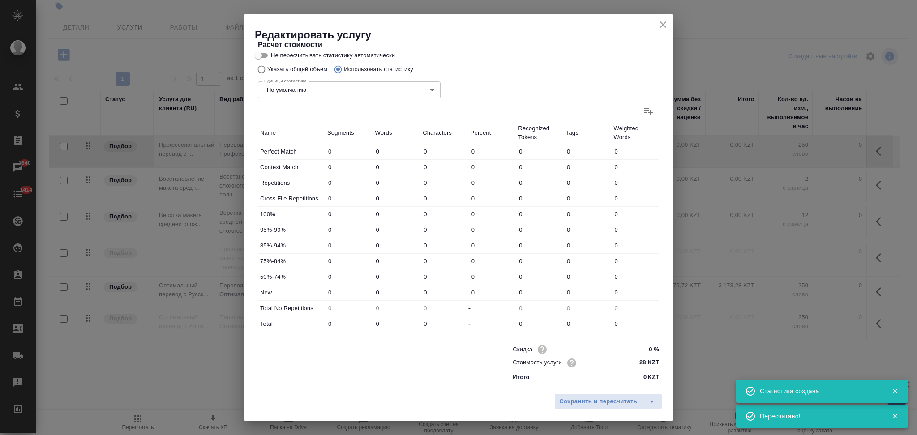
type input "37"
type input "1"
type input "19"
type input "125"
type input "11"
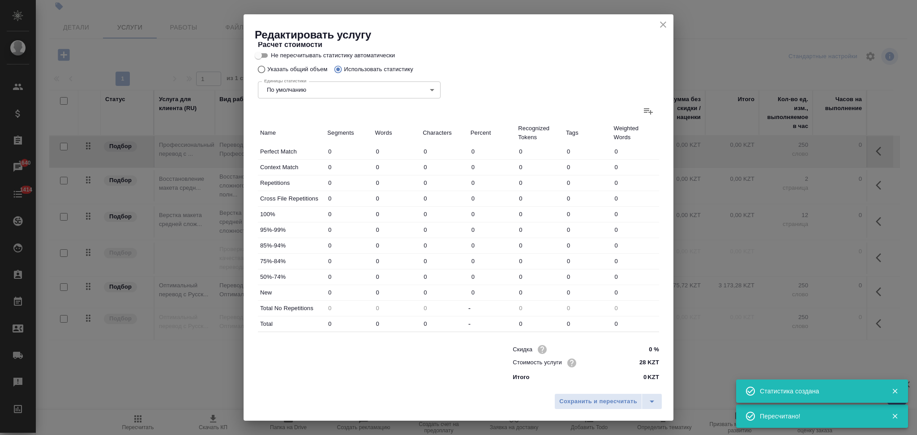
type input "217"
type input "1968"
type input "14"
type input "244"
type input "2156"
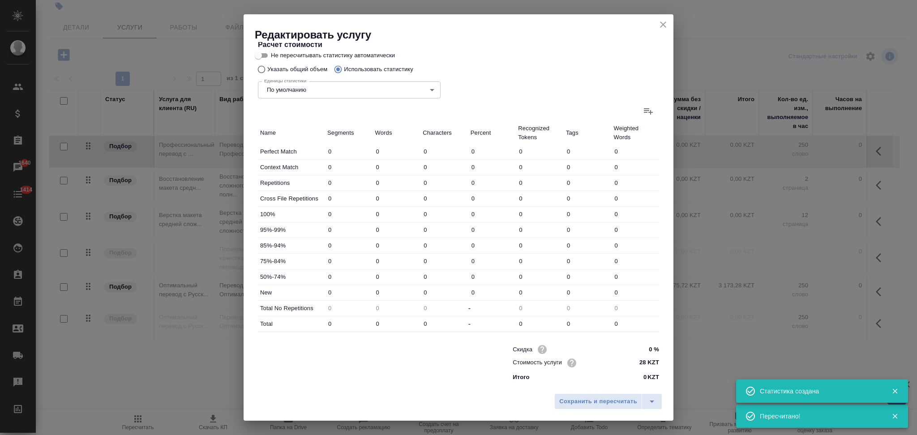
type input "14"
type input "244"
type input "2156"
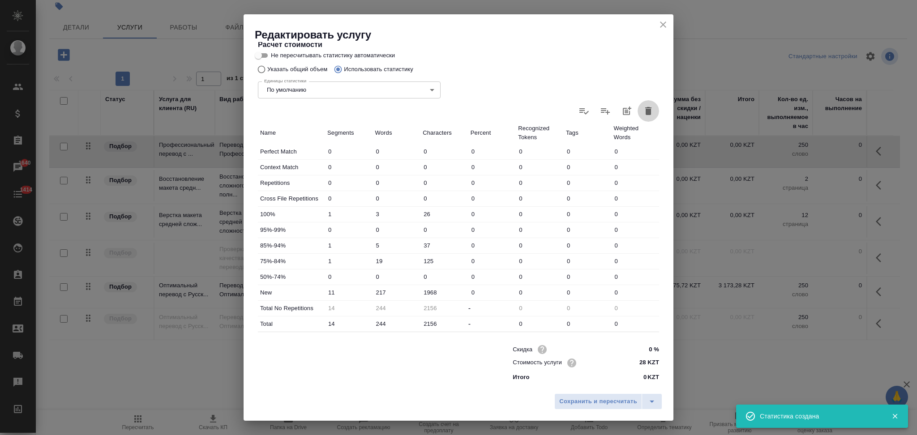
click at [643, 110] on icon "button" at bounding box center [648, 111] width 11 height 11
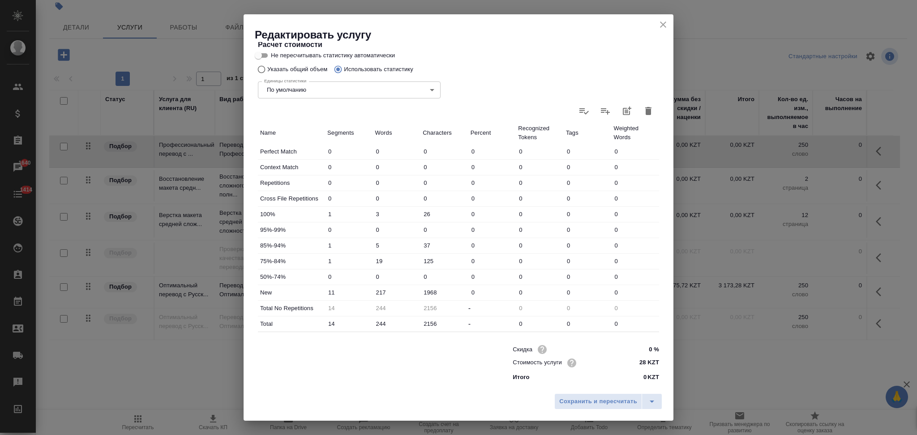
type input "0"
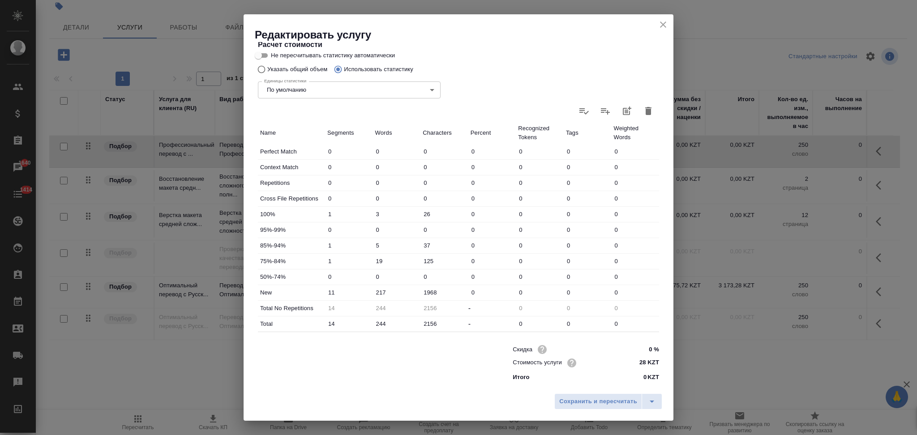
type input "0"
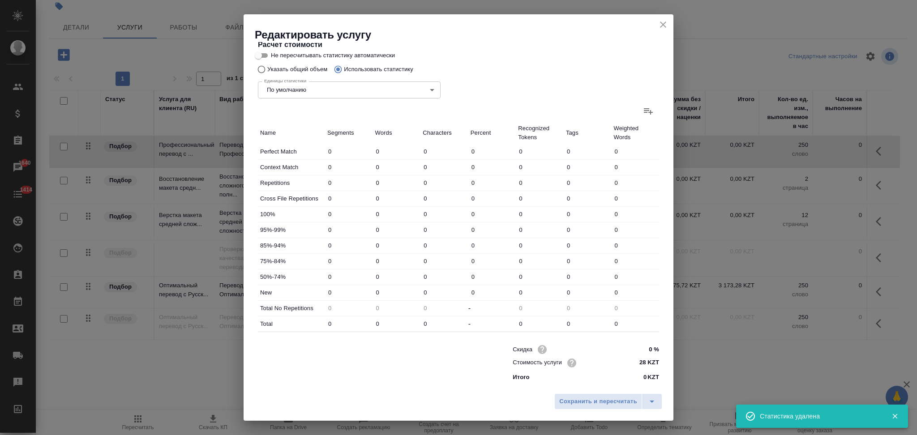
click at [644, 112] on icon at bounding box center [648, 111] width 9 height 6
click at [0, 0] on input "file" at bounding box center [0, 0] width 0 height 0
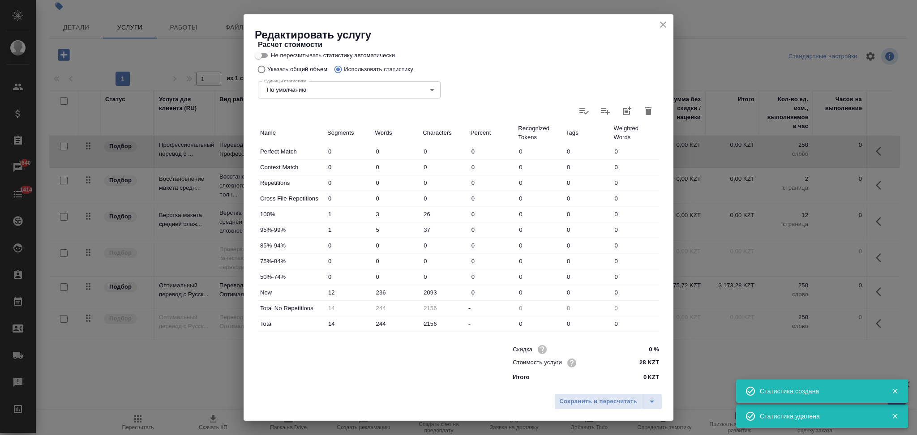
click at [262, 55] on input "Не пересчитывать статистику автоматически" at bounding box center [258, 55] width 32 height 11
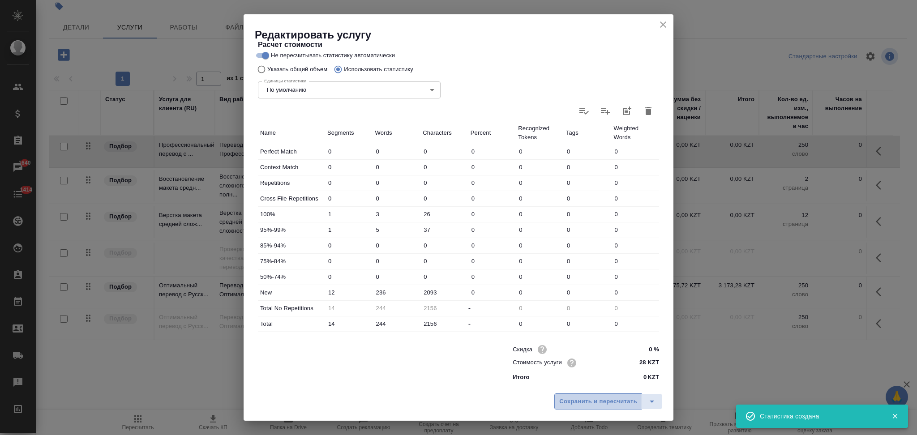
click at [582, 400] on span "Сохранить и пересчитать" at bounding box center [598, 402] width 78 height 10
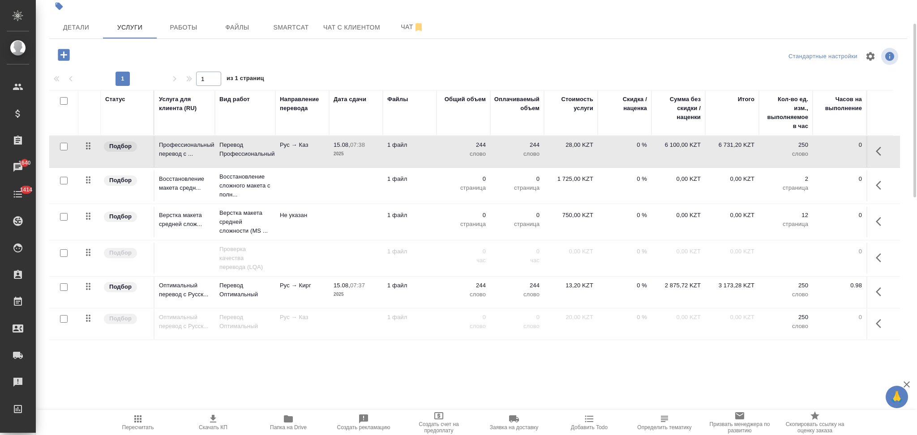
click at [65, 179] on input "checkbox" at bounding box center [64, 181] width 8 height 8
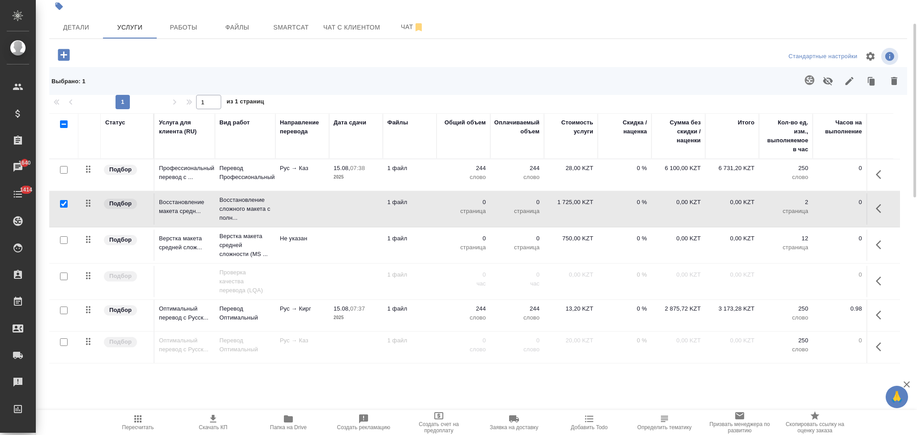
click at [63, 241] on input "checkbox" at bounding box center [64, 241] width 8 height 8
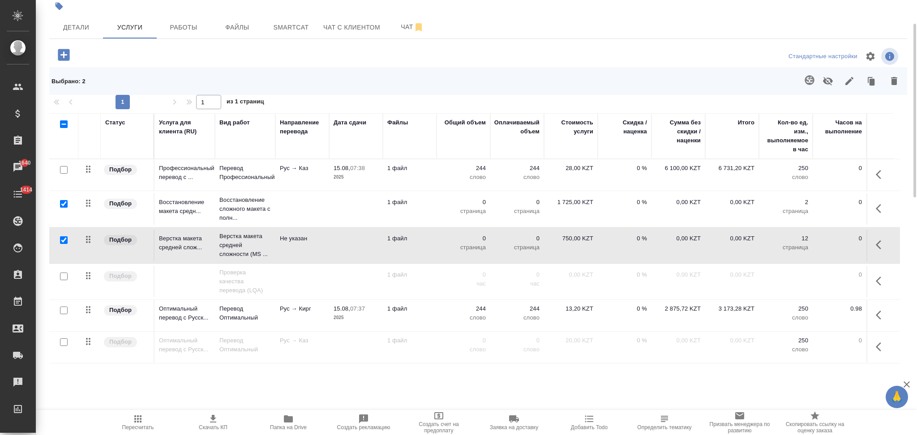
click at [61, 344] on input "checkbox" at bounding box center [64, 343] width 8 height 8
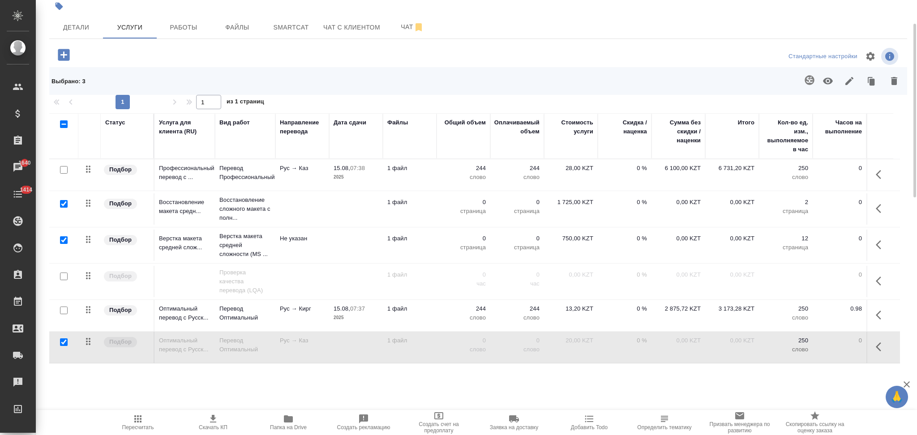
click at [892, 81] on icon "button" at bounding box center [894, 81] width 6 height 8
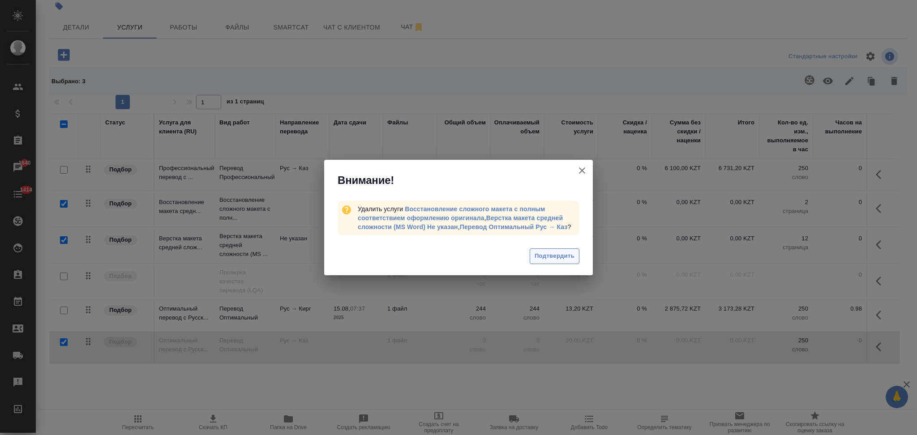
click at [555, 251] on span "Подтвердить" at bounding box center [555, 256] width 40 height 10
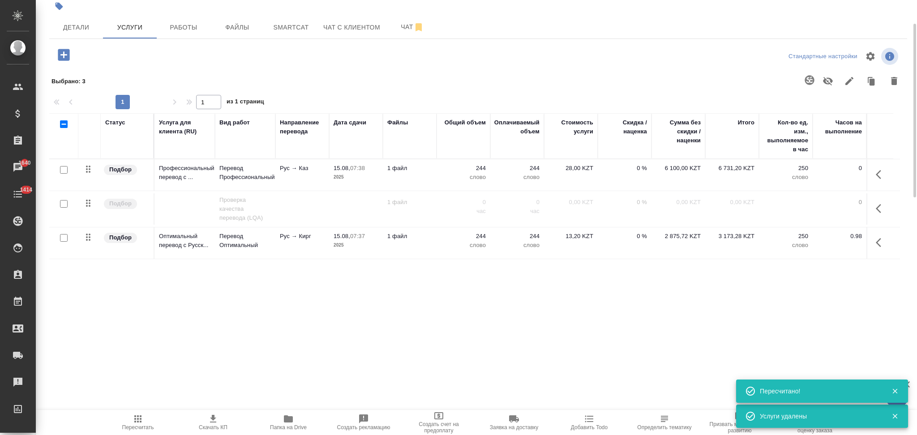
click at [69, 49] on icon "button" at bounding box center [64, 55] width 16 height 16
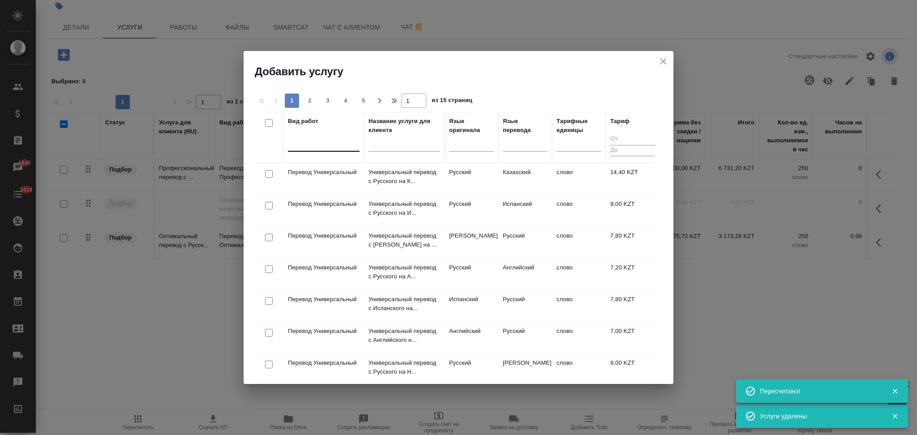
click at [328, 147] on div at bounding box center [324, 142] width 72 height 13
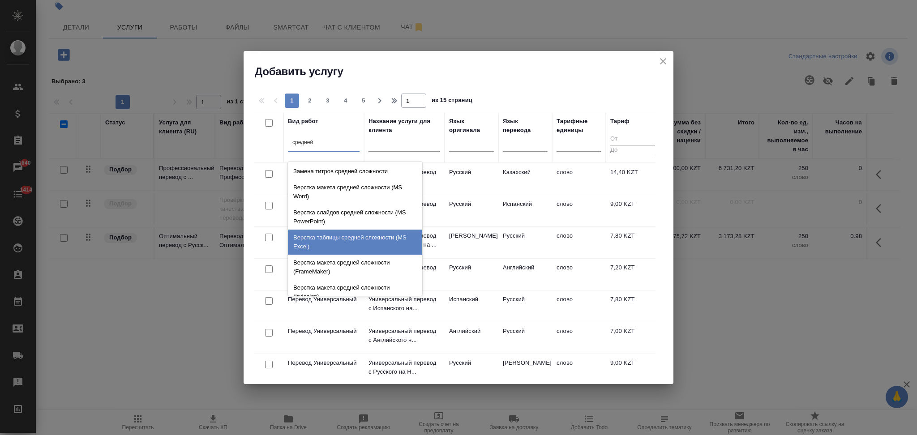
click at [332, 244] on div "Верстка таблицы средней сложности (MS Excel)" at bounding box center [355, 242] width 134 height 25
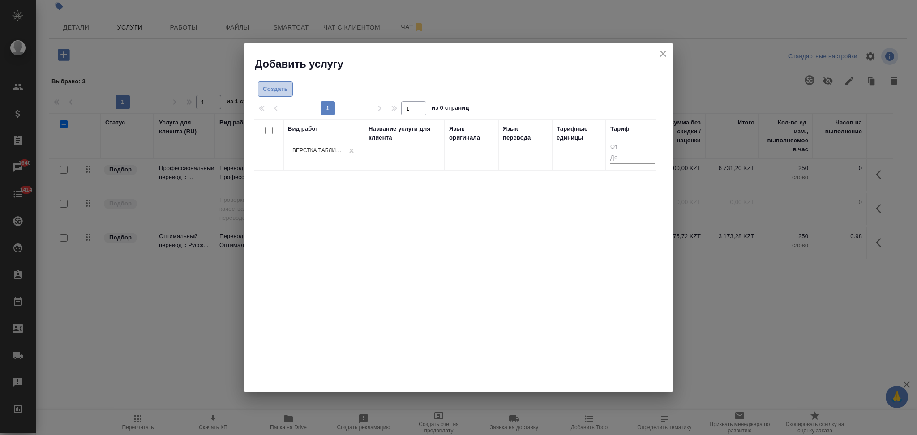
click at [278, 88] on span "Создать" at bounding box center [275, 89] width 25 height 10
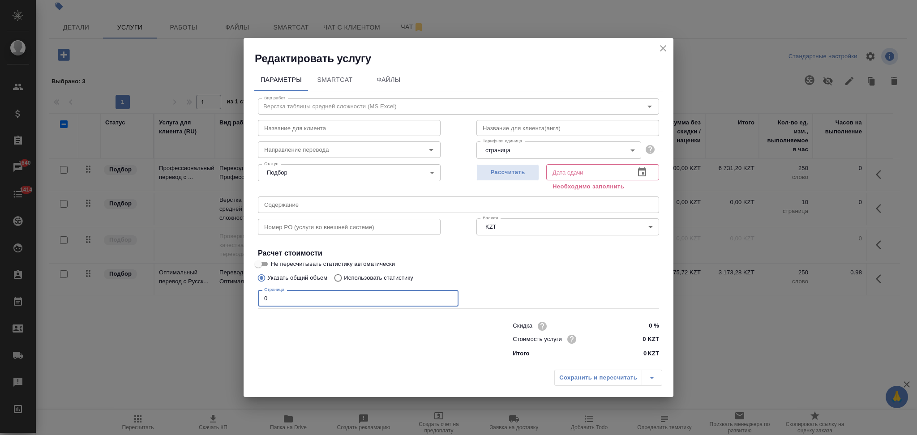
drag, startPoint x: 289, startPoint y: 300, endPoint x: 209, endPoint y: 300, distance: 80.2
click at [209, 300] on div "Редактировать услугу Параметры SmartCat Файлы Вид работ Верстка таблицы средней…" at bounding box center [458, 217] width 917 height 435
click at [488, 174] on span "Рассчитать" at bounding box center [508, 173] width 53 height 10
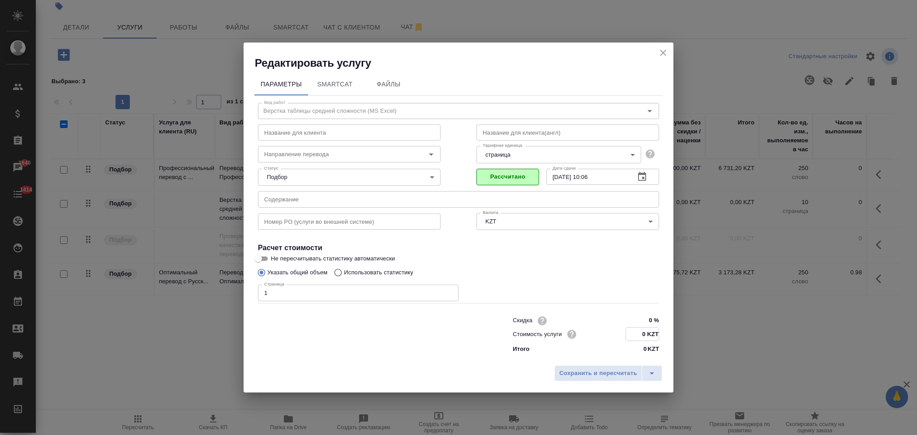
drag, startPoint x: 640, startPoint y: 335, endPoint x: 646, endPoint y: 336, distance: 5.8
click at [646, 336] on input "0 KZT" at bounding box center [642, 334] width 33 height 13
click at [579, 375] on span "Сохранить и пересчитать" at bounding box center [598, 373] width 78 height 10
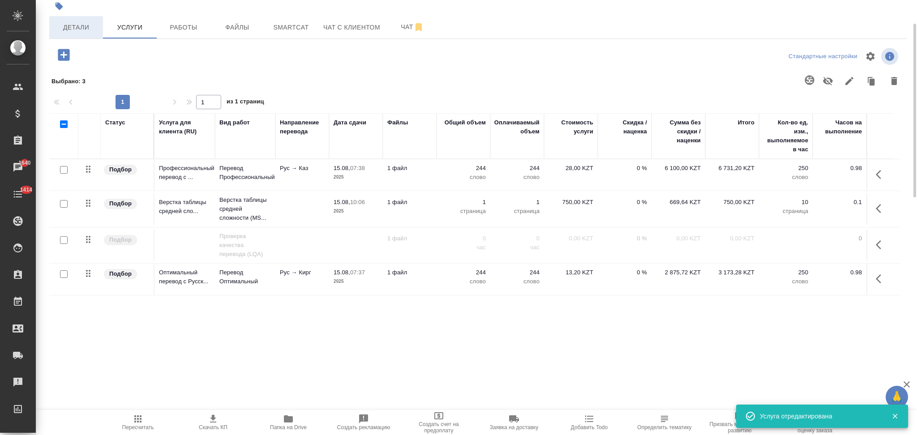
click at [73, 26] on span "Детали" at bounding box center [76, 27] width 43 height 11
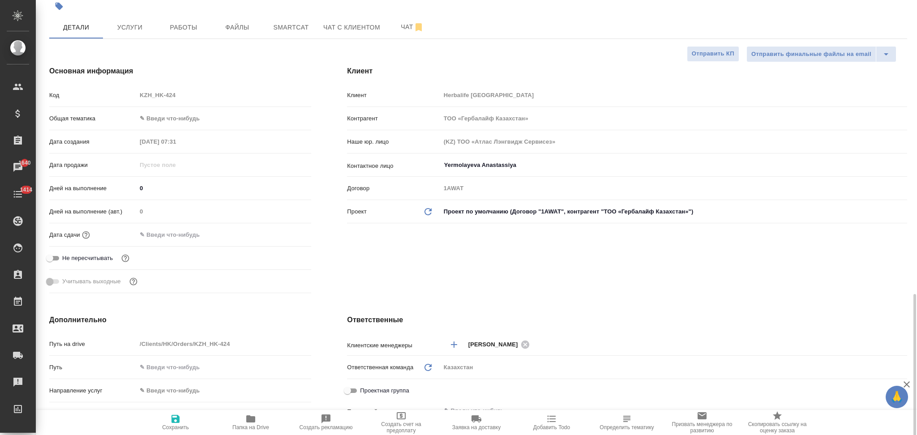
scroll to position [298, 0]
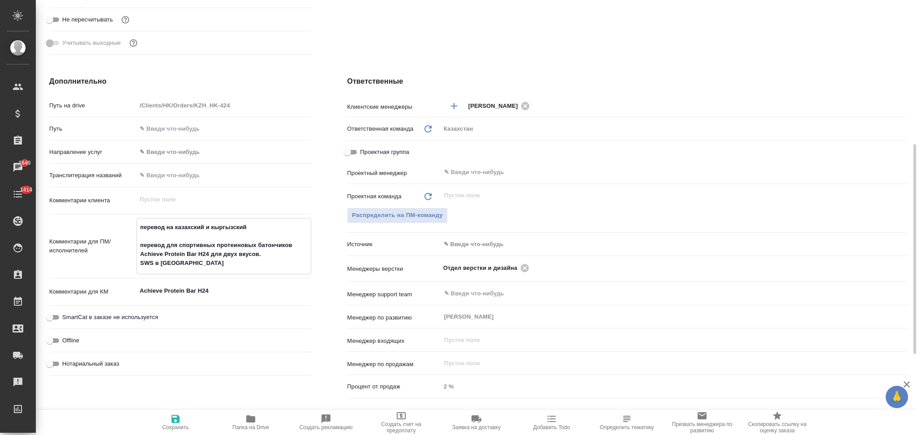
click at [206, 267] on textarea "перевод на казахский и кыргызский перевод для спортивных протеиновых батончиков…" at bounding box center [224, 245] width 174 height 51
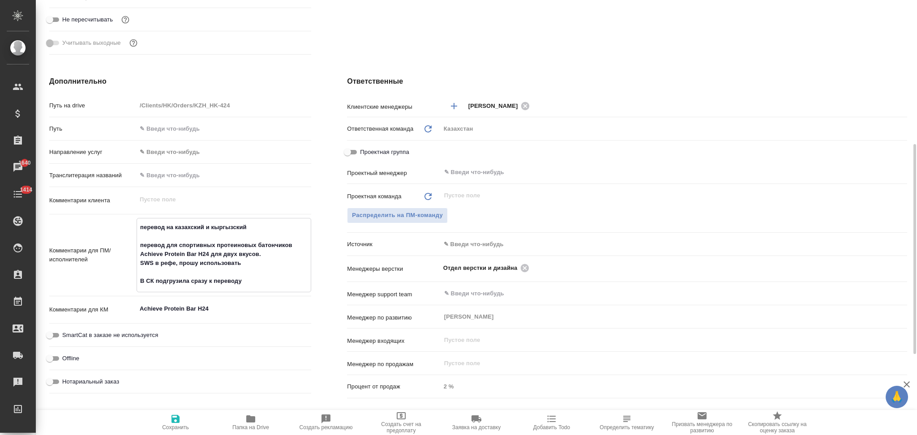
click at [173, 420] on icon "button" at bounding box center [176, 419] width 8 height 8
click at [258, 264] on textarea "перевод на казахский и кыргызский перевод для спортивных протеиновых батончиков…" at bounding box center [224, 254] width 174 height 69
click at [244, 262] on textarea "перевод на казахский и кыргызский перевод для спортивных протеиновых батончиков…" at bounding box center [224, 254] width 174 height 69
click at [173, 419] on icon "button" at bounding box center [176, 419] width 8 height 8
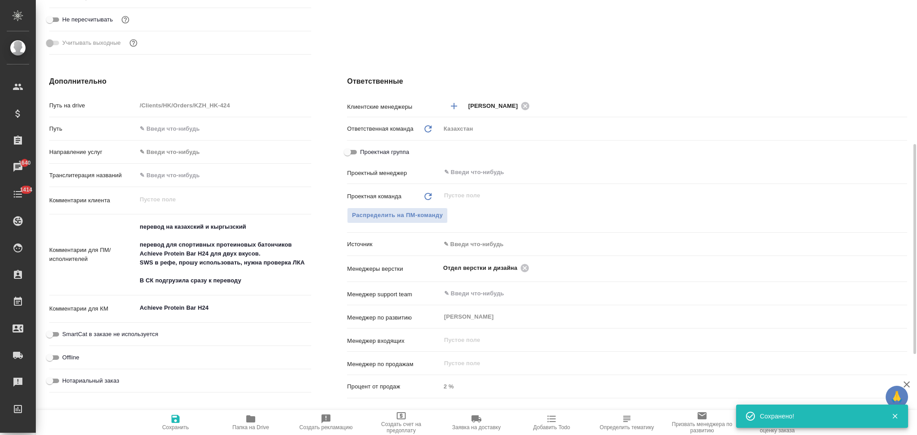
scroll to position [0, 0]
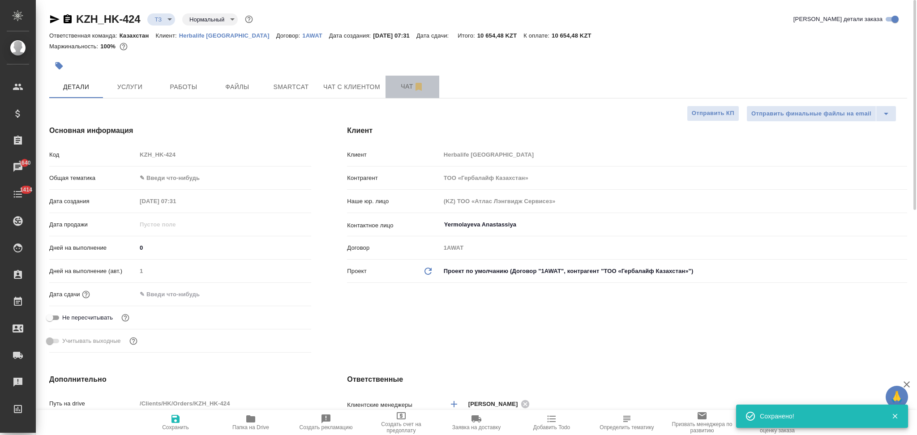
click at [398, 83] on span "Чат" at bounding box center [412, 86] width 43 height 11
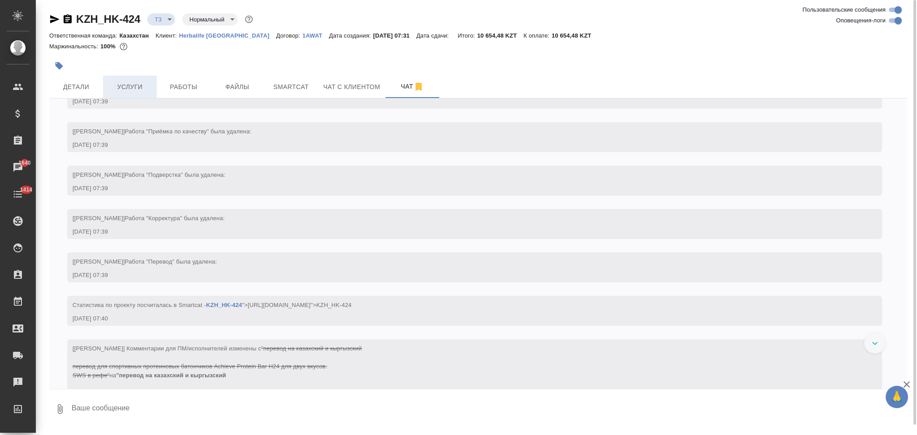
scroll to position [637, 0]
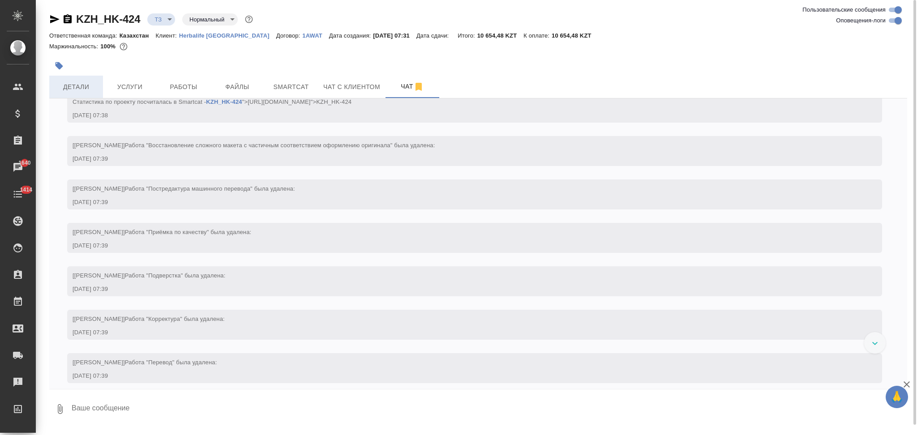
click at [75, 82] on span "Детали" at bounding box center [76, 87] width 43 height 11
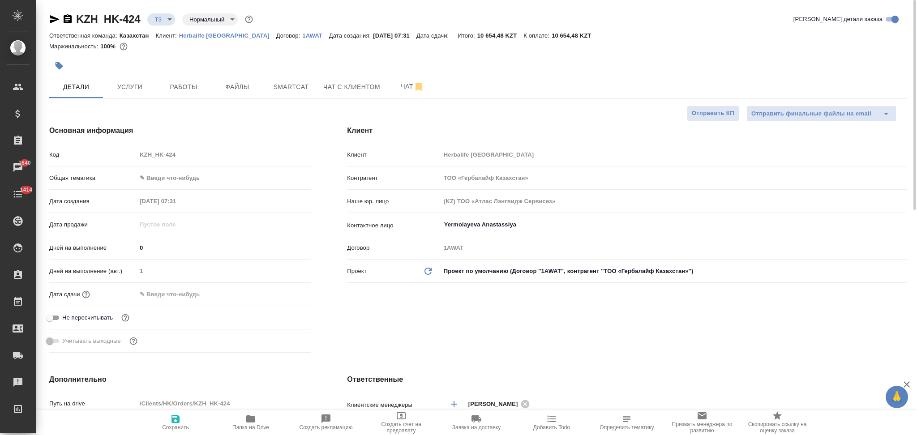
click at [185, 288] on input "text" at bounding box center [176, 294] width 78 height 13
click at [288, 296] on icon "button" at bounding box center [285, 293] width 8 height 9
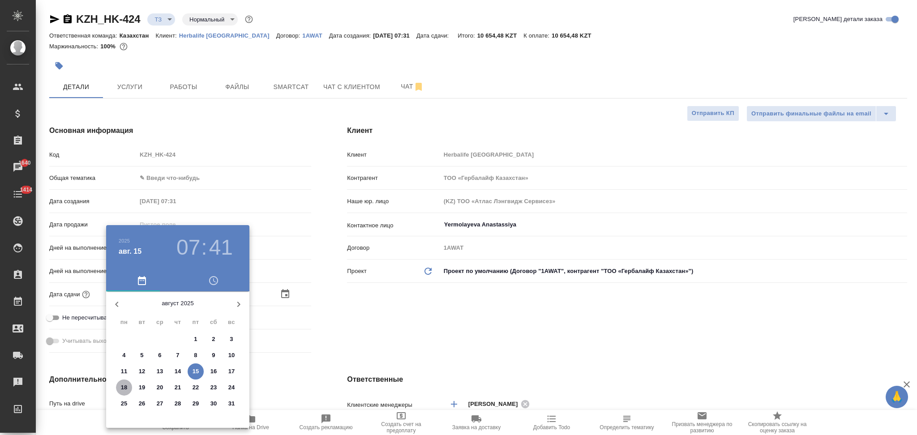
click at [123, 386] on p "18" at bounding box center [124, 387] width 7 height 9
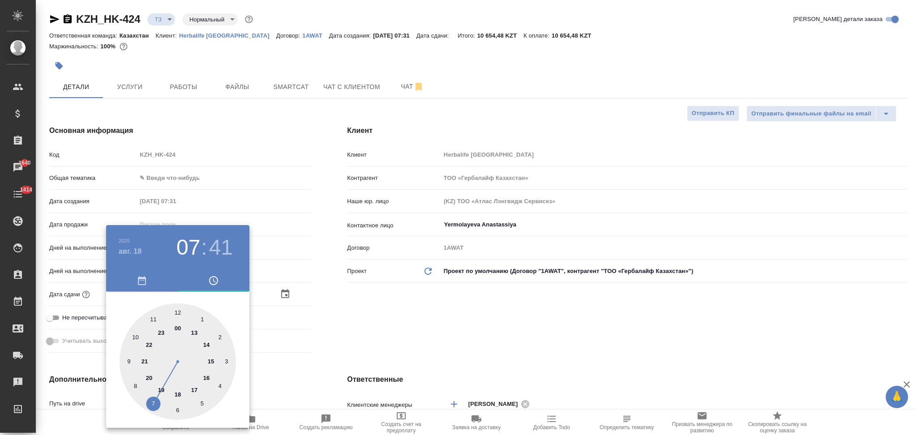
click at [154, 318] on div at bounding box center [178, 362] width 116 height 116
click at [177, 311] on div at bounding box center [178, 362] width 116 height 116
drag, startPoint x: 327, startPoint y: 326, endPoint x: 273, endPoint y: 374, distance: 71.7
click at [327, 327] on div at bounding box center [458, 217] width 917 height 435
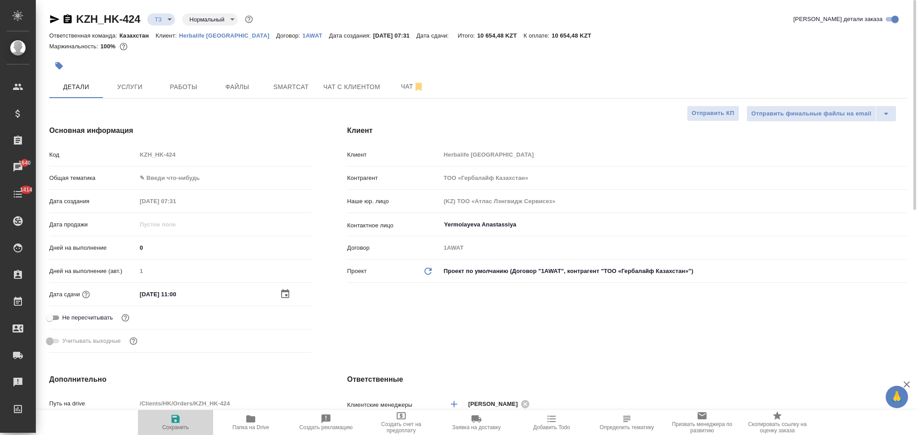
click at [176, 420] on icon "button" at bounding box center [176, 419] width 8 height 8
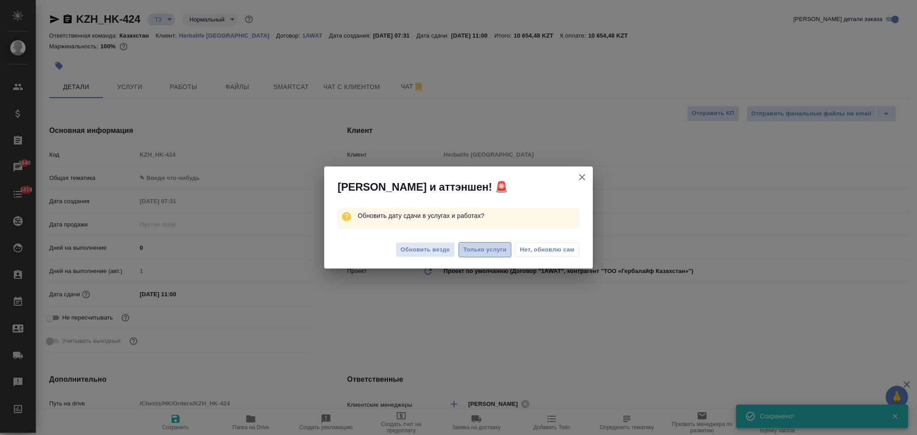
click at [473, 249] on span "Только услуги" at bounding box center [485, 250] width 43 height 10
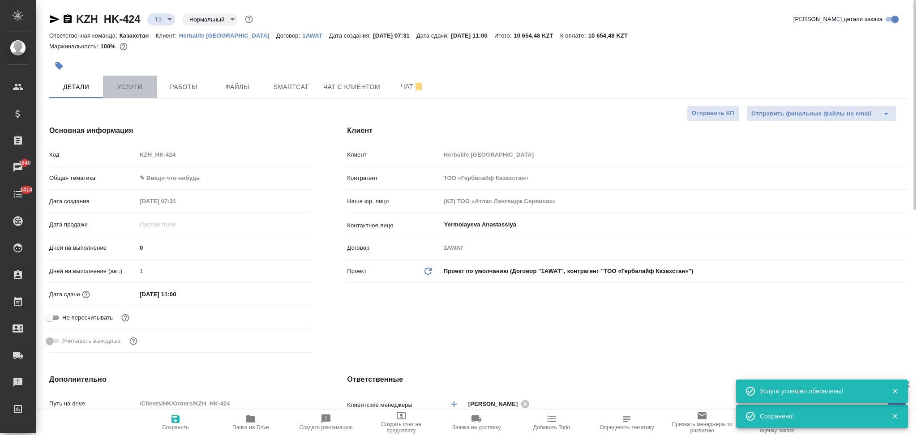
click at [139, 93] on button "Услуги" at bounding box center [130, 87] width 54 height 22
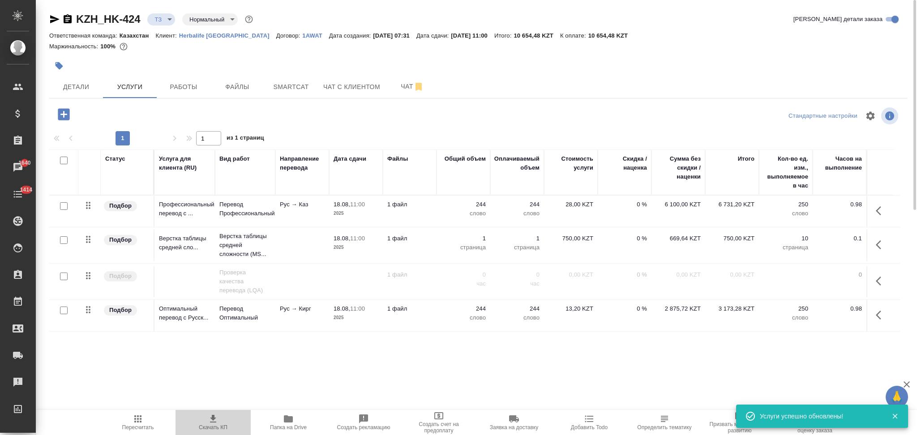
click at [209, 427] on span "Скачать КП" at bounding box center [213, 428] width 29 height 6
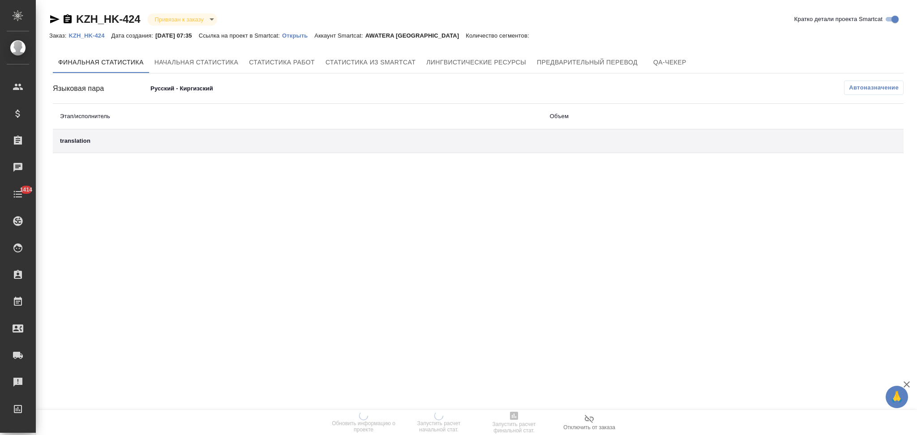
click at [298, 36] on p "Открыть" at bounding box center [298, 35] width 32 height 7
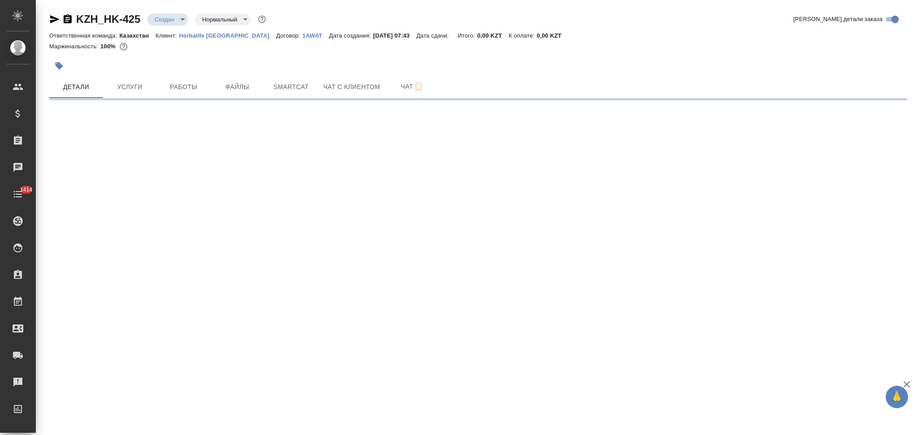
select select "RU"
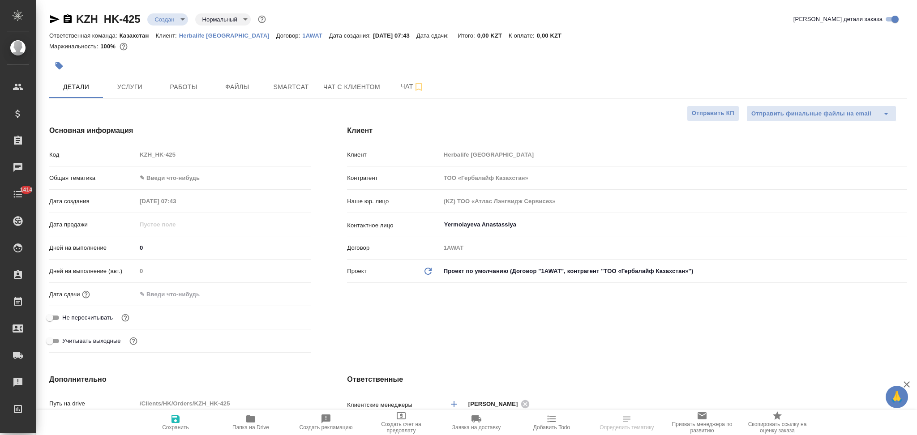
type textarea "x"
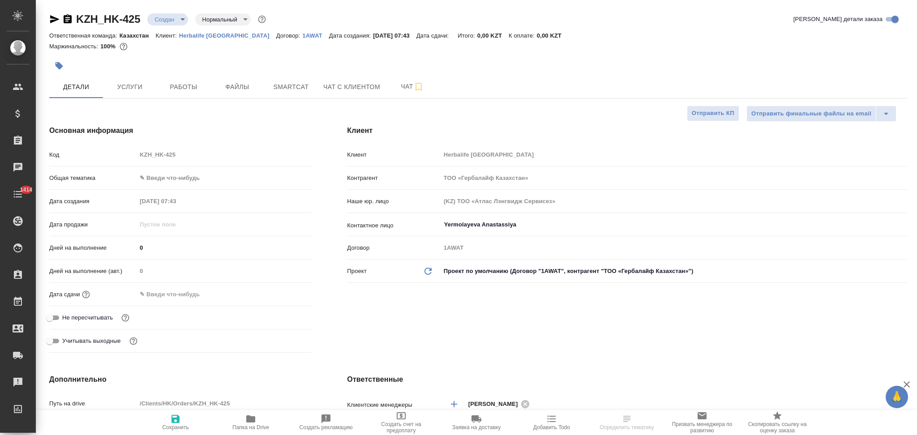
type textarea "x"
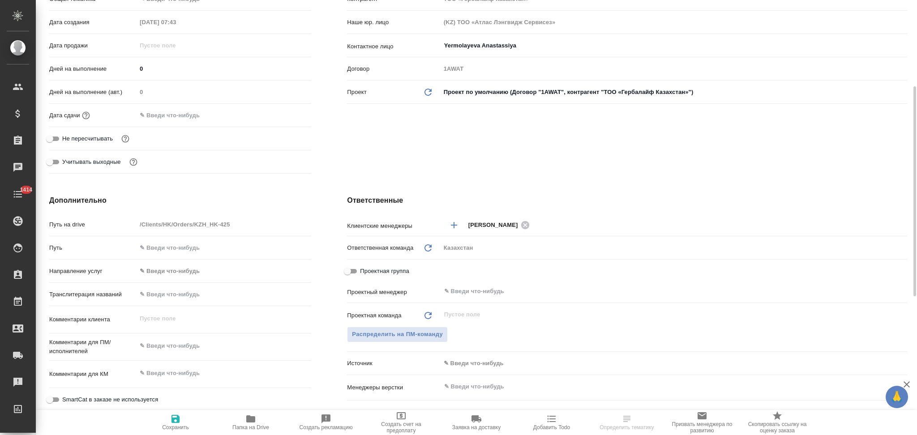
scroll to position [239, 0]
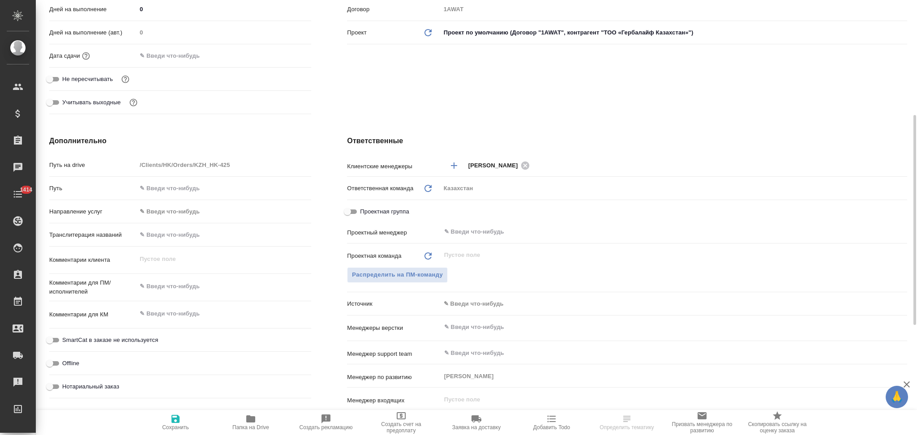
type textarea "x"
select select "RU"
type textarea "x"
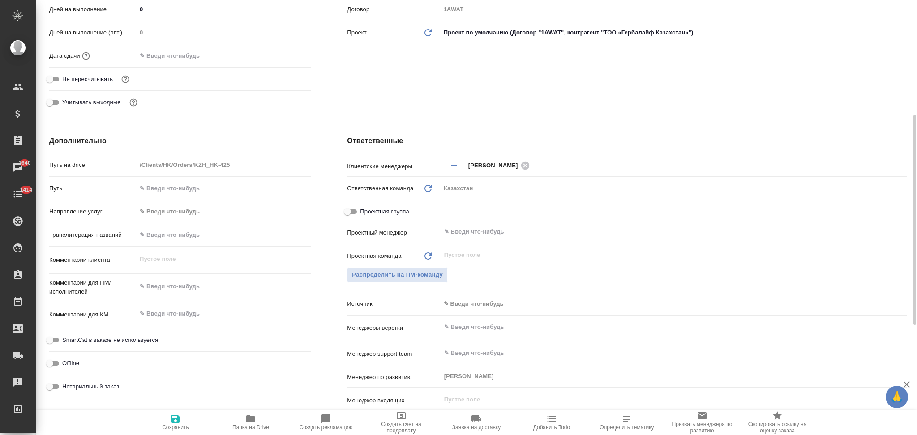
type textarea "x"
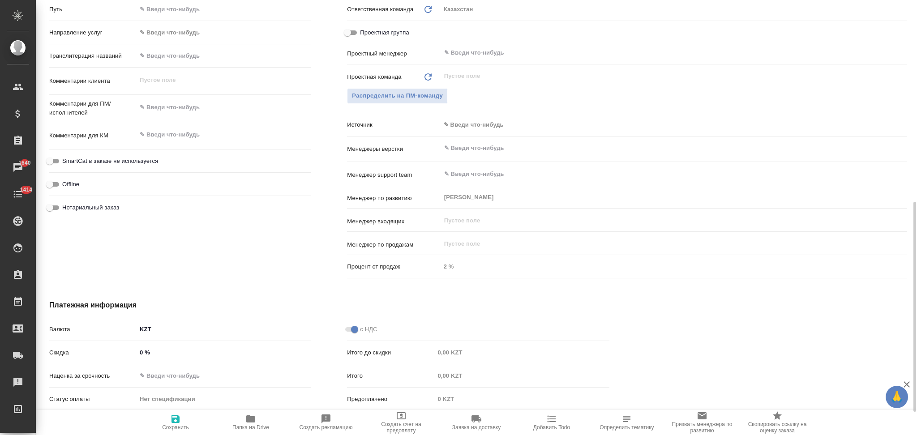
scroll to position [298, 0]
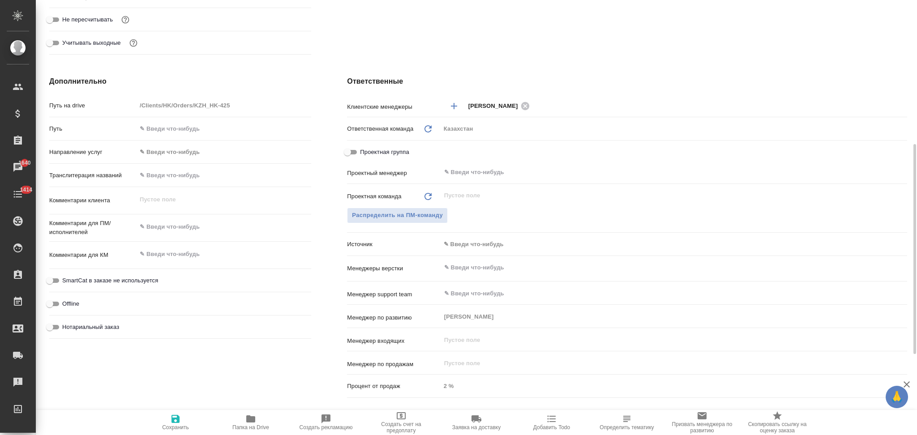
type textarea "x"
click at [169, 259] on textarea at bounding box center [224, 254] width 175 height 15
paste textarea "Collagen Bovine Formula KG - Proof"
type textarea "x"
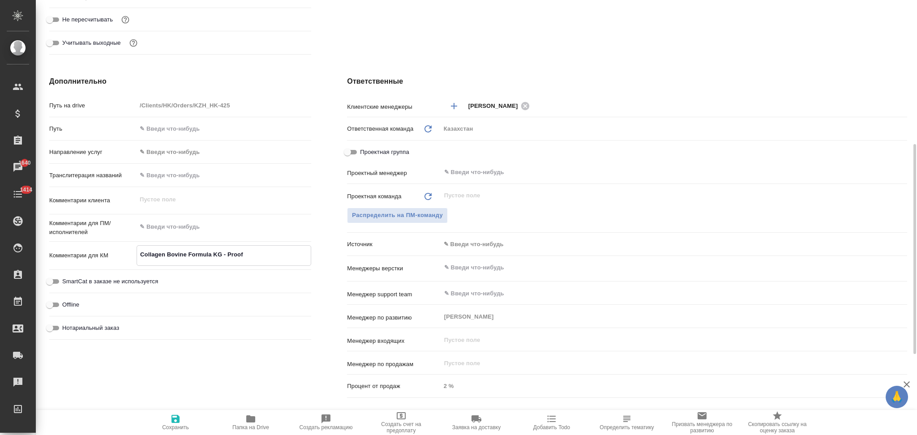
type textarea "Collagen Bovine Formula KG - Proof"
type textarea "x"
type textarea "Collagen Bovine Formula KG - Proof"
type textarea "x"
click at [174, 424] on icon "button" at bounding box center [175, 419] width 11 height 11
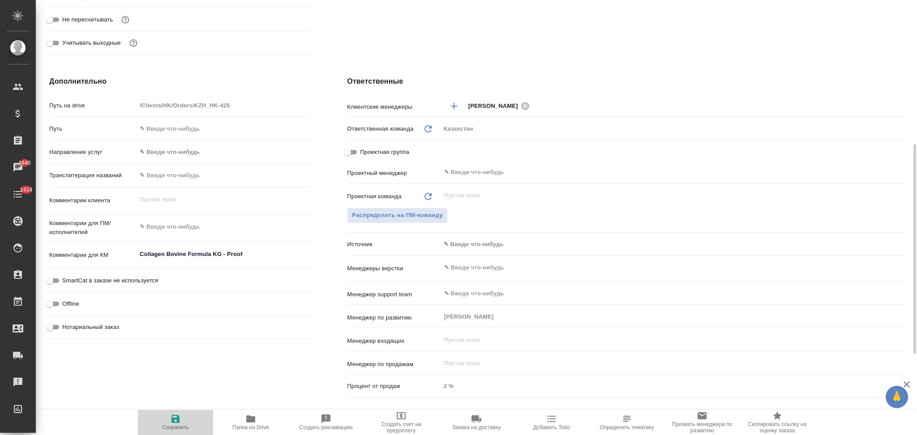
type textarea "x"
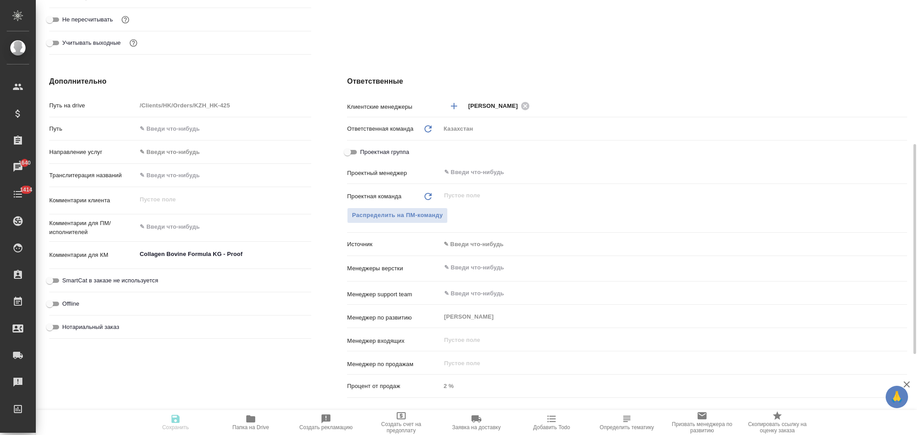
type textarea "x"
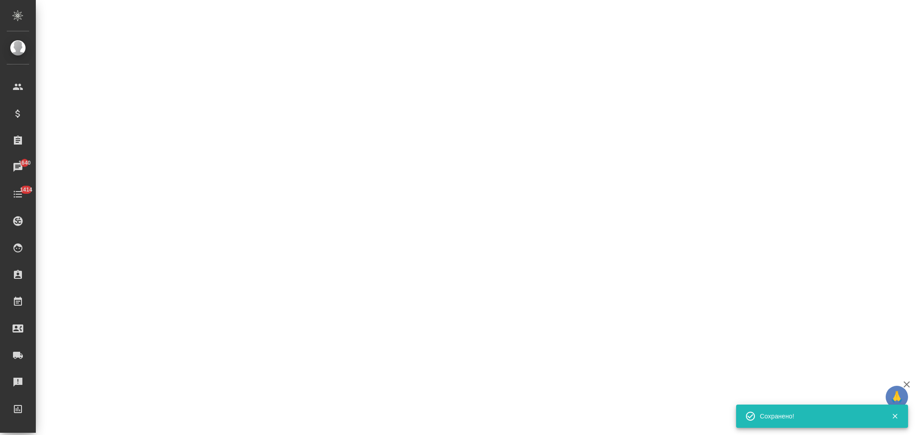
select select "RU"
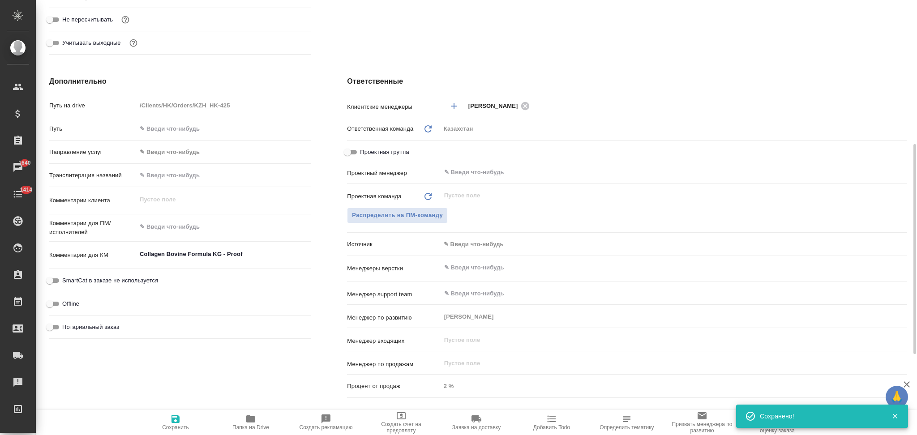
type textarea "x"
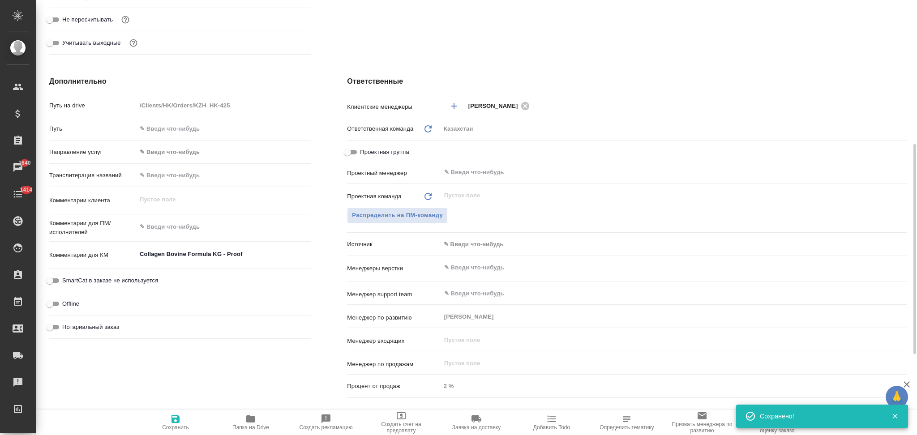
type textarea "x"
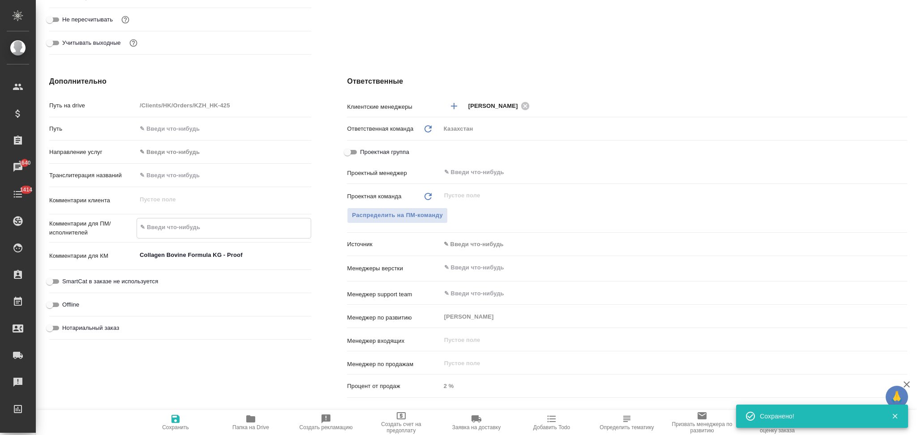
click at [183, 229] on textarea at bounding box center [224, 227] width 174 height 15
paste textarea "взять версию этикетки во вложении на перевод Есть правки согласно последней вер…"
type textarea "x"
type textarea "взять версию этикетки во вложении на перевод Есть правки согласно последней вер…"
type textarea "x"
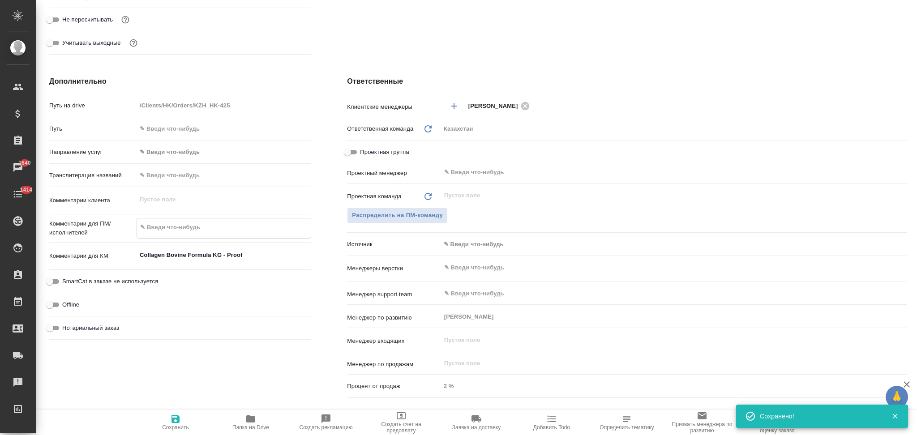
type textarea "x"
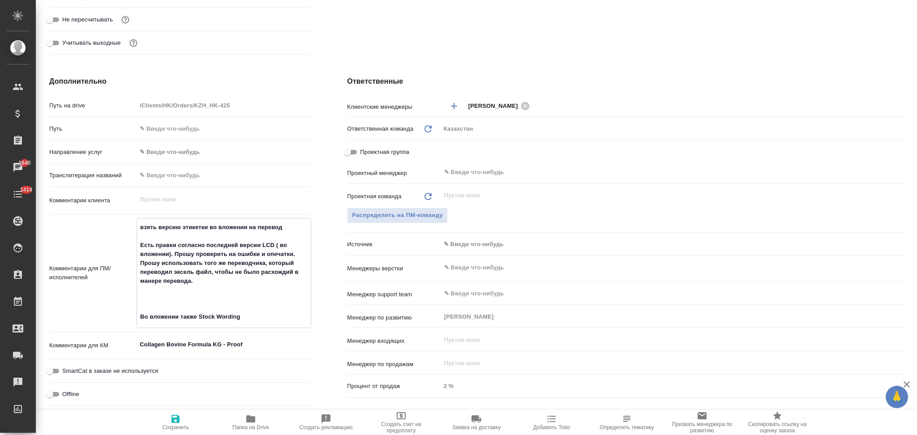
drag, startPoint x: 211, startPoint y: 224, endPoint x: 247, endPoint y: 225, distance: 36.3
click at [247, 225] on textarea "взять версию этикетки во вложении на перевод Есть правки согласно последней вер…" at bounding box center [224, 272] width 174 height 105
type textarea "x"
type textarea "взять версию этикетки на перевод Есть правки согласно последней версии LCD ( во…"
type textarea "x"
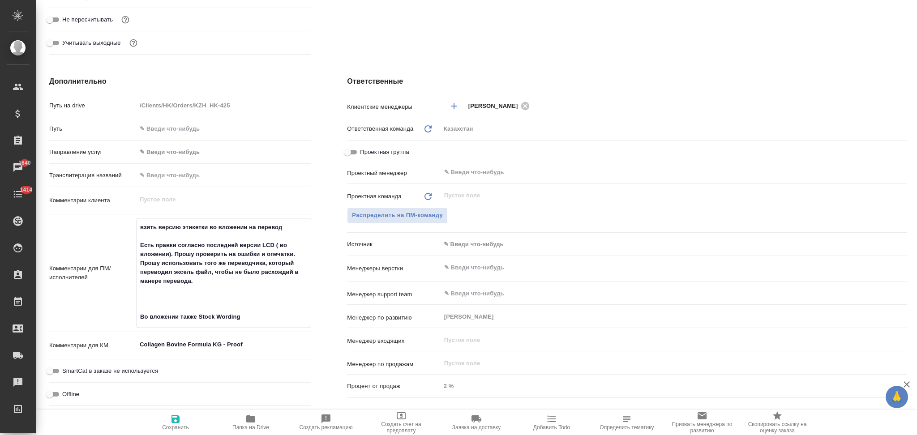
type textarea "x"
type textarea "взять версию этикетки на перевод Есть правки согласно последней версии LCD ( во…"
type textarea "x"
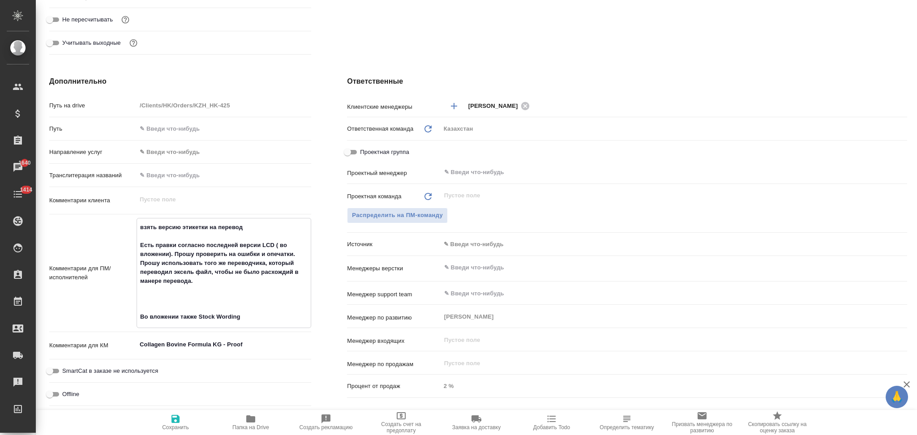
drag, startPoint x: 275, startPoint y: 242, endPoint x: 171, endPoint y: 255, distance: 104.7
click at [171, 255] on textarea "взять версию этикетки на перевод Есть правки согласно последней версии LCD ( во…" at bounding box center [224, 272] width 174 height 105
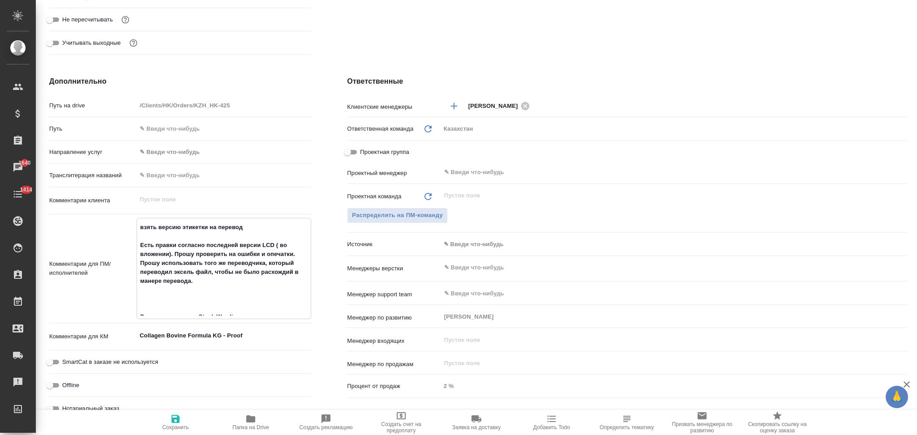
type textarea "x"
type textarea "взять версию этикетки на перевод Есть правки согласно последней версии LCD. Про…"
type textarea "x"
click at [174, 291] on textarea "взять версию этикетки на перевод Есть правки согласно последней версии LCD. Про…" at bounding box center [224, 268] width 174 height 96
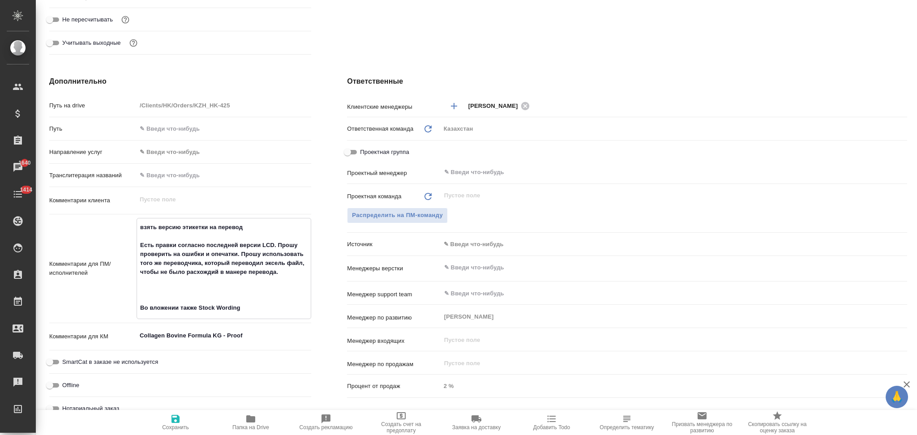
type textarea "x"
type textarea "взять версию этикетки на перевод Есть правки согласно последней версии LCD. Про…"
type textarea "x"
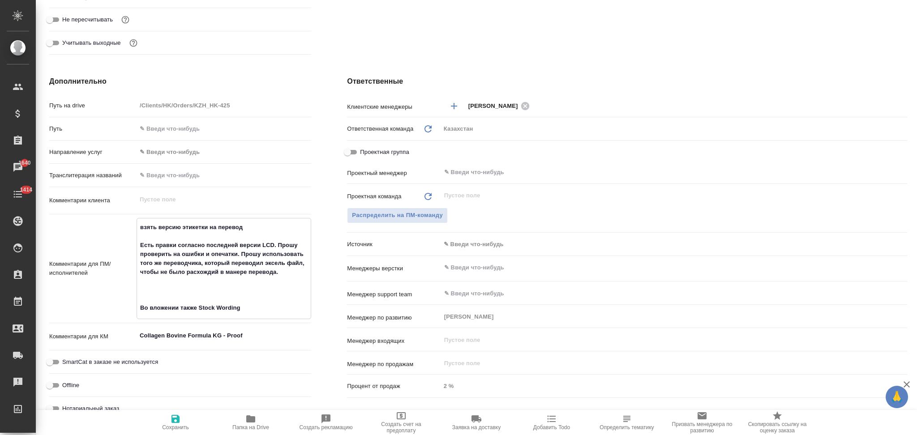
type textarea "взять версию этикетки на перевод Есть правки согласно последней версии LCD. Про…"
type textarea "x"
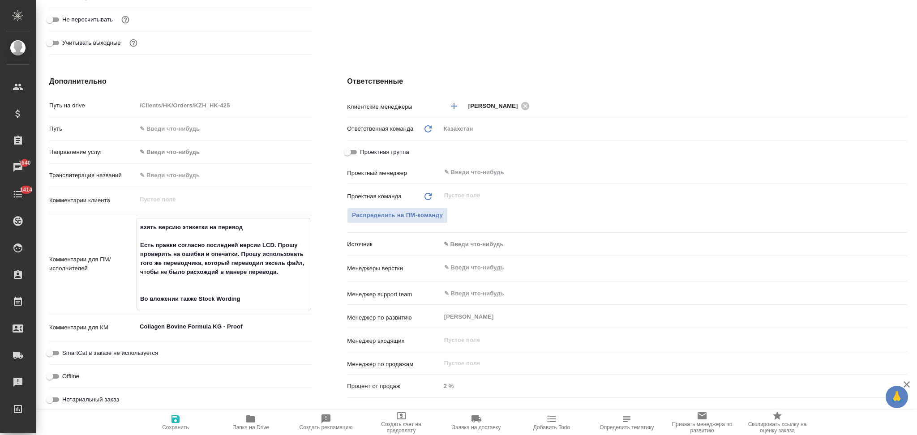
drag, startPoint x: 181, startPoint y: 297, endPoint x: 132, endPoint y: 287, distance: 50.7
click at [132, 287] on div "Комментарии для ПМ/исполнителей взять версию этикетки на перевод Есть правки со…" at bounding box center [180, 264] width 262 height 92
type textarea "x"
type textarea "взять версию этикетки на перевод Есть правки согласно последней версии LCD. Про…"
type textarea "x"
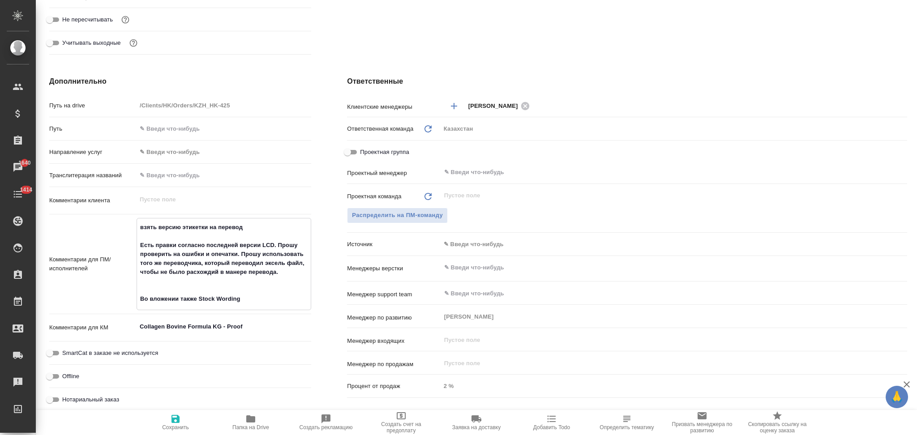
type textarea "x"
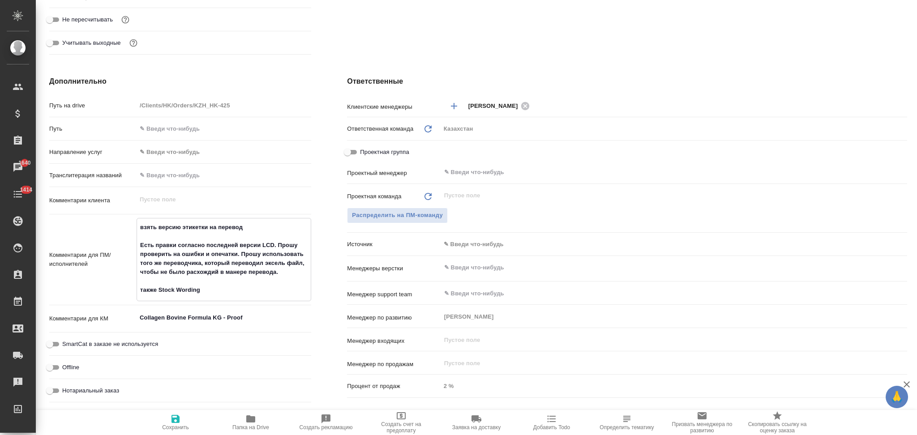
click at [211, 291] on textarea "взять версию этикетки на перевод Есть правки согласно последней версии LCD. Про…" at bounding box center [224, 259] width 174 height 78
type textarea "x"
type textarea "взять версию этикетки на перевод Есть правки согласно последней версии LCD. Про…"
type textarea "x"
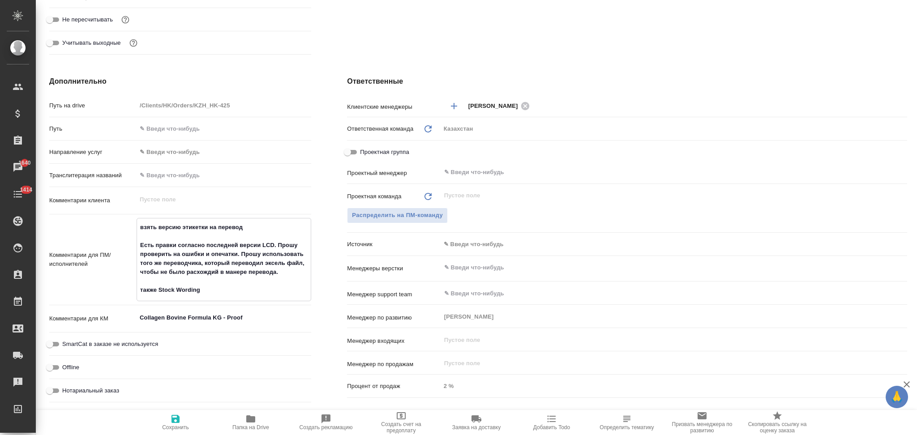
type textarea "x"
type textarea "взять версию этикетки на перевод Есть правки согласно последней версии LCD. Про…"
type textarea "x"
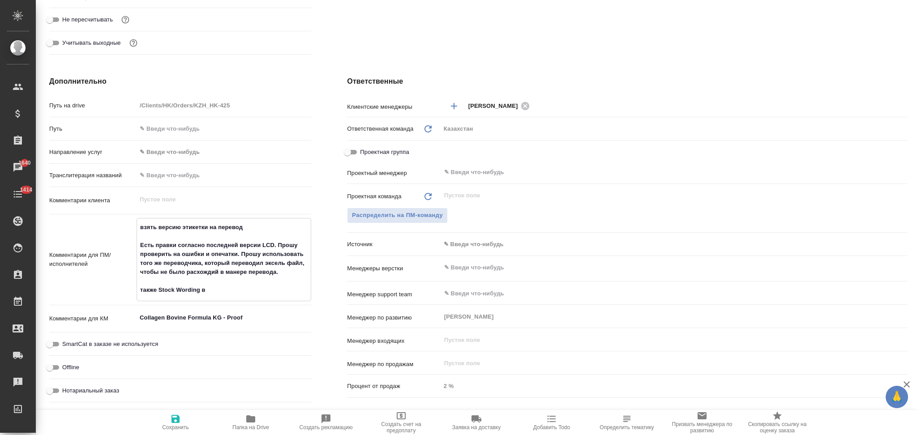
type textarea "взять версию этикетки на перевод Есть правки согласно последней версии LCD. Про…"
type textarea "x"
type textarea "взять версию этикетки на перевод Есть правки согласно последней версии LCD. Про…"
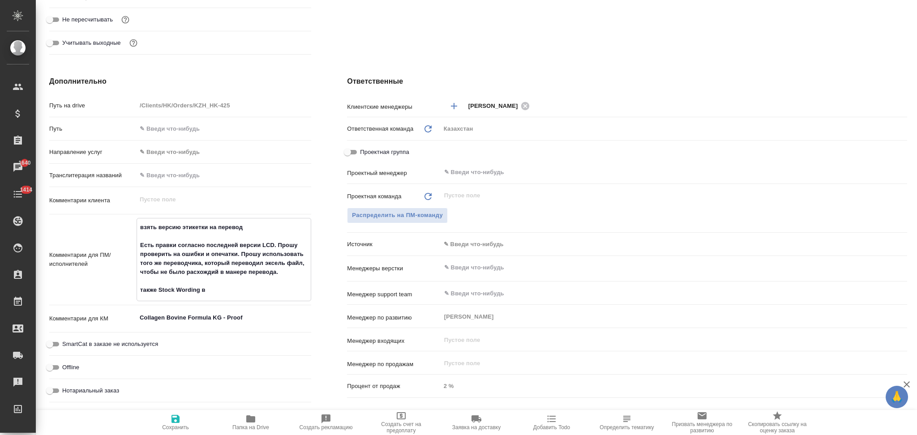
type textarea "x"
type textarea "взять версию этикетки на перевод Есть правки согласно последней версии LCD. Про…"
type textarea "x"
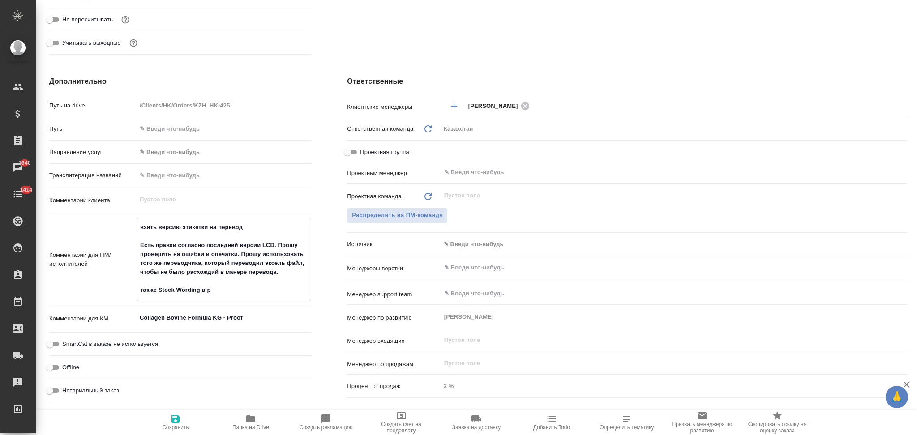
type textarea "x"
type textarea "взять версию этикетки на перевод Есть правки согласно последней версии LCD. Про…"
type textarea "x"
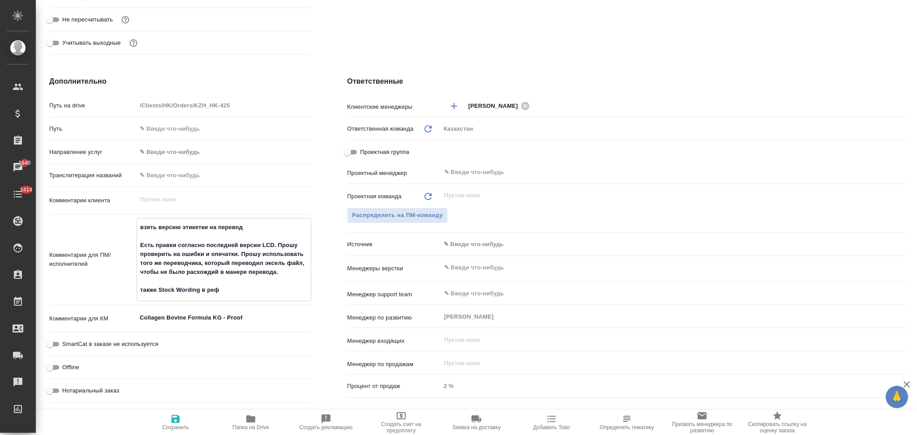
type textarea "x"
type textarea "взять версию этикетки на перевод Есть правки согласно последней версии LCD. Про…"
type textarea "x"
type textarea "взять версию этикетки на перевод Есть правки согласно последней версии LCD. Про…"
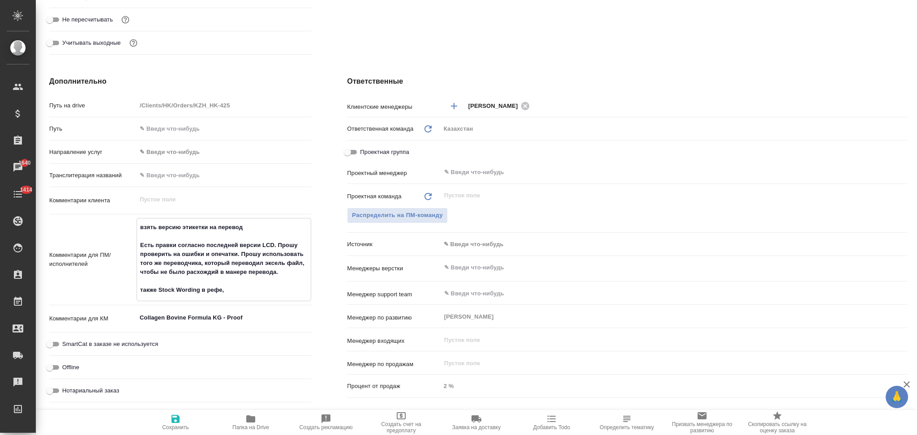
type textarea "x"
type textarea "взять версию этикетки на перевод Есть правки согласно последней версии LCD. Про…"
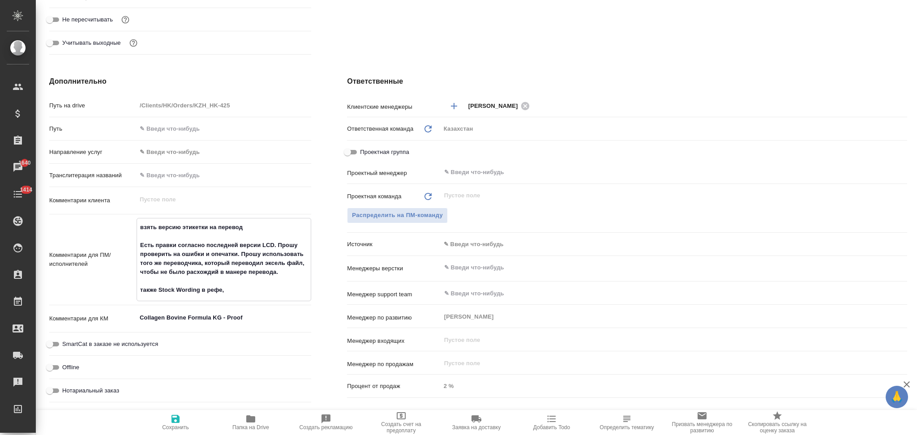
type textarea "x"
type textarea "взять версию этикетки на перевод Есть правки согласно последней версии LCD. Про…"
type textarea "x"
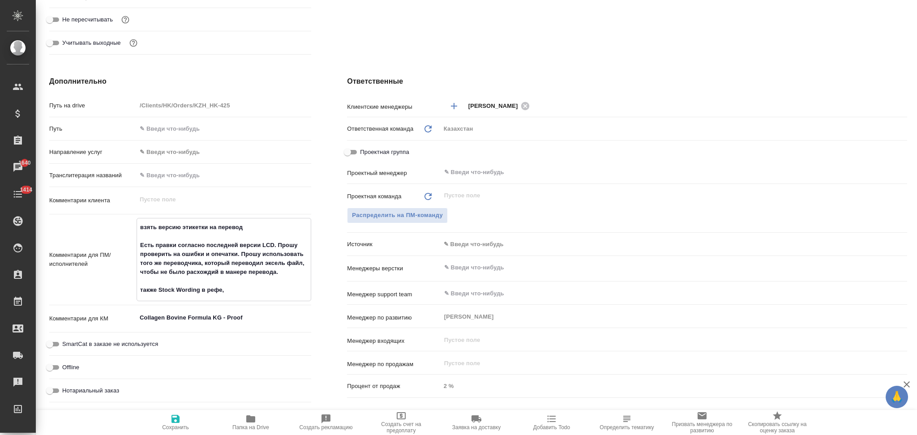
type textarea "x"
type textarea "взять версию этикетки на перевод Есть правки согласно последней версии LCD. Про…"
type textarea "x"
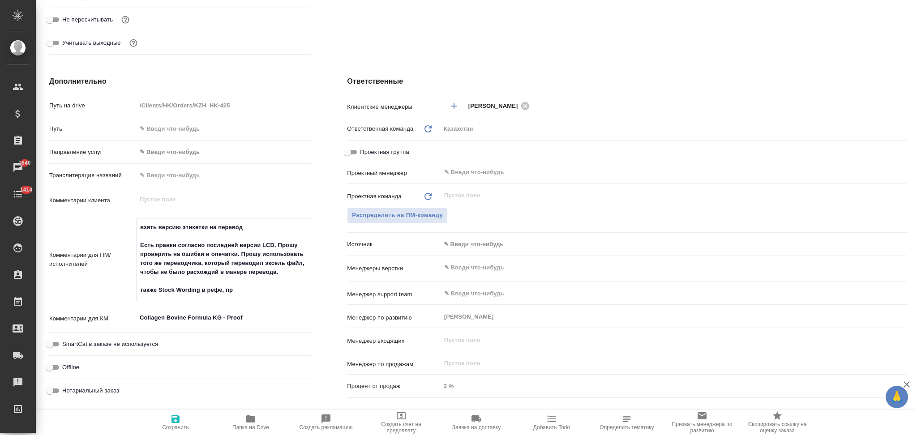
type textarea "взять версию этикетки на перевод Есть правки согласно последней версии LCD. Про…"
type textarea "x"
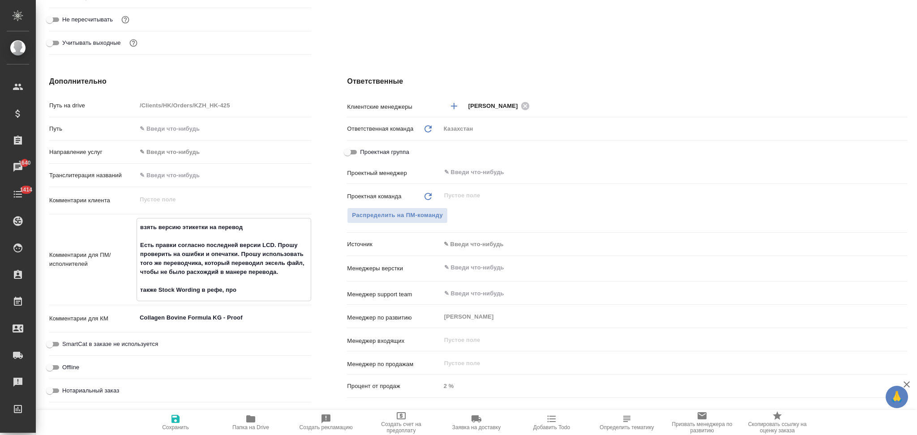
type textarea "взять версию этикетки на перевод Есть правки согласно последней версии LCD. Про…"
type textarea "x"
type textarea "взять версию этикетки на перевод Есть правки согласно последней версии LCD. Про…"
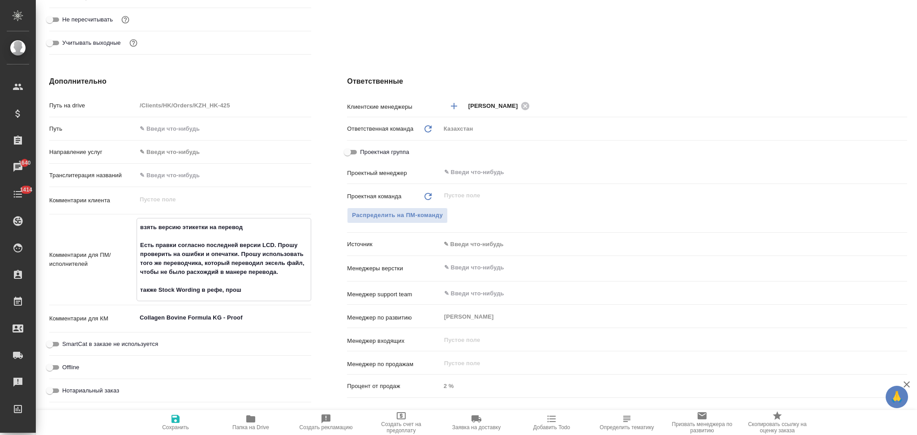
type textarea "x"
type textarea "взять версию этикетки на перевод Есть правки согласно последней версии LCD. Про…"
type textarea "x"
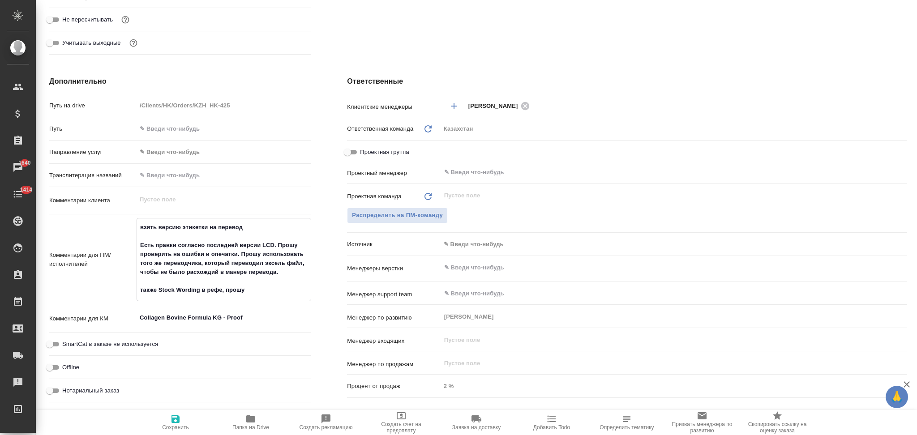
type textarea "x"
type textarea "взять версию этикетки на перевод Есть правки согласно последней версии LCD. Про…"
type textarea "x"
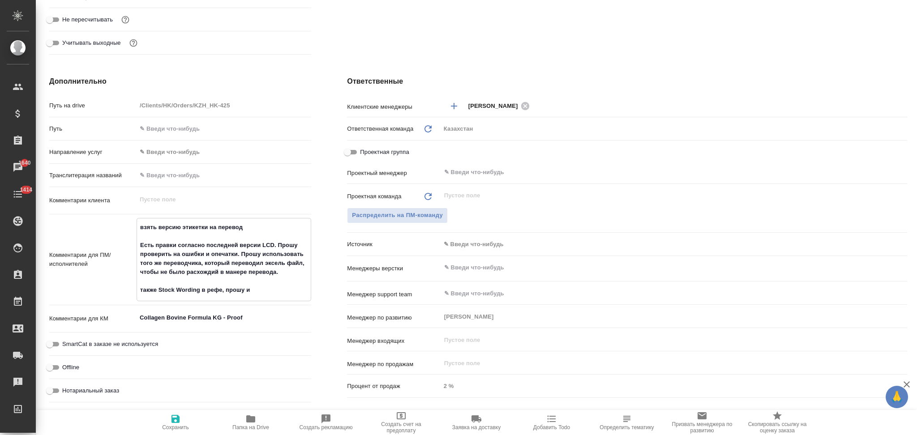
type textarea "x"
type textarea "взять версию этикетки на перевод Есть правки согласно последней версии LCD. Про…"
type textarea "x"
type textarea "взять версию этикетки на перевод Есть правки согласно последней версии LCD. Про…"
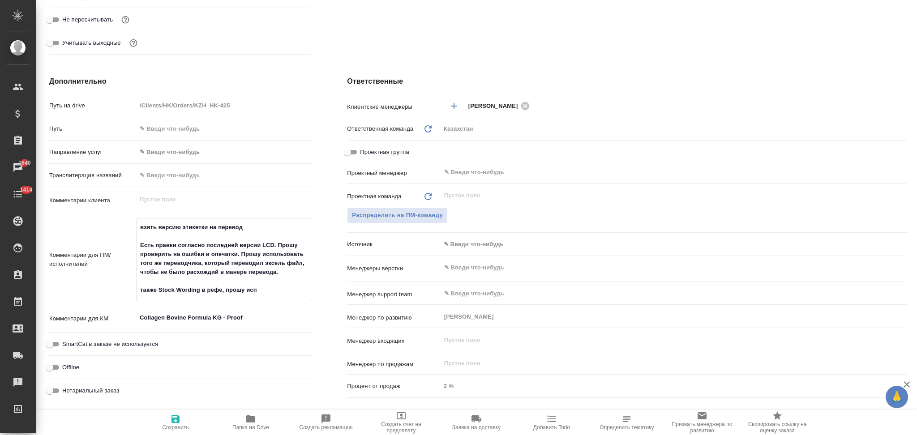
type textarea "x"
type textarea "взять версию этикетки на перевод Есть правки согласно последней версии LCD. Про…"
type textarea "x"
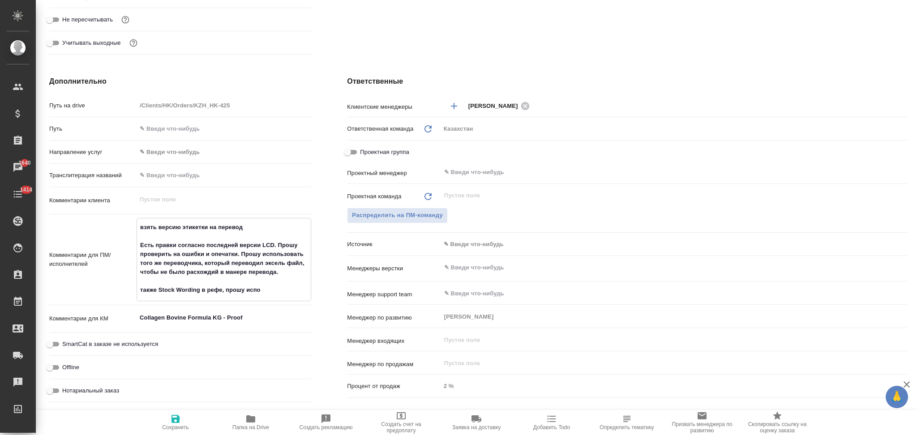
type textarea "x"
type textarea "взять версию этикетки на перевод Есть правки согласно последней версии LCD. Про…"
type textarea "x"
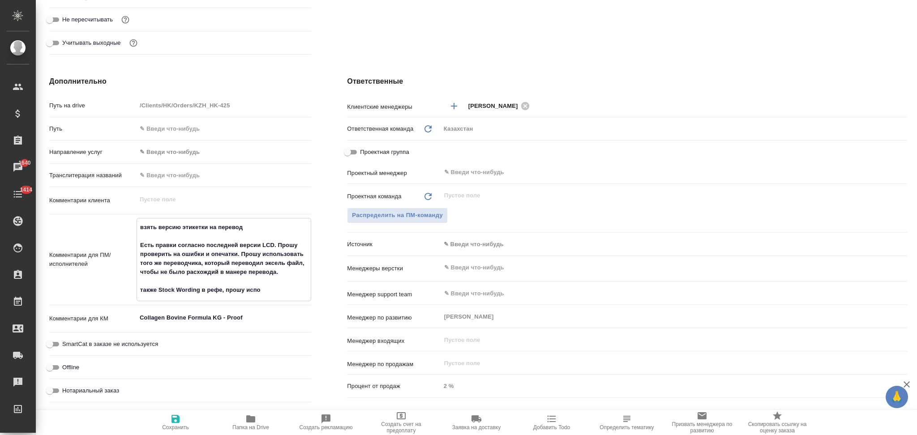
type textarea "x"
type textarea "взять версию этикетки на перевод Есть правки согласно последней версии LCD. Про…"
type textarea "x"
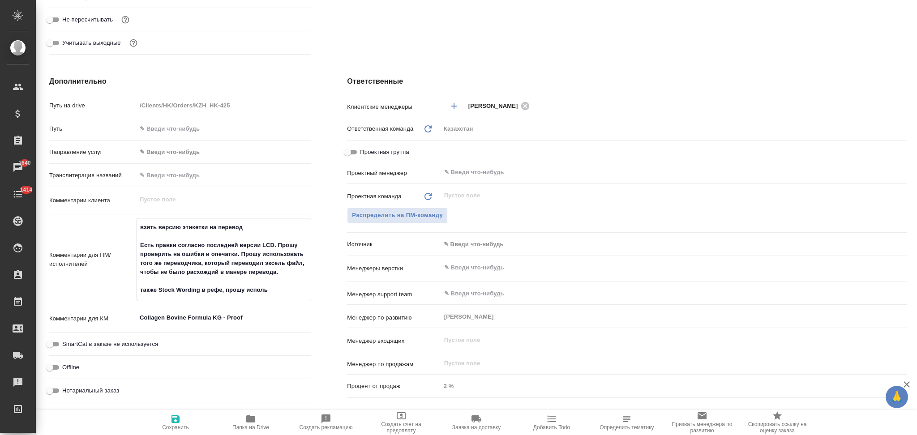
type textarea "x"
type textarea "взять версию этикетки на перевод Есть правки согласно последней версии LCD. Про…"
type textarea "x"
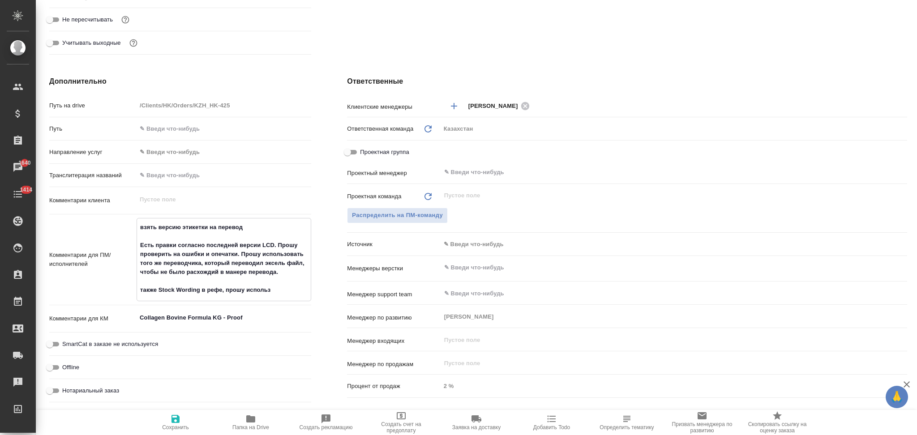
type textarea "взять версию этикетки на перевод Есть правки согласно последней версии LCD. Про…"
type textarea "x"
type textarea "взять версию этикетки на перевод Есть правки согласно последней версии LCD. Про…"
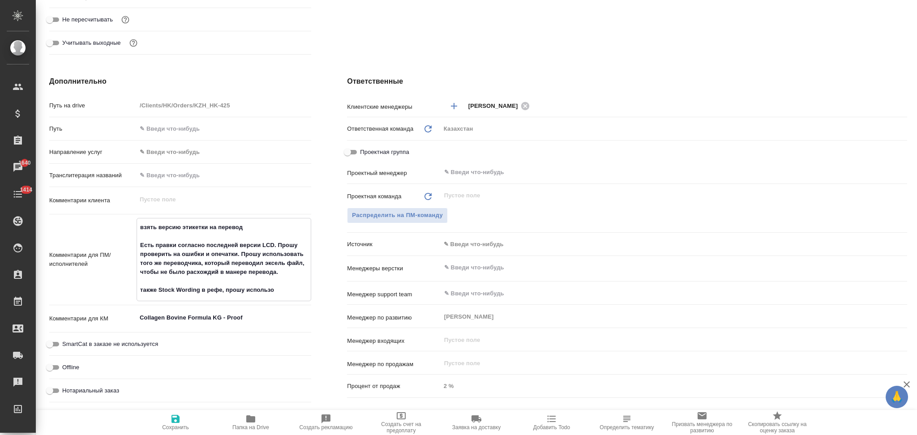
type textarea "x"
type textarea "взять версию этикетки на перевод Есть правки согласно последней версии LCD. Про…"
type textarea "x"
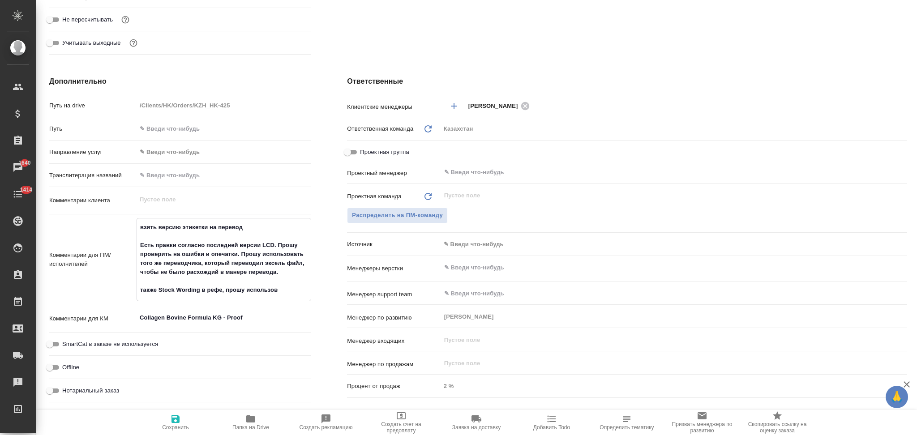
type textarea "x"
type textarea "взять версию этикетки на перевод Есть правки согласно последней версии LCD. Про…"
type textarea "x"
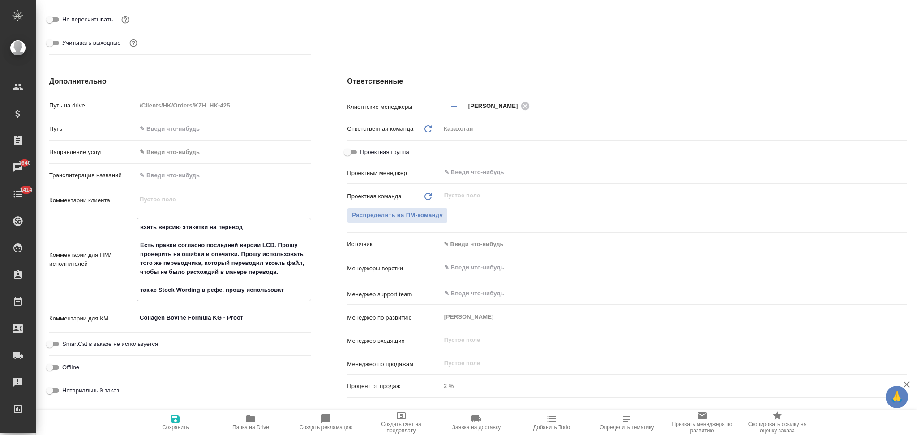
type textarea "x"
type textarea "взять версию этикетки на перевод Есть правки согласно последней версии LCD. Про…"
type textarea "x"
type textarea "взять версию этикетки на перевод Есть правки согласно последней версии LCD. Про…"
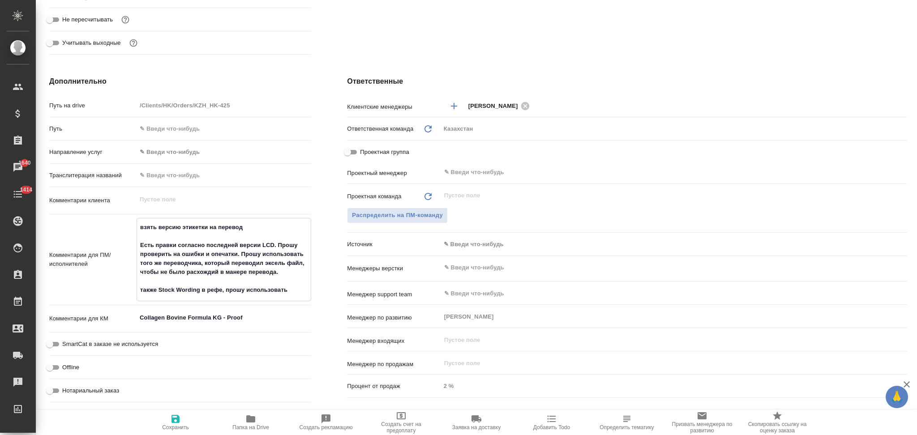
type textarea "x"
click at [176, 420] on icon "button" at bounding box center [176, 419] width 8 height 8
type textarea "x"
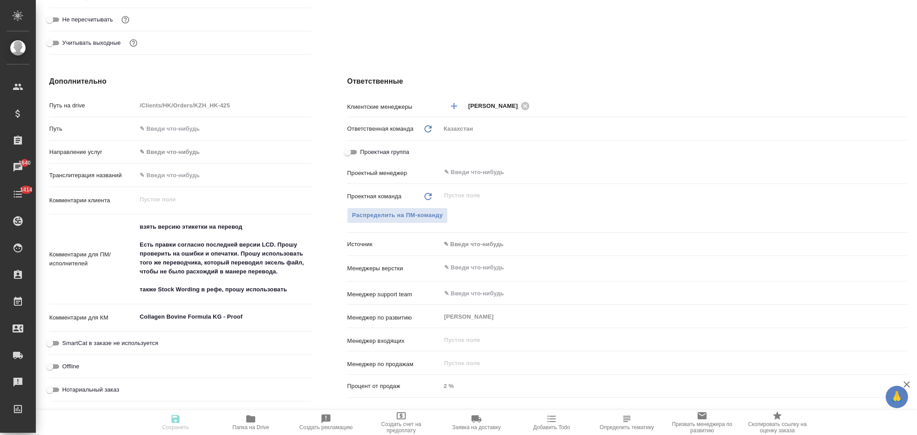
type textarea "x"
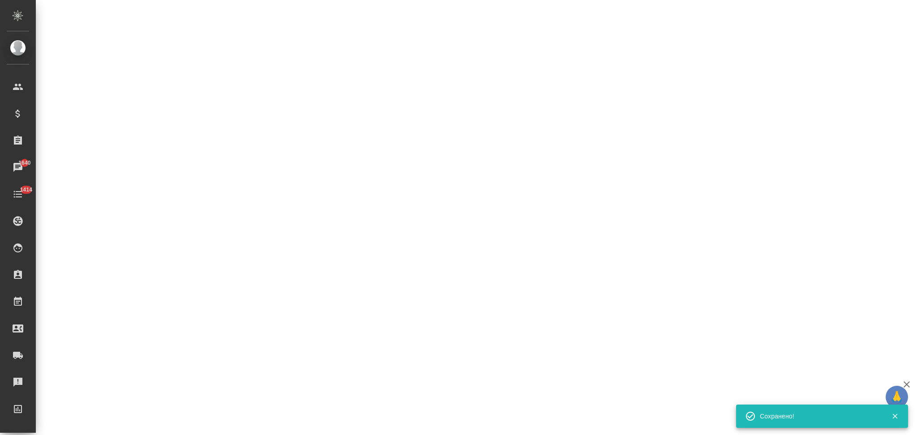
select select "RU"
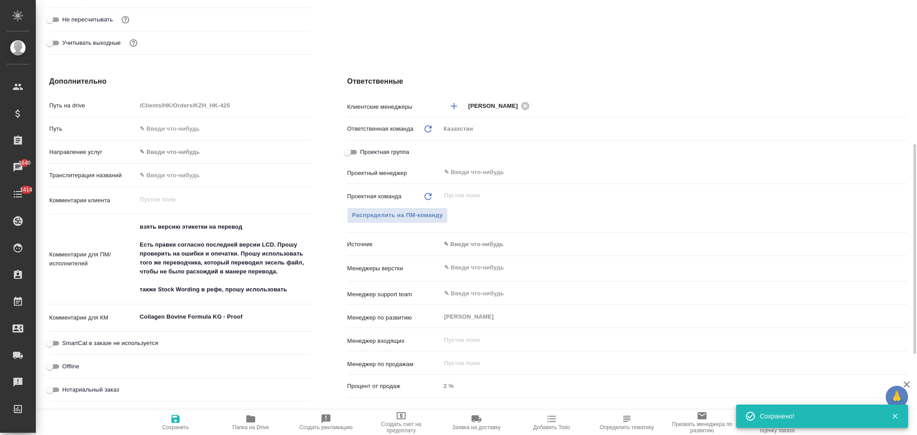
type textarea "x"
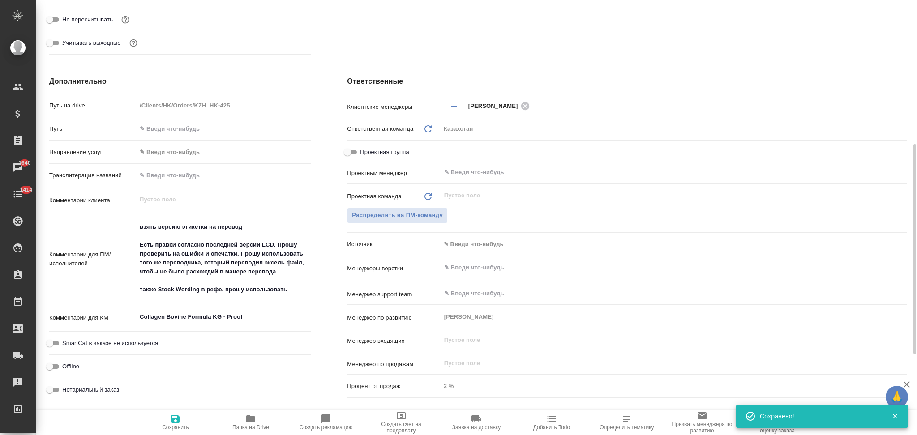
type textarea "x"
click at [247, 419] on icon "button" at bounding box center [250, 419] width 9 height 7
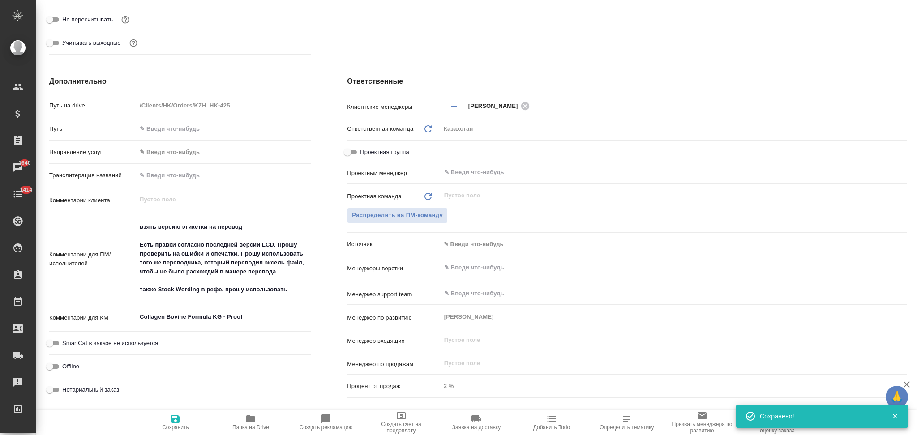
type textarea "x"
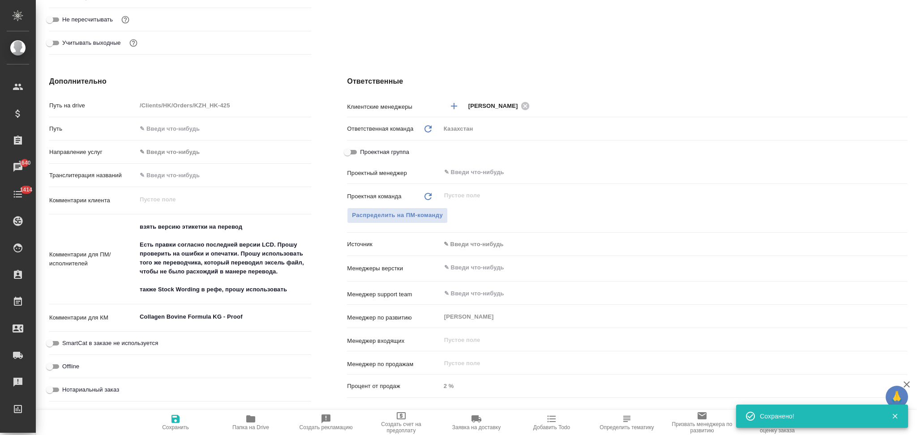
type textarea "x"
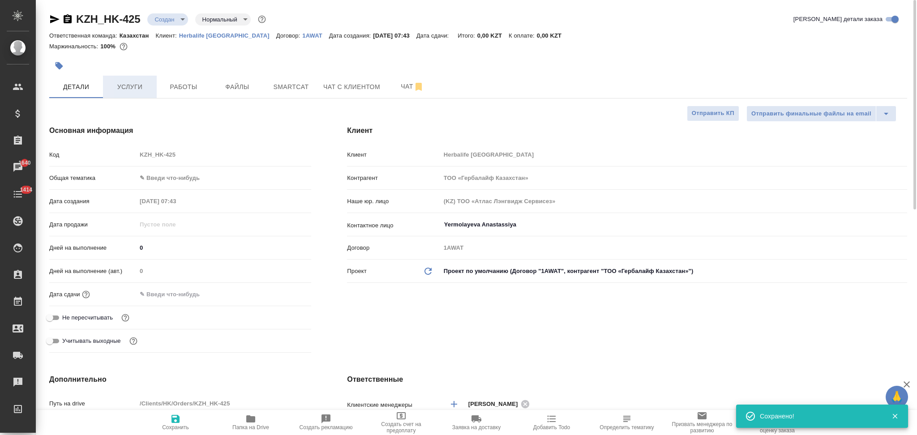
click at [134, 86] on span "Услуги" at bounding box center [129, 87] width 43 height 11
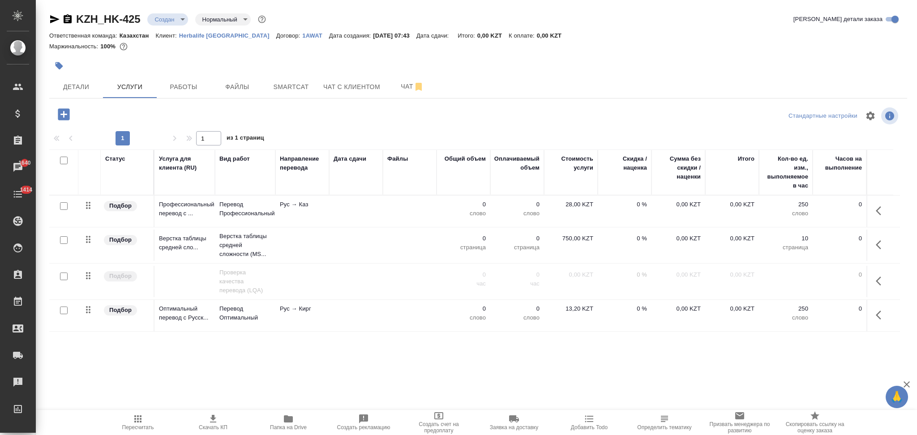
click at [363, 227] on td at bounding box center [356, 211] width 54 height 31
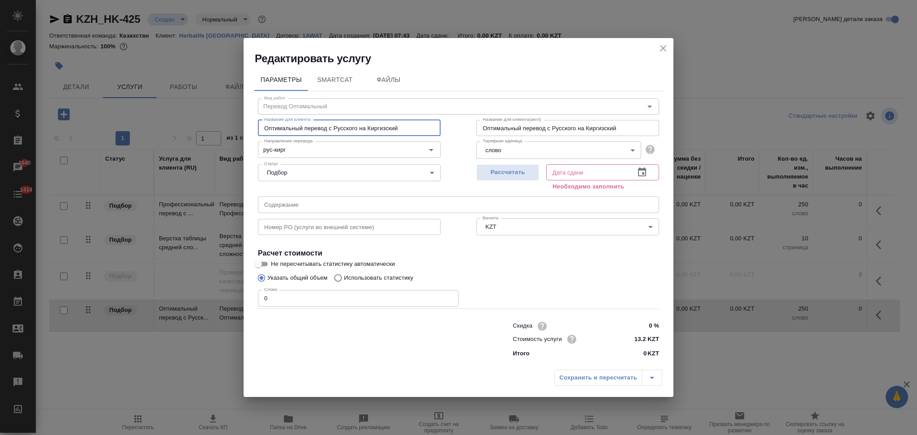
drag, startPoint x: 327, startPoint y: 129, endPoint x: 226, endPoint y: 131, distance: 100.3
click at [226, 131] on div "Редактировать услугу Параметры SmartCat Файлы Вид работ Перевод Оптимальный Вид…" at bounding box center [458, 217] width 917 height 435
drag, startPoint x: 308, startPoint y: 128, endPoint x: 258, endPoint y: 128, distance: 50.2
click at [258, 128] on input "Редактирование с Русского на Киргизский" at bounding box center [349, 128] width 183 height 16
click at [519, 171] on span "Рассчитать" at bounding box center [508, 173] width 53 height 10
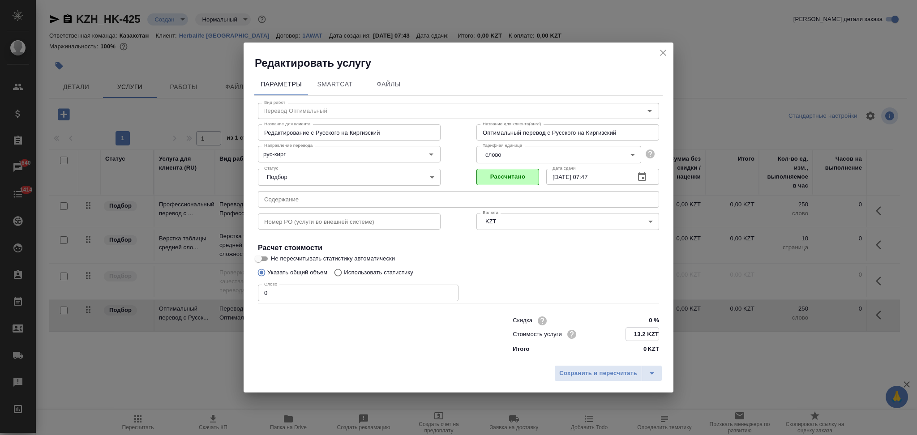
drag, startPoint x: 646, startPoint y: 338, endPoint x: 625, endPoint y: 329, distance: 22.7
click at [625, 329] on div "Стоимость услуги 13.2 KZT" at bounding box center [586, 334] width 146 height 14
click at [596, 368] on span "Сохранить и пересчитать" at bounding box center [598, 373] width 78 height 10
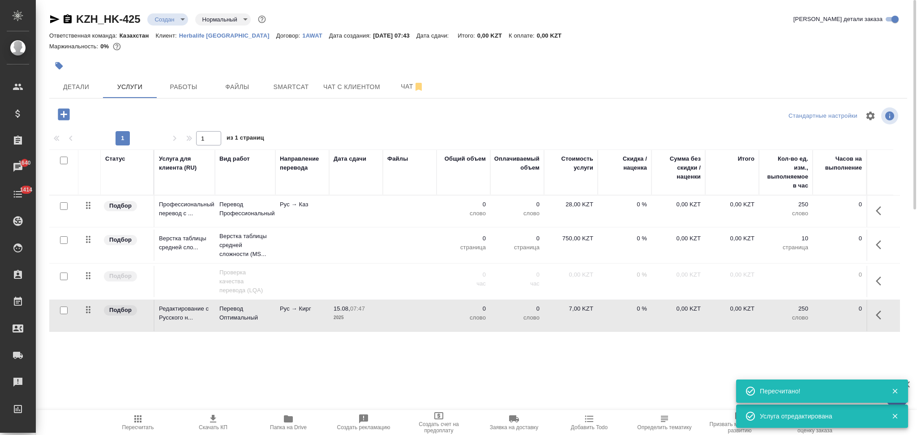
click at [378, 209] on td at bounding box center [356, 211] width 54 height 31
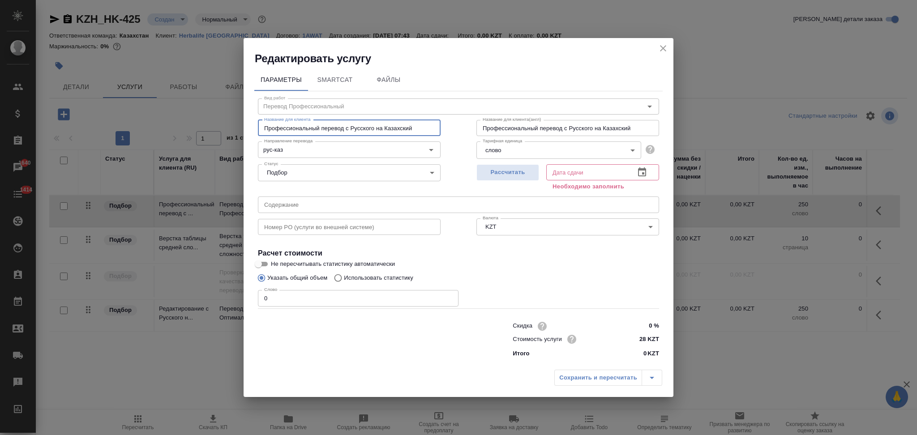
drag, startPoint x: 344, startPoint y: 129, endPoint x: 256, endPoint y: 133, distance: 88.3
click at [256, 133] on div "Вид работ Перевод Профессиональный Вид работ Название для клиента Профессиональ…" at bounding box center [458, 226] width 409 height 271
paste input "едактирование"
click at [505, 171] on span "Рассчитать" at bounding box center [508, 173] width 53 height 10
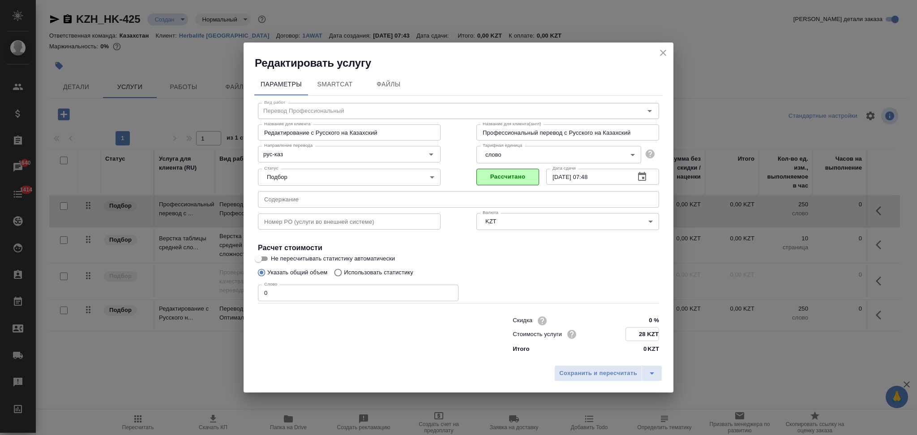
click at [646, 331] on input "28 KZT" at bounding box center [642, 334] width 33 height 13
drag, startPoint x: 647, startPoint y: 336, endPoint x: 638, endPoint y: 331, distance: 10.2
click at [638, 331] on input "28 KZT" at bounding box center [642, 334] width 33 height 13
click at [615, 376] on span "Сохранить и пересчитать" at bounding box center [598, 373] width 78 height 10
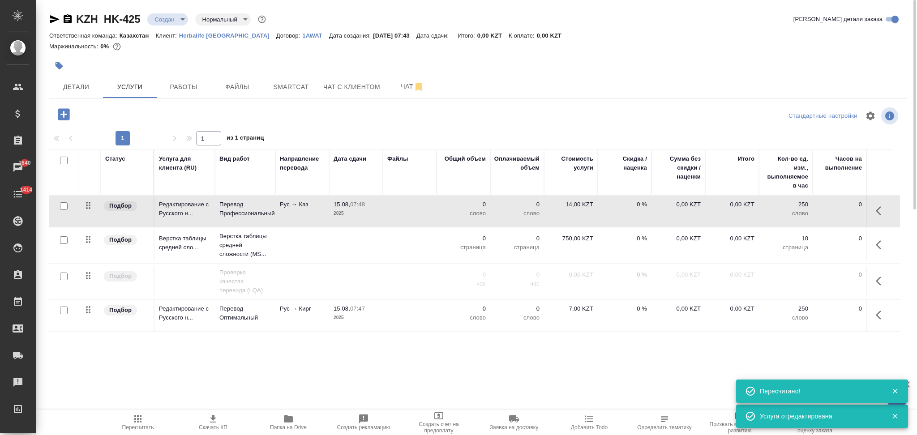
click at [65, 207] on input "checkbox" at bounding box center [64, 206] width 8 height 8
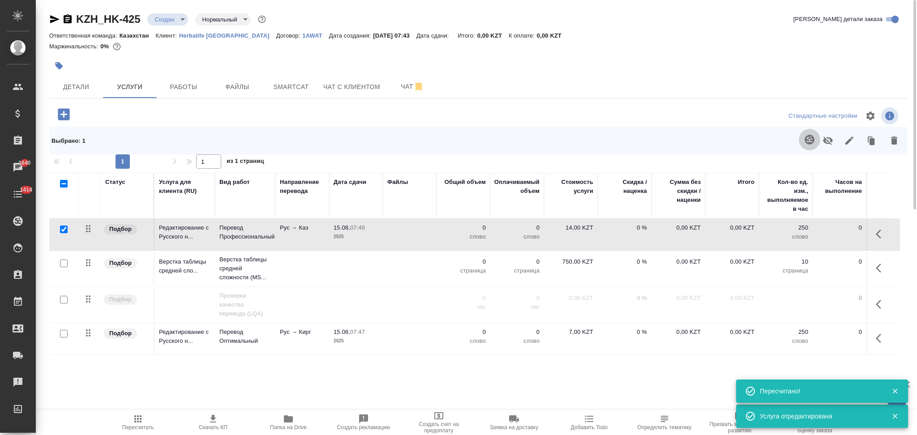
click at [805, 140] on icon "button" at bounding box center [810, 139] width 11 height 11
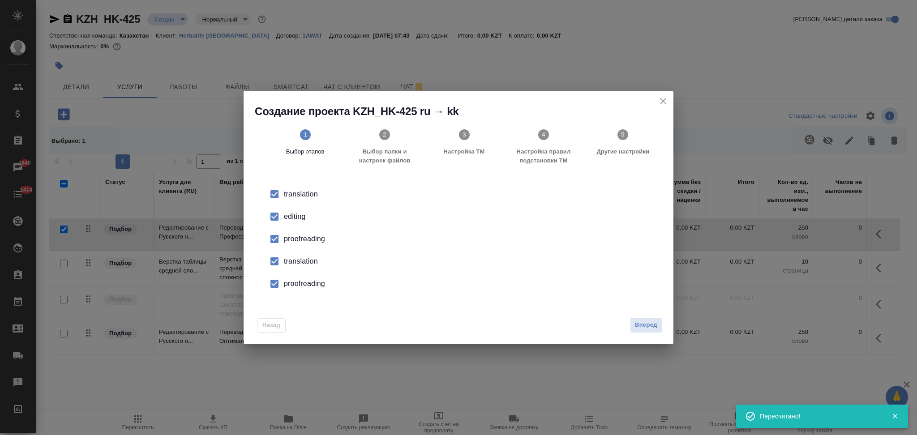
click at [295, 218] on div "editing" at bounding box center [468, 216] width 368 height 11
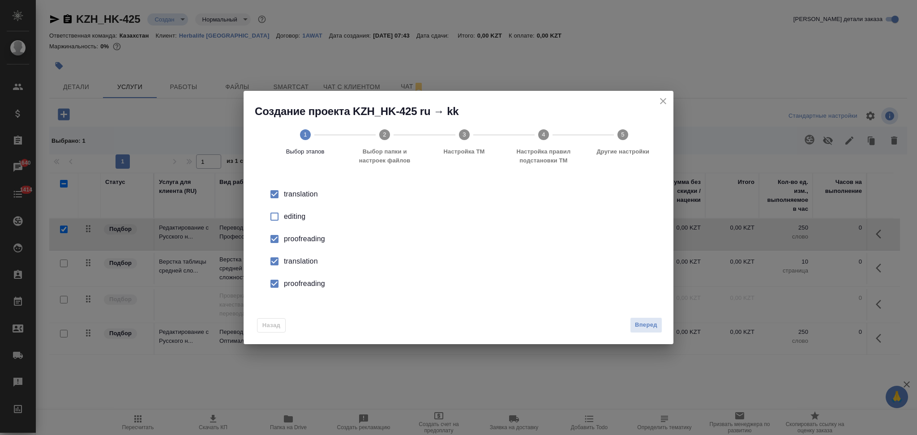
click at [295, 241] on div "proofreading" at bounding box center [468, 239] width 368 height 11
click at [299, 200] on div "translation" at bounding box center [468, 194] width 368 height 11
click at [306, 245] on div "proofreading" at bounding box center [468, 239] width 368 height 11
click at [633, 327] on button "Вперед" at bounding box center [646, 326] width 32 height 16
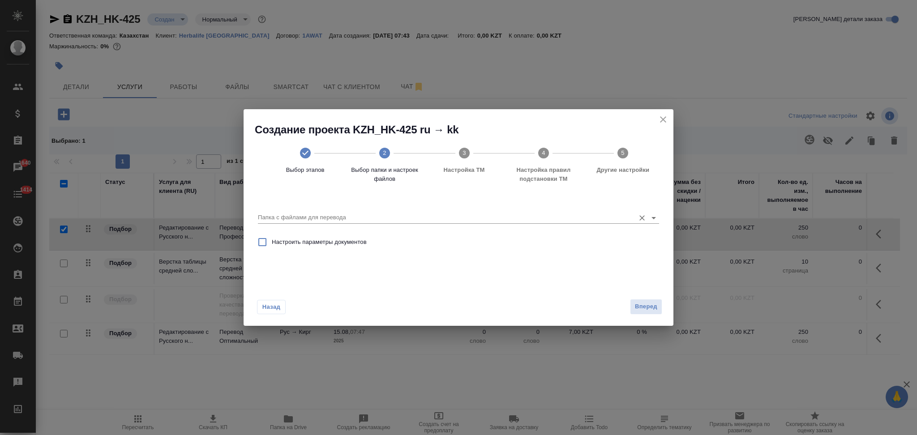
click at [308, 211] on div "Папка с файлами для перевода" at bounding box center [458, 214] width 401 height 18
click at [323, 224] on div "Папка с файлами для перевода" at bounding box center [458, 214] width 401 height 24
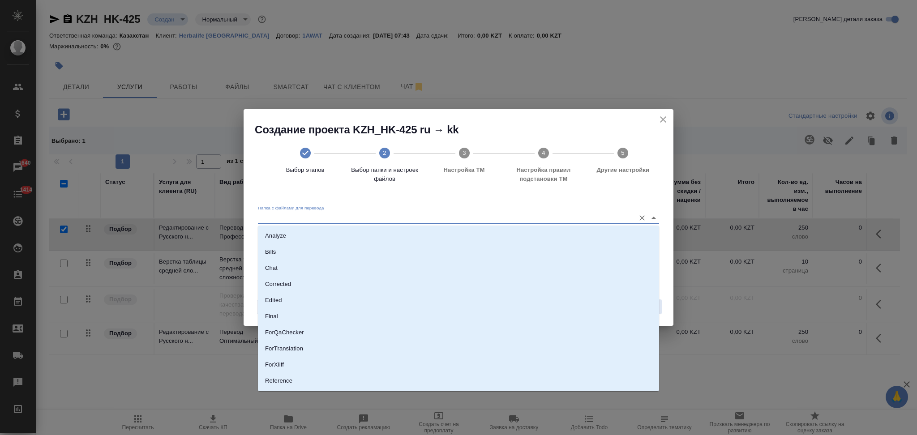
click at [323, 219] on input "Папка с файлами для перевода" at bounding box center [444, 217] width 373 height 11
click at [664, 120] on icon "close" at bounding box center [663, 119] width 6 height 6
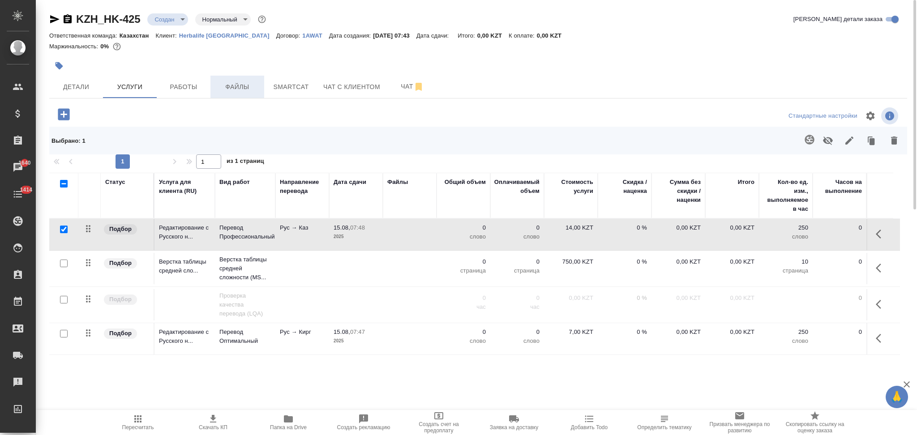
click at [241, 89] on span "Файлы" at bounding box center [237, 87] width 43 height 11
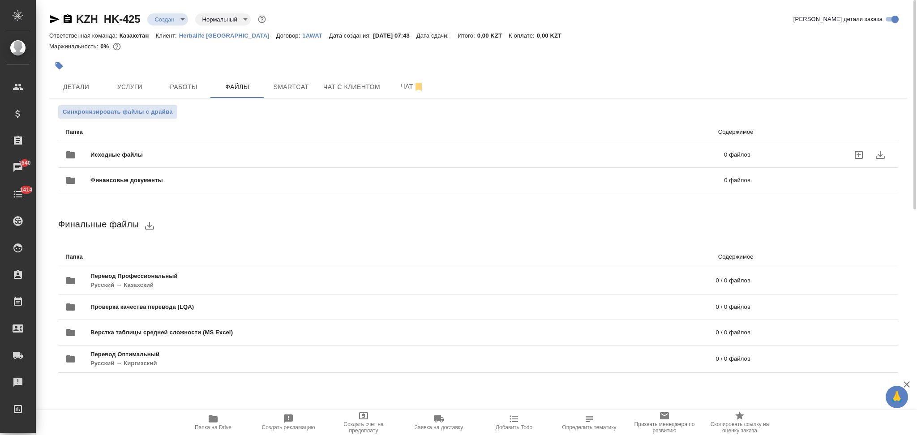
click at [183, 152] on span "Исходные файлы" at bounding box center [261, 155] width 343 height 9
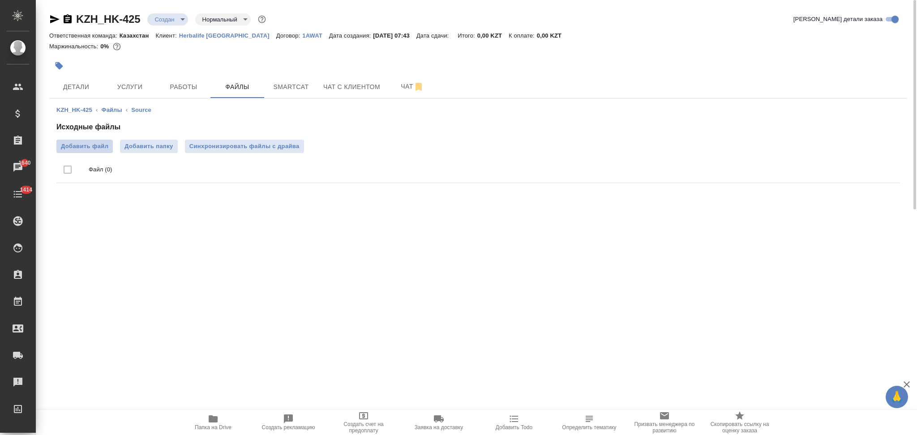
click at [95, 148] on span "Добавить файл" at bounding box center [84, 146] width 47 height 9
click at [0, 0] on input "Добавить файл" at bounding box center [0, 0] width 0 height 0
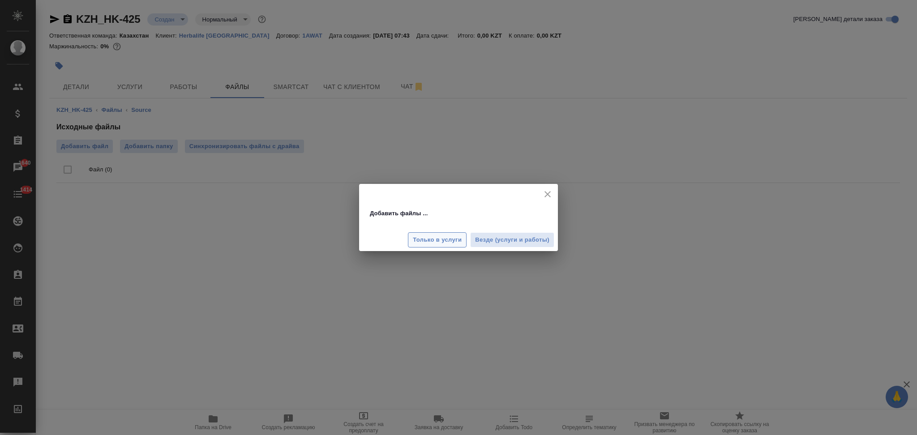
click at [440, 238] on span "Только в услуги" at bounding box center [437, 240] width 49 height 10
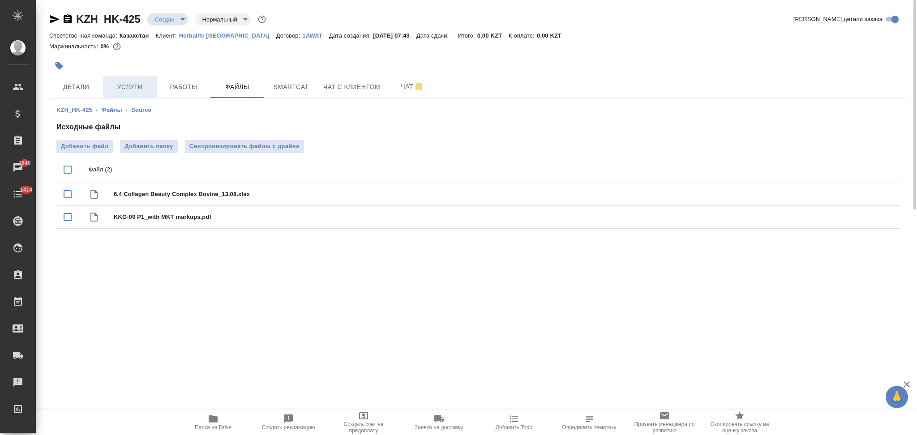
click at [132, 83] on span "Услуги" at bounding box center [129, 87] width 43 height 11
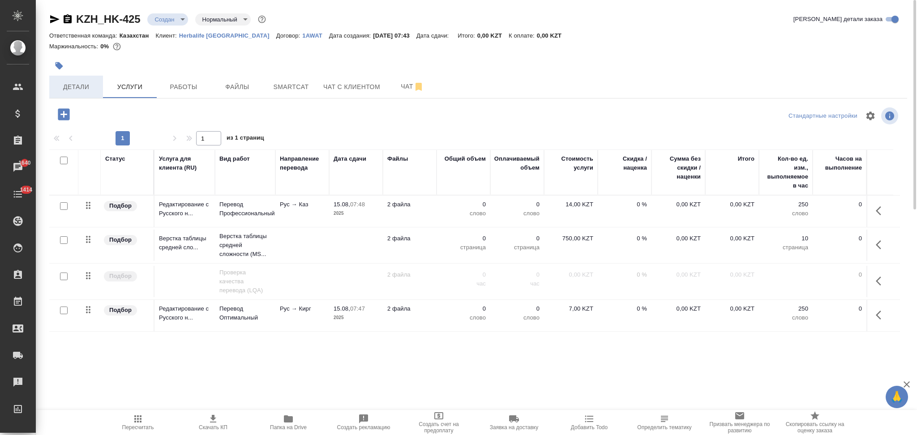
click at [82, 83] on span "Детали" at bounding box center [76, 87] width 43 height 11
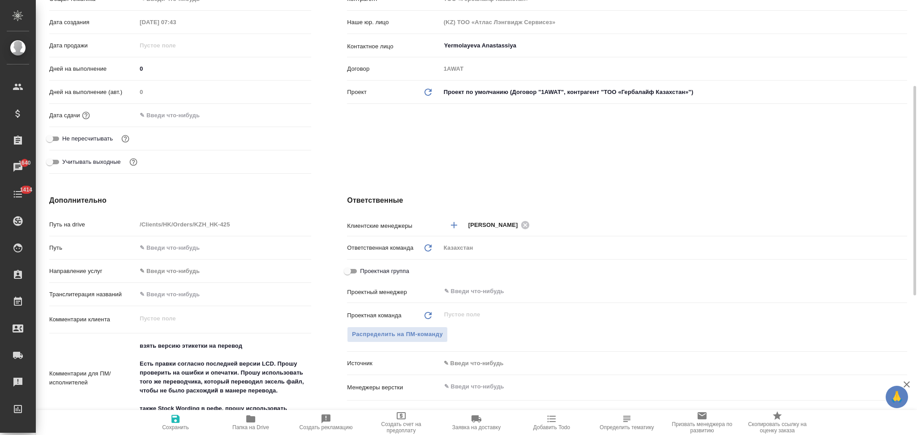
scroll to position [239, 0]
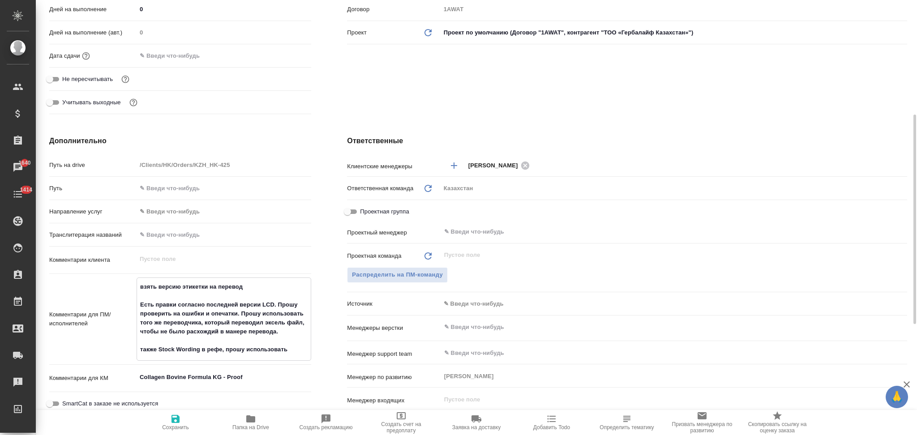
drag, startPoint x: 218, startPoint y: 286, endPoint x: 252, endPoint y: 283, distance: 34.2
click at [252, 283] on textarea "взять версию этикетки на перевод Есть правки согласно последней версии LCD. Про…" at bounding box center [224, 319] width 174 height 78
click at [295, 349] on textarea "взять версию этикетки на проверку Есть правки согласно последней версии LCD. Пр…" at bounding box center [224, 319] width 174 height 78
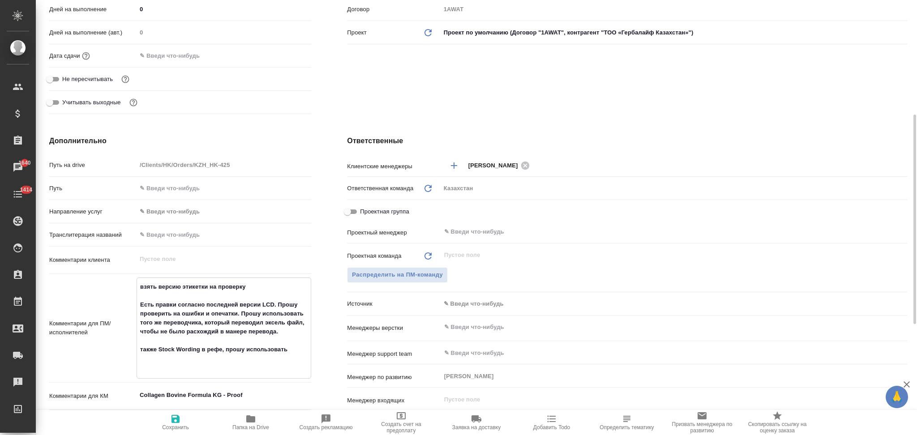
paste textarea "После внесения всех"
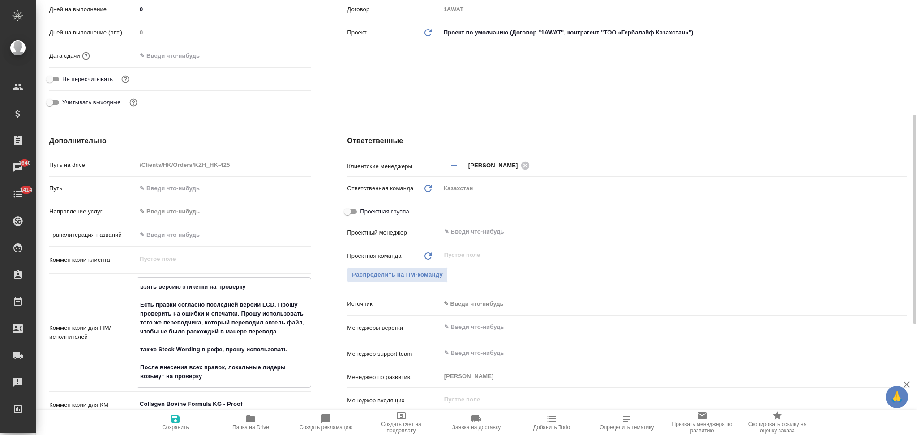
click at [175, 422] on icon "button" at bounding box center [175, 419] width 11 height 11
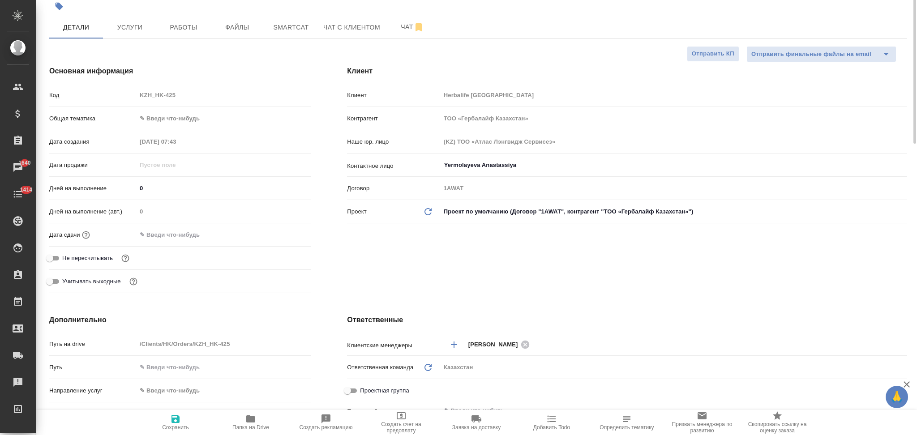
scroll to position [0, 0]
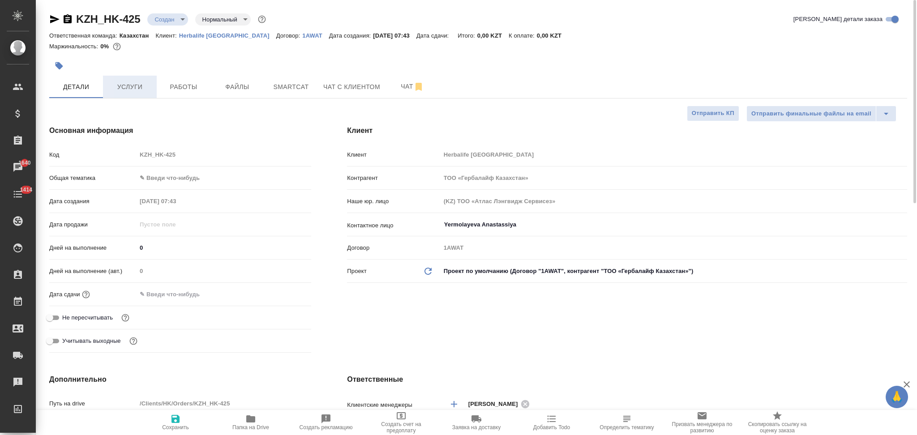
click at [120, 90] on span "Услуги" at bounding box center [129, 87] width 43 height 11
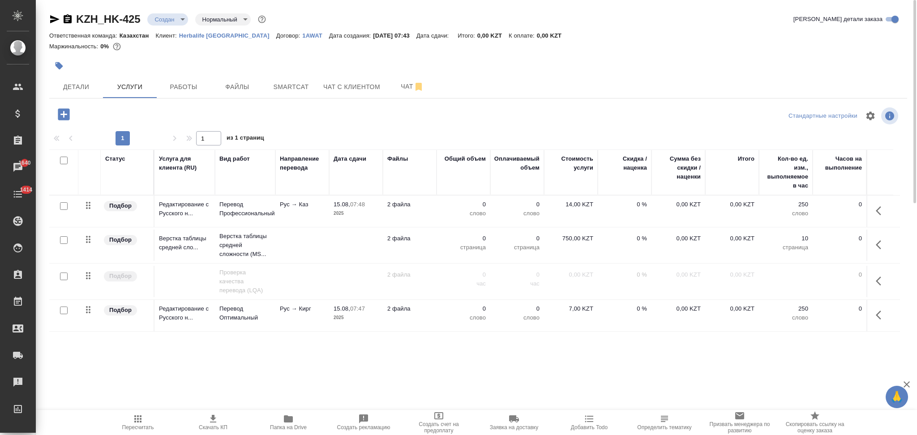
click at [65, 207] on input "checkbox" at bounding box center [64, 206] width 8 height 8
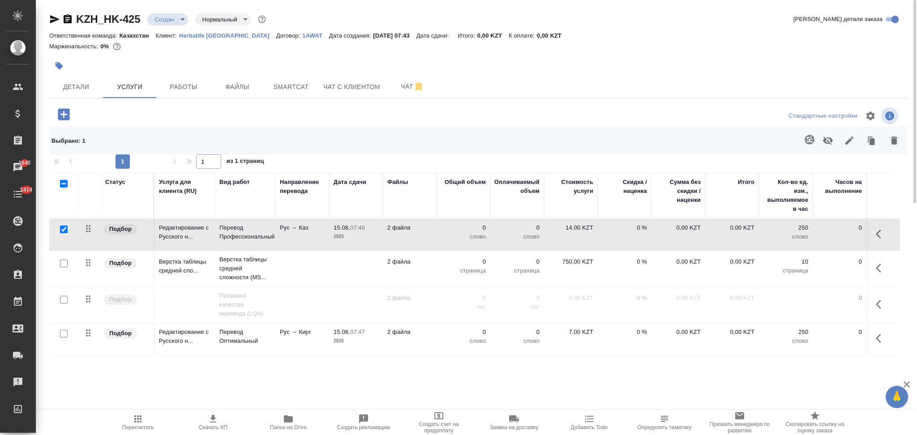
click at [810, 141] on icon "button" at bounding box center [810, 139] width 11 height 11
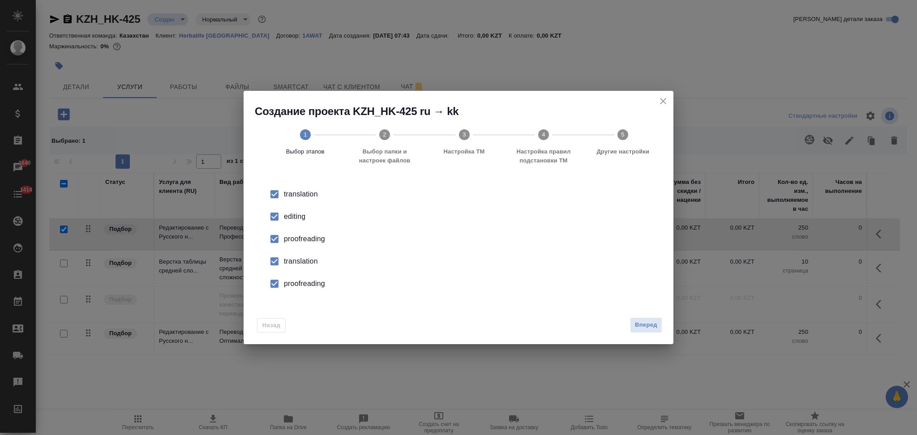
click at [299, 213] on div "editing" at bounding box center [468, 216] width 368 height 11
click at [298, 237] on div "proofreading" at bounding box center [468, 239] width 368 height 11
click at [294, 200] on div "translation" at bounding box center [468, 194] width 368 height 11
click at [293, 276] on li "proofreading" at bounding box center [458, 284] width 401 height 22
click at [631, 327] on button "Вперед" at bounding box center [646, 326] width 32 height 16
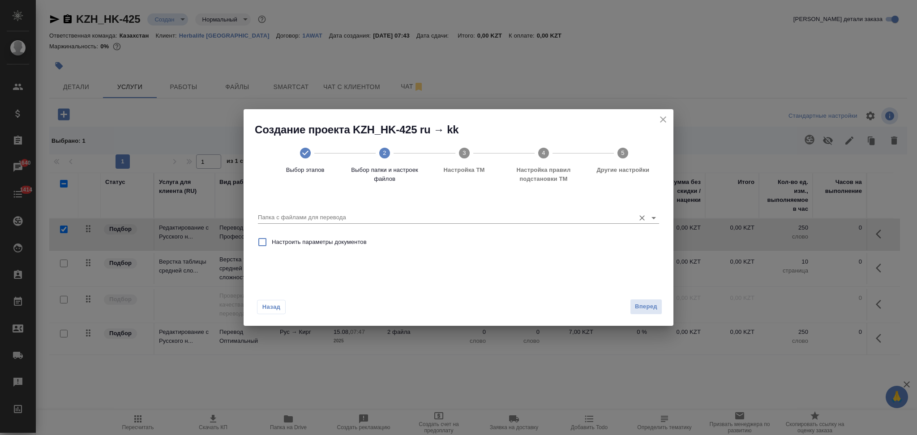
click at [316, 219] on input "Папка с файлами для перевода" at bounding box center [444, 217] width 373 height 11
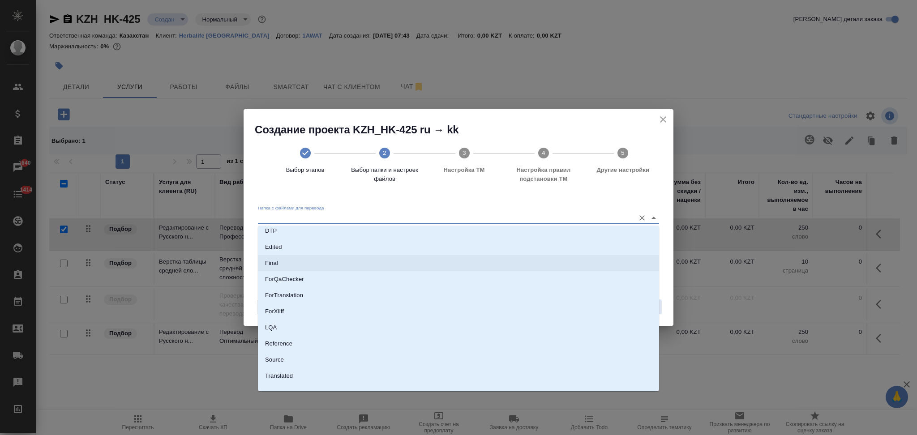
scroll to position [79, 0]
click at [285, 349] on li "Source" at bounding box center [458, 351] width 401 height 16
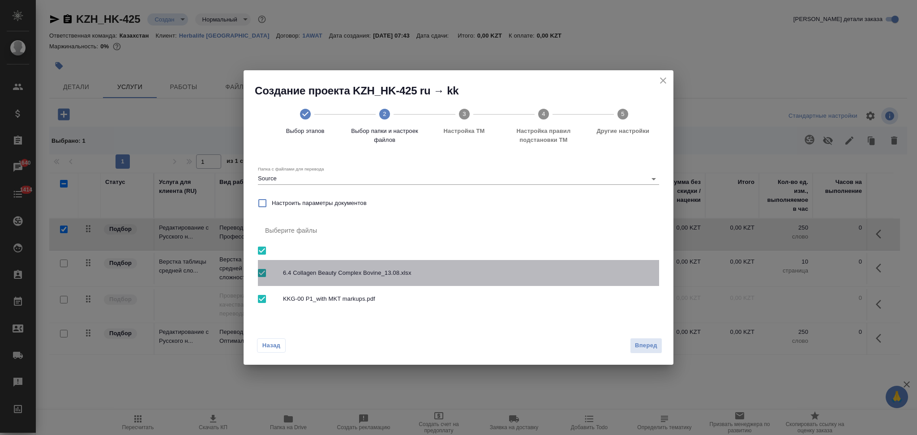
click at [262, 272] on input "checkbox" at bounding box center [262, 273] width 19 height 19
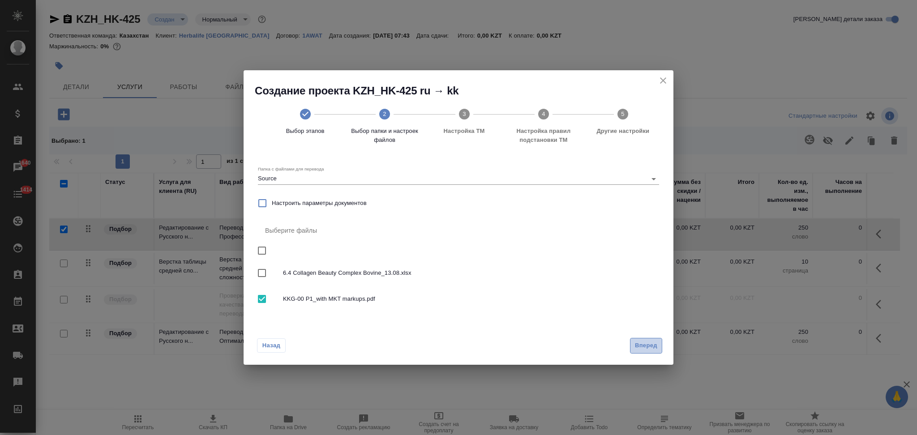
click at [635, 346] on span "Вперед" at bounding box center [646, 346] width 22 height 10
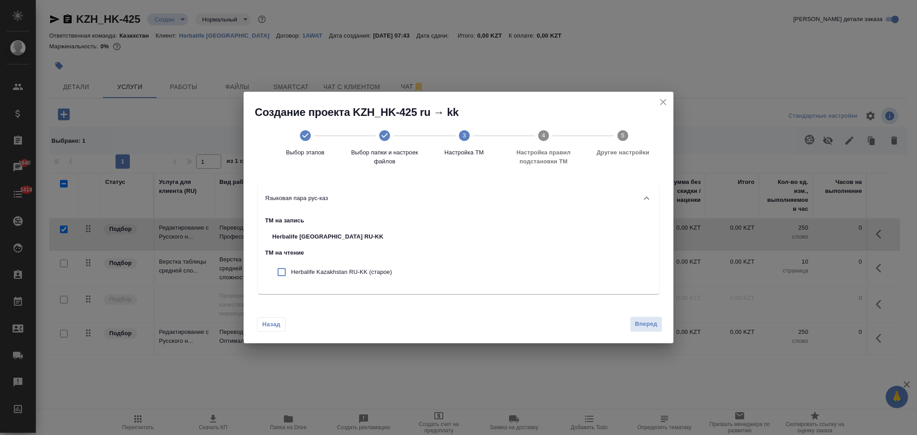
click at [283, 272] on input "checkbox" at bounding box center [281, 272] width 19 height 19
click at [642, 324] on span "Вперед" at bounding box center [646, 324] width 22 height 10
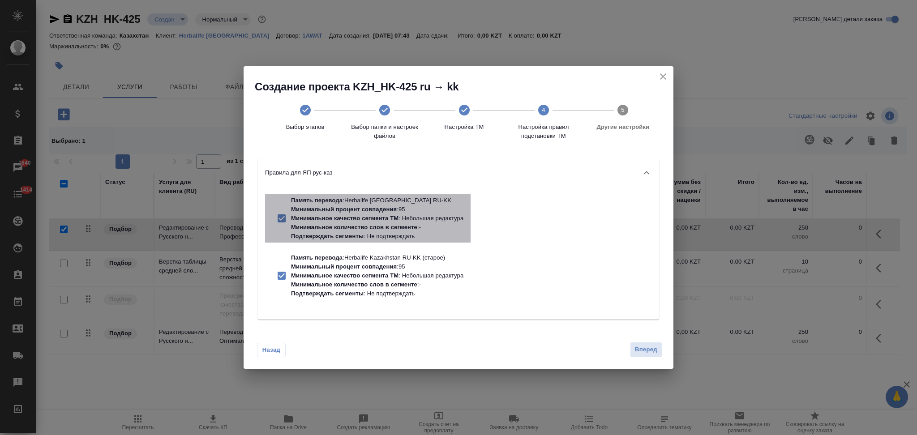
click at [392, 220] on p "Минимальное качество сегмента ТМ" at bounding box center [345, 218] width 108 height 7
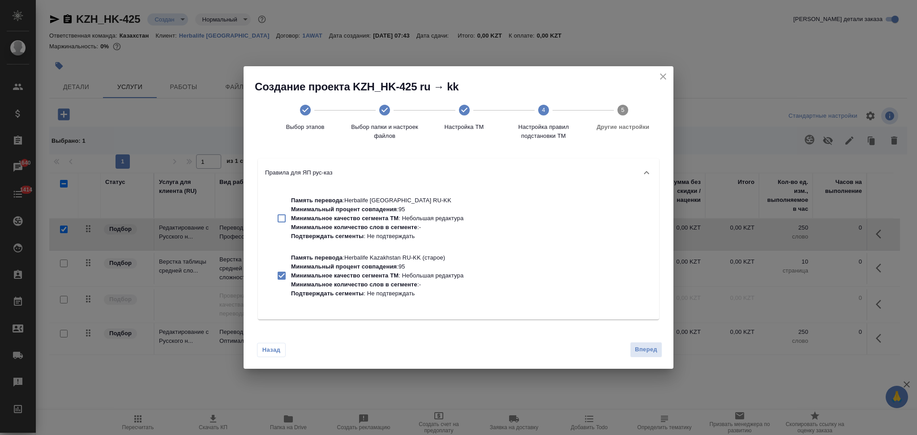
click at [386, 264] on p "Минимальный процент совпадения" at bounding box center [344, 266] width 106 height 7
click at [636, 348] on span "Вперед" at bounding box center [646, 350] width 22 height 10
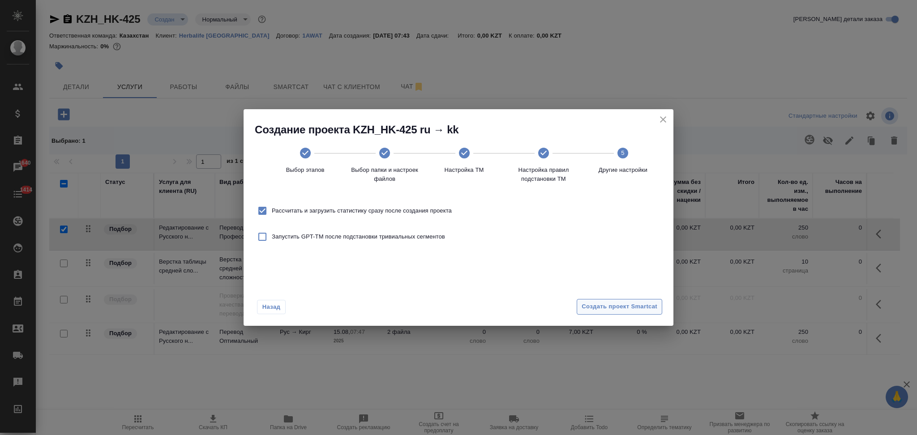
click at [583, 305] on span "Создать проект Smartcat" at bounding box center [620, 307] width 76 height 10
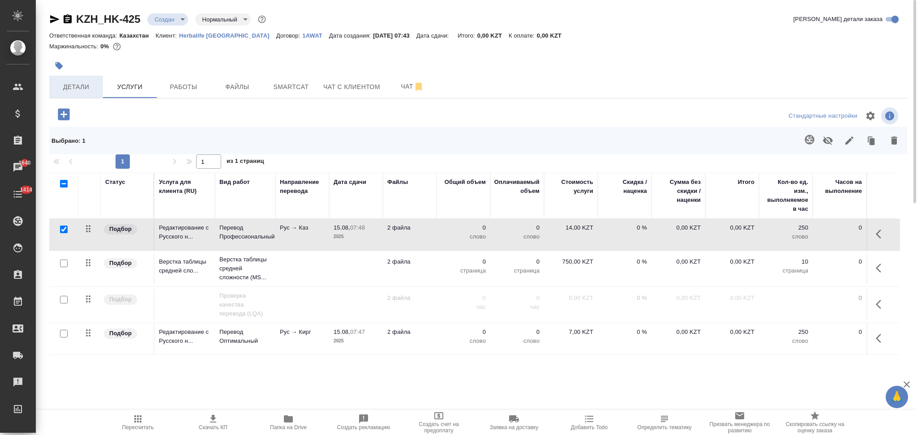
click at [77, 89] on span "Детали" at bounding box center [76, 87] width 43 height 11
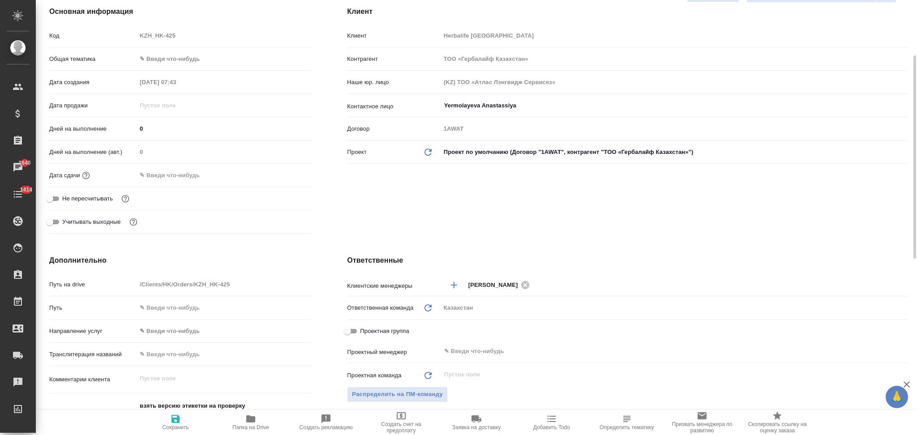
scroll to position [239, 0]
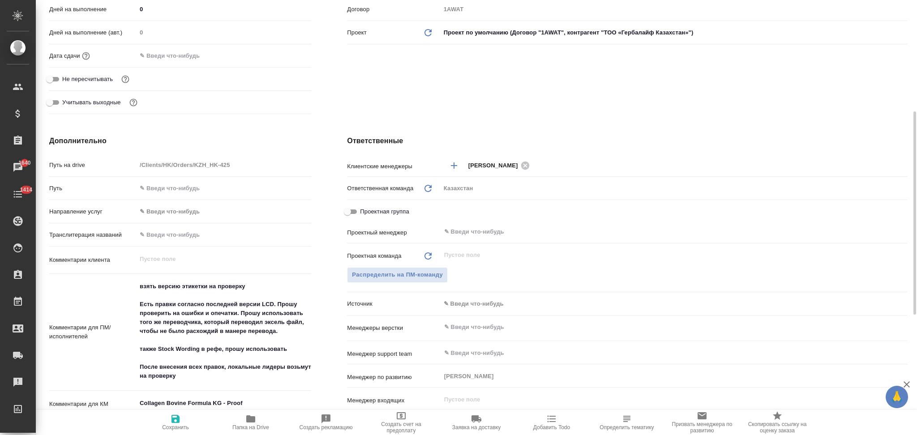
click at [138, 282] on textarea "взять версию этикетки на проверку Есть правки согласно последней версии LCD. Пр…" at bounding box center [224, 331] width 175 height 105
paste textarea "Proof1 на проверку коллагена для Кыргызии"
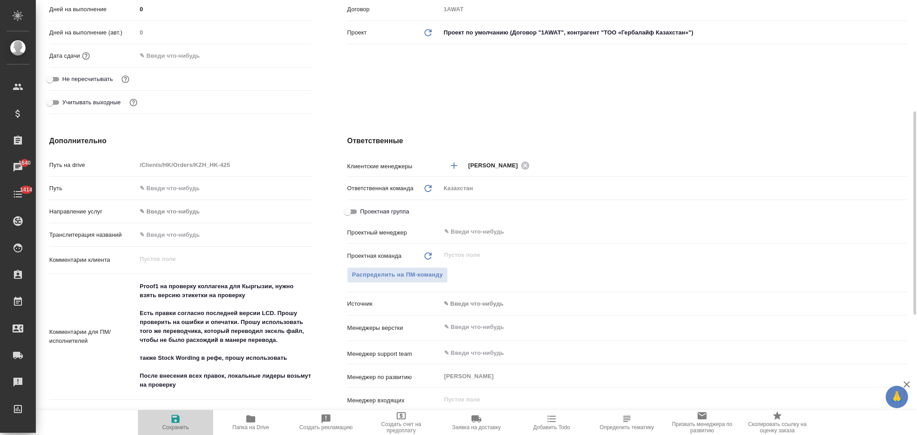
click at [173, 422] on icon "button" at bounding box center [176, 419] width 8 height 8
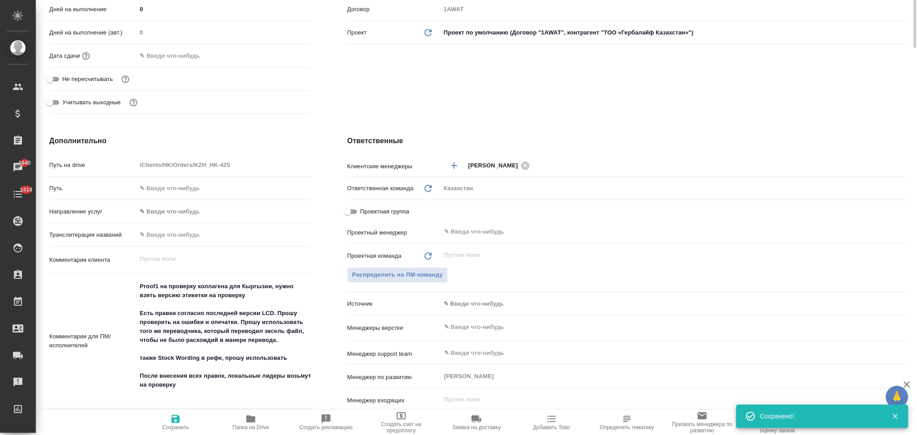
scroll to position [0, 0]
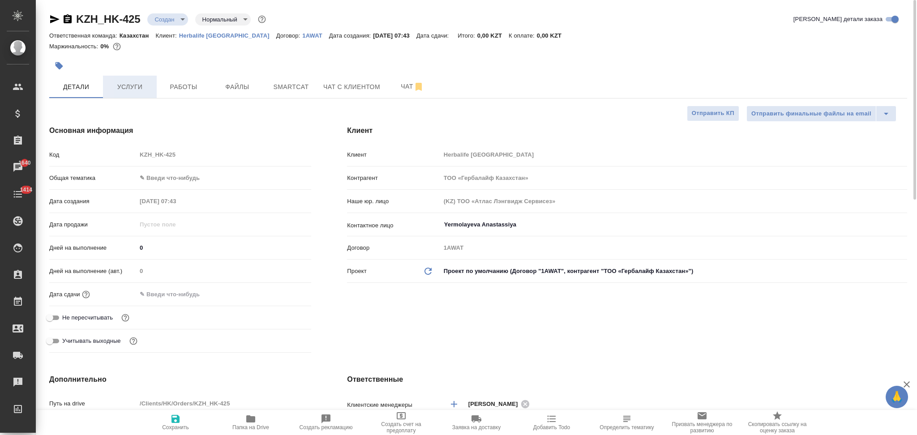
click at [124, 82] on span "Услуги" at bounding box center [129, 87] width 43 height 11
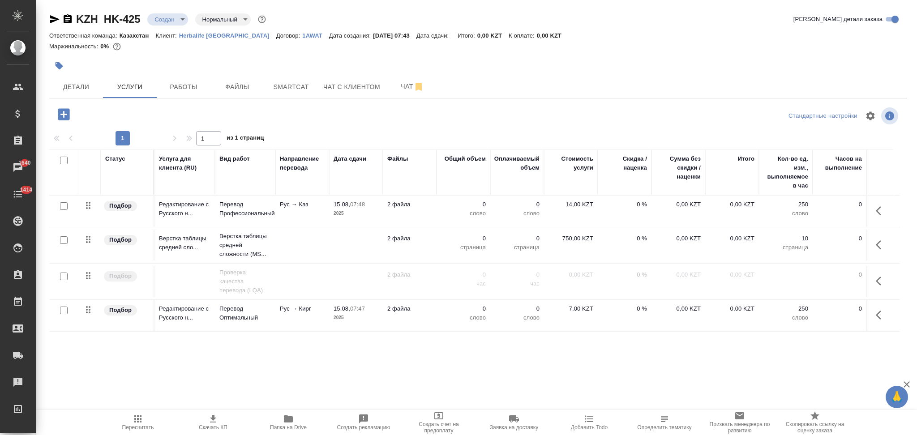
click at [876, 243] on icon "button" at bounding box center [881, 245] width 11 height 11
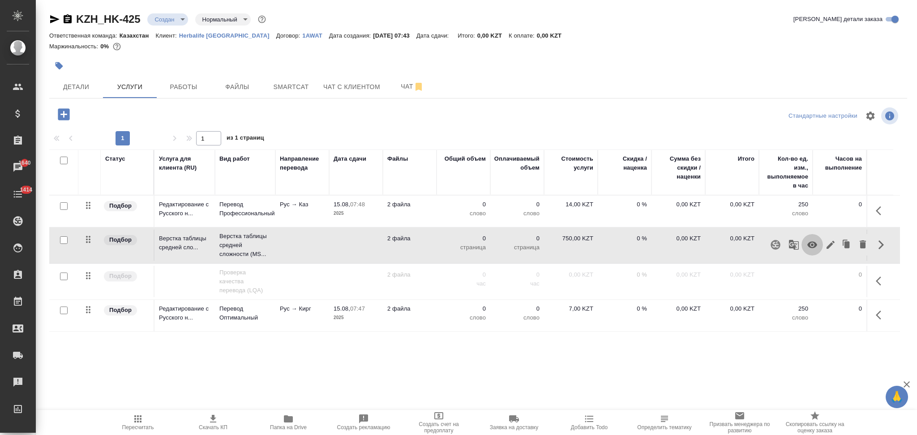
click at [810, 245] on icon "button" at bounding box center [813, 245] width 10 height 7
click at [876, 211] on icon "button" at bounding box center [881, 211] width 11 height 11
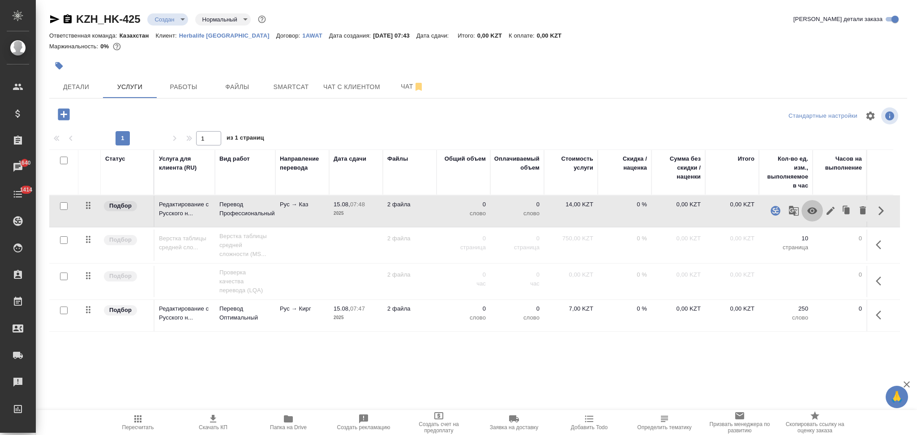
click at [810, 209] on icon "button" at bounding box center [812, 211] width 11 height 11
click at [63, 312] on input "checkbox" at bounding box center [64, 311] width 8 height 8
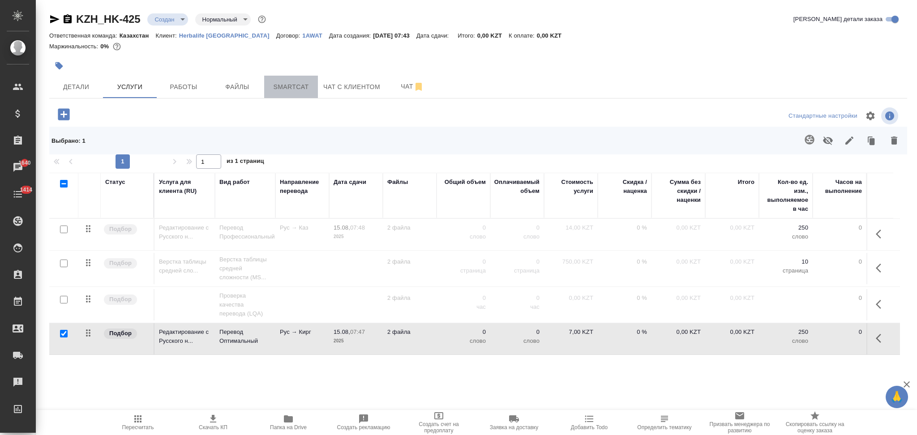
click at [297, 92] on button "Smartcat" at bounding box center [291, 87] width 54 height 22
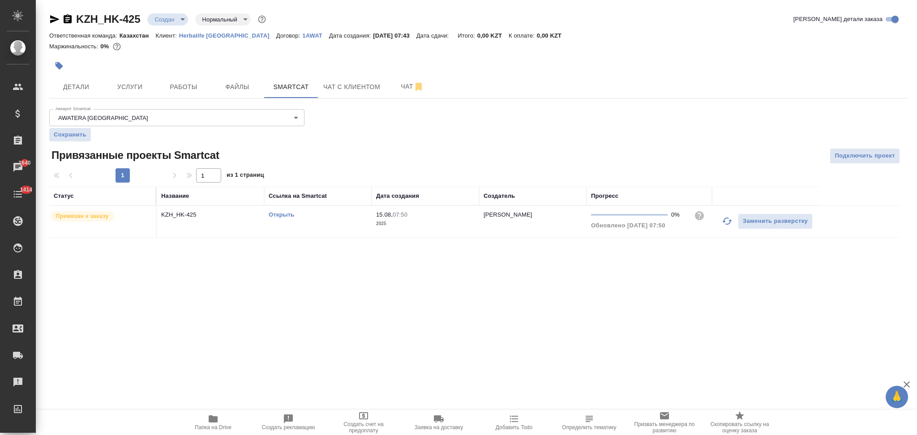
click at [309, 226] on td "Открыть" at bounding box center [318, 221] width 108 height 31
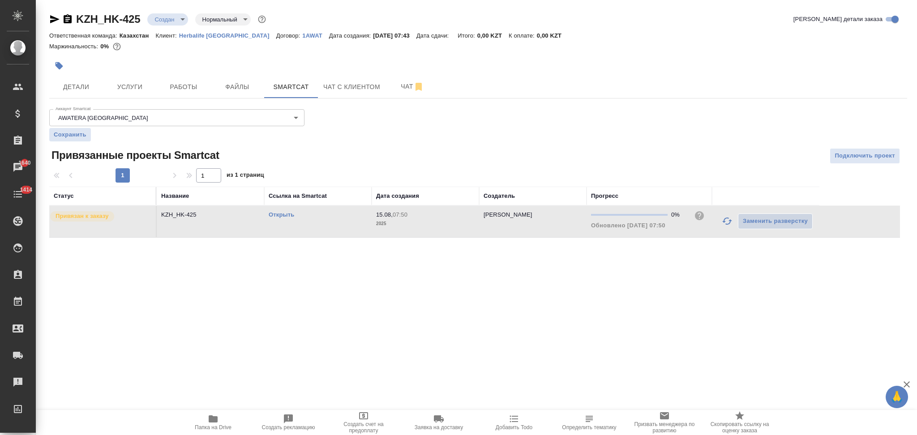
click at [309, 226] on td "Открыть" at bounding box center [318, 221] width 108 height 31
click at [112, 80] on button "Услуги" at bounding box center [130, 87] width 54 height 22
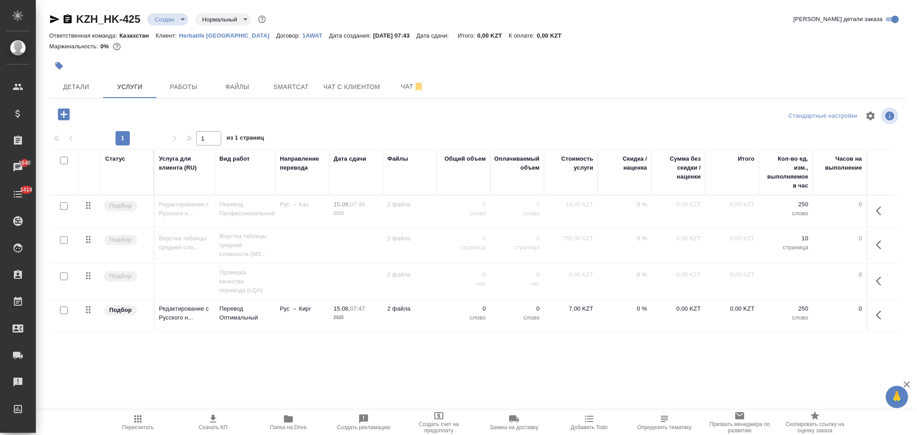
click at [65, 310] on input "checkbox" at bounding box center [64, 311] width 8 height 8
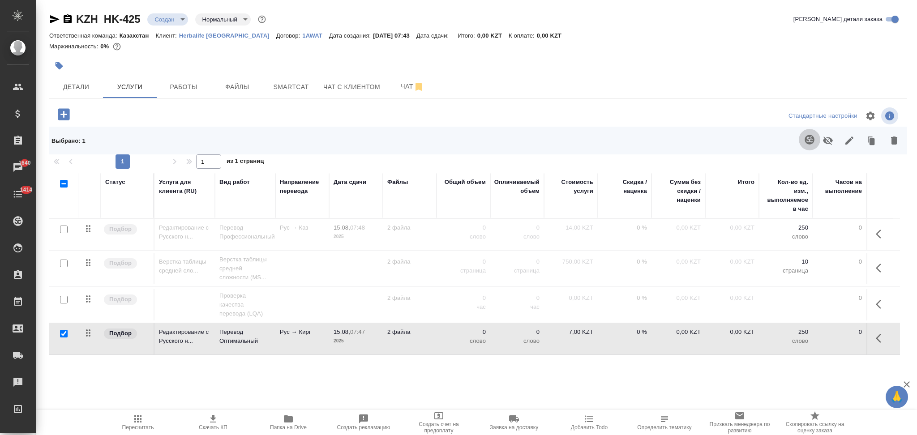
click at [805, 142] on icon "button" at bounding box center [810, 139] width 11 height 11
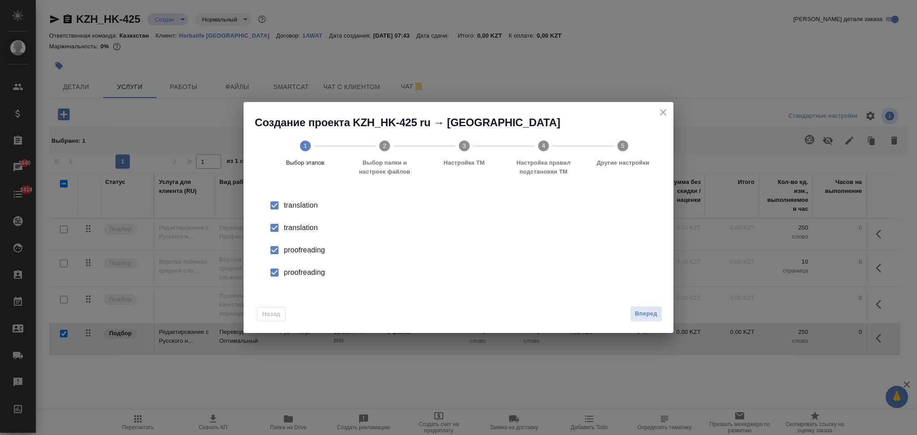
click at [306, 211] on div "translation" at bounding box center [468, 205] width 368 height 11
click at [303, 247] on div "proofreading" at bounding box center [468, 250] width 368 height 11
click at [304, 256] on div "proofreading" at bounding box center [468, 250] width 368 height 11
click at [638, 310] on span "Вперед" at bounding box center [646, 314] width 22 height 10
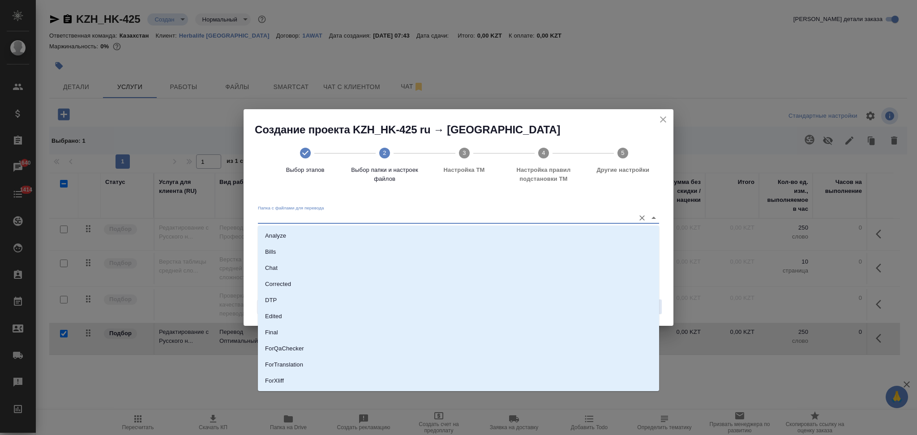
click at [338, 219] on input "Папка с файлами для перевода" at bounding box center [444, 217] width 373 height 11
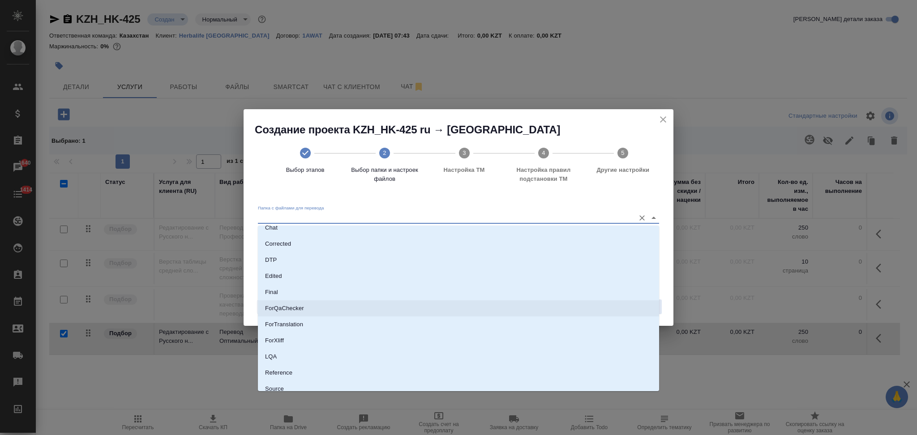
scroll to position [79, 0]
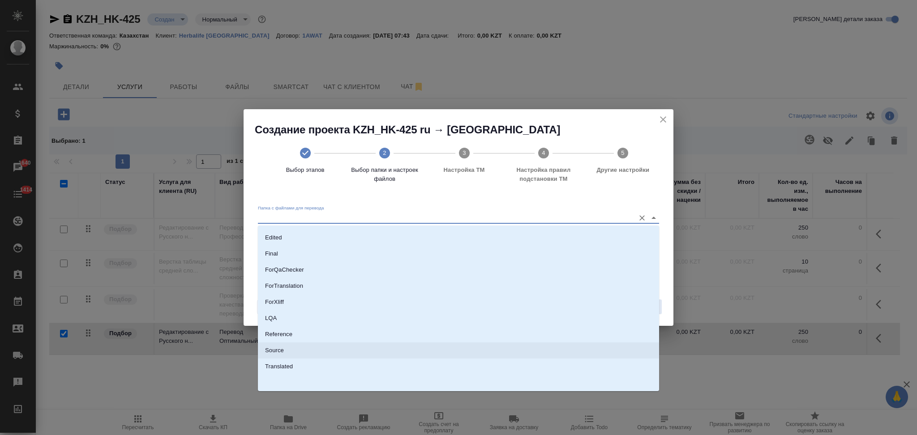
click at [284, 350] on p "Source" at bounding box center [274, 350] width 19 height 9
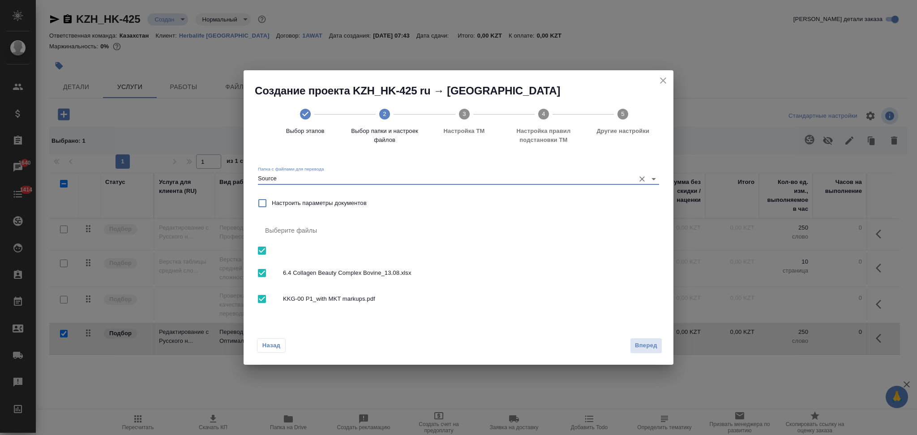
click at [264, 275] on input "checkbox" at bounding box center [262, 273] width 19 height 19
click at [641, 347] on span "Вперед" at bounding box center [646, 346] width 22 height 10
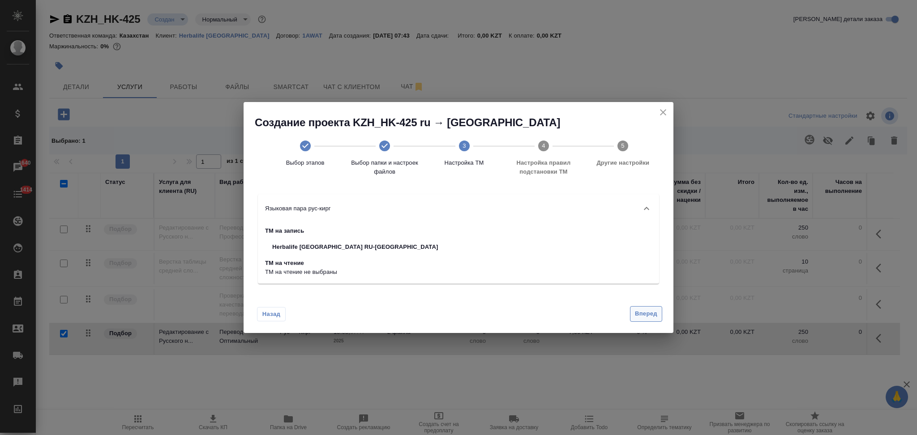
click at [633, 311] on button "Вперед" at bounding box center [646, 314] width 32 height 16
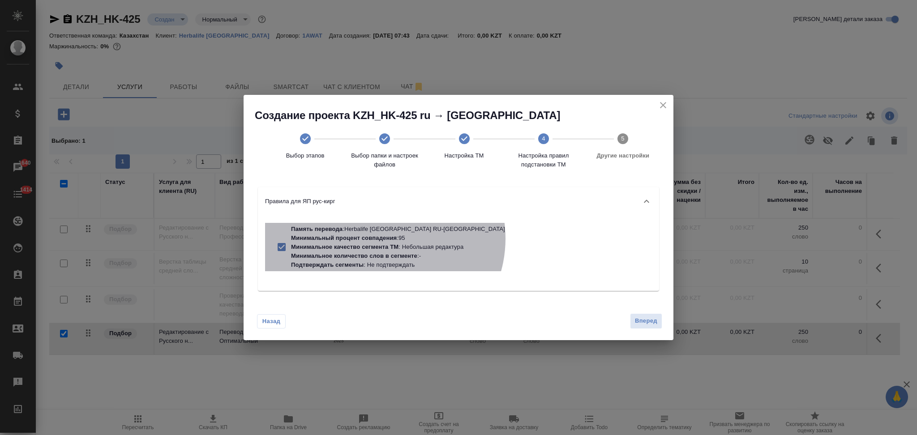
click at [383, 239] on p "Минимальный процент совпадения" at bounding box center [344, 238] width 106 height 7
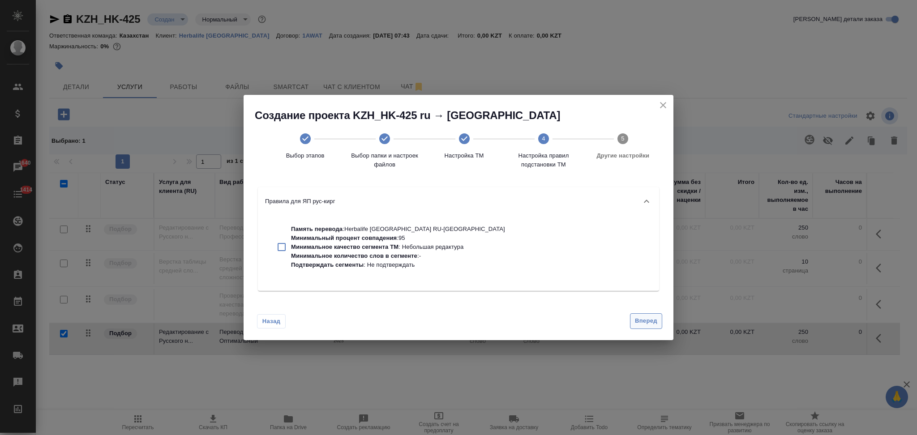
click at [636, 317] on span "Вперед" at bounding box center [646, 321] width 22 height 10
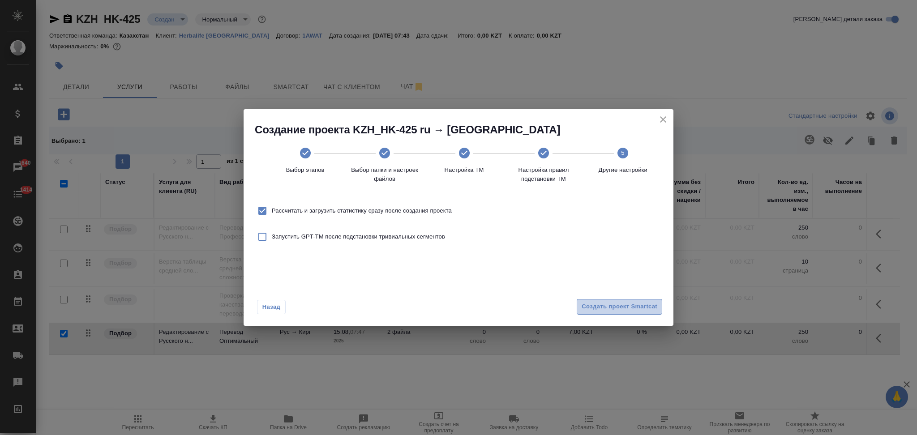
click at [590, 310] on span "Создать проект Smartcat" at bounding box center [620, 307] width 76 height 10
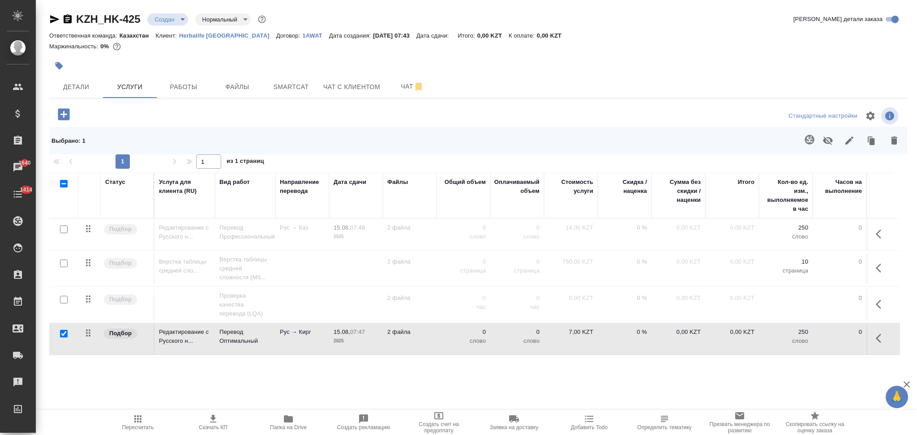
click at [425, 250] on td "2 файла" at bounding box center [410, 234] width 54 height 31
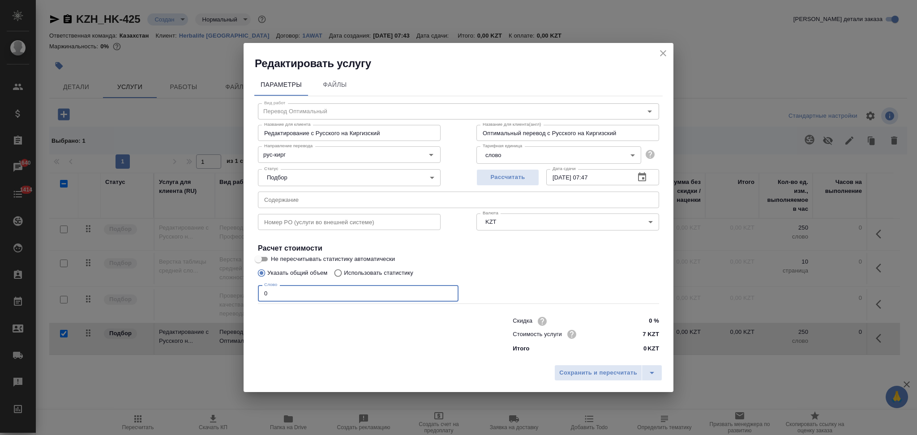
drag, startPoint x: 285, startPoint y: 295, endPoint x: 256, endPoint y: 290, distance: 29.5
click at [256, 290] on div "Вид работ Перевод Оптимальный Вид работ Название для клиента Редактирование с Р…" at bounding box center [458, 226] width 409 height 261
click at [590, 370] on span "Сохранить и пересчитать" at bounding box center [598, 373] width 78 height 10
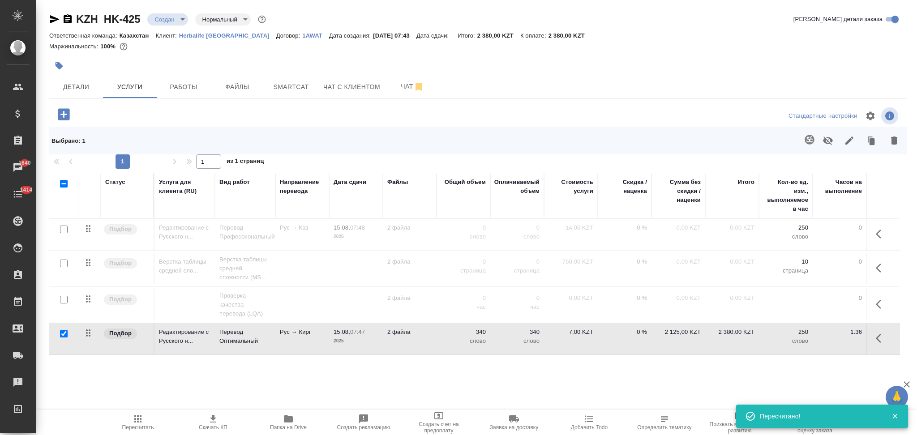
click at [62, 334] on input "checkbox" at bounding box center [64, 334] width 8 height 8
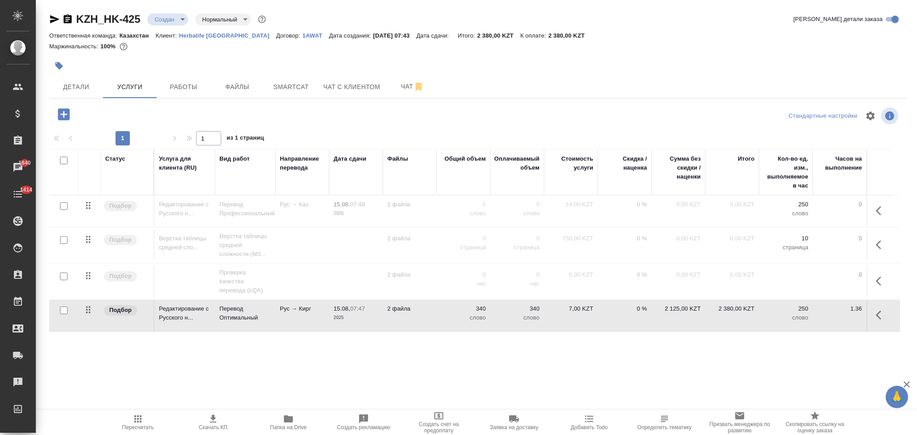
click at [63, 240] on input "checkbox" at bounding box center [64, 241] width 8 height 8
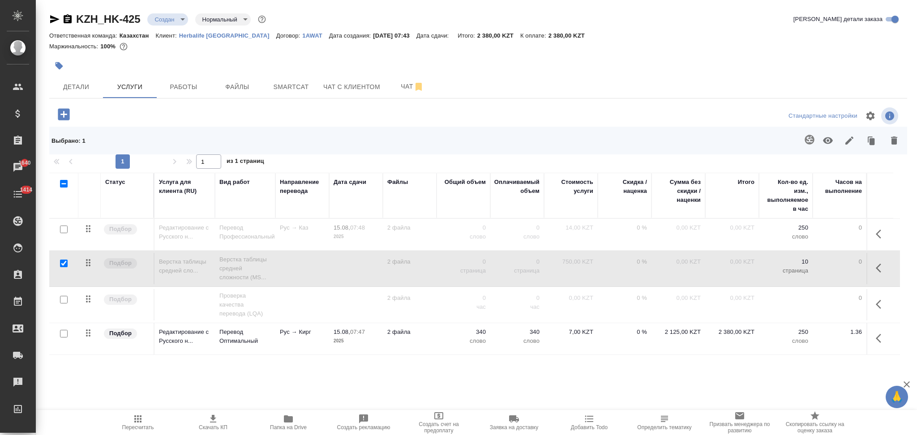
click at [62, 229] on input "checkbox" at bounding box center [64, 230] width 8 height 8
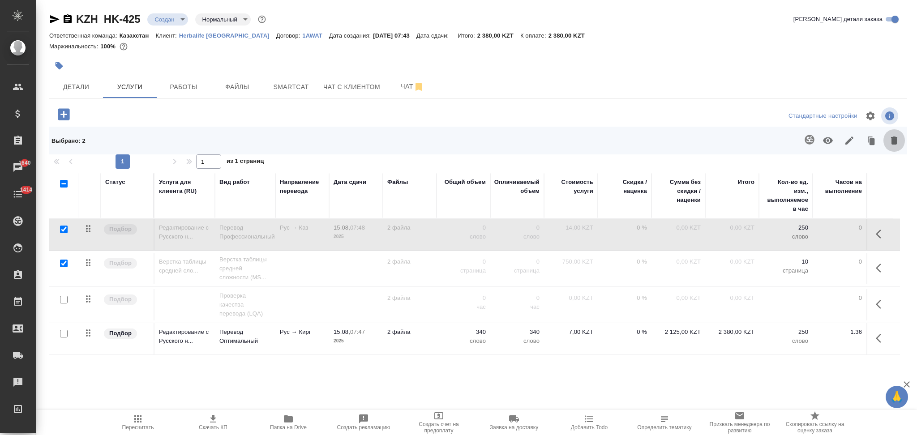
click at [891, 138] on icon "button" at bounding box center [894, 141] width 6 height 8
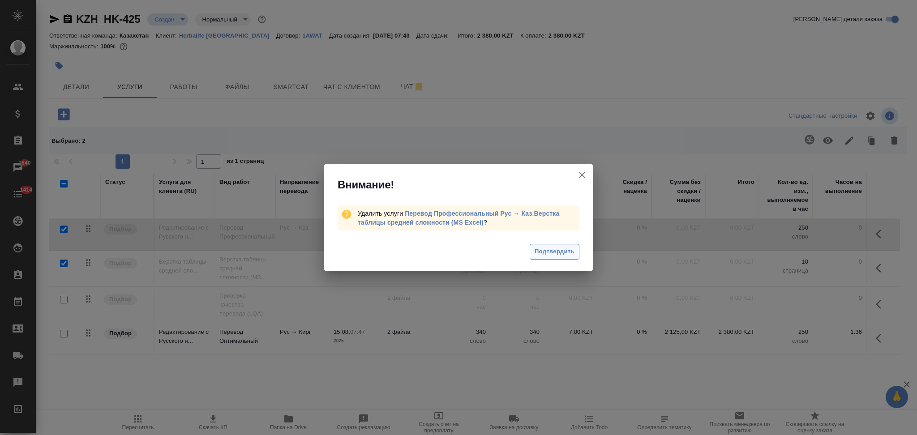
click at [576, 249] on button "Подтвердить" at bounding box center [555, 252] width 50 height 16
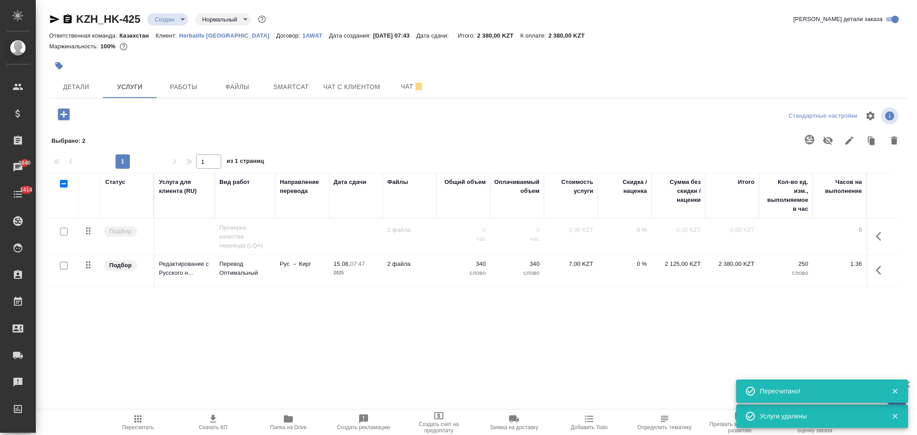
click at [132, 425] on span "Пересчитать" at bounding box center [138, 428] width 32 height 6
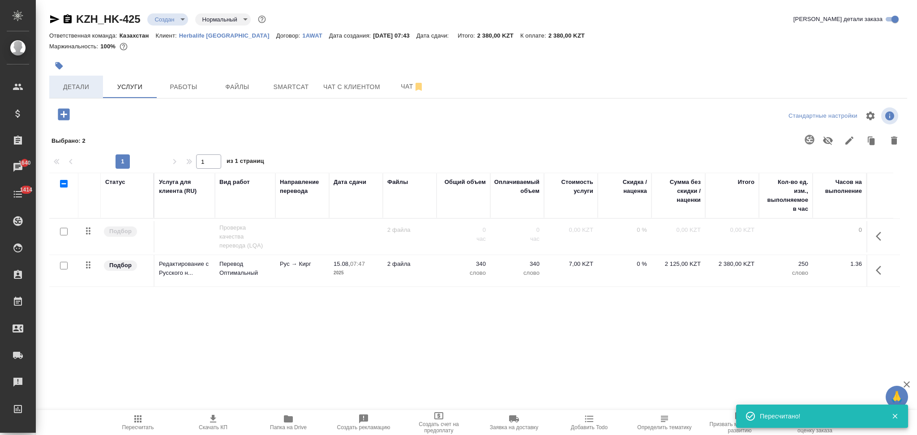
click at [86, 88] on span "Детали" at bounding box center [76, 87] width 43 height 11
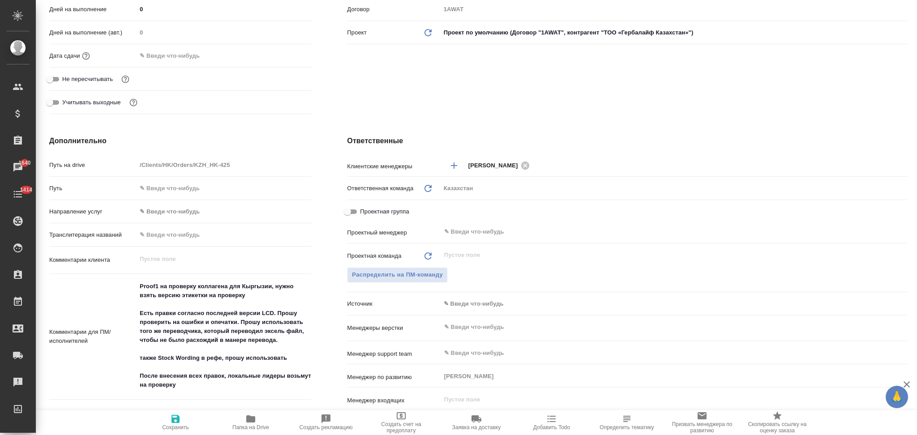
scroll to position [358, 0]
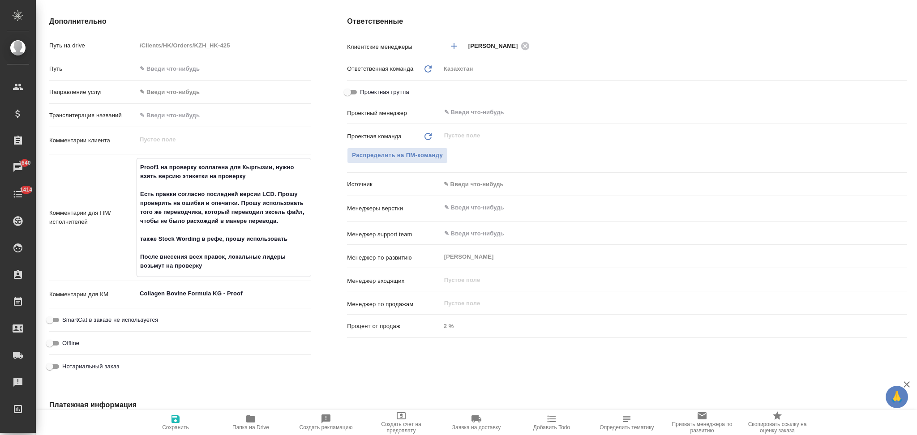
click at [292, 238] on textarea "Proof1 на проверку коллагена для Кыргызии, нужно взять версию этикетки на прове…" at bounding box center [224, 217] width 174 height 114
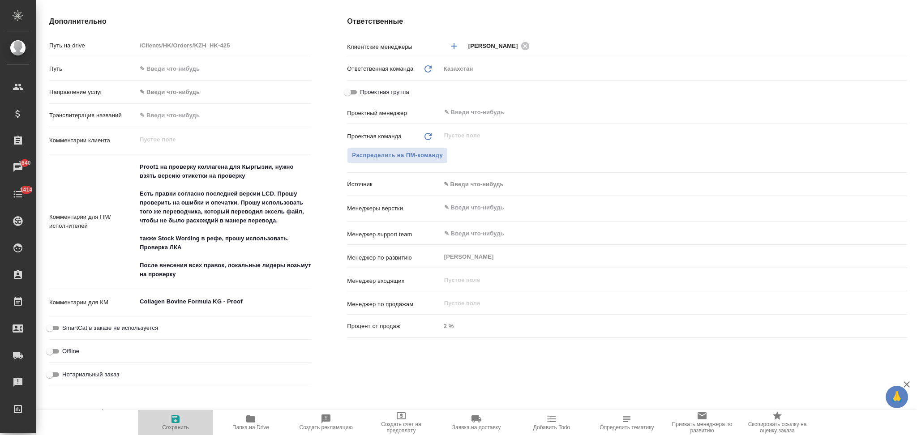
click at [173, 422] on icon "button" at bounding box center [176, 419] width 8 height 8
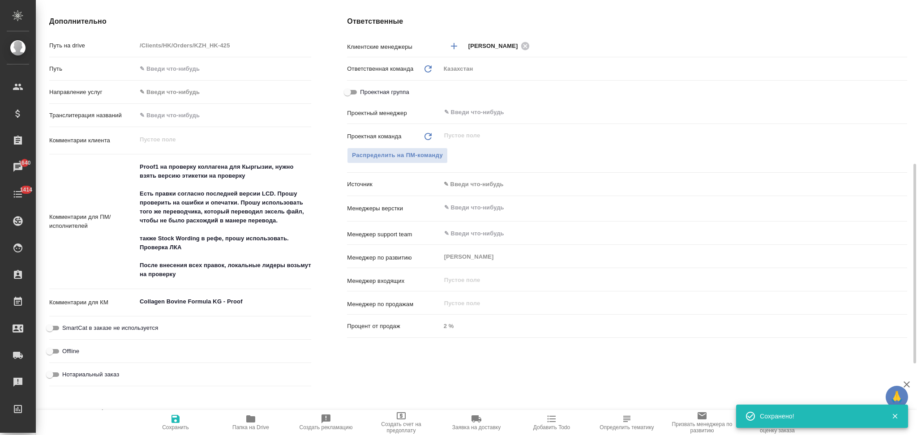
scroll to position [60, 0]
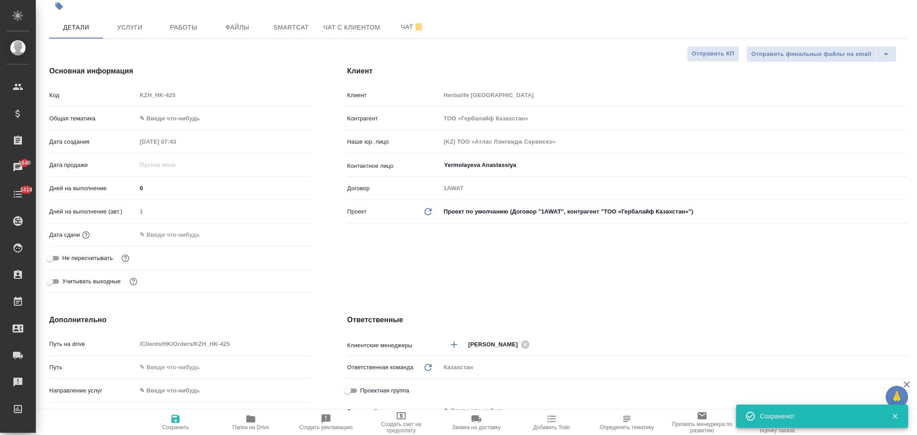
click at [178, 233] on input "text" at bounding box center [176, 234] width 78 height 13
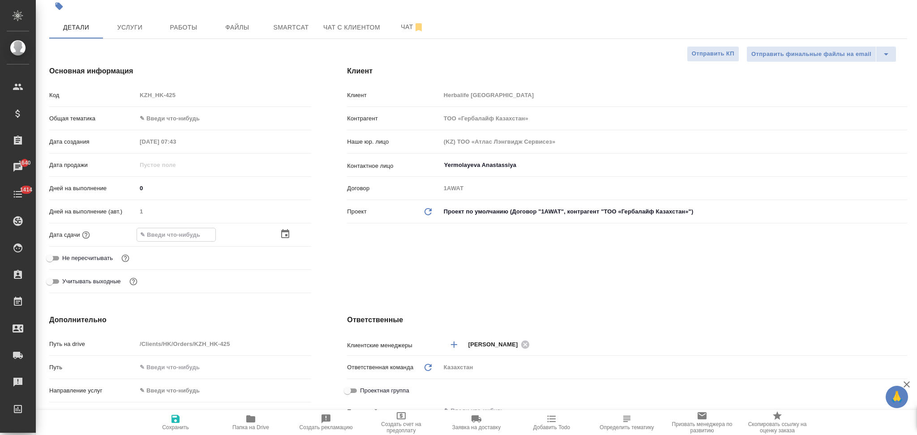
click at [282, 236] on icon "button" at bounding box center [285, 234] width 11 height 11
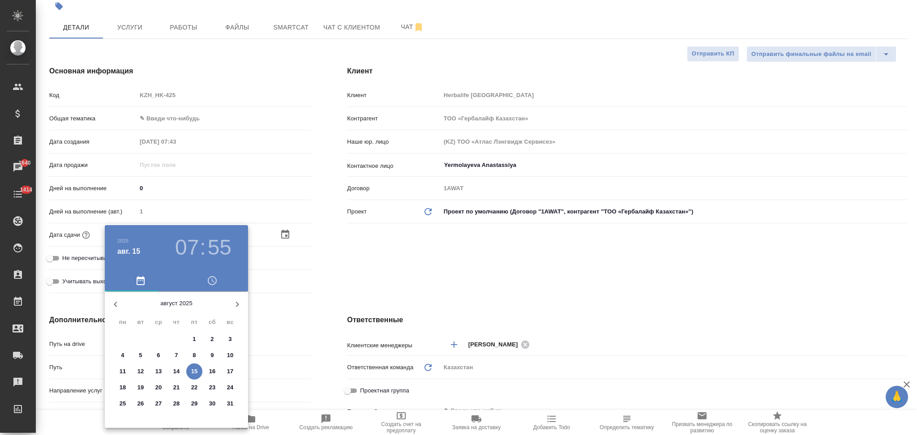
click at [123, 388] on p "18" at bounding box center [123, 387] width 7 height 9
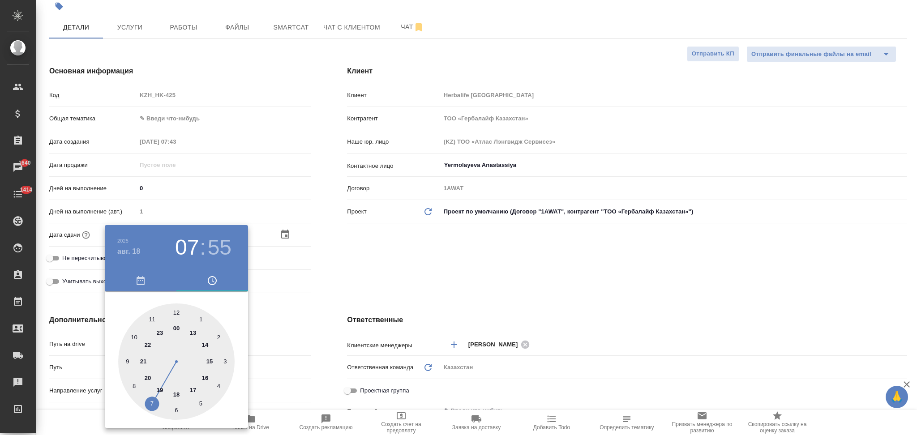
click at [133, 336] on div at bounding box center [176, 362] width 116 height 116
click at [176, 311] on div at bounding box center [176, 362] width 116 height 116
drag, startPoint x: 331, startPoint y: 301, endPoint x: 321, endPoint y: 319, distance: 21.1
click at [331, 301] on div at bounding box center [458, 217] width 917 height 435
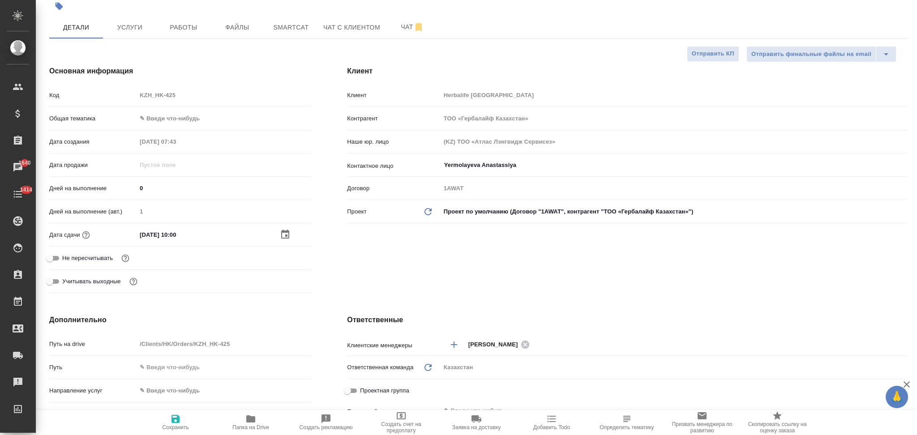
click at [177, 419] on icon "button" at bounding box center [176, 419] width 8 height 8
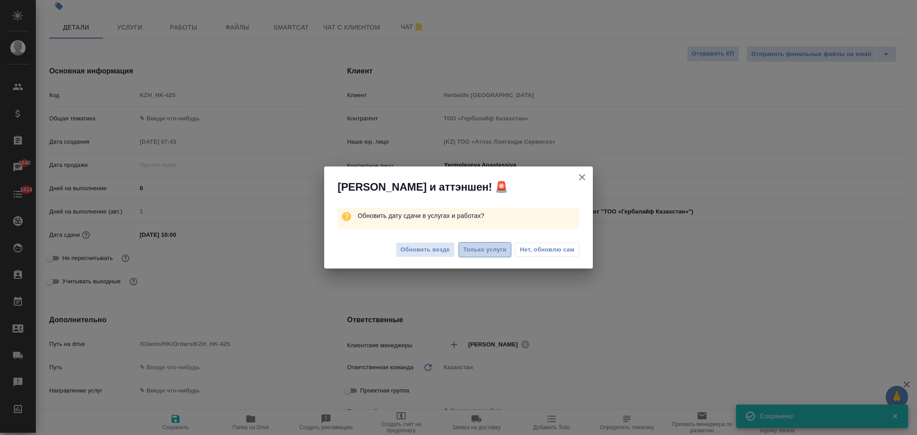
click at [474, 250] on span "Только услуги" at bounding box center [485, 250] width 43 height 10
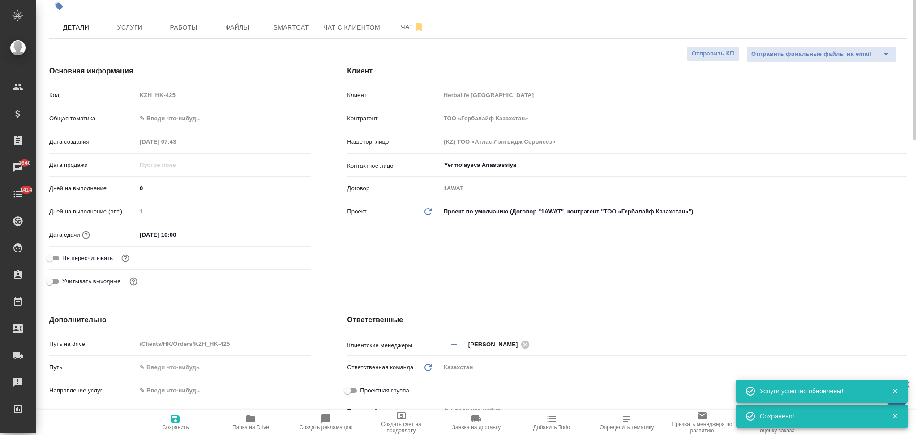
scroll to position [0, 0]
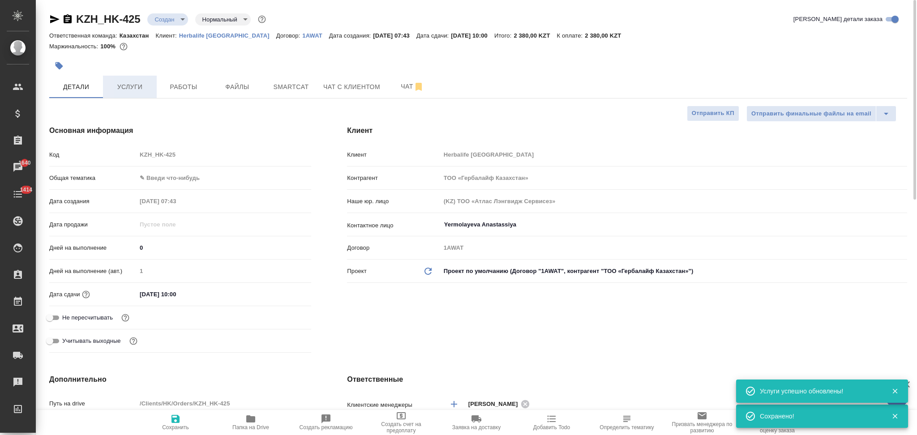
click at [132, 87] on span "Услуги" at bounding box center [129, 87] width 43 height 11
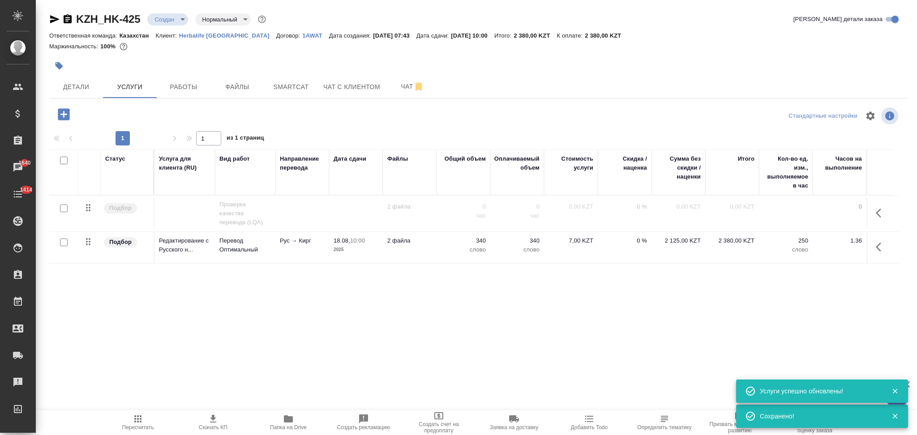
click at [210, 423] on icon "button" at bounding box center [213, 419] width 11 height 11
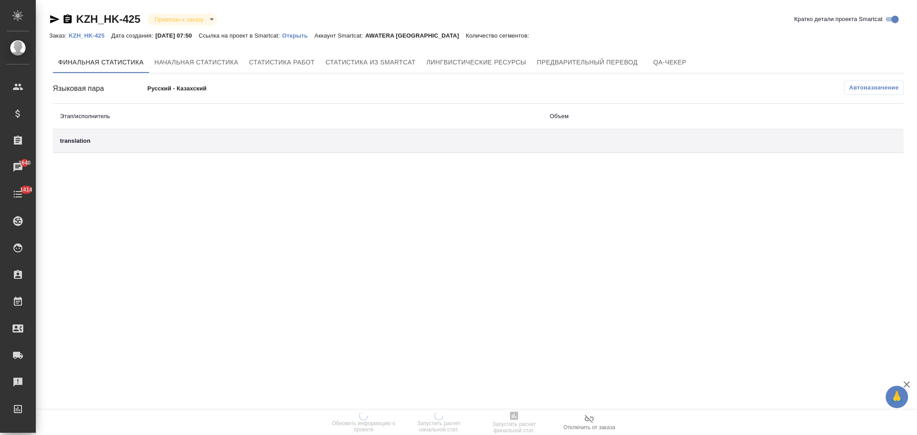
click at [589, 419] on icon "button" at bounding box center [589, 419] width 9 height 8
click at [306, 35] on p "Открыть" at bounding box center [298, 35] width 32 height 7
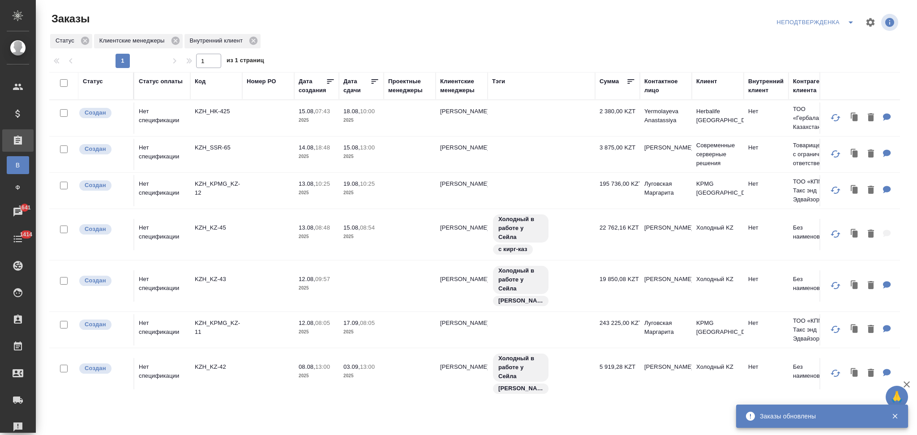
click at [246, 120] on td at bounding box center [268, 118] width 52 height 31
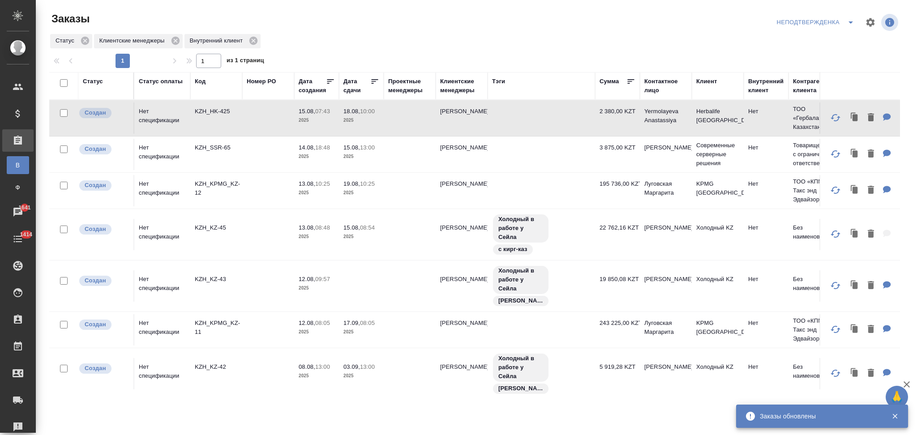
click at [246, 120] on td at bounding box center [268, 118] width 52 height 31
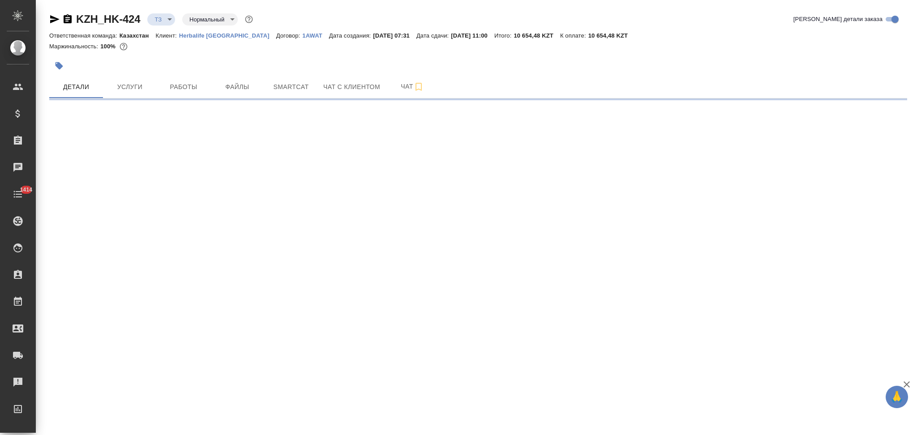
select select "RU"
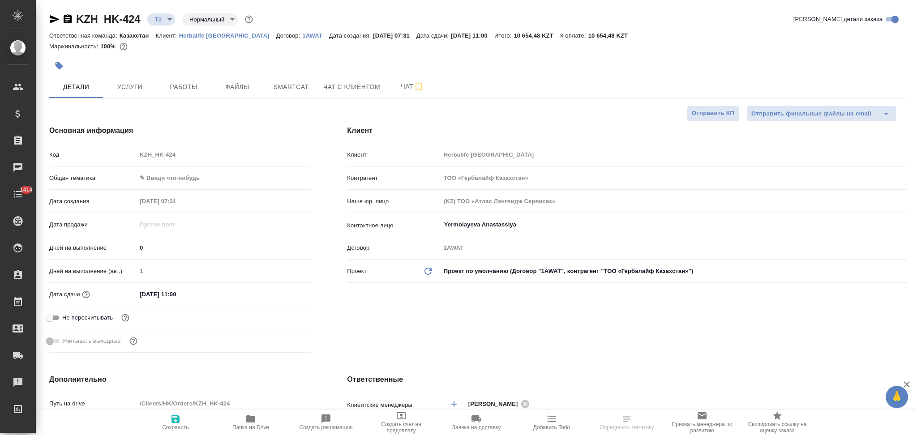
type textarea "x"
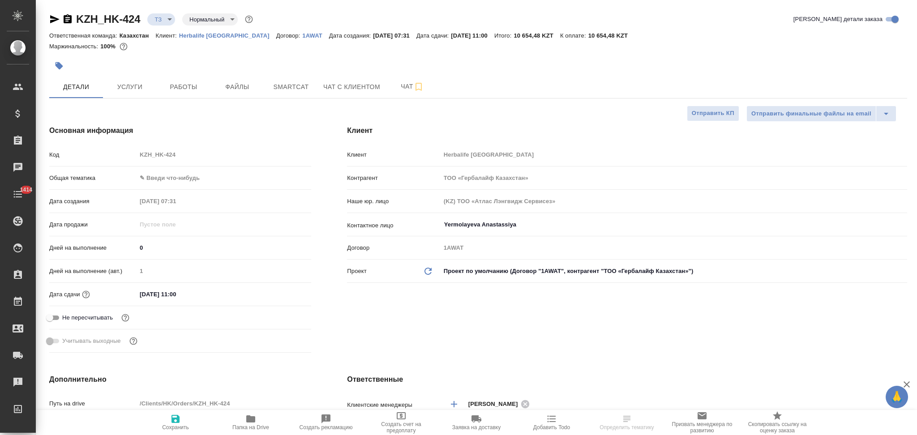
type textarea "x"
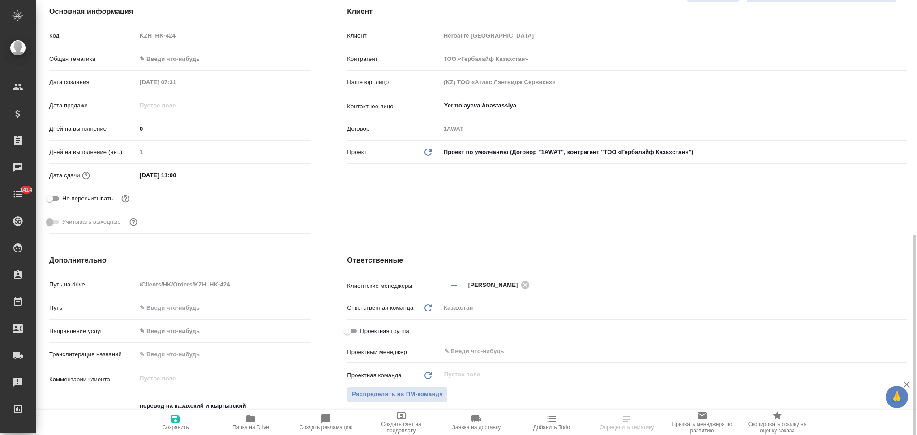
scroll to position [239, 0]
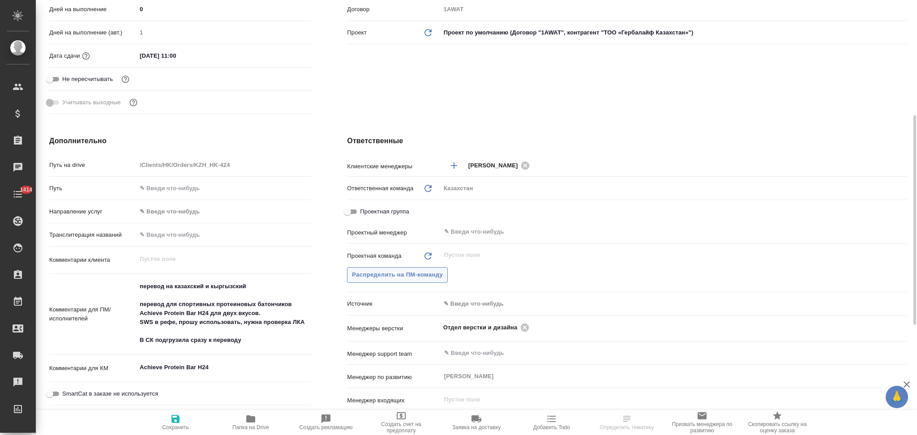
click at [371, 274] on span "Распределить на ПМ-команду" at bounding box center [397, 275] width 91 height 10
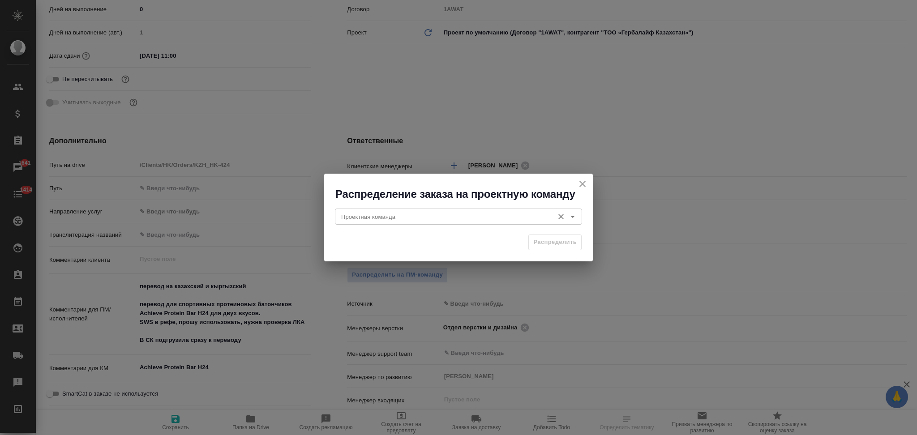
click at [381, 218] on input "Проектная команда" at bounding box center [444, 216] width 212 height 11
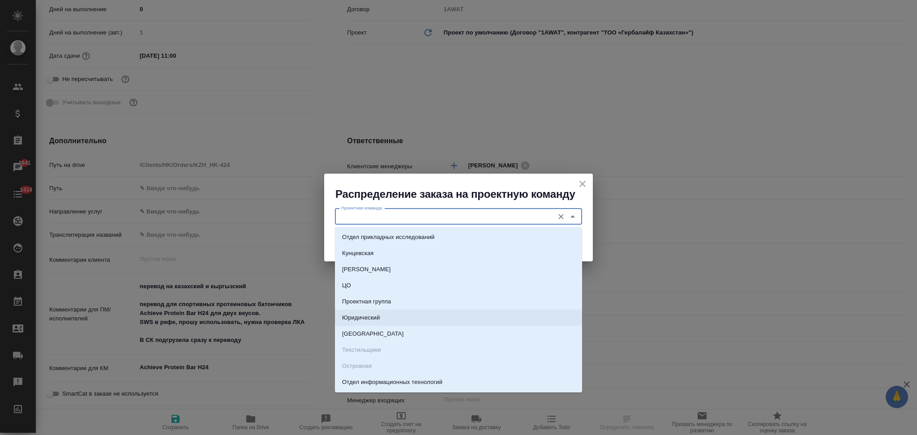
drag, startPoint x: 354, startPoint y: 316, endPoint x: 366, endPoint y: 315, distance: 11.2
click at [354, 317] on p "Юридический" at bounding box center [361, 318] width 38 height 9
type input "Юридический"
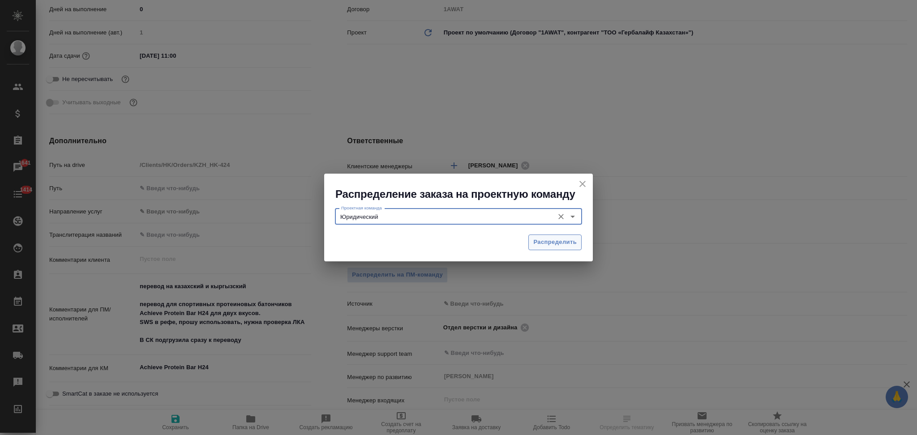
click at [538, 241] on span "Распределить" at bounding box center [555, 242] width 43 height 10
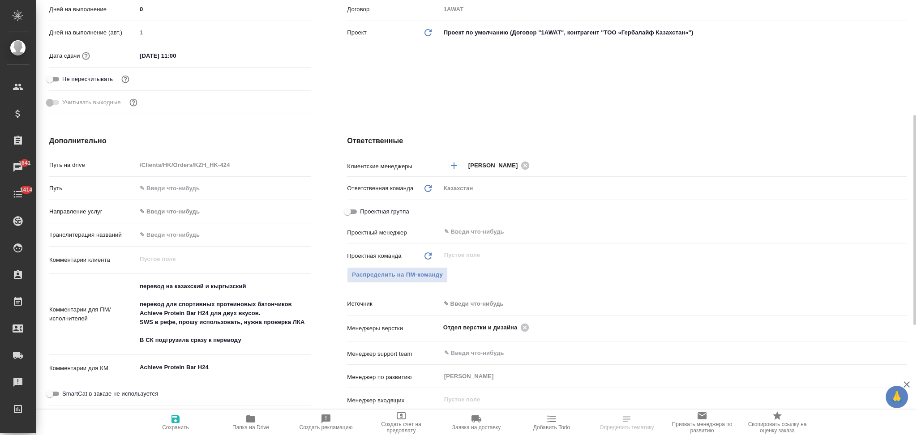
type textarea "x"
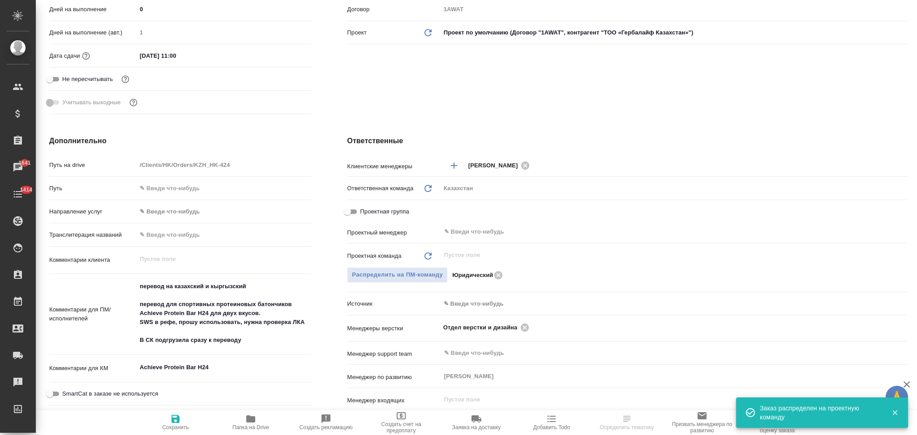
scroll to position [0, 0]
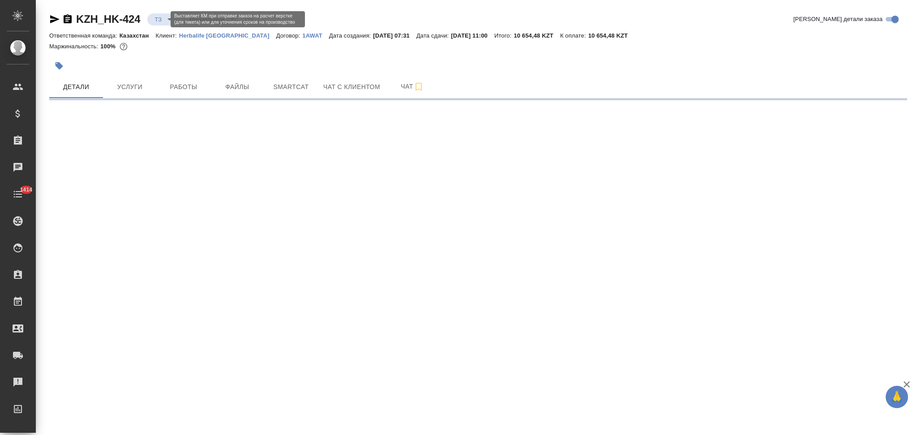
select select "RU"
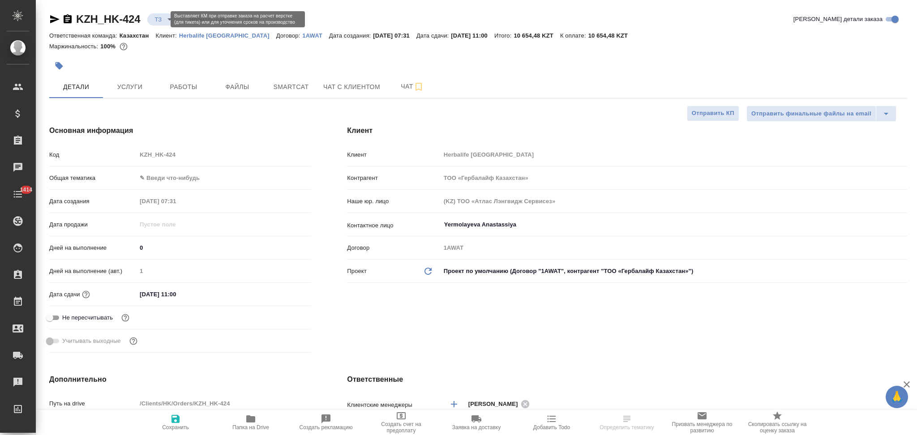
type textarea "x"
click at [159, 23] on body "🙏 .cls-1 fill:#fff; AWATERA Aslanukova Sati Клиенты Спецификации Заказы Чаты 14…" at bounding box center [458, 217] width 917 height 435
type textarea "x"
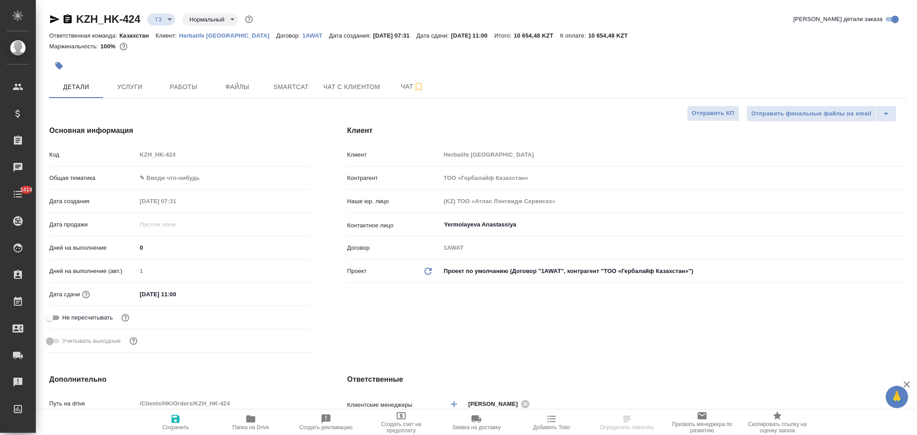
type textarea "x"
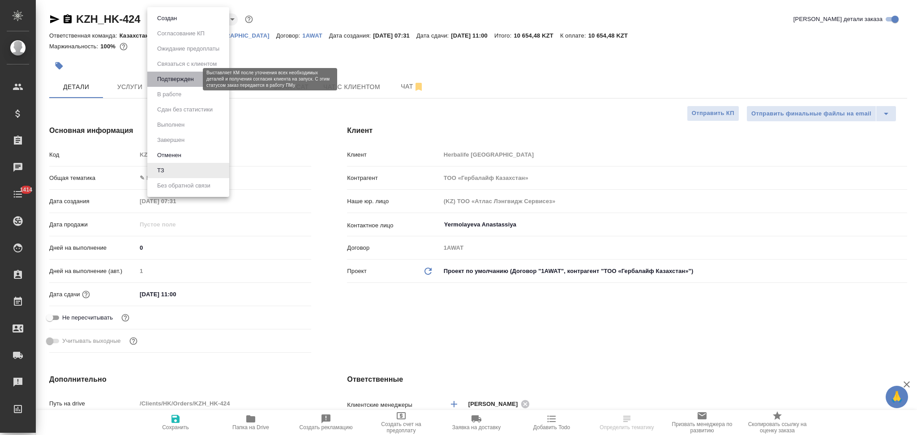
click at [165, 75] on button "Подтвержден" at bounding box center [176, 79] width 42 height 10
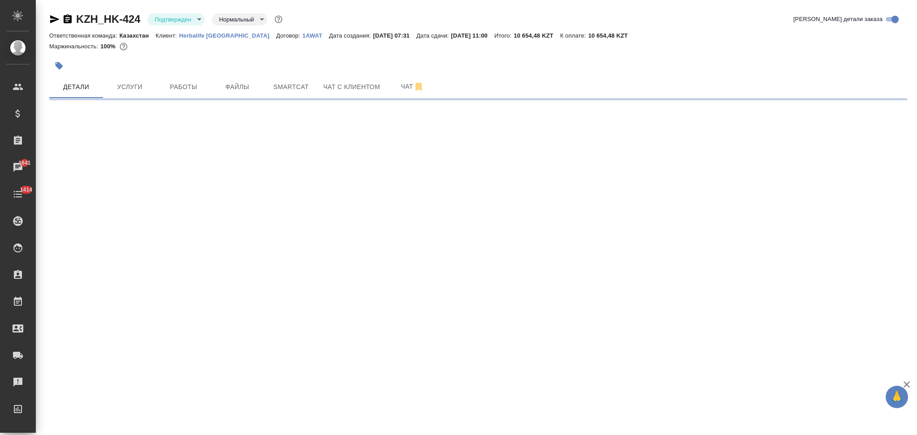
select select "RU"
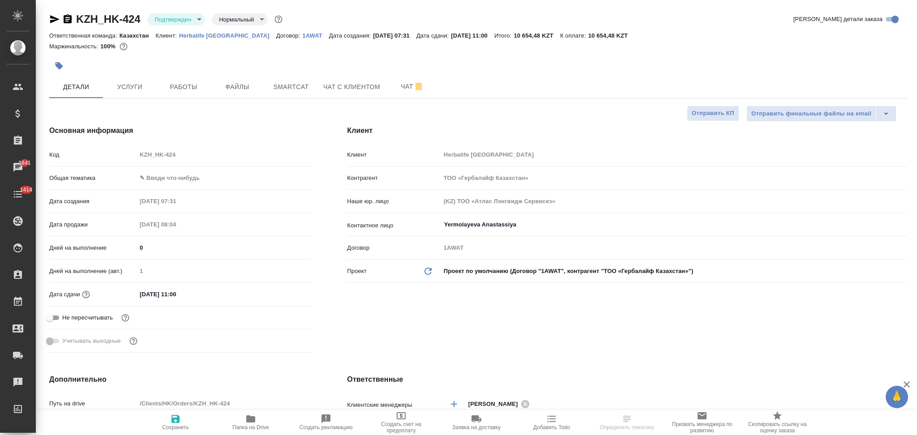
type textarea "x"
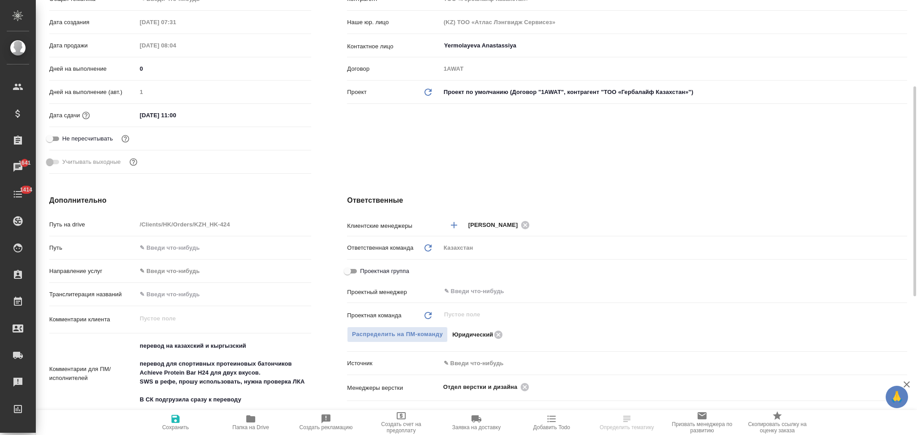
scroll to position [298, 0]
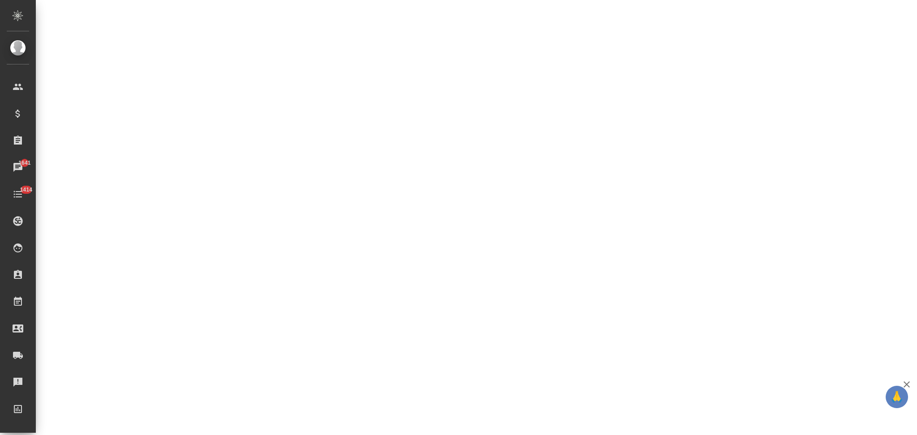
select select "RU"
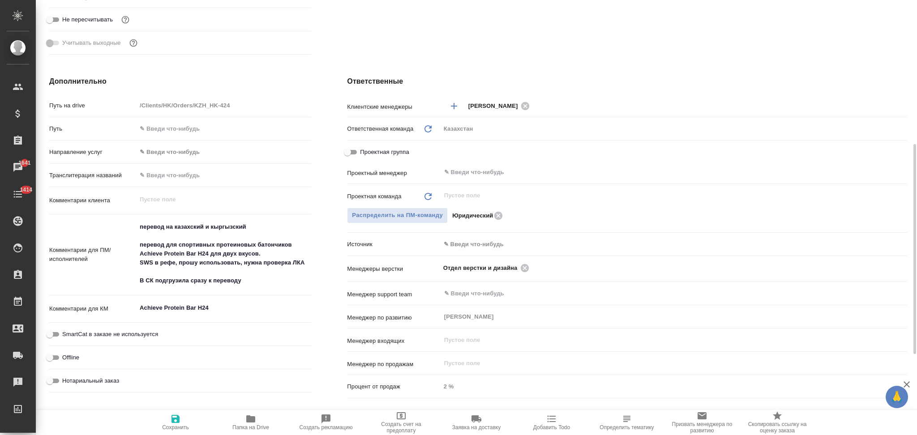
type textarea "x"
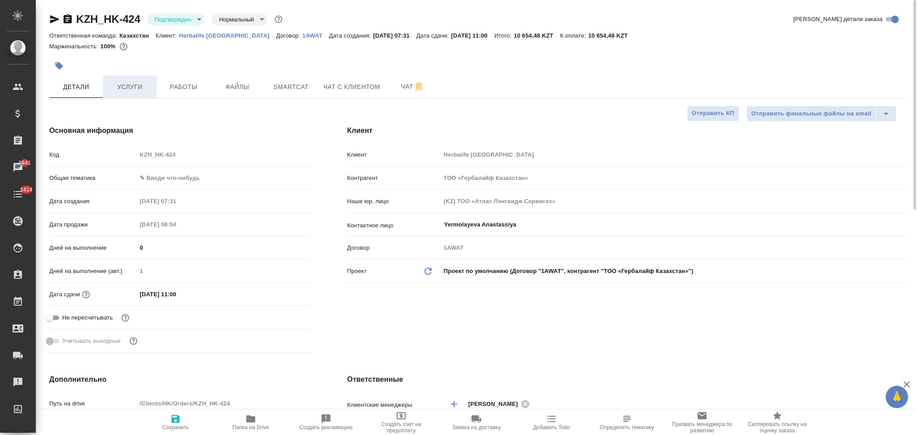
click at [127, 88] on span "Услуги" at bounding box center [129, 87] width 43 height 11
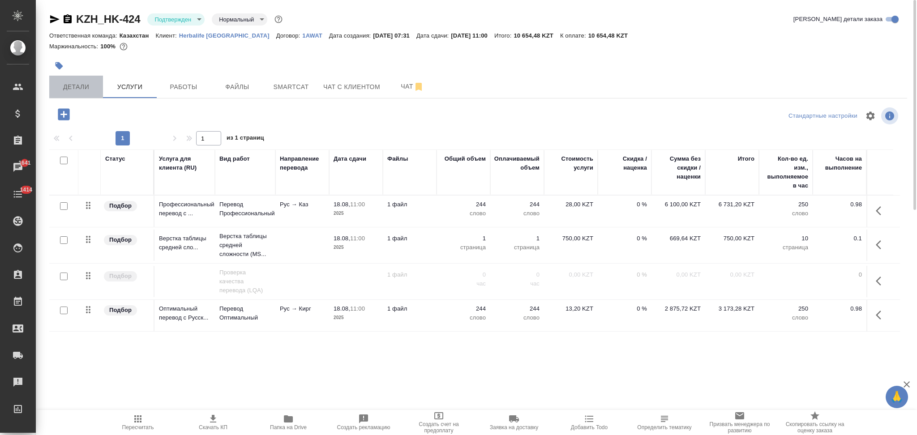
click at [81, 86] on span "Детали" at bounding box center [76, 87] width 43 height 11
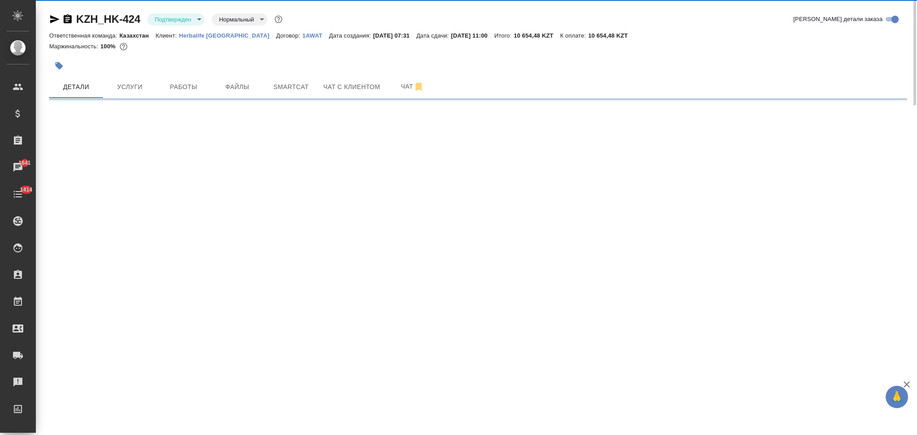
select select "RU"
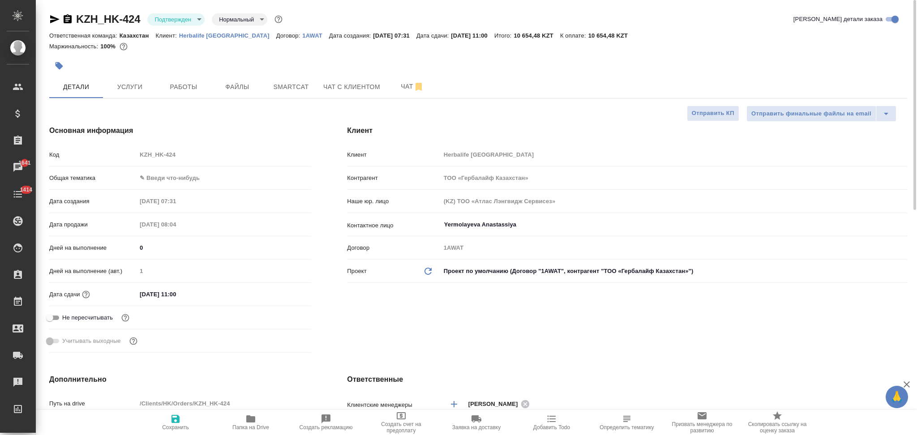
type textarea "x"
click at [52, 19] on icon "button" at bounding box center [54, 19] width 11 height 11
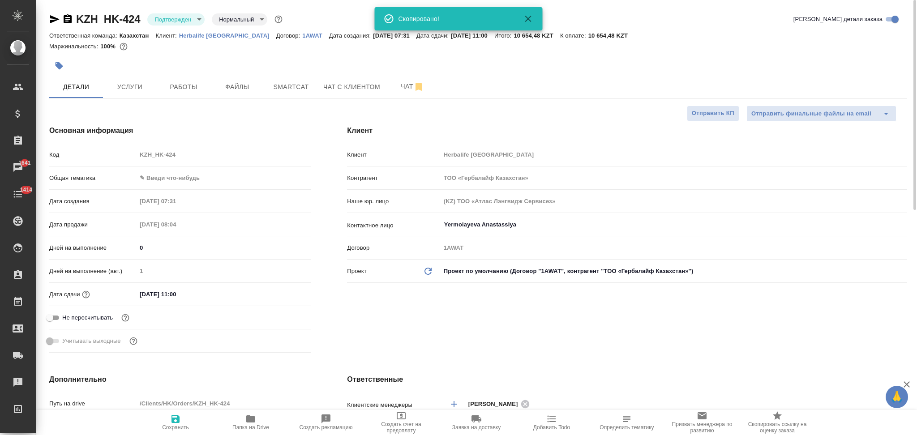
type textarea "x"
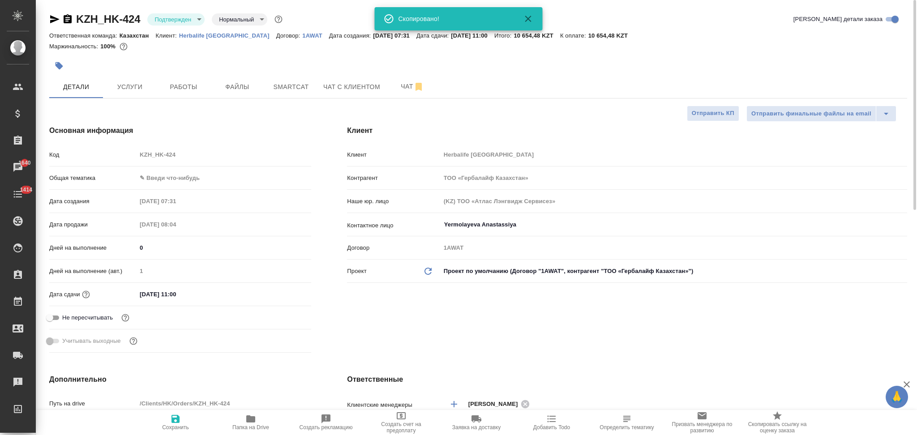
type textarea "x"
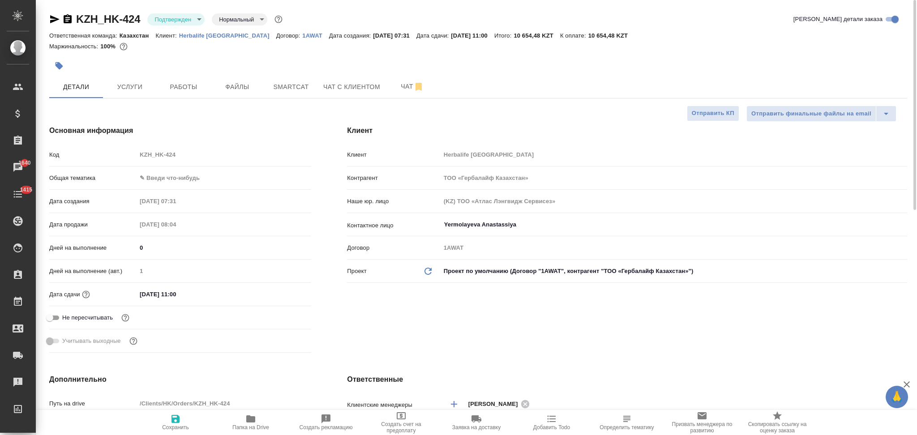
click at [552, 422] on icon "button" at bounding box center [551, 419] width 11 height 11
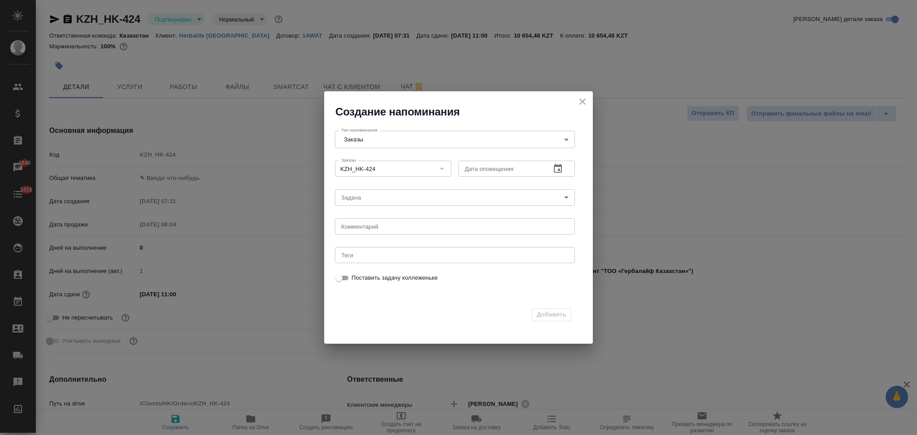
click at [560, 170] on icon "button" at bounding box center [558, 169] width 11 height 11
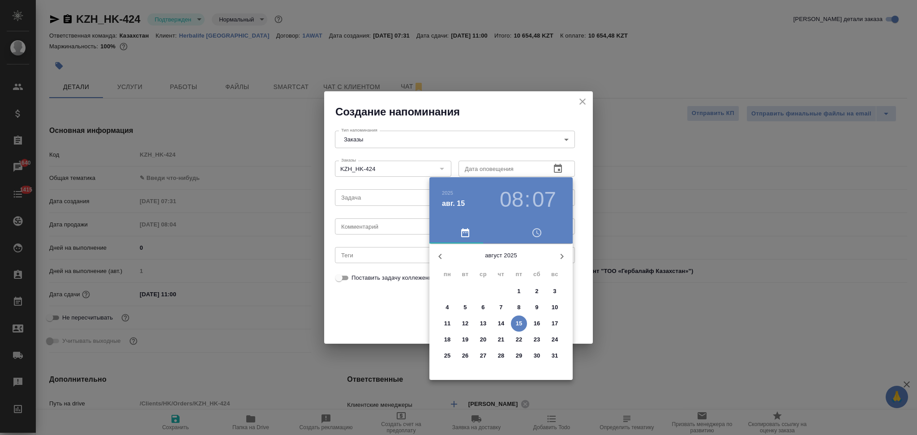
click at [447, 339] on p "18" at bounding box center [447, 340] width 7 height 9
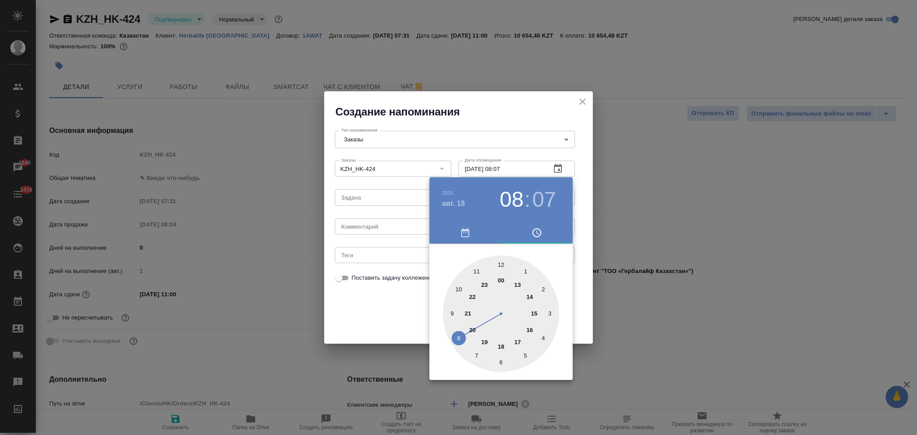
click at [476, 269] on div at bounding box center [501, 314] width 116 height 116
click at [502, 263] on div at bounding box center [501, 314] width 116 height 116
type input "18.08.2025 11:00"
click at [381, 300] on div at bounding box center [458, 217] width 917 height 435
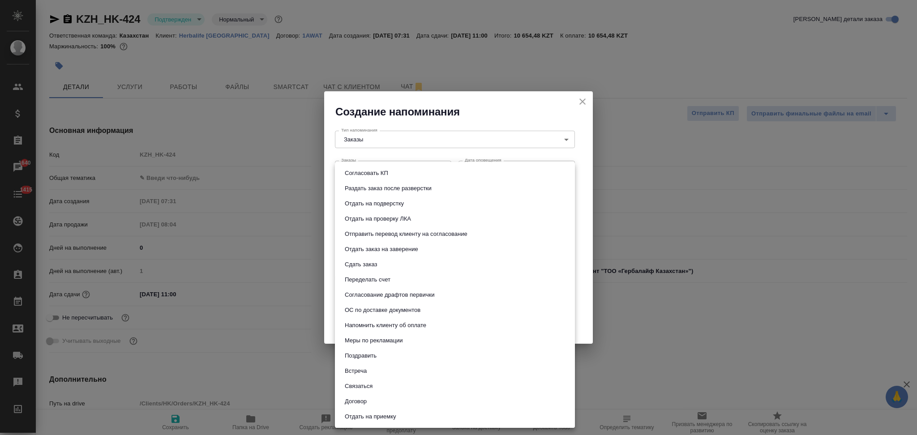
click at [357, 200] on body "🙏 .cls-1 fill:#fff; AWATERA Aslanukova Sati Клиенты Спецификации Заказы 1640 Ча…" at bounding box center [458, 217] width 917 height 435
click at [364, 259] on li "Сдать заказ" at bounding box center [455, 264] width 240 height 15
type input "Сдать заказ"
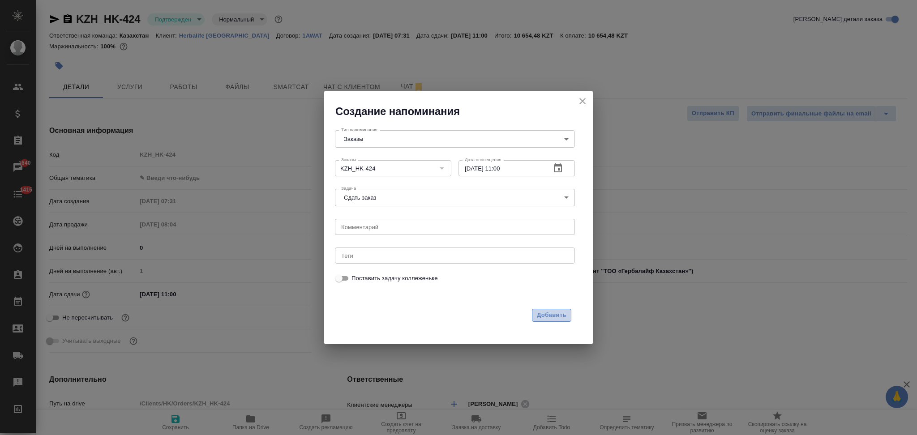
click at [542, 310] on span "Добавить" at bounding box center [552, 315] width 30 height 10
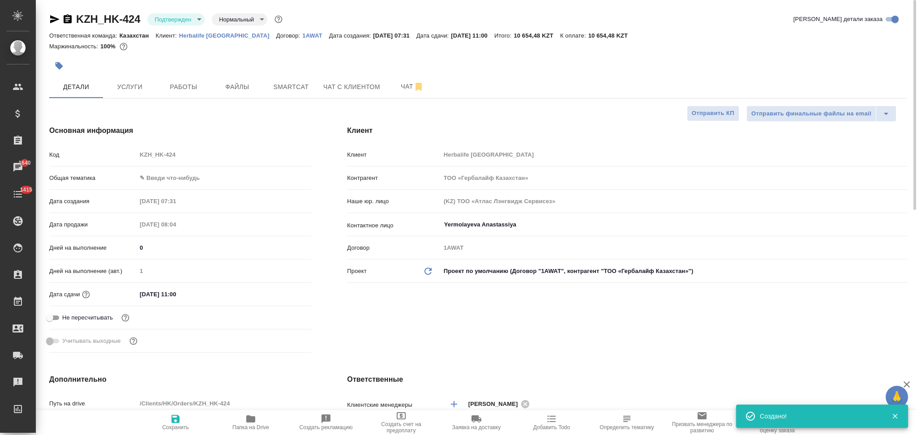
type textarea "x"
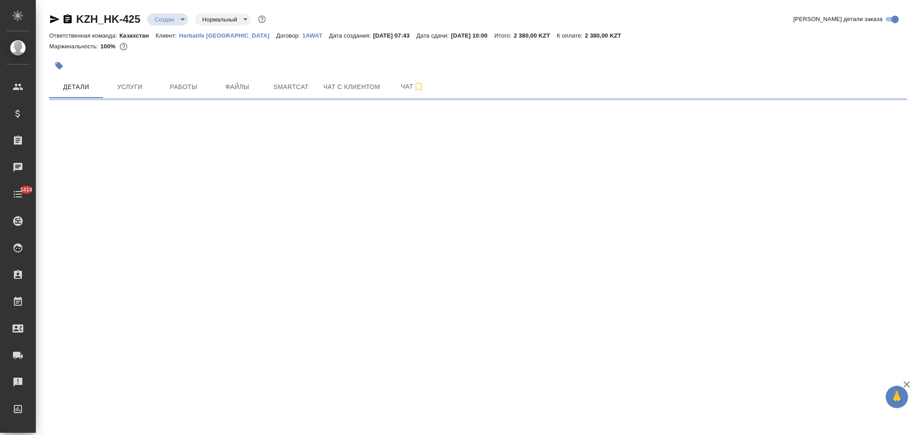
select select "RU"
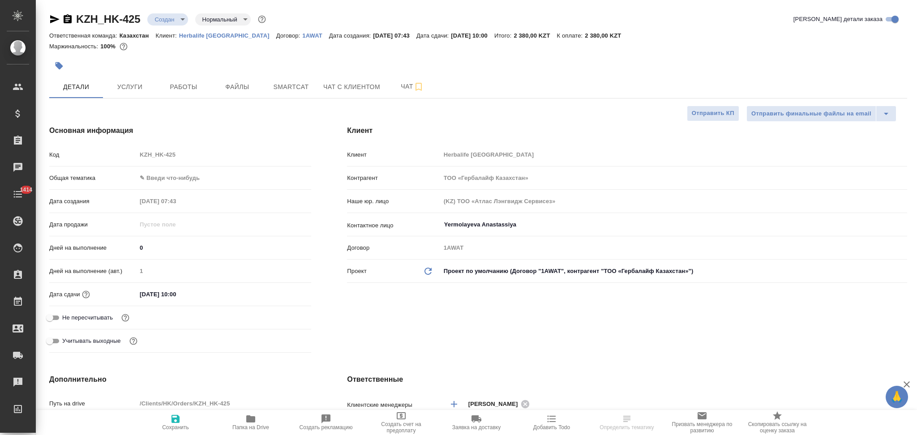
type textarea "x"
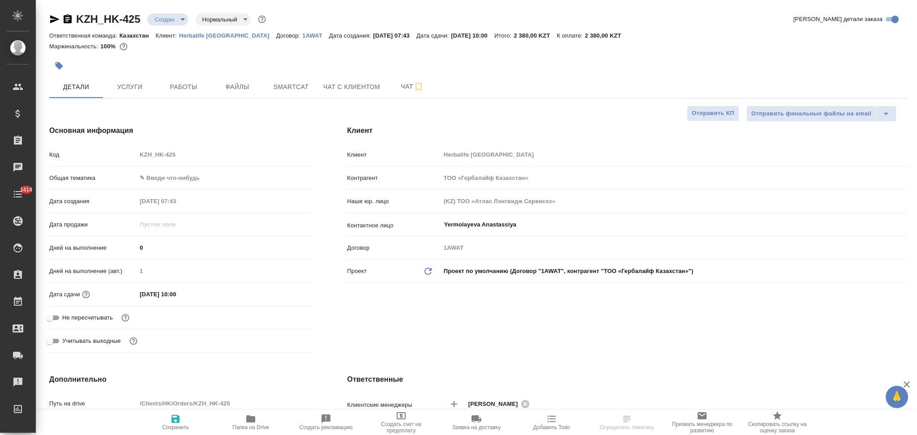
type textarea "x"
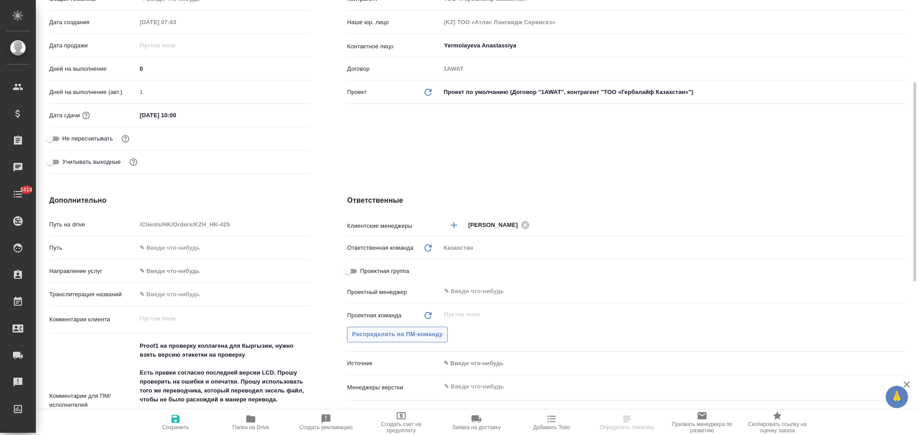
click at [407, 333] on span "Распределить на ПМ-команду" at bounding box center [397, 335] width 91 height 10
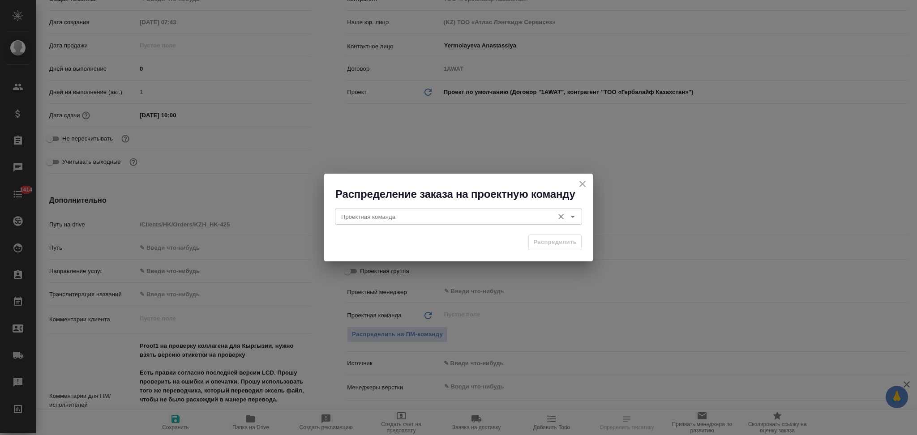
click at [388, 214] on input "Проектная команда" at bounding box center [444, 216] width 212 height 11
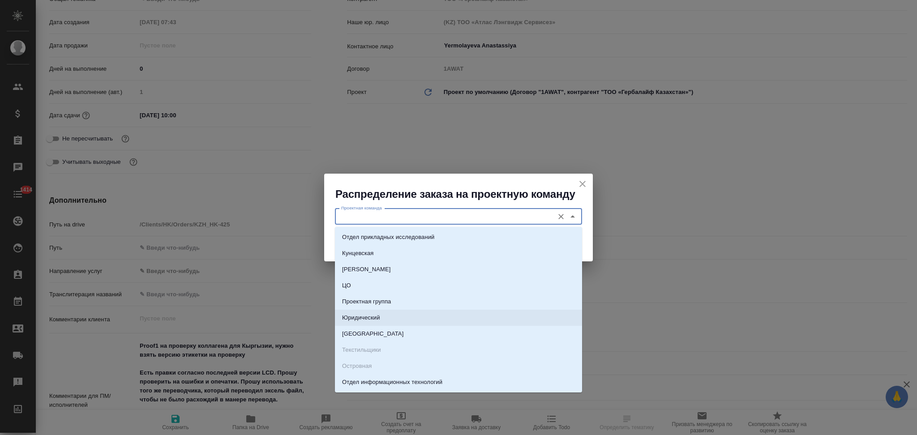
click at [370, 313] on li "Юридический" at bounding box center [458, 318] width 247 height 16
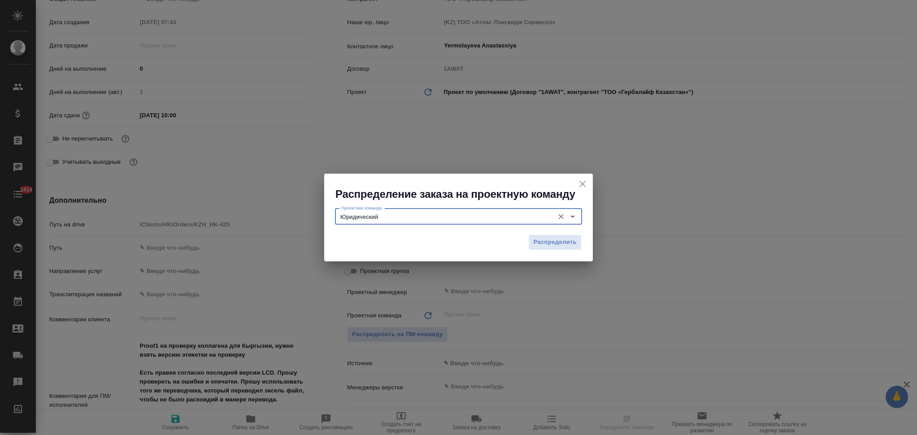
type input "Юридический"
click at [538, 243] on span "Распределить" at bounding box center [555, 242] width 43 height 10
type textarea "x"
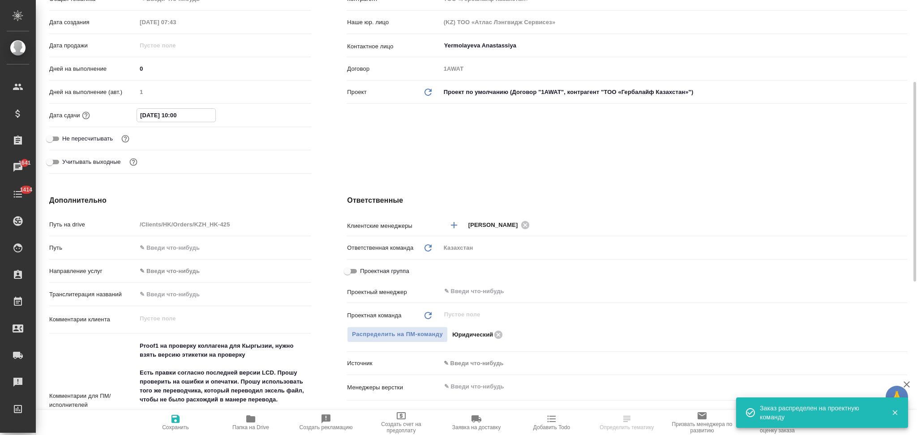
click at [176, 117] on input "[DATE] 10:00" at bounding box center [176, 115] width 78 height 13
drag, startPoint x: 231, startPoint y: 116, endPoint x: 234, endPoint y: 121, distance: 5.8
click at [232, 116] on div "[DATE] 10:00" at bounding box center [224, 115] width 175 height 14
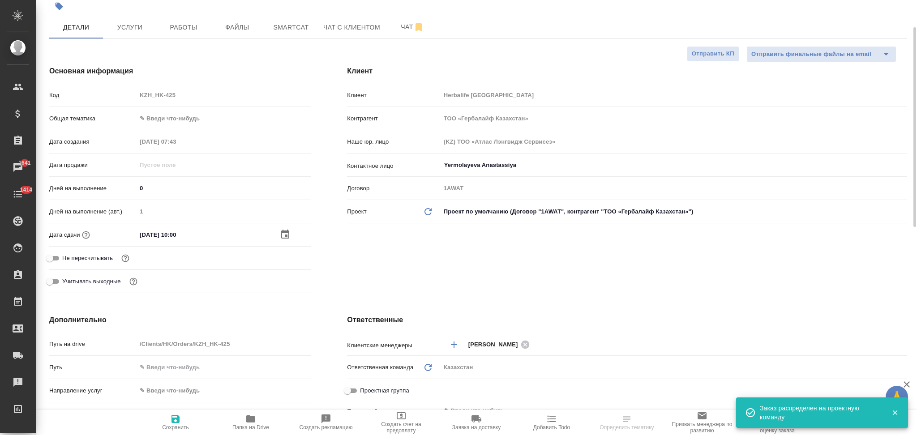
scroll to position [0, 0]
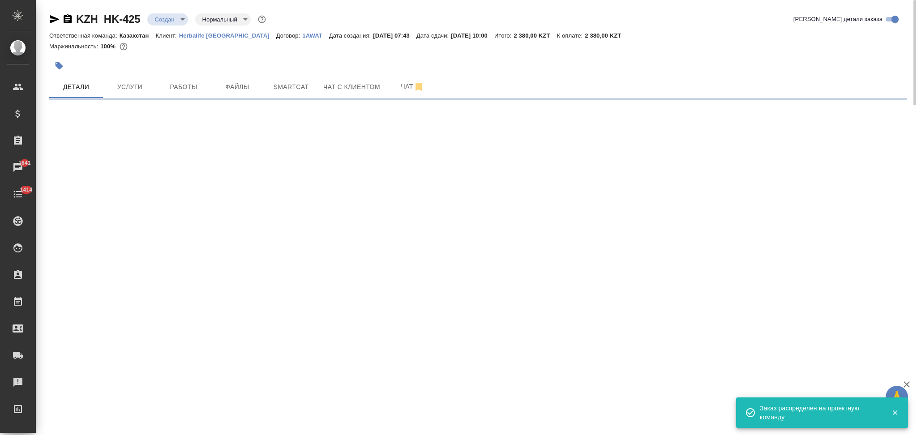
select select "RU"
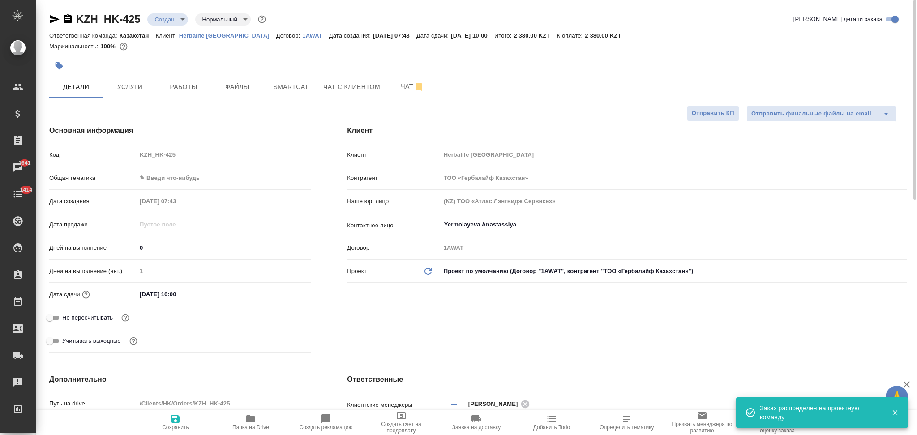
type textarea "x"
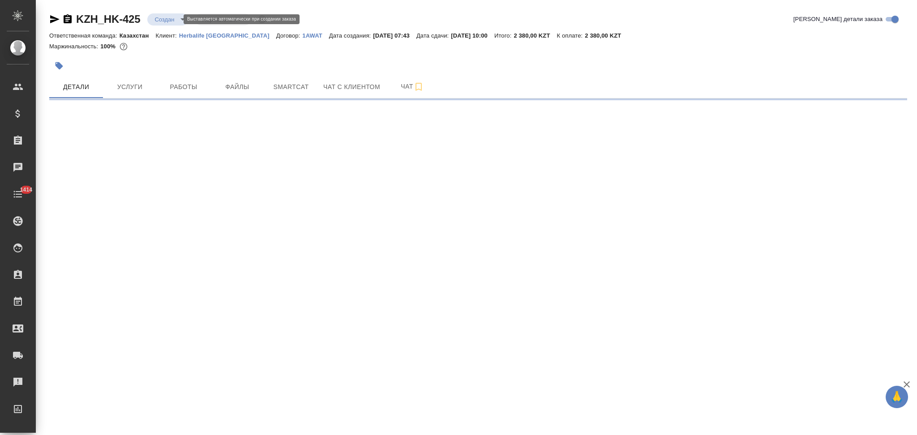
click at [156, 20] on body "🙏 .cls-1 fill:#fff; AWATERA Aslanukova Sati Клиенты Спецификации Заказы Чаты 14…" at bounding box center [458, 217] width 917 height 435
select select "RU"
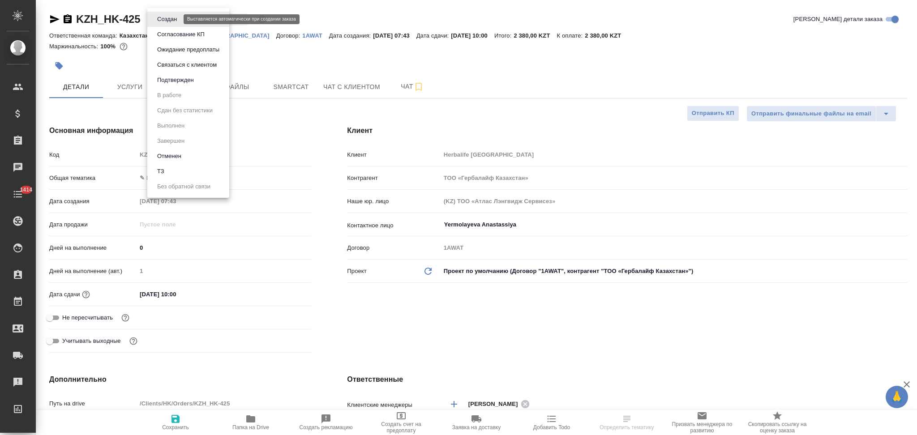
type textarea "x"
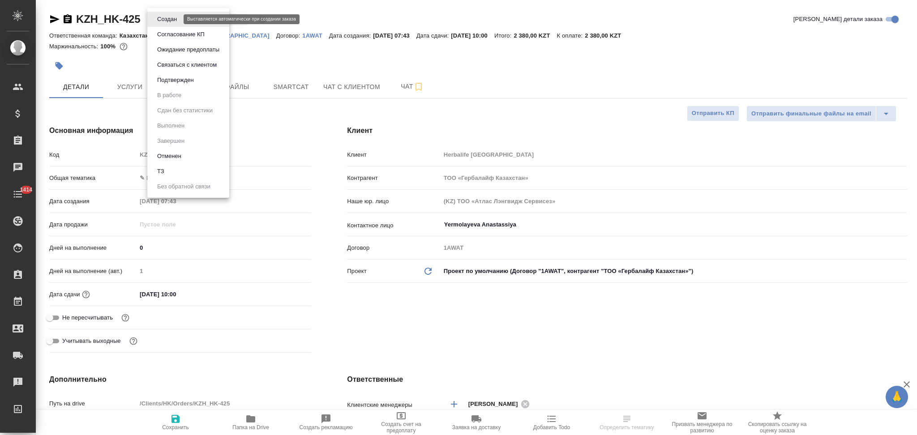
type textarea "x"
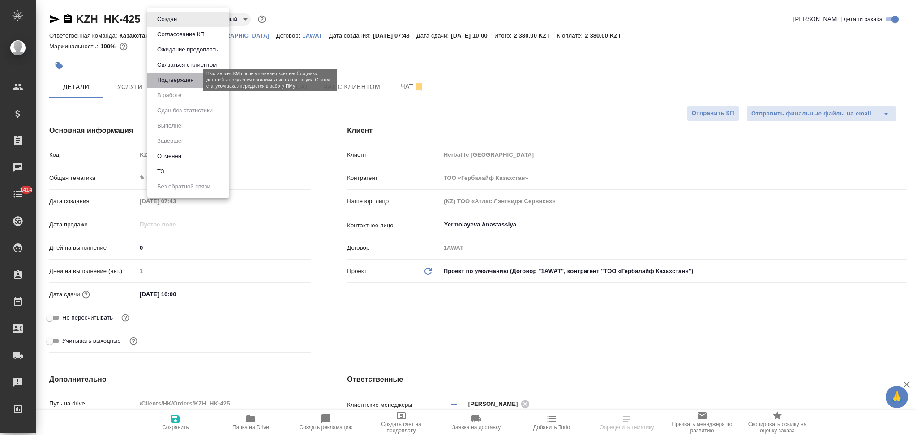
click at [163, 77] on button "Подтвержден" at bounding box center [176, 80] width 42 height 10
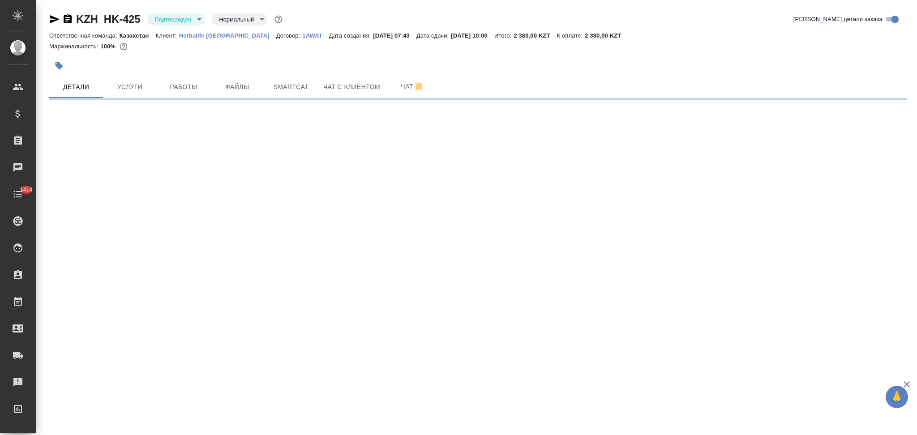
select select "RU"
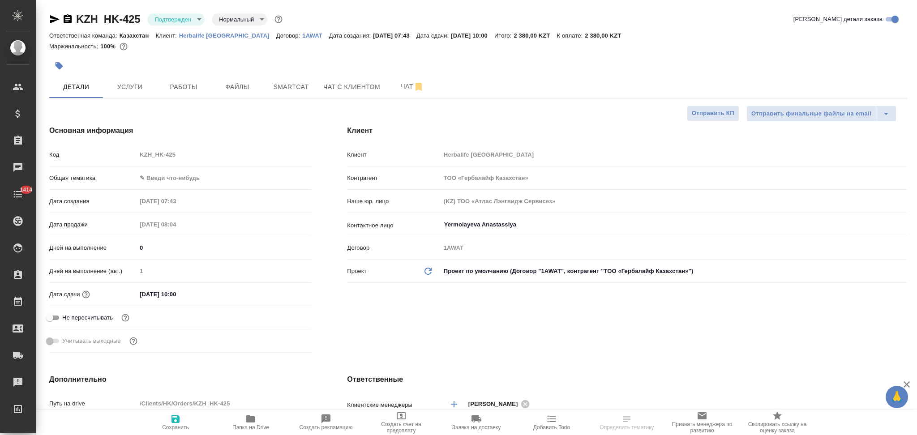
type textarea "x"
click at [50, 20] on icon "button" at bounding box center [54, 19] width 11 height 11
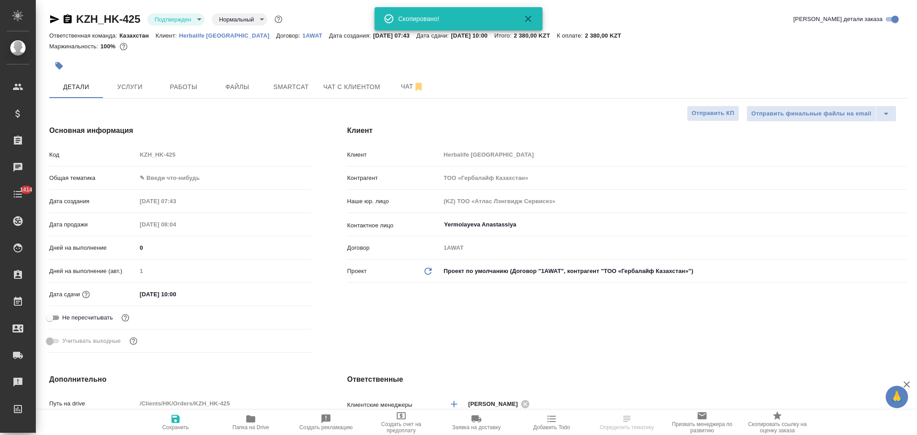
type textarea "x"
select select "RU"
type textarea "x"
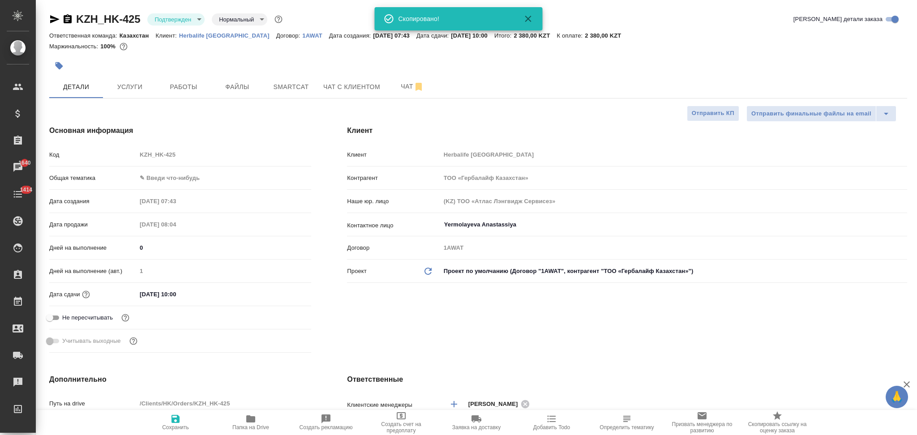
type textarea "x"
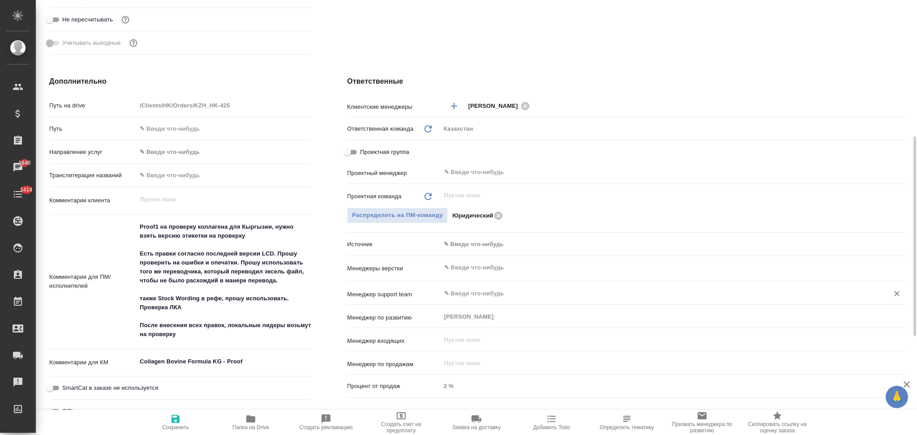
scroll to position [179, 0]
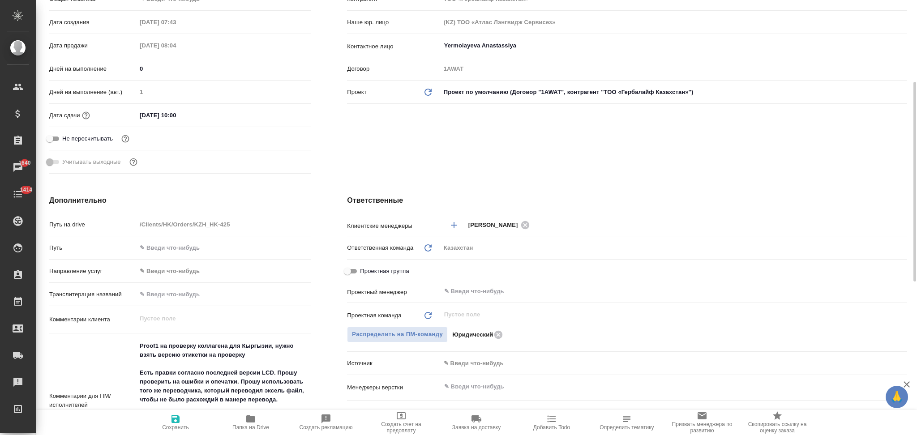
click at [553, 420] on icon "button" at bounding box center [552, 419] width 9 height 7
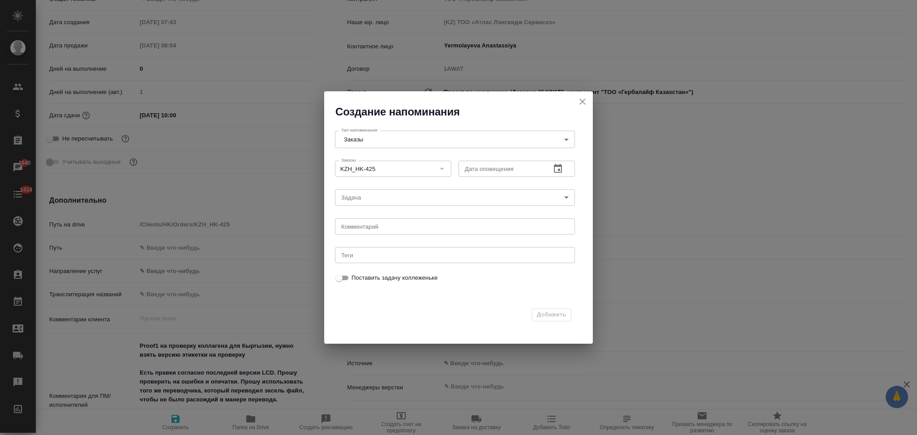
click at [559, 165] on icon "button" at bounding box center [558, 169] width 11 height 11
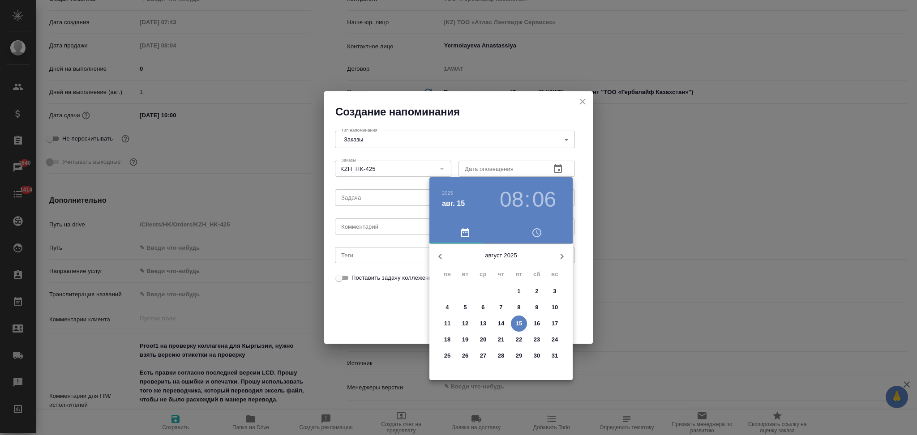
click at [450, 338] on p "18" at bounding box center [447, 340] width 7 height 9
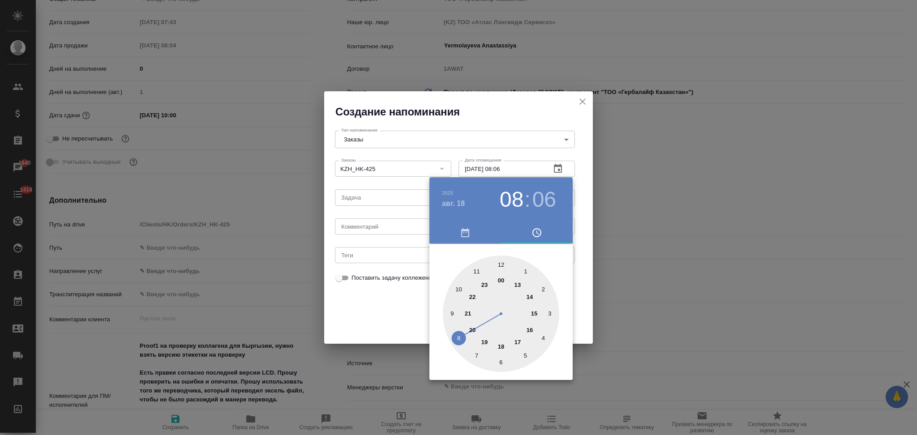
click at [460, 288] on div at bounding box center [501, 314] width 116 height 116
click at [500, 263] on div at bounding box center [501, 314] width 116 height 116
type input "18.08.2025 10:00"
click at [412, 312] on div at bounding box center [458, 217] width 917 height 435
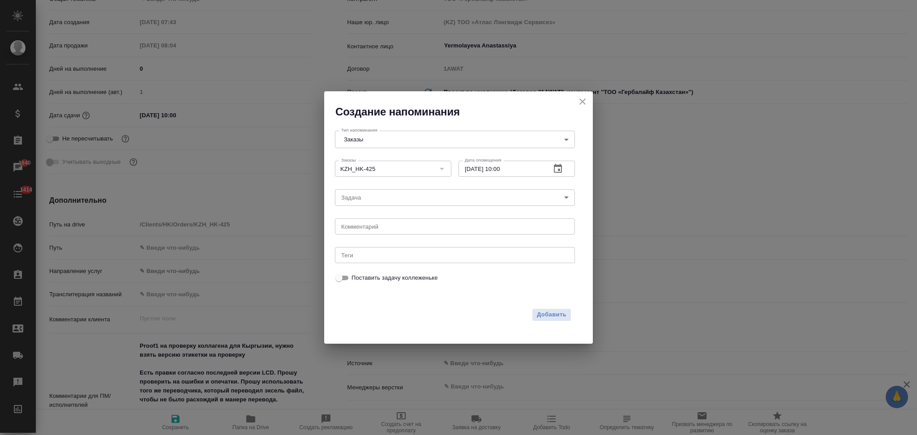
click at [374, 194] on body "🙏 .cls-1 fill:#fff; AWATERA Aslanukova Sati Клиенты Спецификации Заказы 1640 Ча…" at bounding box center [458, 217] width 917 height 435
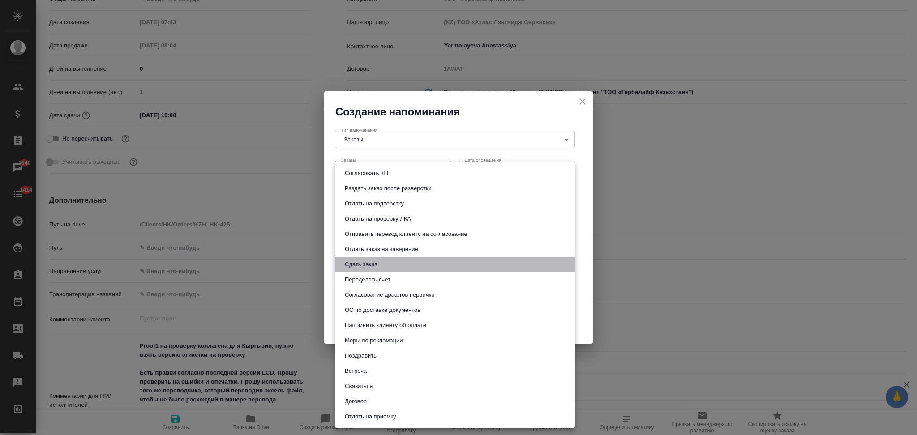
click at [374, 264] on button "Сдать заказ" at bounding box center [361, 265] width 38 height 10
type input "Сдать заказ"
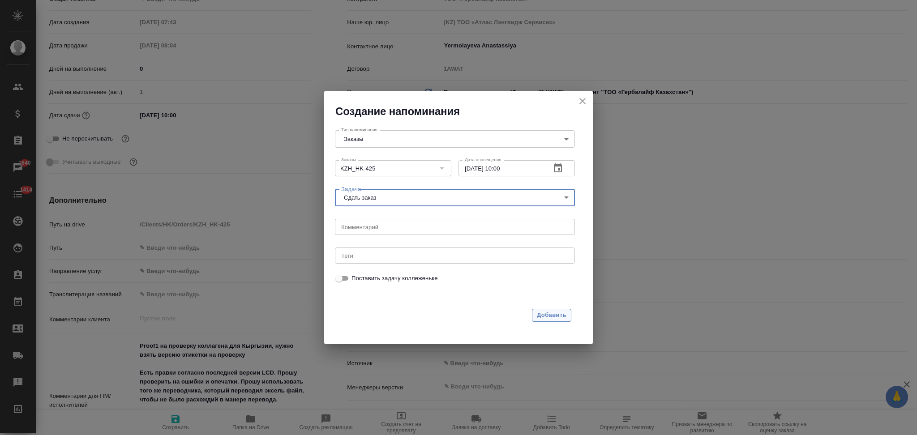
click at [540, 316] on span "Добавить" at bounding box center [552, 315] width 30 height 10
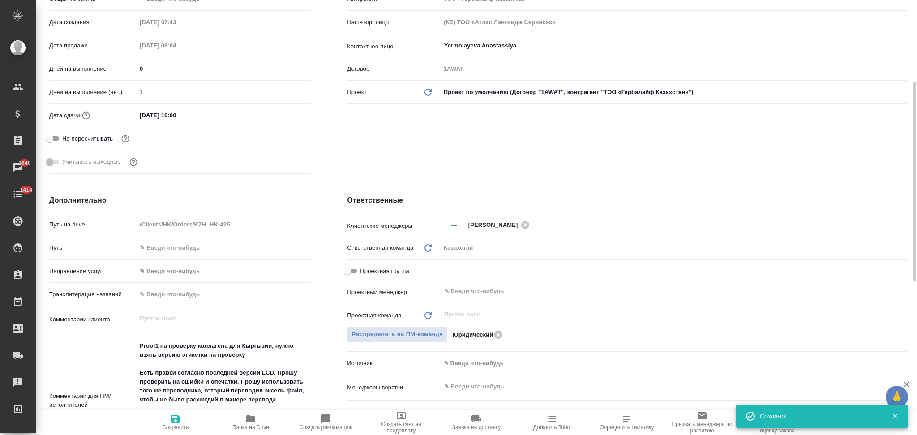
type textarea "x"
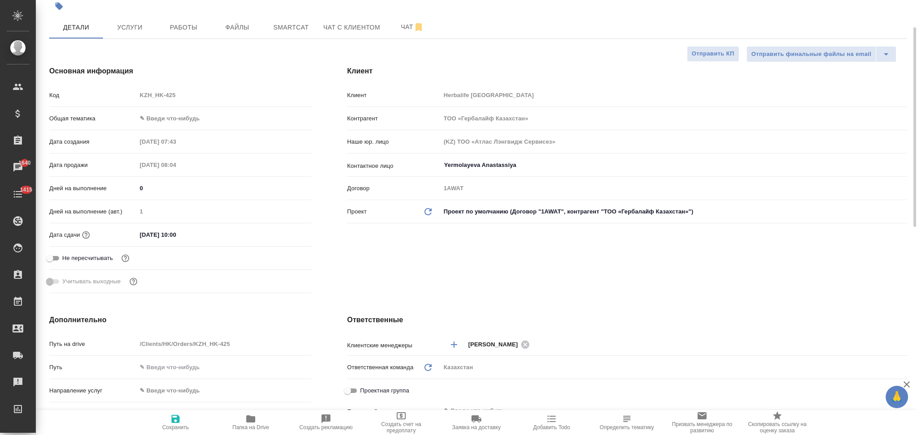
scroll to position [0, 0]
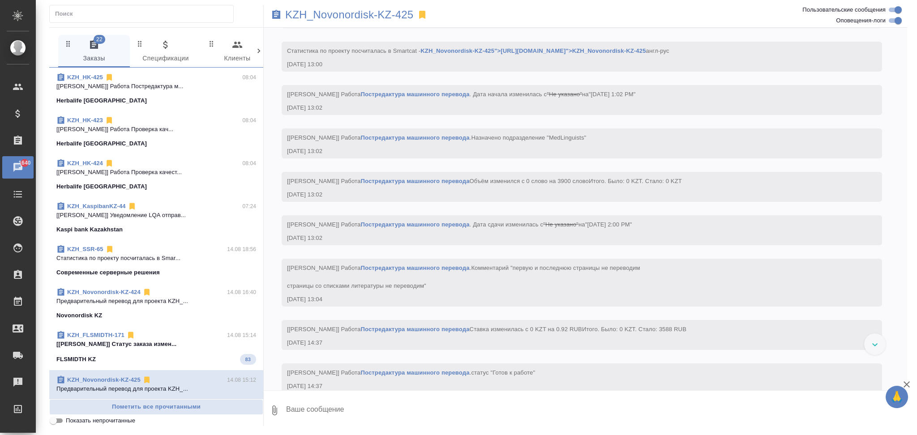
scroll to position [5046, 0]
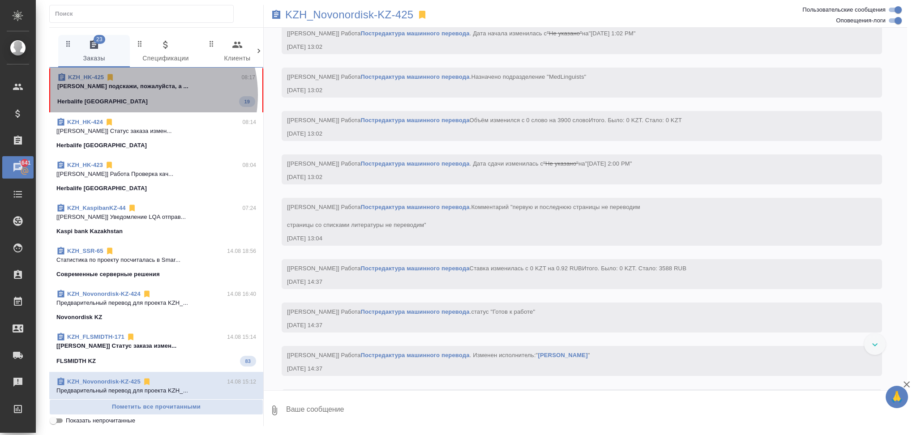
click at [134, 95] on span "KZH_HK-425 08:17 [PERSON_NAME] подскажи, пожалуйста, а ... Herbalife [GEOGRAPHI…" at bounding box center [156, 90] width 198 height 34
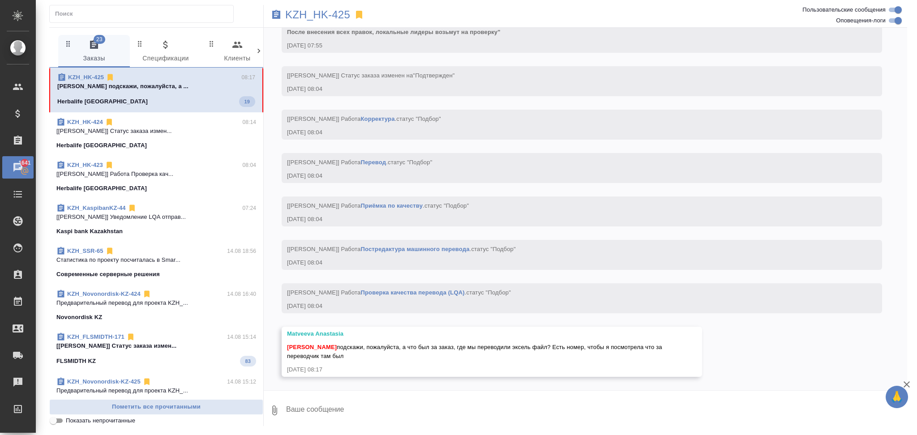
scroll to position [1316, 0]
click at [308, 13] on p "KZH_HK-425" at bounding box center [317, 14] width 65 height 9
click at [342, 412] on textarea at bounding box center [596, 411] width 622 height 30
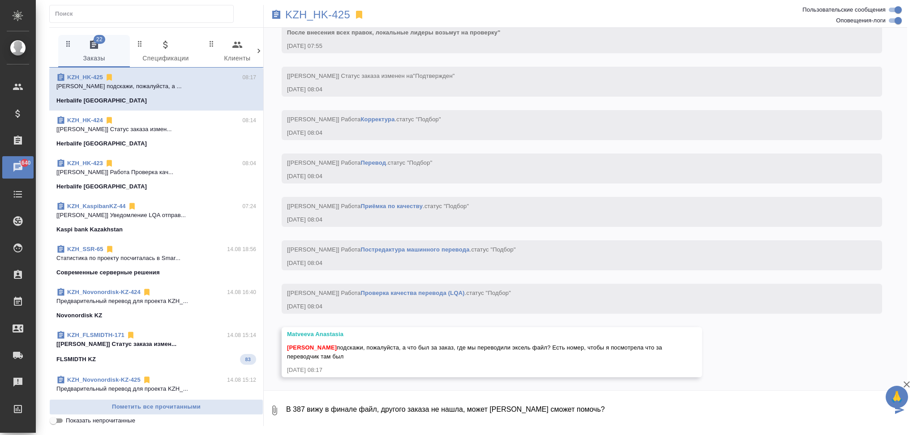
drag, startPoint x: 300, startPoint y: 412, endPoint x: 298, endPoint y: 407, distance: 5.2
click at [298, 407] on textarea "В 387 вижу в финале файл, другого заказа не нашла, может Сабина сможет помочь?" at bounding box center [588, 411] width 607 height 30
click at [380, 413] on textarea "В 397 вижу в финале файл, другого заказа не нашла, может Сабина сможет помочь?" at bounding box center [588, 411] width 607 height 30
click at [634, 412] on textarea "В 397 вижу в финале файл, но там на каз, другого заказа не нашла, может Сабина …" at bounding box center [588, 411] width 607 height 30
type textarea "В 397 вижу в финале файл, но там на каз, другого заказа не нашла, может Сабина …"
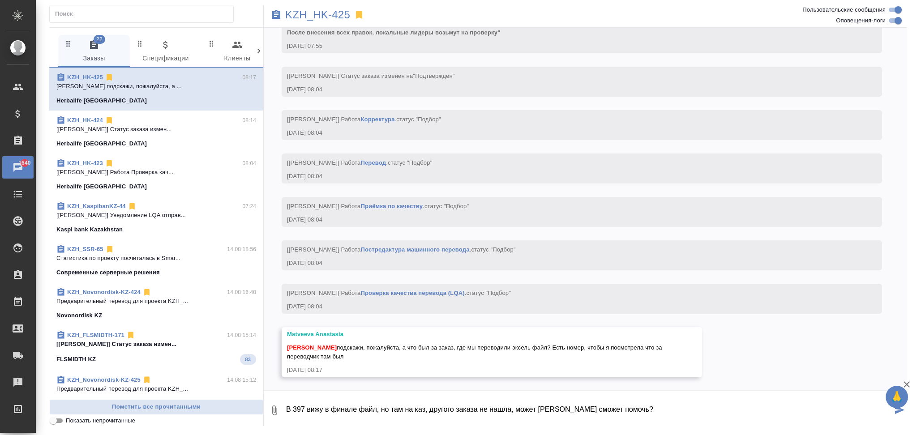
click at [899, 412] on icon "submit" at bounding box center [899, 410] width 9 height 8
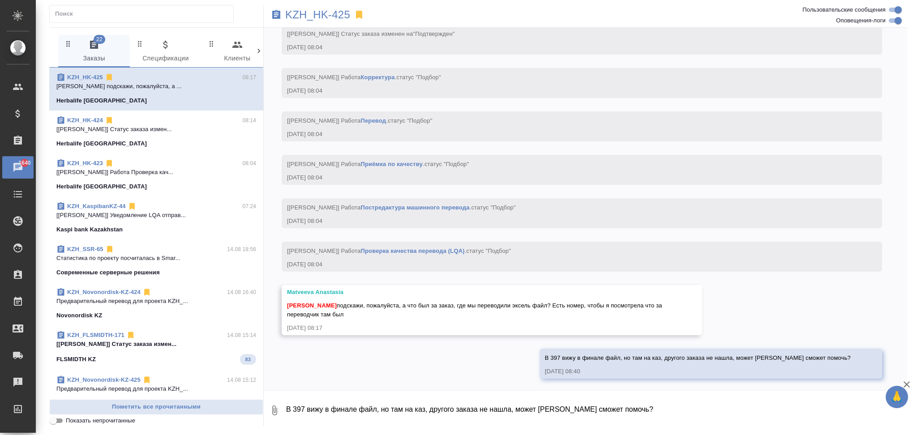
scroll to position [1359, 0]
click at [331, 414] on textarea "В 397 вижу в финале файл, но там на каз, другого заказа не нашла, может Сабина …" at bounding box center [596, 411] width 622 height 30
paste textarea "**[KZH_HK-349](https://tera.awatera.com/Order/681c3d6ddf417f12305628d1/details)…"
type textarea "И вот что-то нашла еще **[KZH_HK-349](https://tera.awatera.com/Order/681c3d6ddf…"
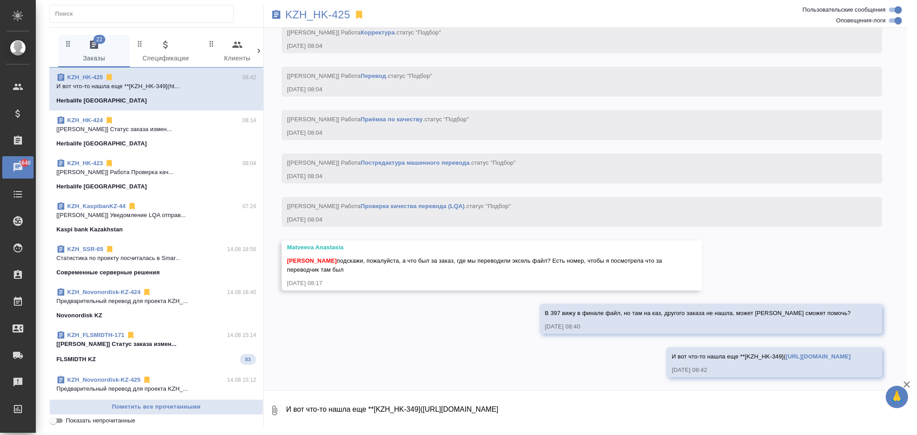
click at [382, 412] on textarea "И вот что-то нашла еще **[KZH_HK-349](https://tera.awatera.com/Order/681c3d6ddf…" at bounding box center [596, 411] width 622 height 30
type textarea "Э"
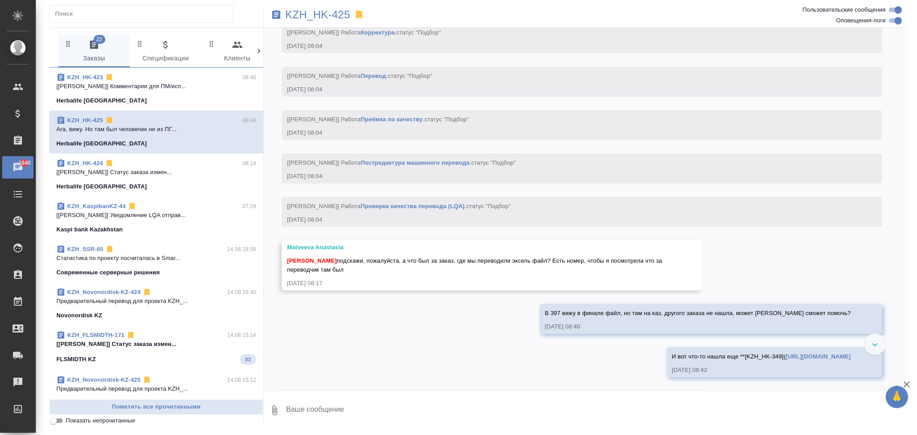
scroll to position [1484, 0]
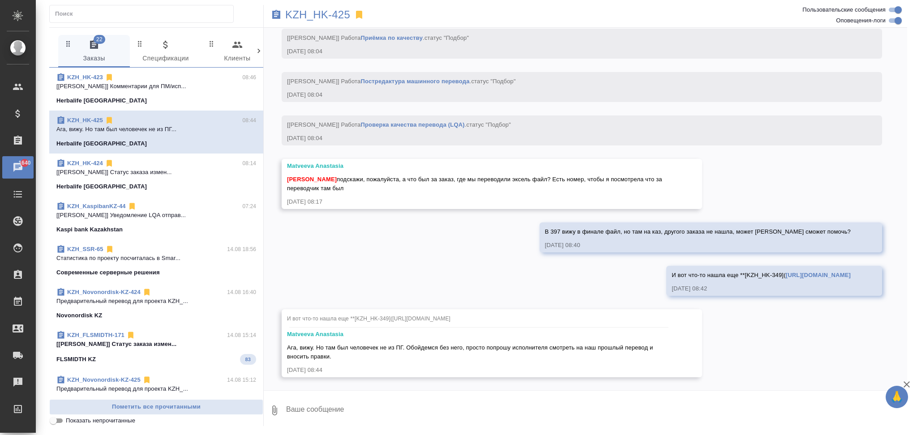
click at [352, 414] on textarea at bounding box center [596, 411] width 622 height 30
type textarea "В"
drag, startPoint x: 459, startPoint y: 409, endPoint x: 464, endPoint y: 408, distance: 4.5
click at [464, 408] on textarea "Эти эксели много раз правили, тут сложно будет нати конец, поэжтому" at bounding box center [588, 411] width 607 height 30
drag, startPoint x: 525, startPoint y: 410, endPoint x: 663, endPoint y: 413, distance: 137.1
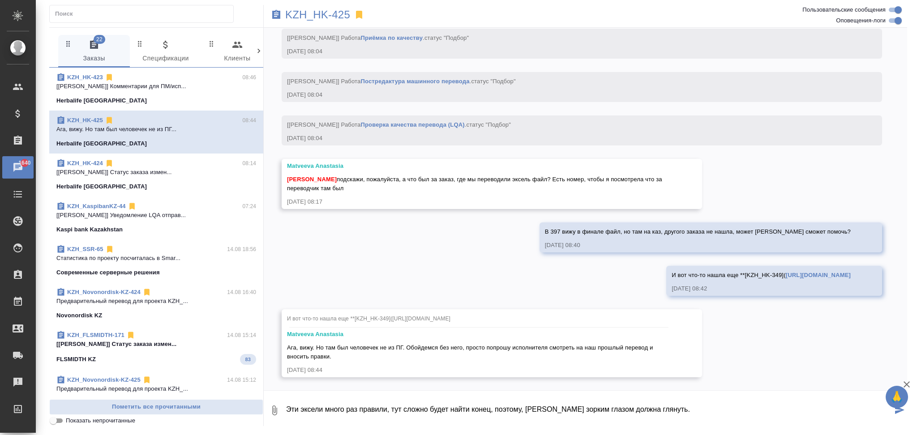
click at [663, 413] on textarea "Эти эксели много раз правили, тут сложно будет найти конец, поэтому, Сабина зор…" at bounding box center [588, 411] width 607 height 30
click at [525, 410] on textarea "Эти эксели много раз правили, тут сложно будет найти конец, поэтому, проверка Л…" at bounding box center [588, 411] width 607 height 30
click at [654, 413] on textarea "Эти эксели много раз правили, тут сложно будет найти конец, поэтому, нужна фина…" at bounding box center [588, 411] width 607 height 30
type textarea "Эти эксели много раз правили, тут сложно будет найти конец, поэтому, нужна фина…"
drag, startPoint x: 896, startPoint y: 412, endPoint x: 800, endPoint y: 386, distance: 99.6
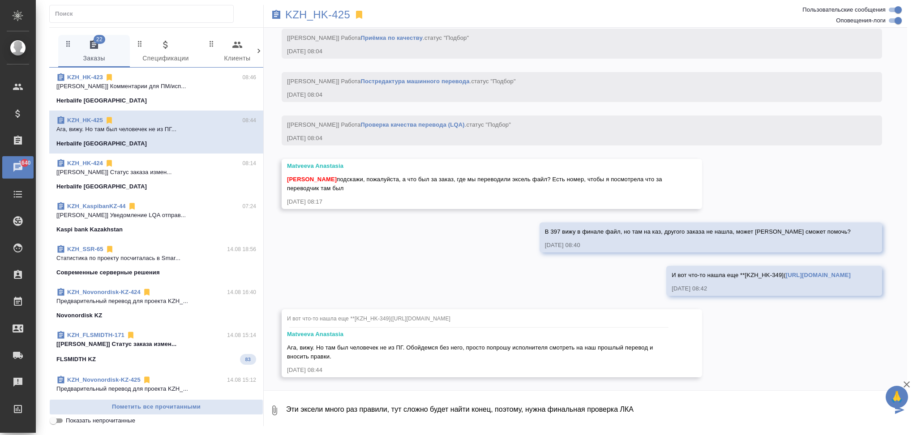
click at [896, 411] on icon "submit" at bounding box center [899, 410] width 9 height 8
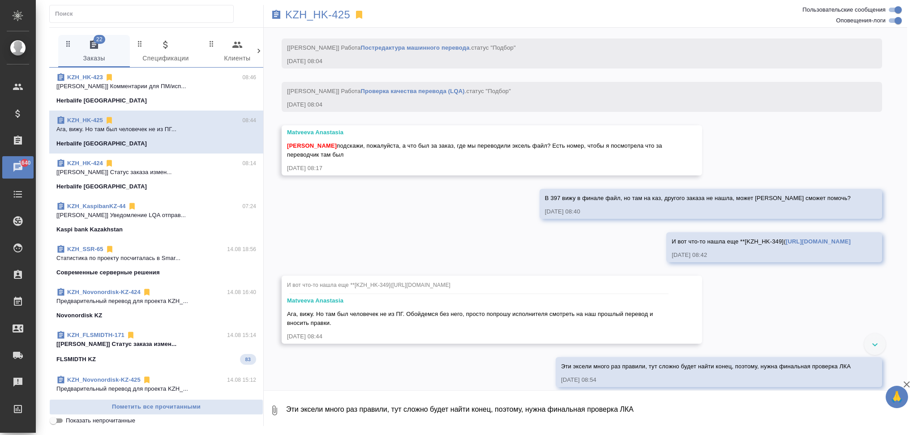
scroll to position [1528, 0]
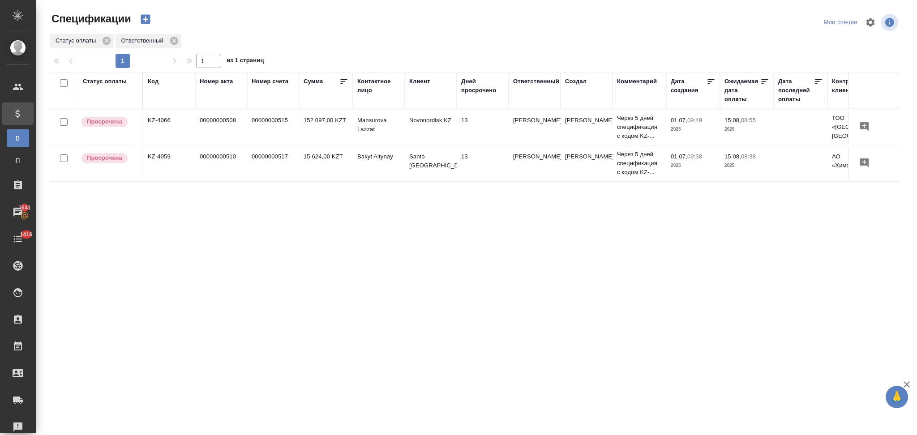
click at [146, 18] on icon "button" at bounding box center [145, 19] width 9 height 9
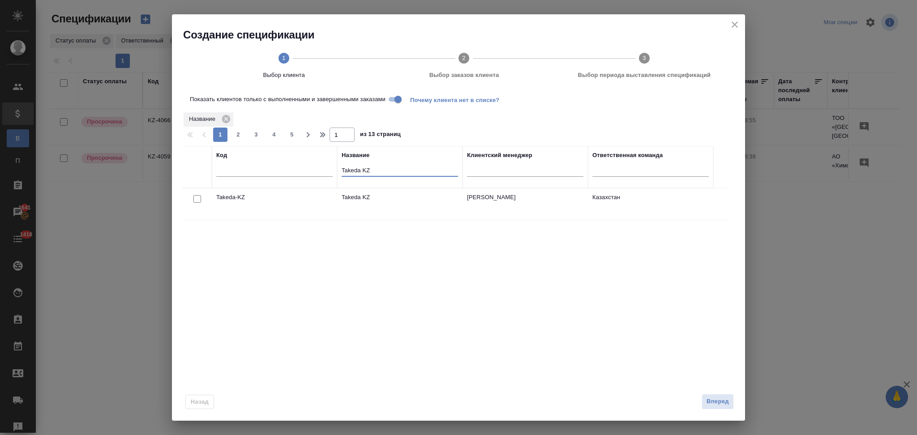
drag, startPoint x: 386, startPoint y: 172, endPoint x: 336, endPoint y: 167, distance: 50.4
click at [336, 167] on tr "Код Название Takeda KZ Клиентский менеджер Ответственная команда" at bounding box center [448, 167] width 531 height 42
click at [393, 101] on input "Показать клиентов только с выполненными и завершенными заказами" at bounding box center [398, 99] width 32 height 11
drag, startPoint x: 197, startPoint y: 198, endPoint x: 222, endPoint y: 205, distance: 26.4
click at [197, 199] on input "checkbox" at bounding box center [198, 199] width 8 height 8
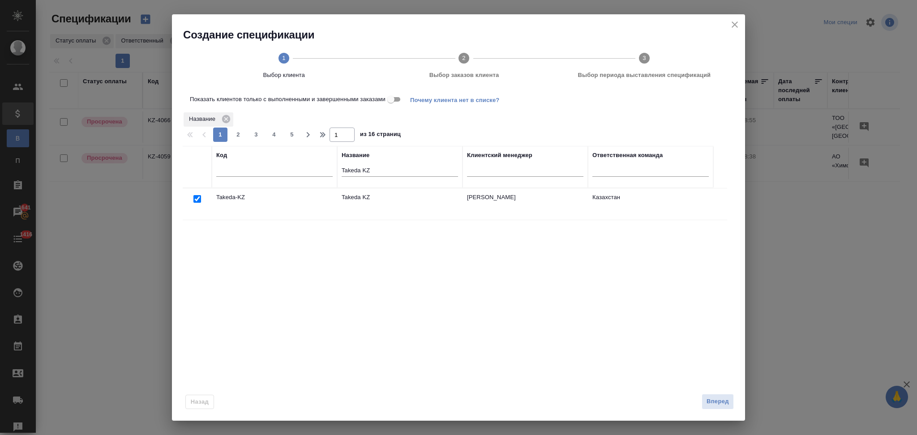
checkbox input "true"
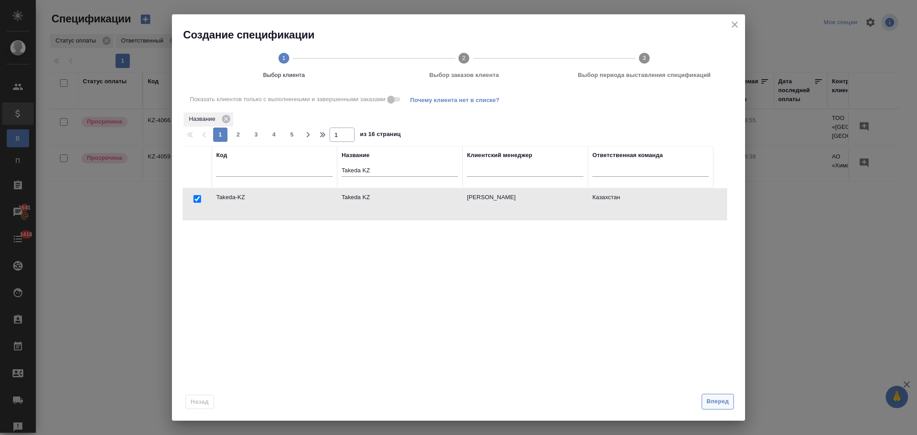
click at [707, 406] on span "Вперед" at bounding box center [718, 402] width 22 height 10
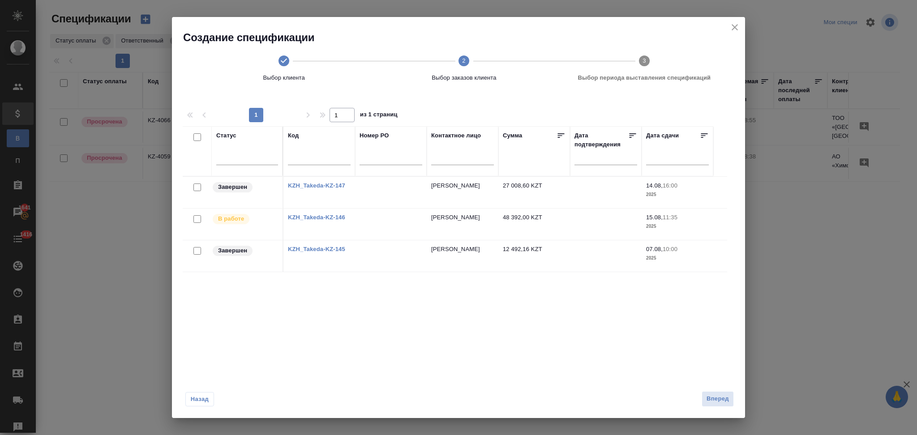
click at [733, 28] on icon "close" at bounding box center [735, 27] width 11 height 11
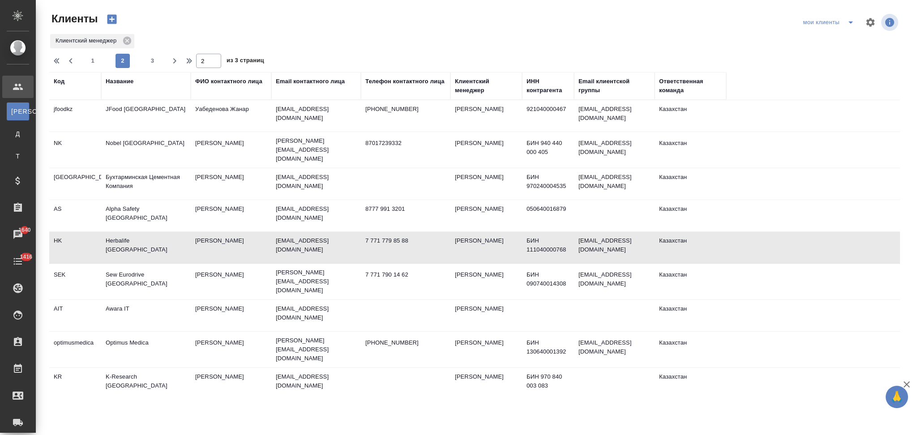
select select "RU"
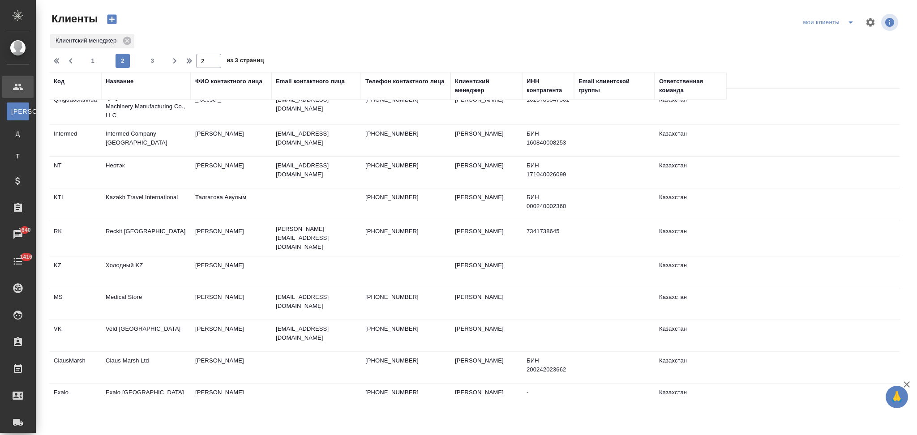
scroll to position [478, 0]
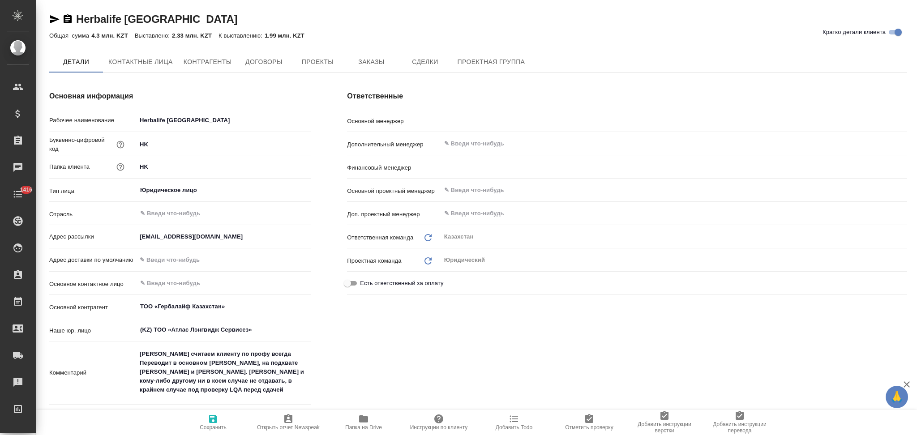
type input "[PERSON_NAME]"
type textarea "x"
click at [372, 60] on span "Заказы" at bounding box center [371, 62] width 43 height 11
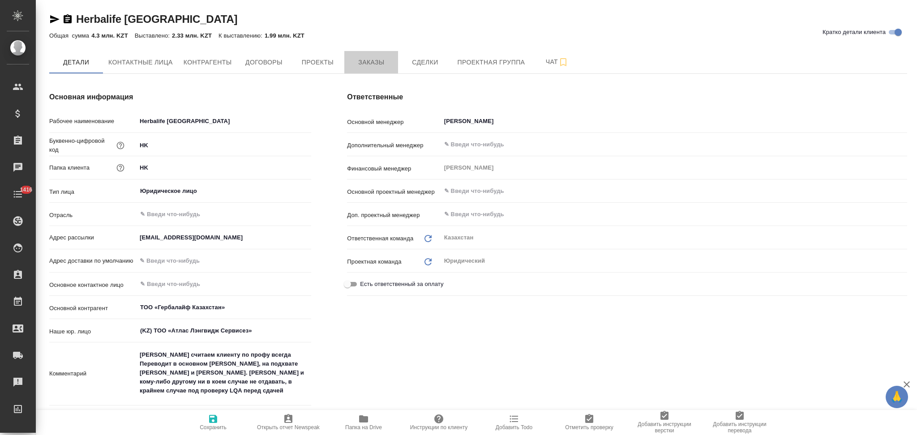
type textarea "x"
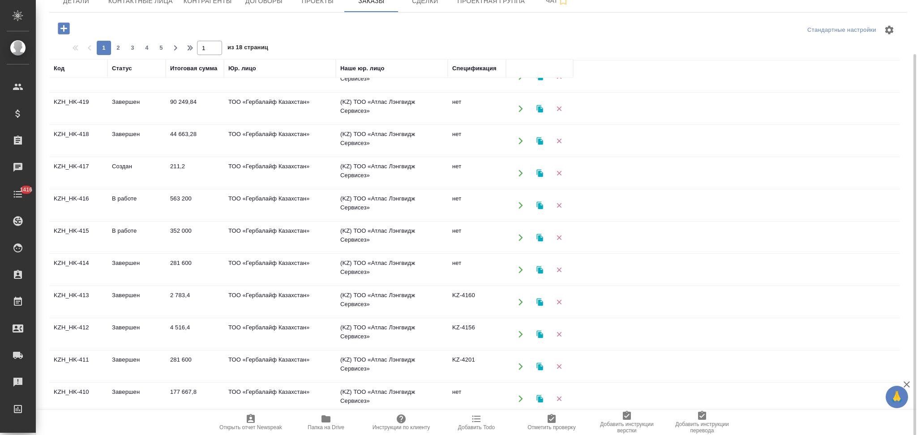
scroll to position [477, 0]
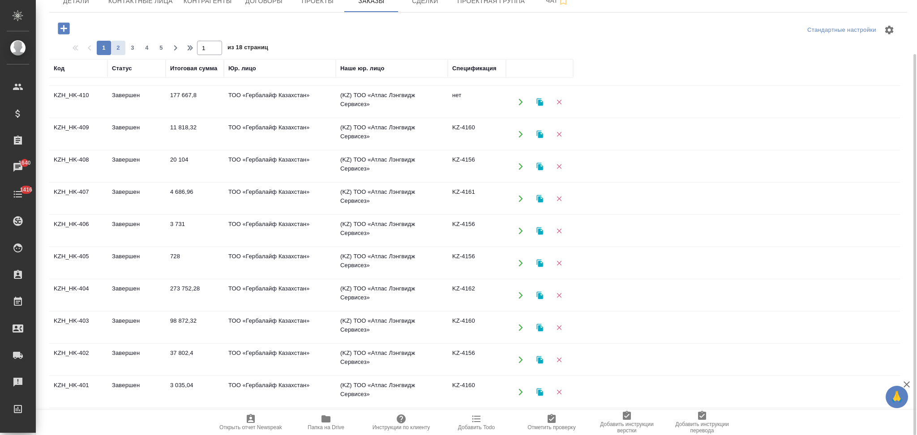
click at [119, 44] on span "2" at bounding box center [118, 47] width 14 height 9
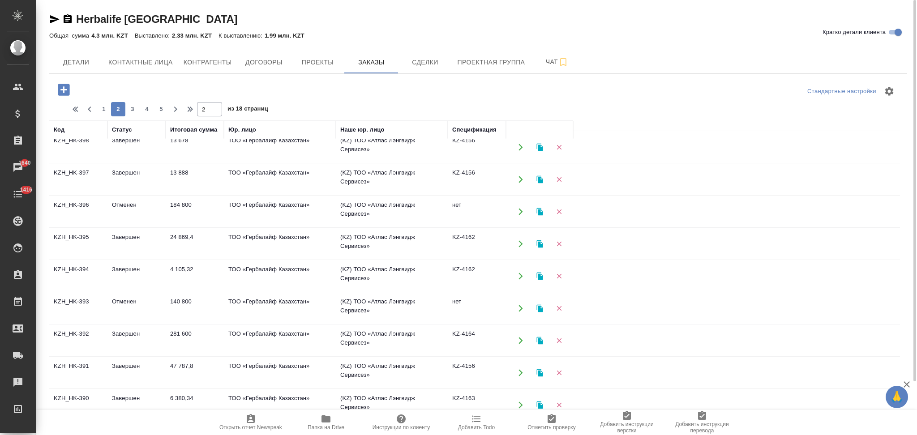
scroll to position [59, 0]
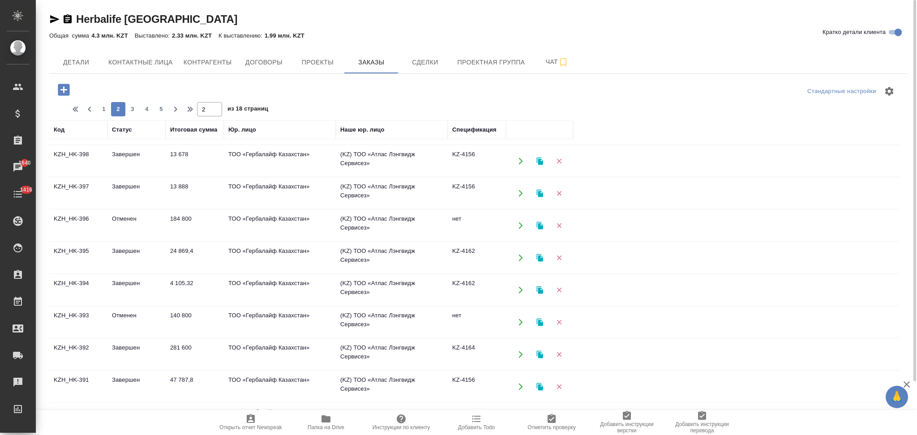
click at [521, 194] on icon "button" at bounding box center [521, 193] width 8 height 8
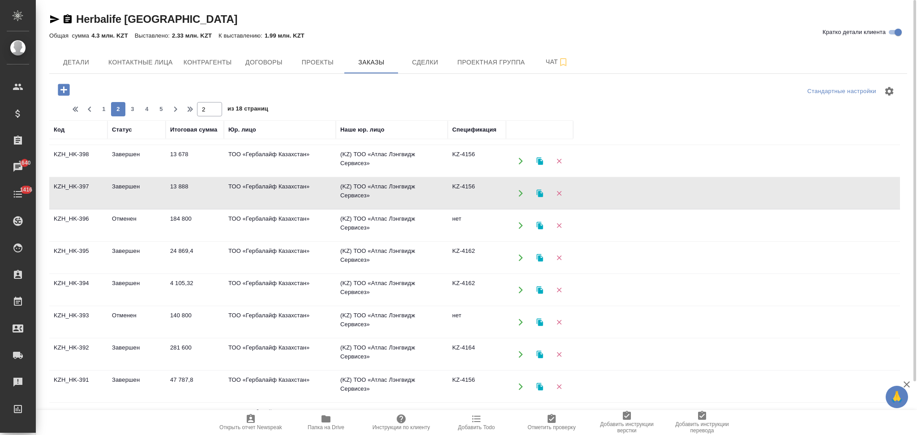
click at [69, 17] on icon "button" at bounding box center [67, 19] width 11 height 11
click at [520, 289] on icon "button" at bounding box center [521, 290] width 8 height 8
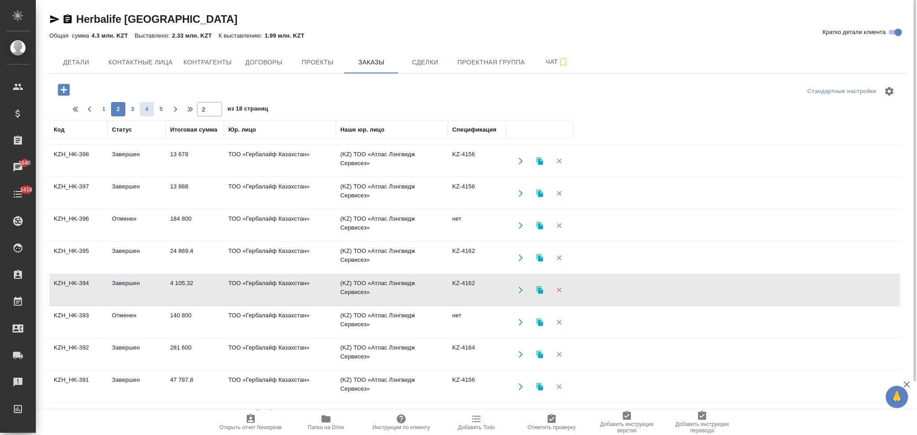
click at [147, 109] on span "4" at bounding box center [147, 109] width 14 height 9
type input "4"
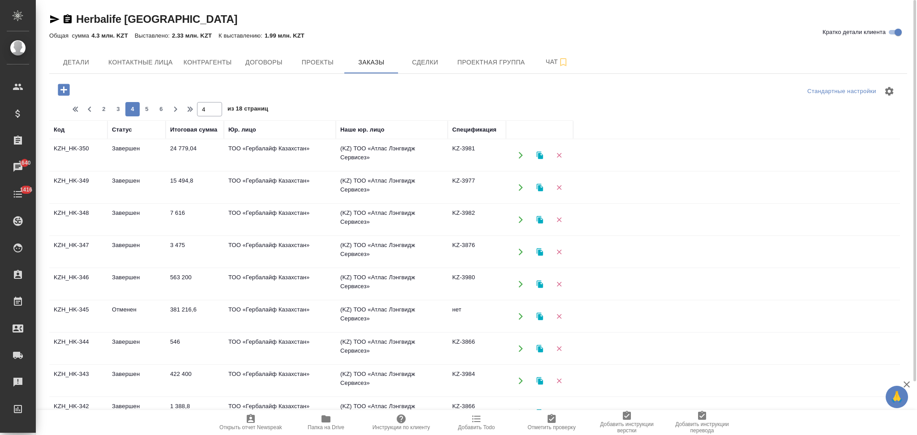
scroll to position [0, 0]
click at [517, 189] on icon "button" at bounding box center [521, 188] width 8 height 8
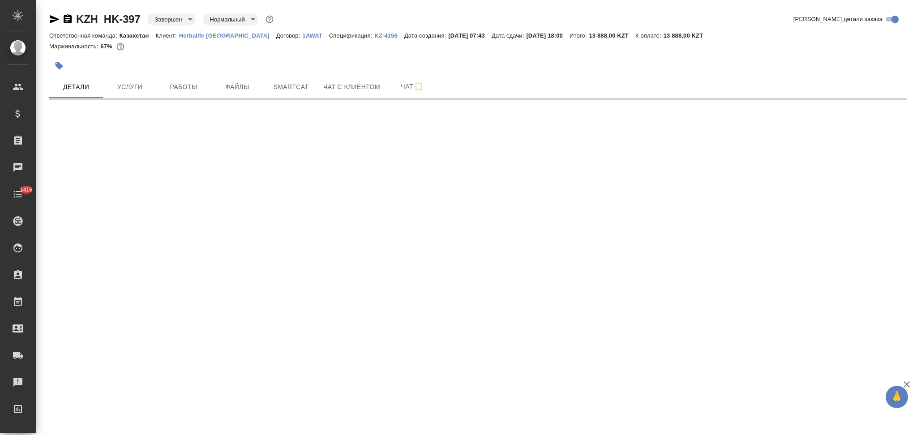
select select "RU"
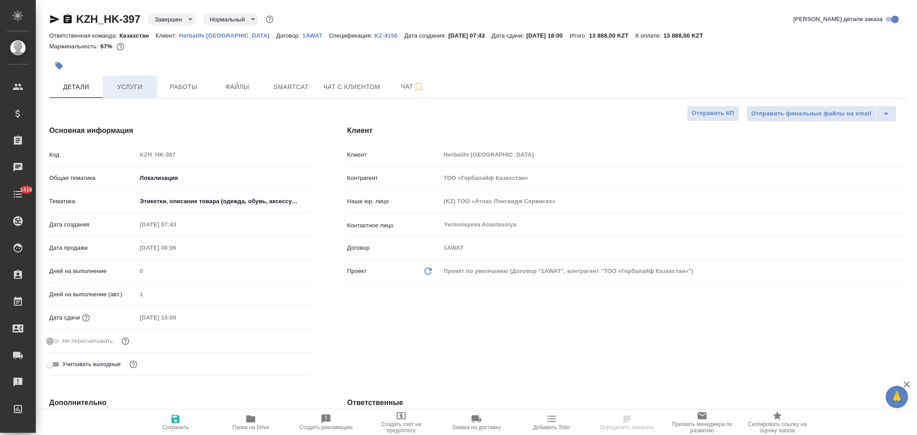
type textarea "x"
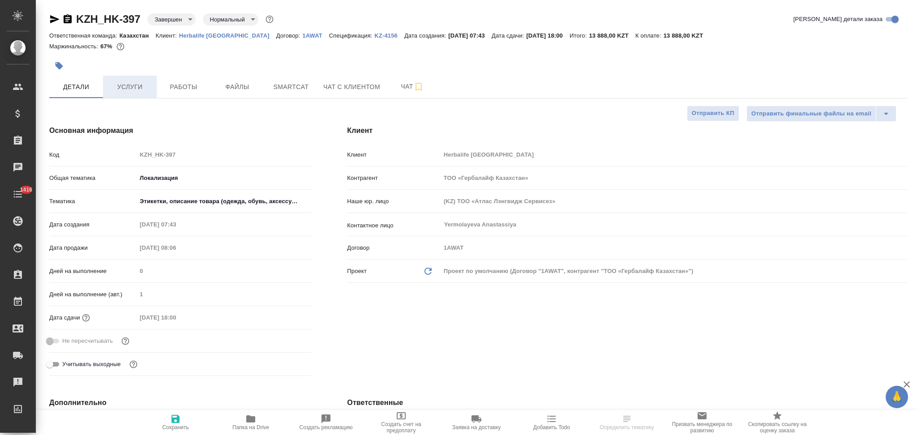
type textarea "x"
click at [130, 85] on span "Услуги" at bounding box center [129, 87] width 43 height 11
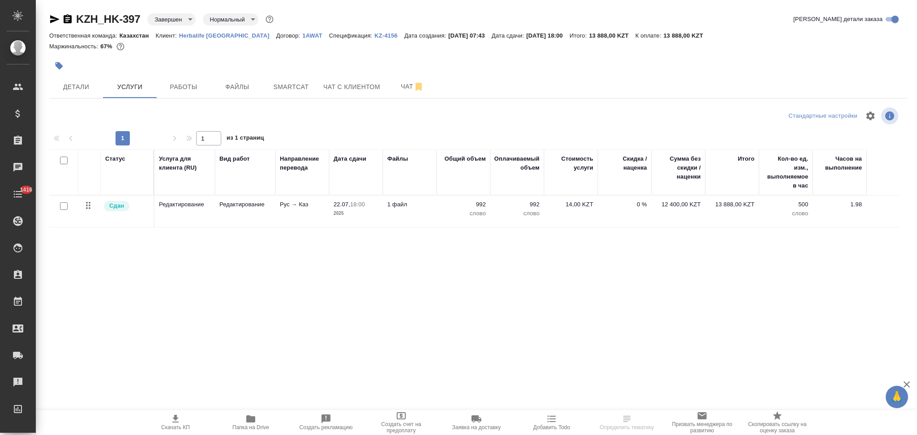
click at [237, 83] on span "Файлы" at bounding box center [237, 87] width 43 height 11
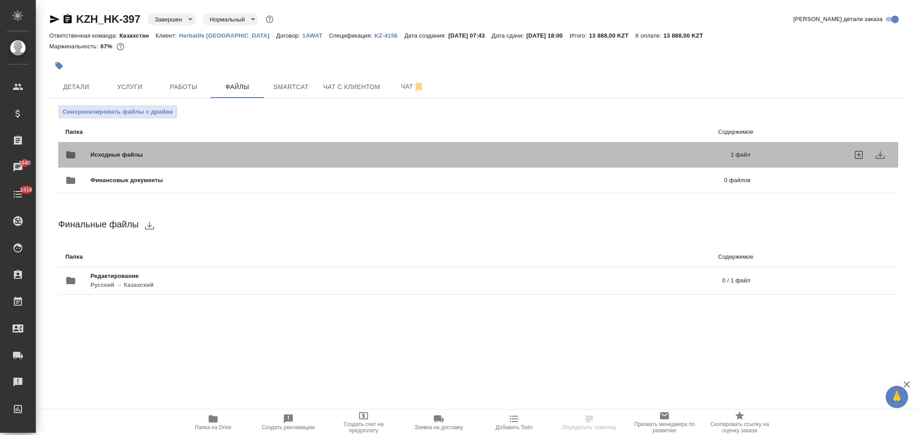
click at [182, 159] on span "Исходные файлы" at bounding box center [263, 155] width 346 height 9
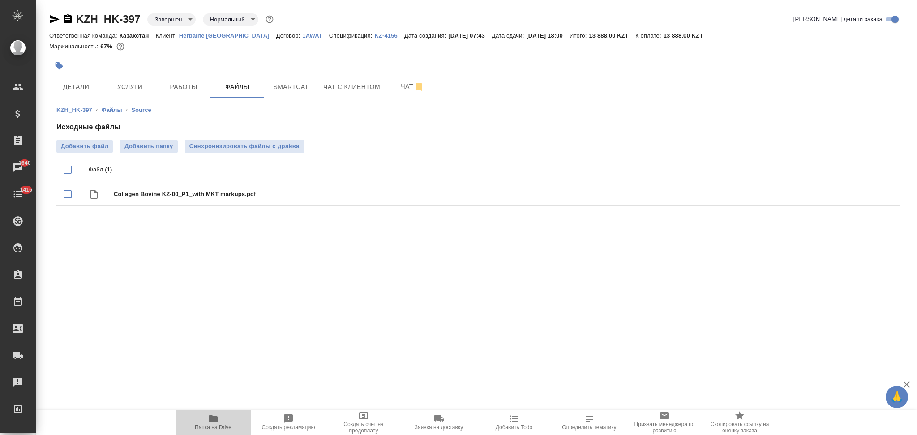
click at [211, 422] on icon "button" at bounding box center [213, 419] width 9 height 7
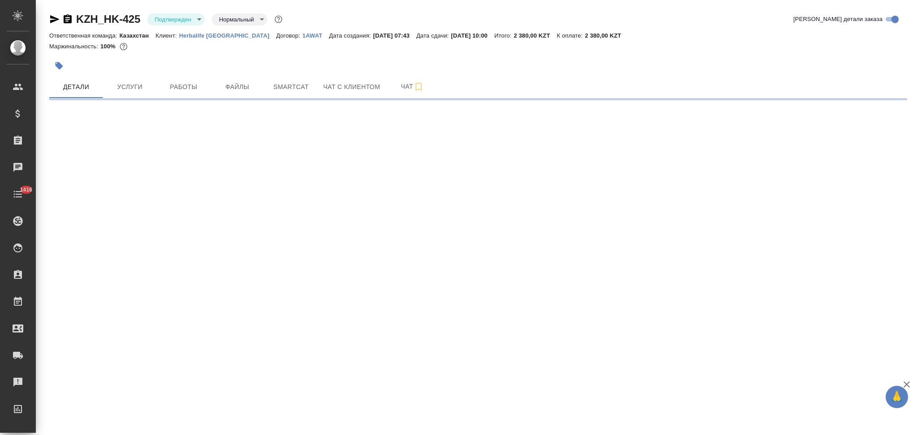
select select "RU"
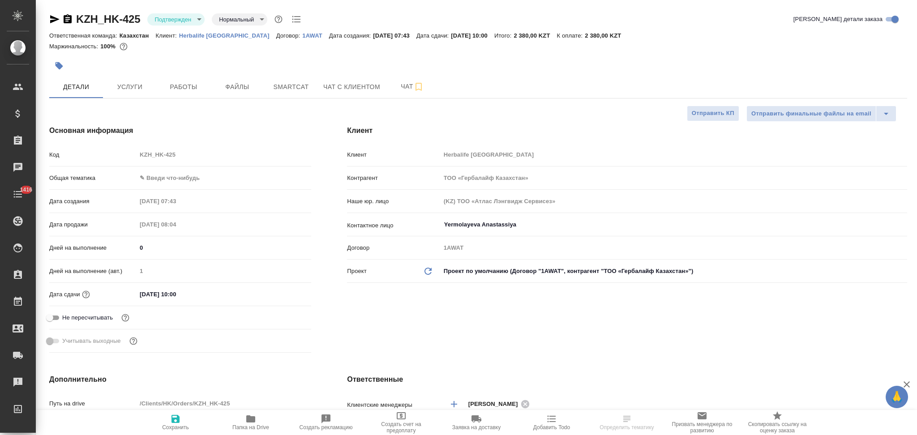
type textarea "x"
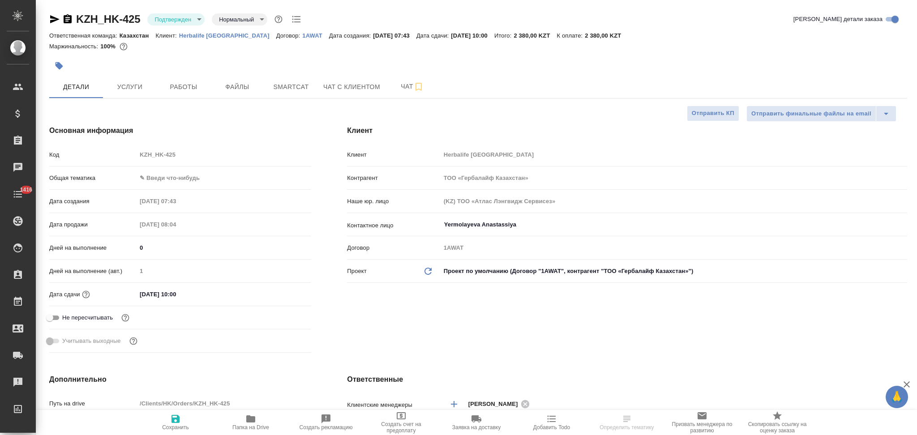
type textarea "x"
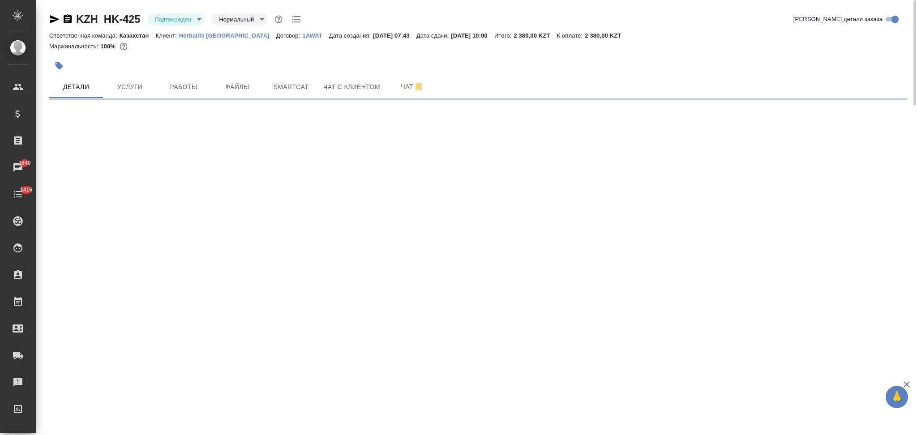
select select "RU"
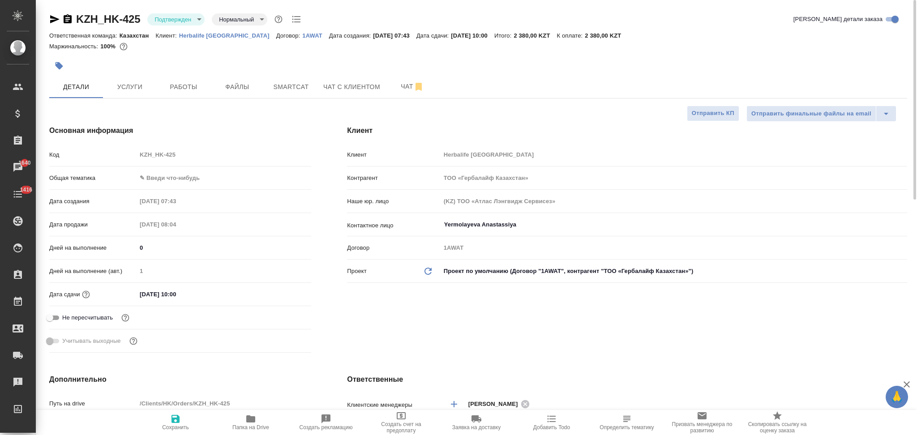
type textarea "x"
click at [133, 88] on span "Услуги" at bounding box center [129, 87] width 43 height 11
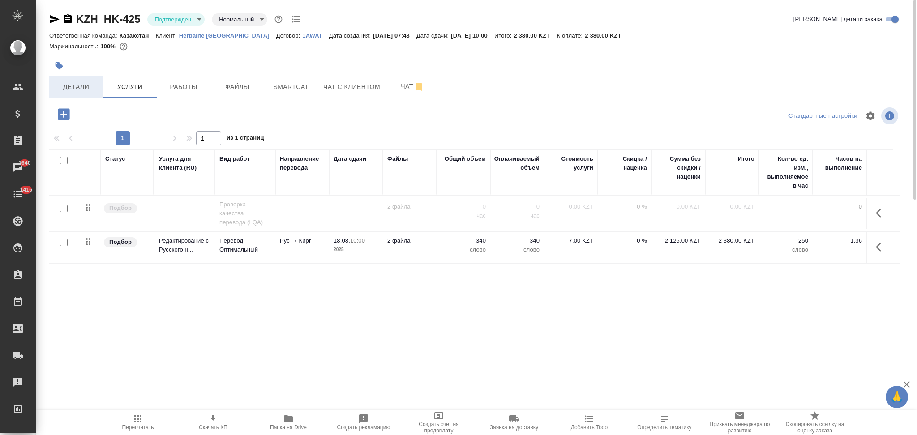
click at [79, 85] on span "Детали" at bounding box center [76, 87] width 43 height 11
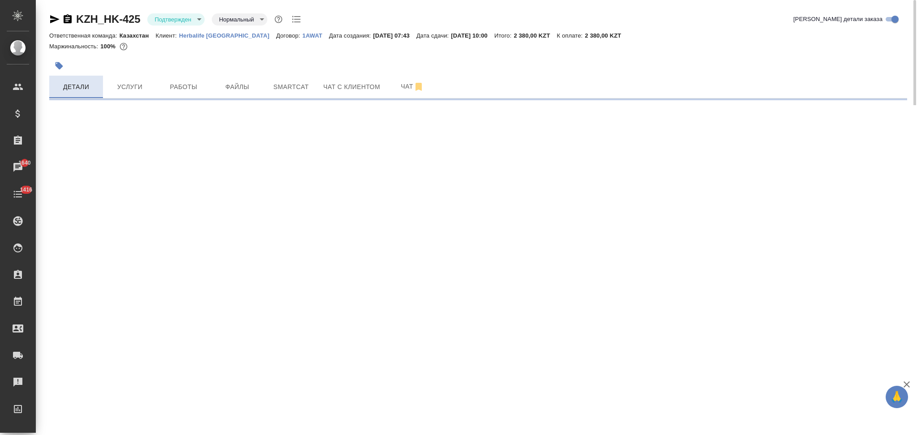
select select "RU"
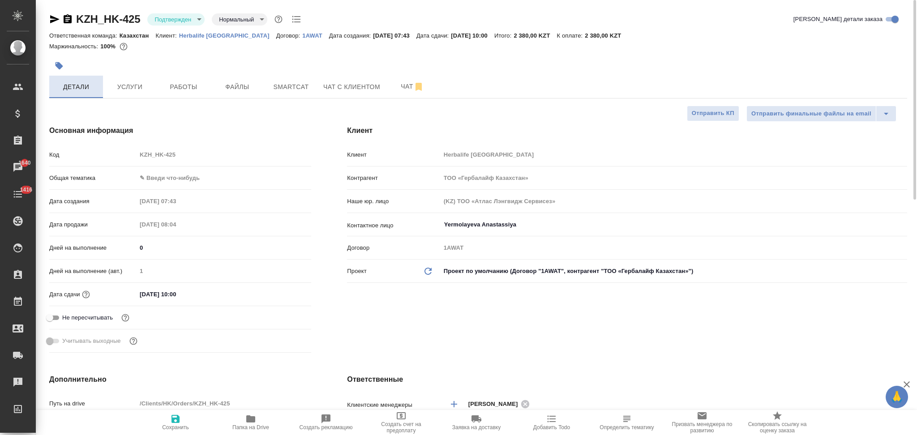
type textarea "x"
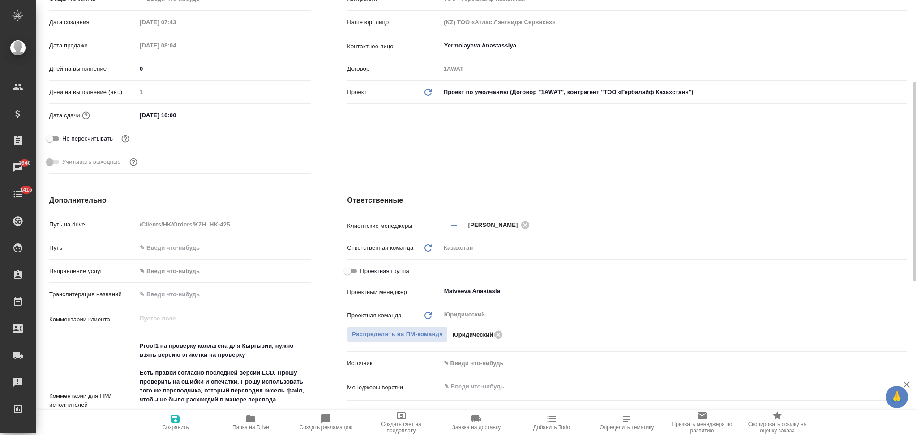
scroll to position [298, 0]
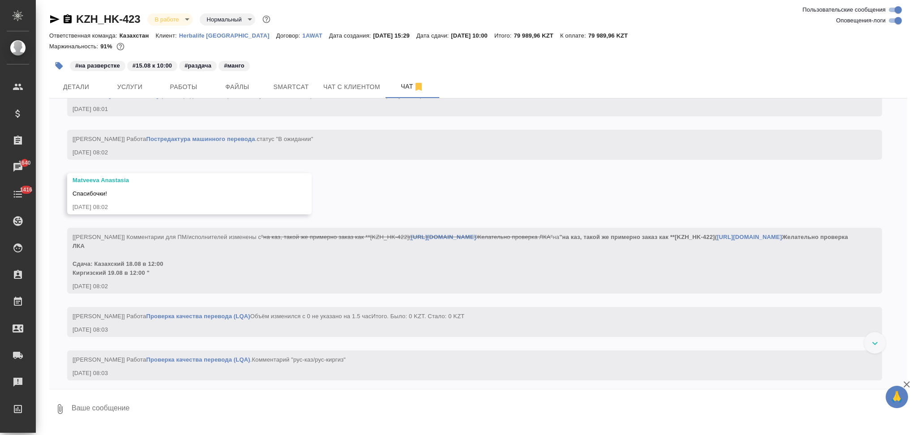
scroll to position [3197, 0]
click at [81, 87] on span "Детали" at bounding box center [76, 87] width 43 height 11
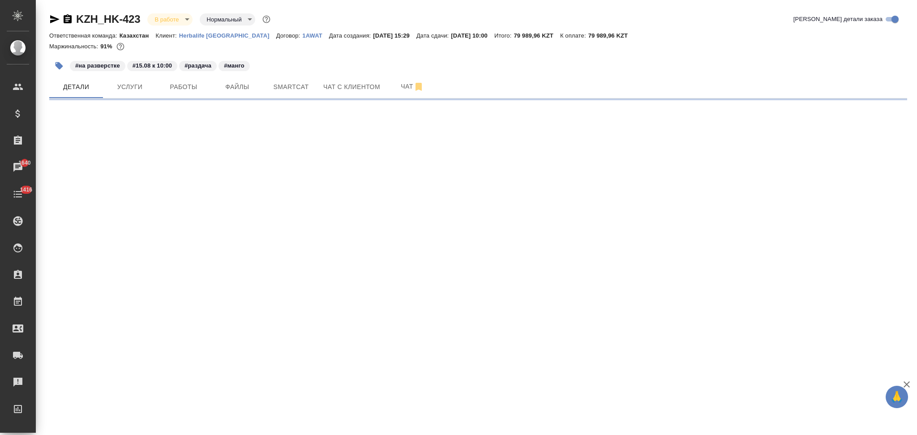
select select "RU"
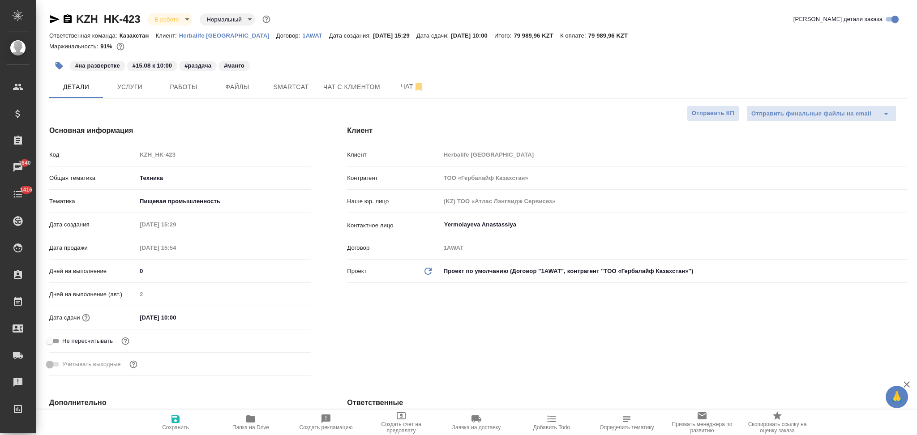
type textarea "x"
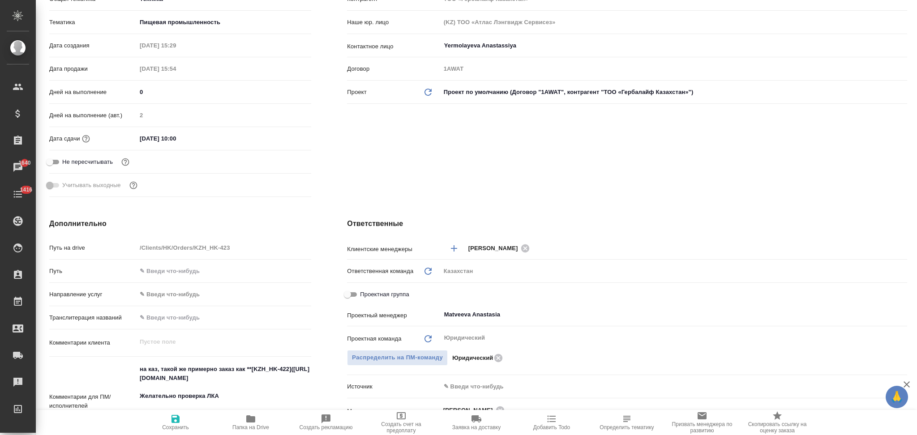
type textarea "x"
click at [156, 372] on textarea "на каз, такой же примерно заказ как **[KZH_HK-422](https://tera.awatera.com/Ord…" at bounding box center [224, 401] width 175 height 78
type textarea "на кази, такой же примерно заказ как **[KZH_HK-422](https://tera.awatera.com/Or…"
type textarea "x"
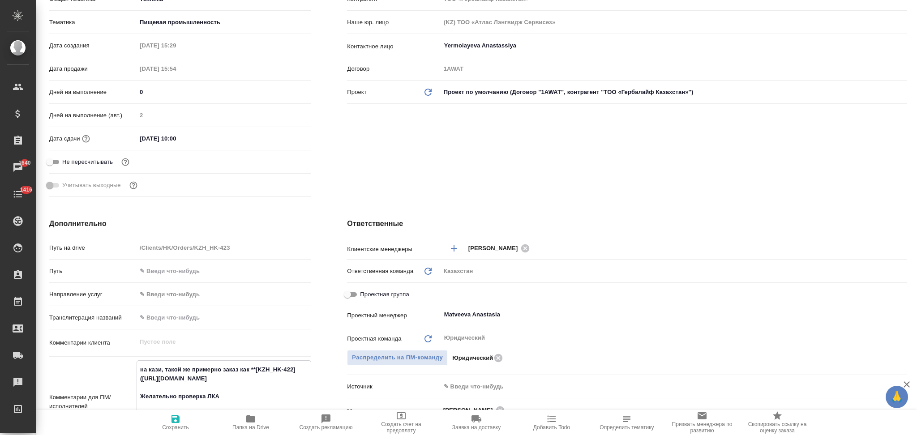
type textarea "x"
type textarea "на кази , такой же примерно заказ как **[KZH_HK-422](https://tera.awatera.com/O…"
type textarea "x"
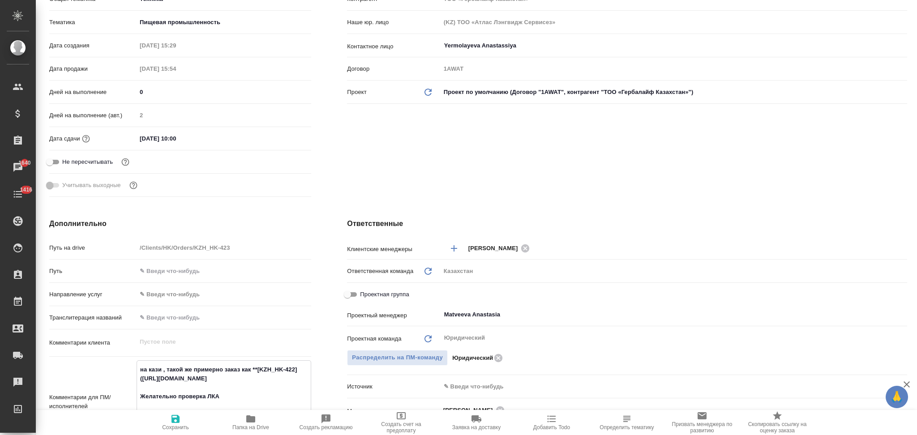
type textarea "на кази к, такой же примерно заказ как **[KZH_HK-422](https://tera.awatera.com/…"
type textarea "x"
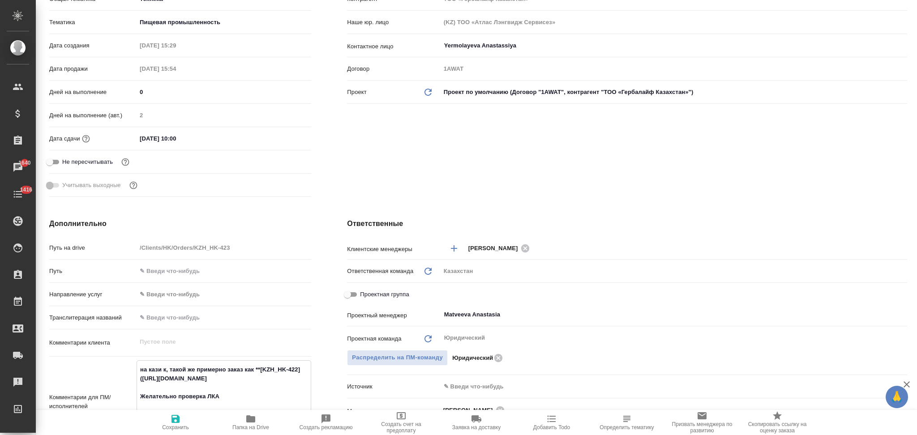
type textarea "на кази ки, такой же примерно заказ как **[KZH_HK-422](https://tera.awatera.com…"
type textarea "x"
type textarea "на кази кир, такой же примерно заказ как **[KZH_HK-422](https://tera.awatera.co…"
type textarea "x"
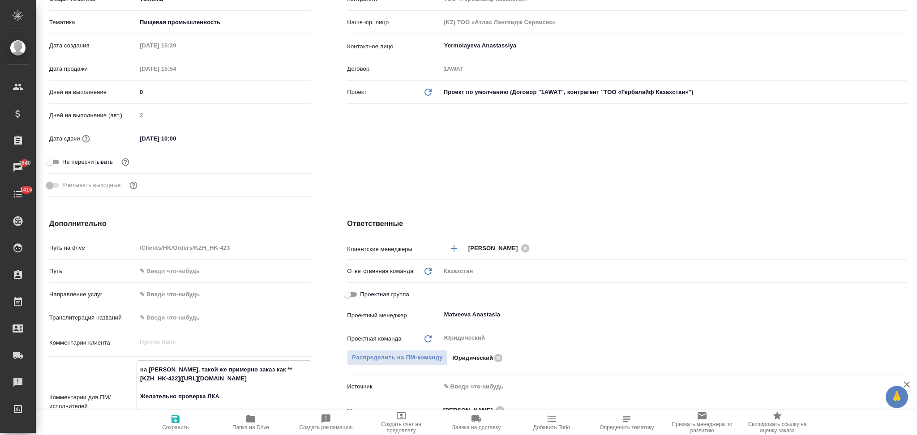
type textarea "x"
type textarea "на кази кирг, такой же примерно заказ как **[KZH_HK-422](https://tera.awatera.c…"
type textarea "x"
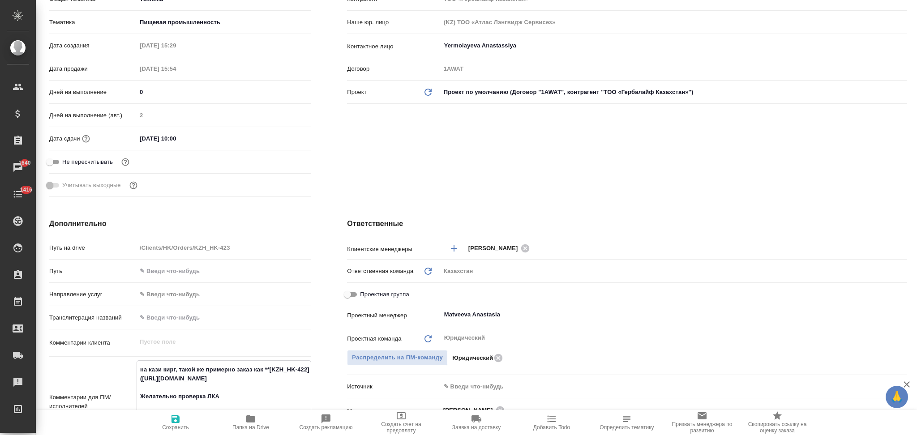
type textarea "x"
click at [158, 372] on textarea "на кази кирг, такой же примерно заказ как **[KZH_HK-422](https://tera.awatera.c…" at bounding box center [224, 405] width 174 height 87
type textarea "x"
type textarea "на каз и кирг, такой же примерно заказ как **[KZH_HK-422](https://tera.awatera.…"
type textarea "x"
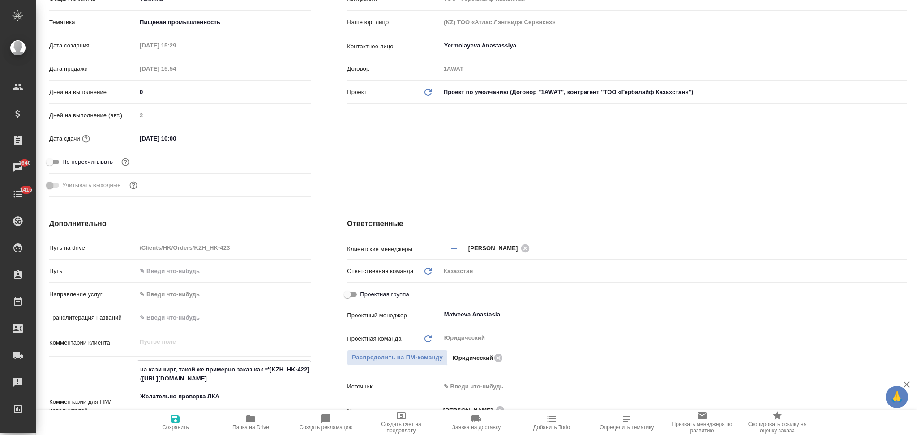
type textarea "x"
type textarea "на каз и кирг, такой же примерно заказ как **[KZH_HK-422](https://tera.awatera.…"
type textarea "x"
click at [175, 421] on icon "button" at bounding box center [175, 419] width 11 height 11
type textarea "x"
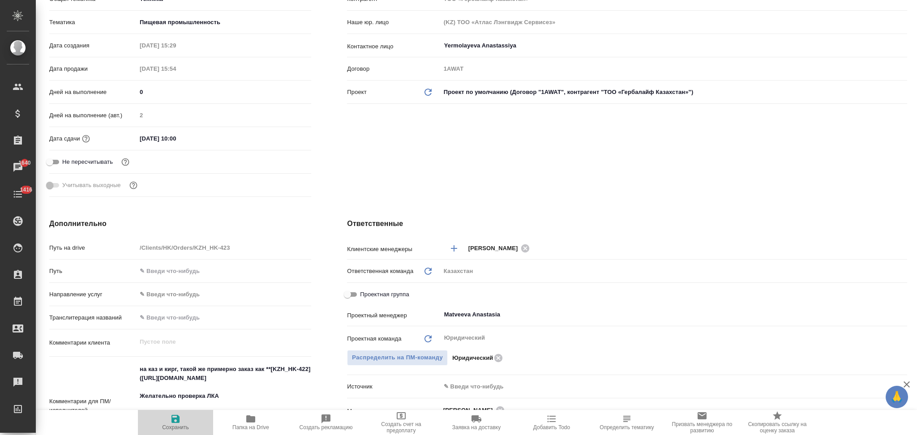
type textarea "x"
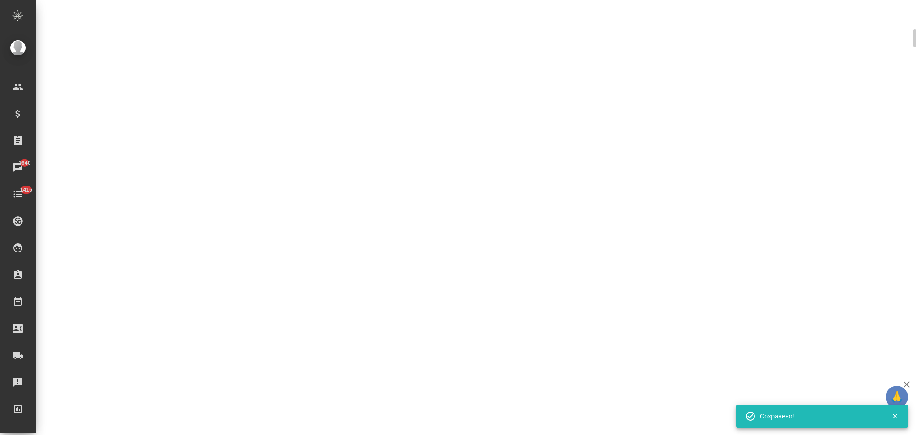
select select "RU"
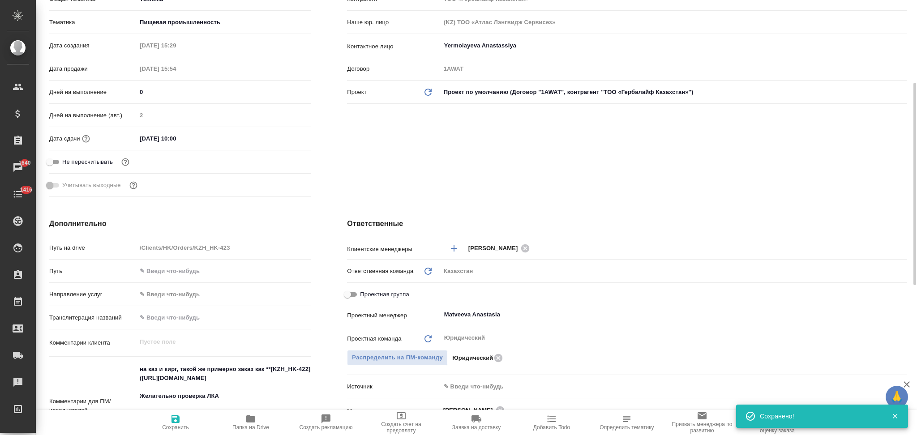
type textarea "x"
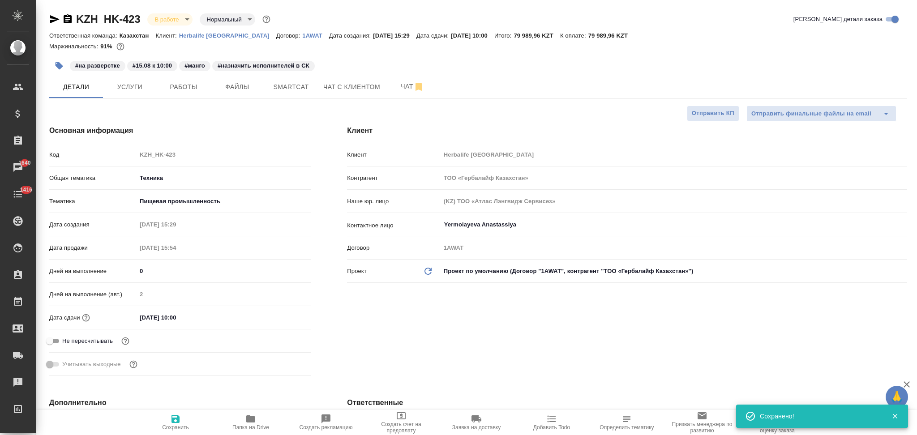
click at [65, 19] on icon "button" at bounding box center [67, 19] width 11 height 11
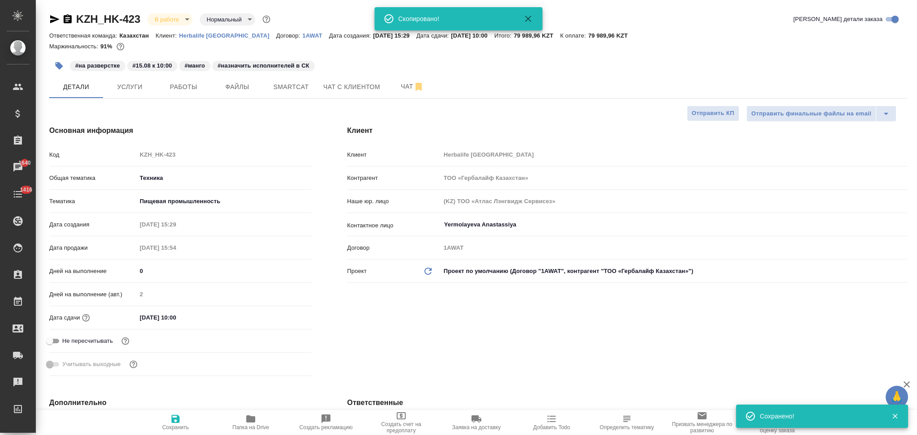
type textarea "x"
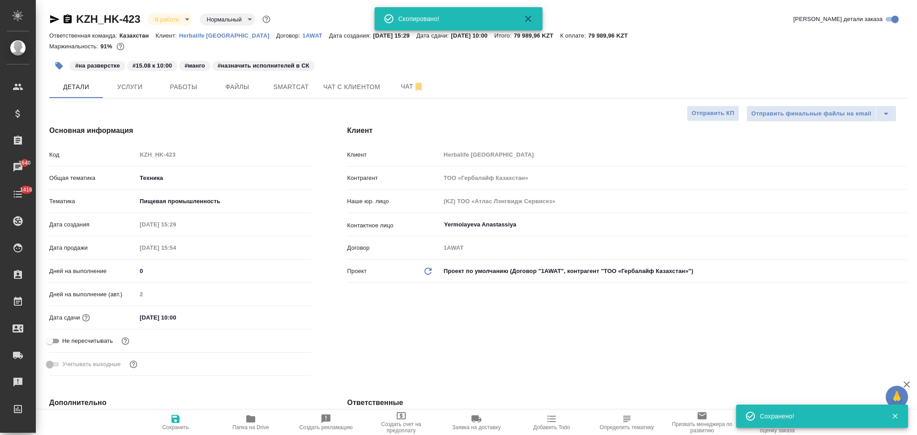
type textarea "x"
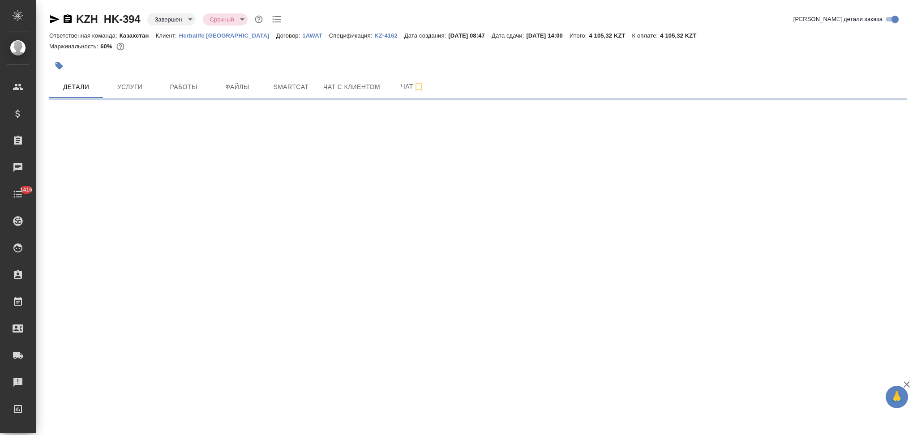
select select "RU"
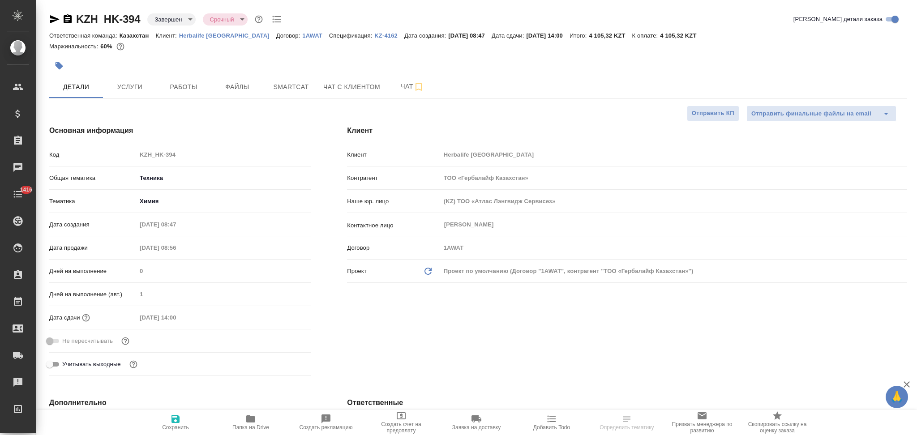
type textarea "x"
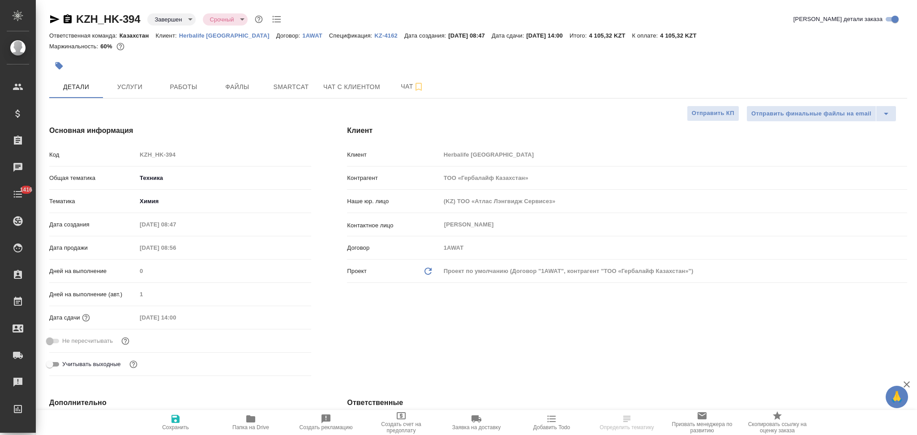
type textarea "x"
click at [126, 82] on span "Услуги" at bounding box center [129, 87] width 43 height 11
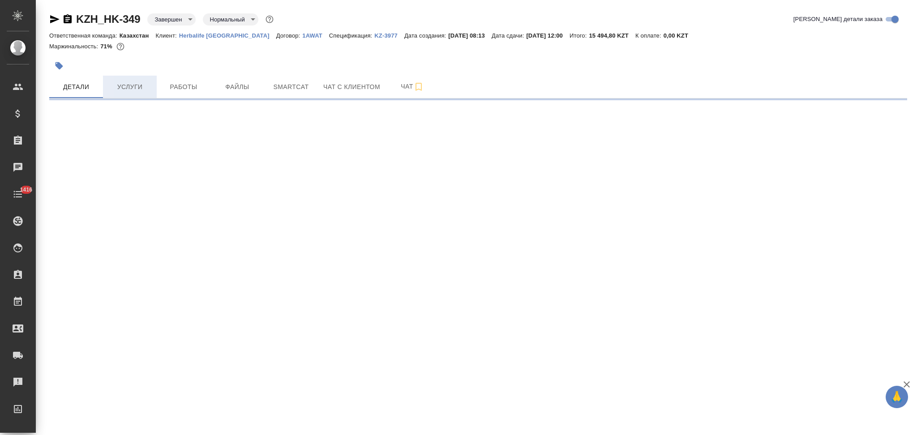
select select "RU"
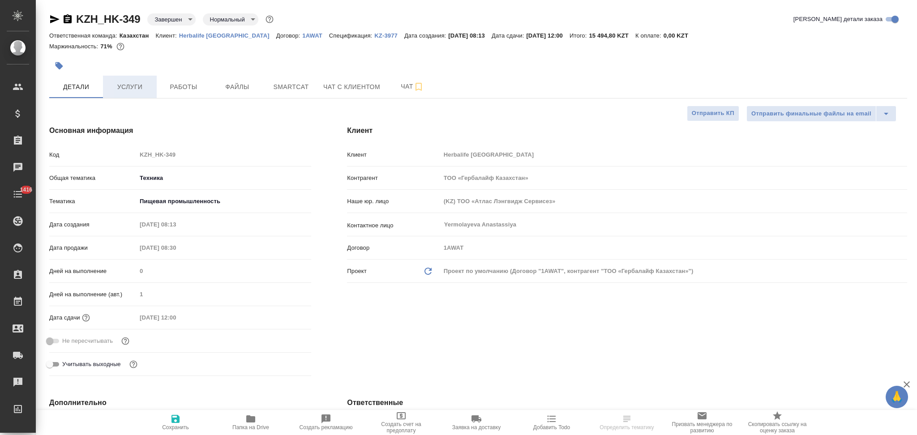
type textarea "x"
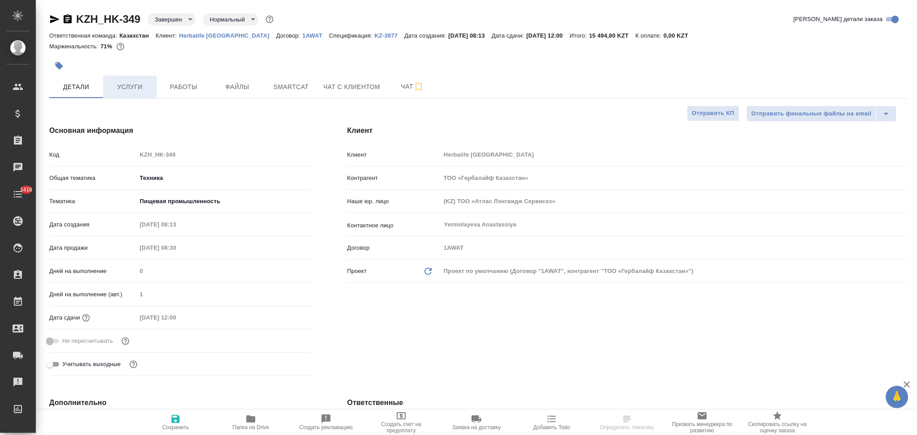
type textarea "x"
click at [128, 84] on span "Услуги" at bounding box center [129, 87] width 43 height 11
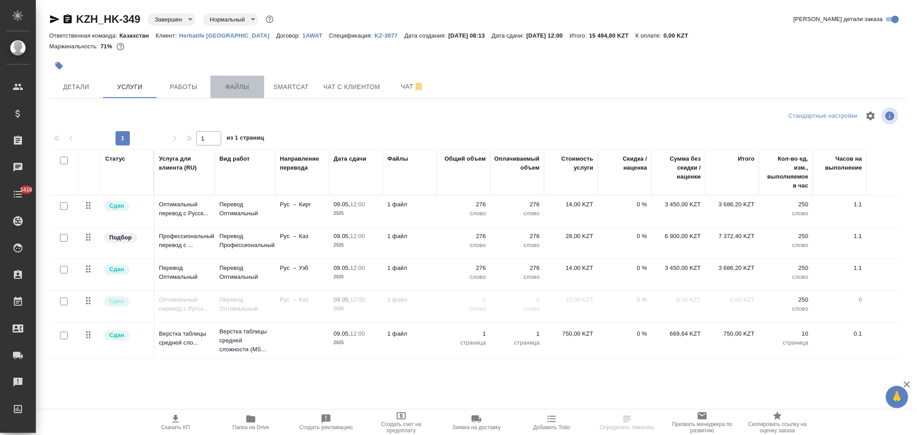
click at [241, 85] on span "Файлы" at bounding box center [237, 87] width 43 height 11
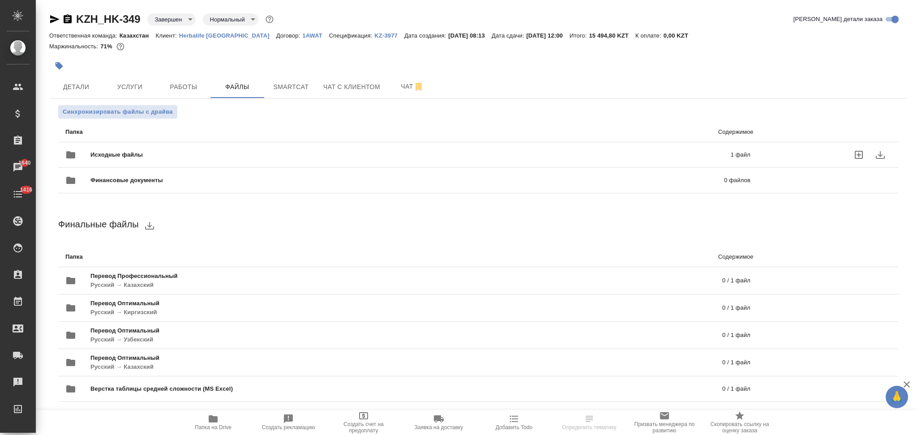
click at [139, 151] on span "Исходные файлы" at bounding box center [263, 155] width 346 height 9
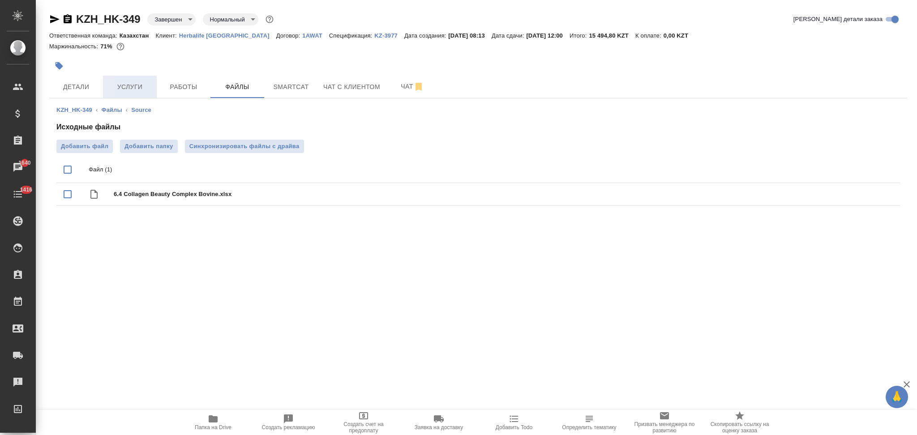
click at [128, 88] on span "Услуги" at bounding box center [129, 87] width 43 height 11
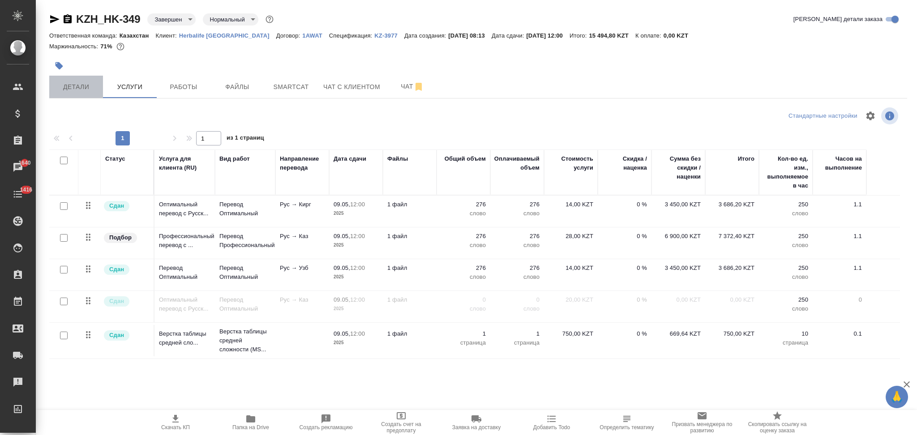
click at [77, 85] on span "Детали" at bounding box center [76, 87] width 43 height 11
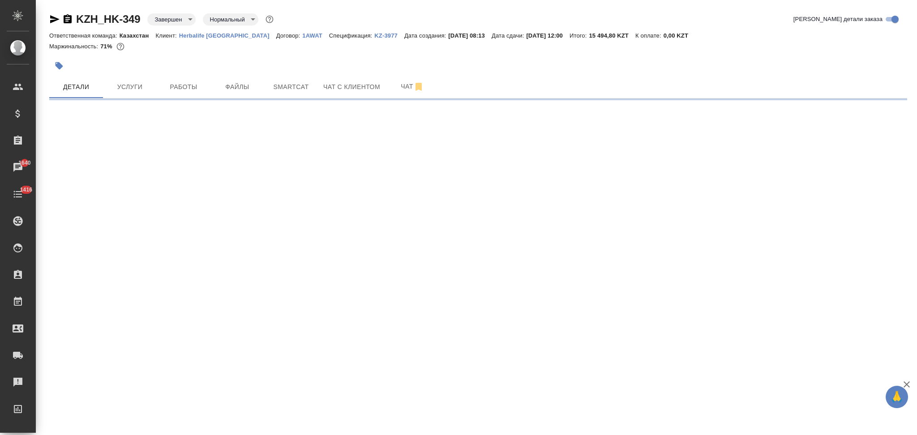
select select "RU"
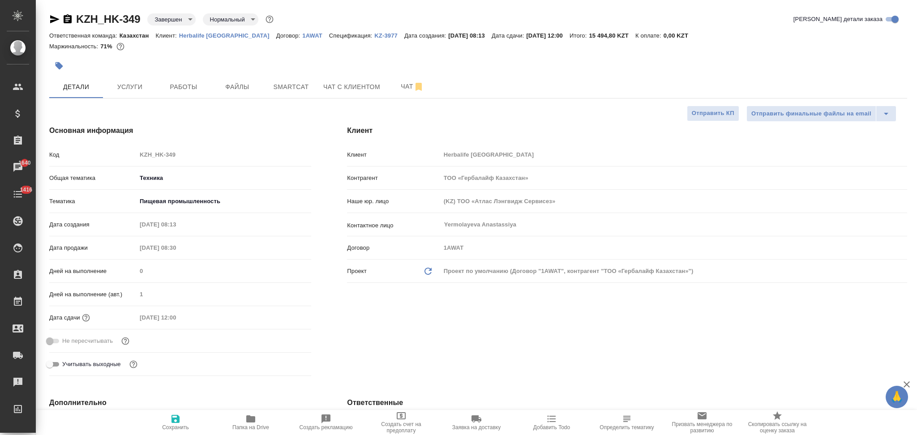
type textarea "x"
click at [50, 21] on icon "button" at bounding box center [54, 19] width 11 height 11
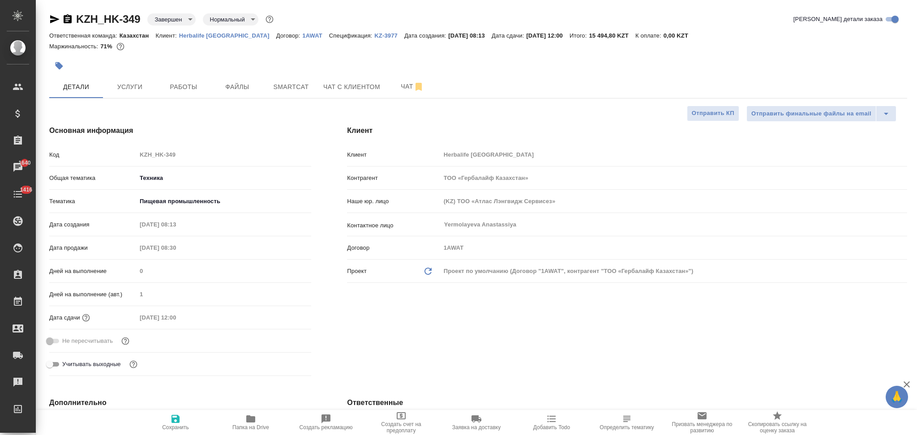
type textarea "x"
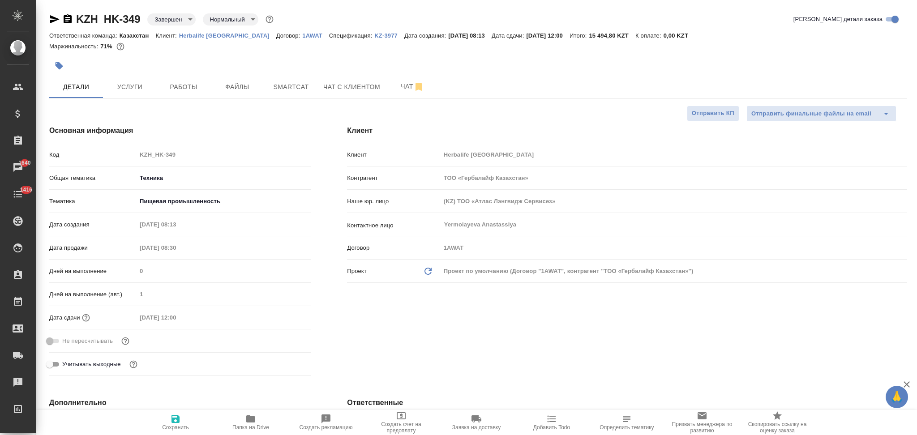
type textarea "x"
